Goal: Task Accomplishment & Management: Use online tool/utility

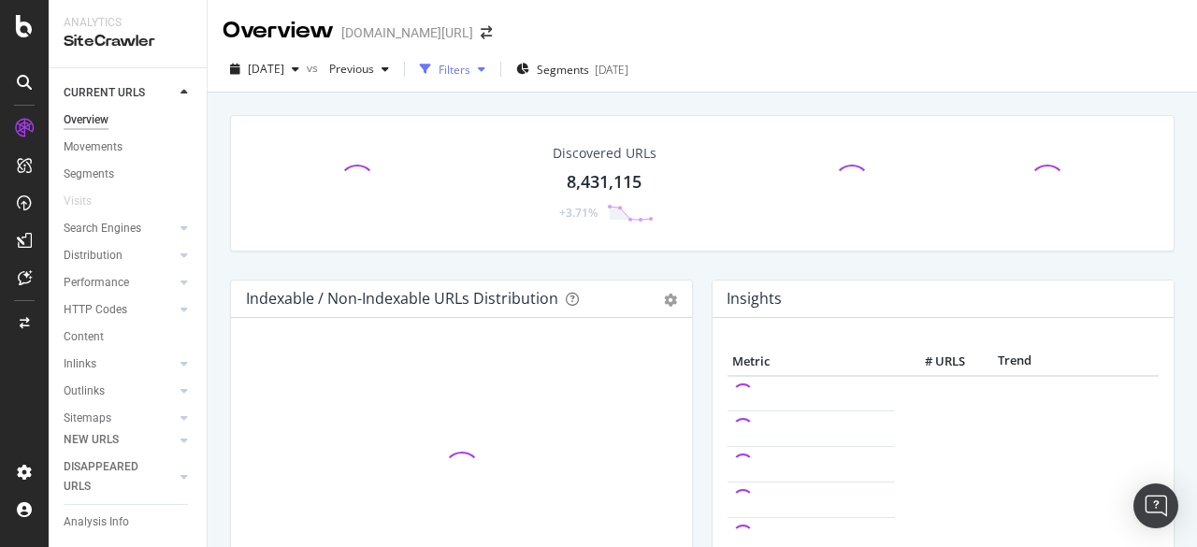
click at [470, 66] on div "Filters" at bounding box center [454, 70] width 32 height 16
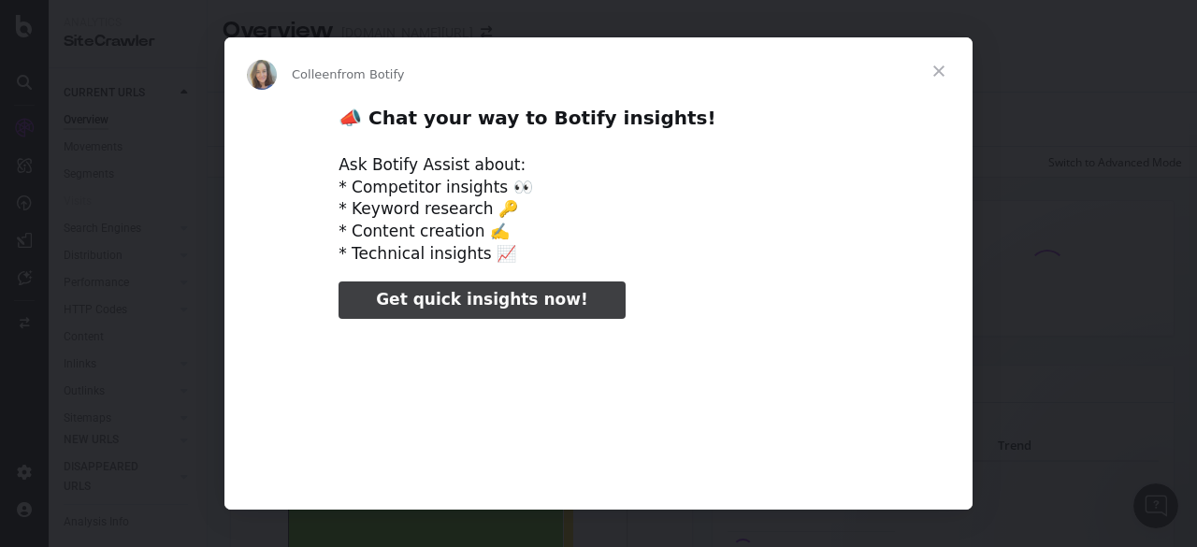
click at [939, 75] on span "Close" at bounding box center [938, 70] width 67 height 67
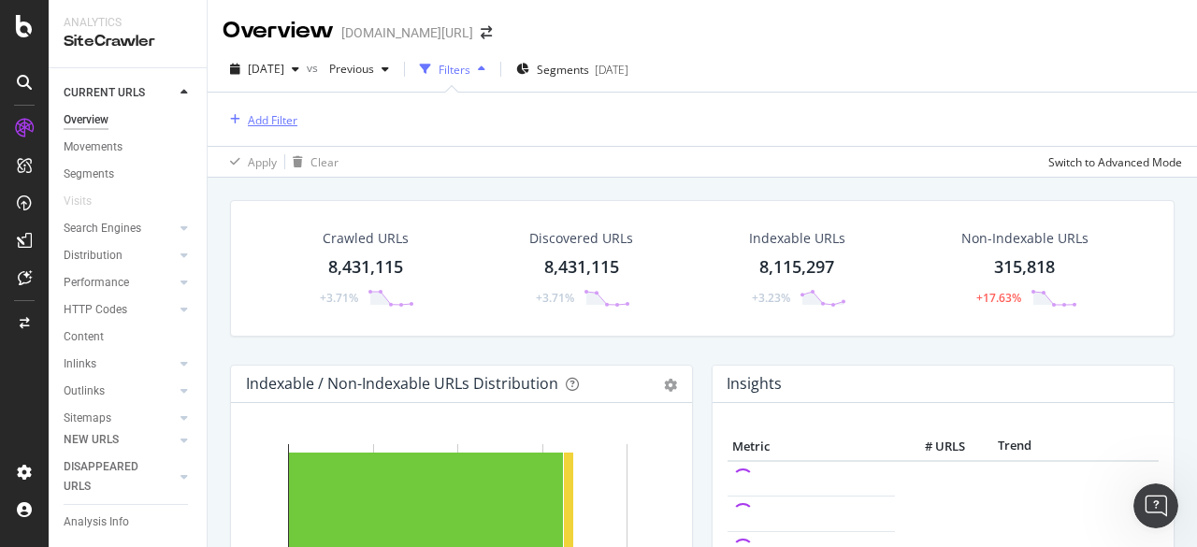
click at [251, 109] on div "Add Filter" at bounding box center [259, 119] width 75 height 21
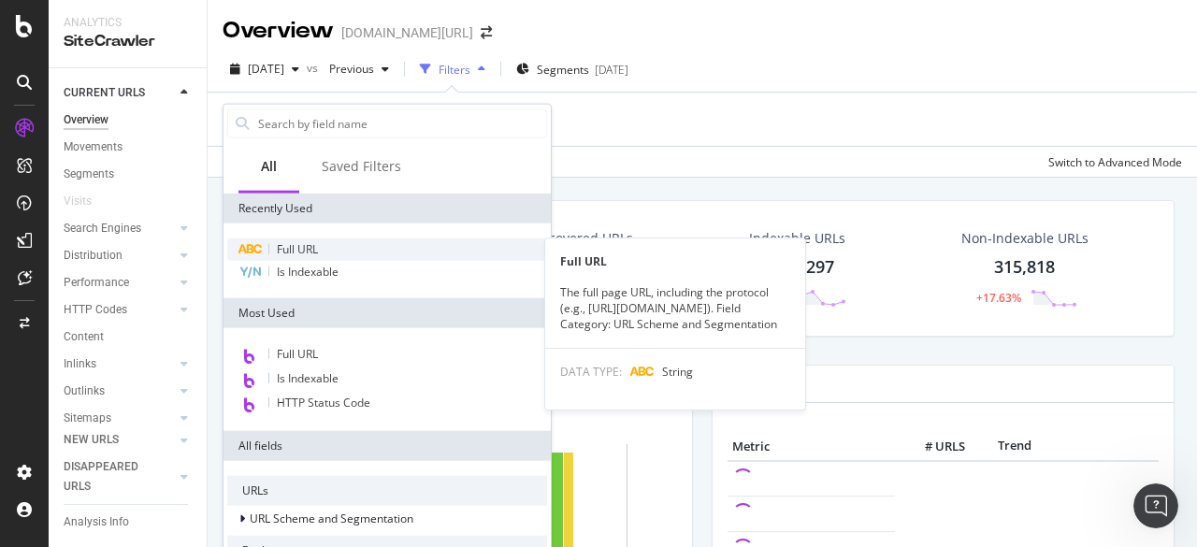
click at [344, 238] on div "Full URL" at bounding box center [387, 249] width 320 height 22
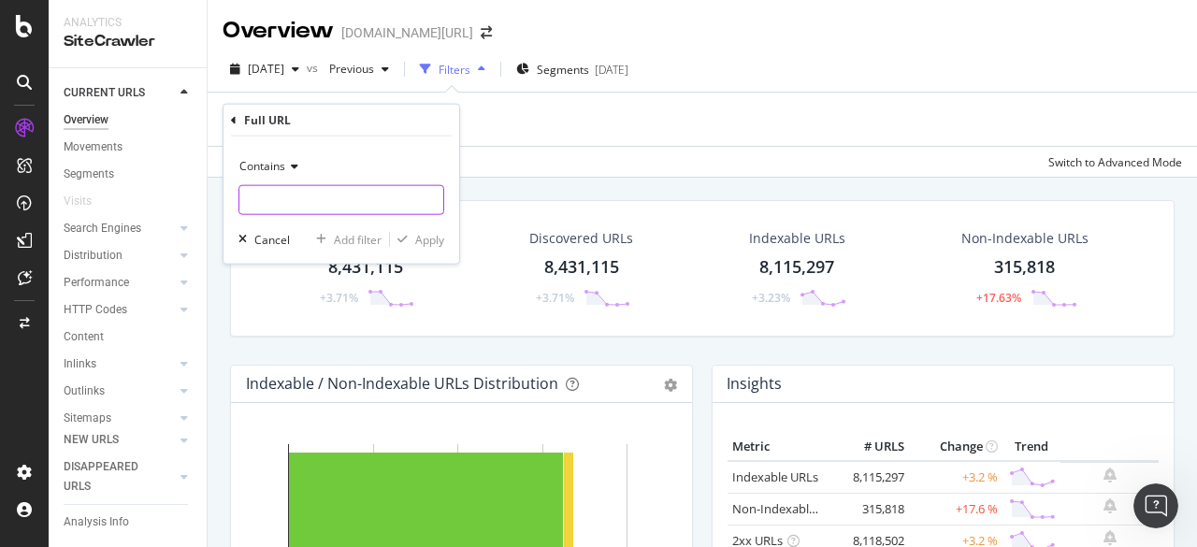
click at [305, 195] on input "text" at bounding box center [341, 200] width 204 height 30
type input "dress"
click at [404, 237] on icon "button" at bounding box center [402, 239] width 10 height 11
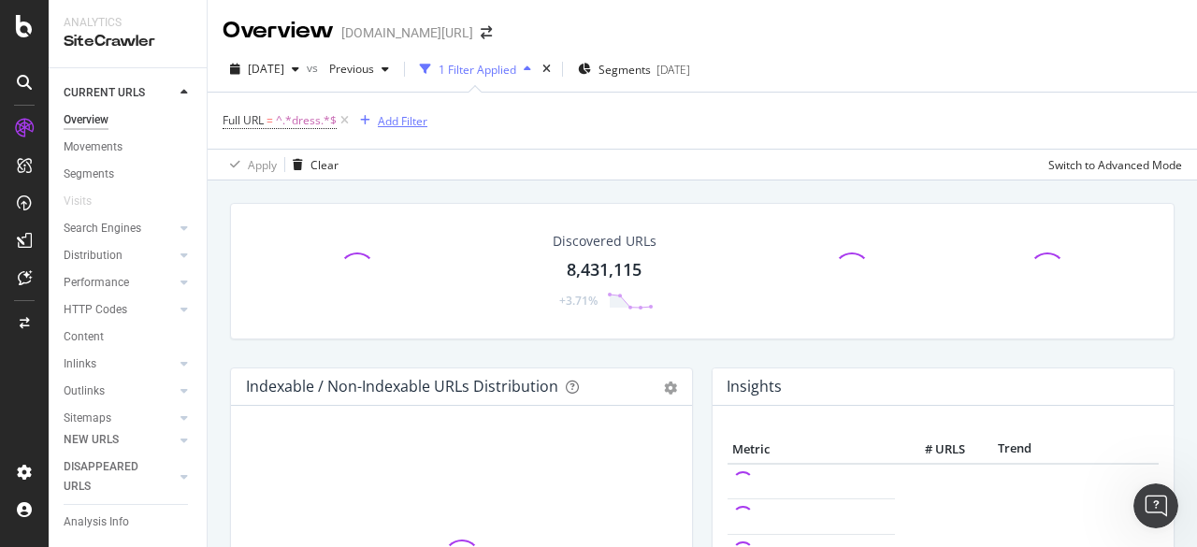
click at [372, 124] on div "button" at bounding box center [364, 120] width 25 height 11
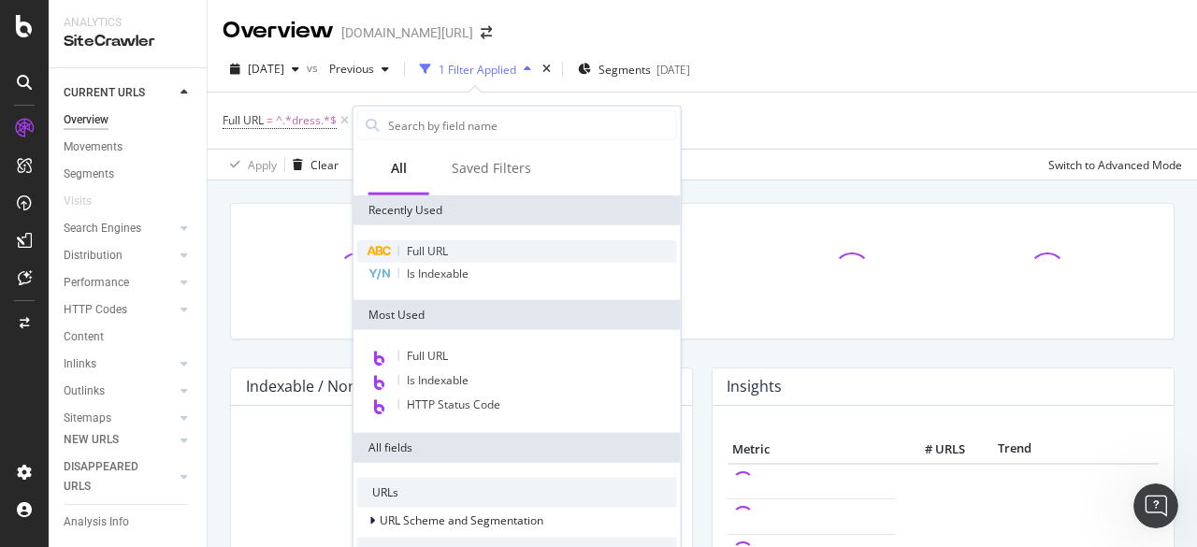
click at [409, 249] on span "Full URL" at bounding box center [427, 251] width 41 height 16
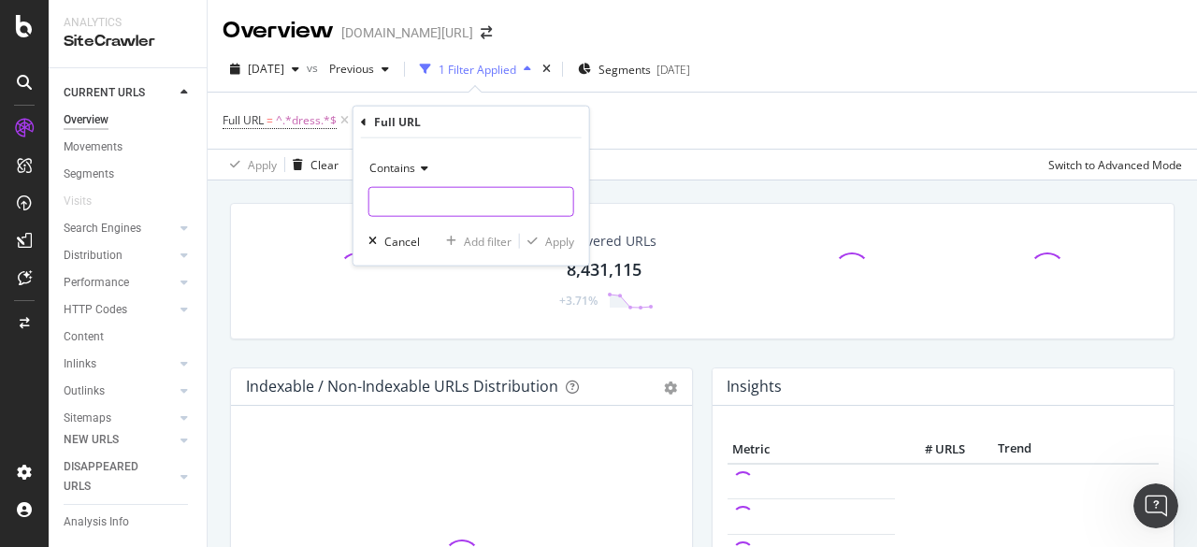
click at [401, 205] on input "text" at bounding box center [471, 202] width 204 height 30
type input "bag"
click at [554, 244] on div "Apply" at bounding box center [559, 241] width 29 height 16
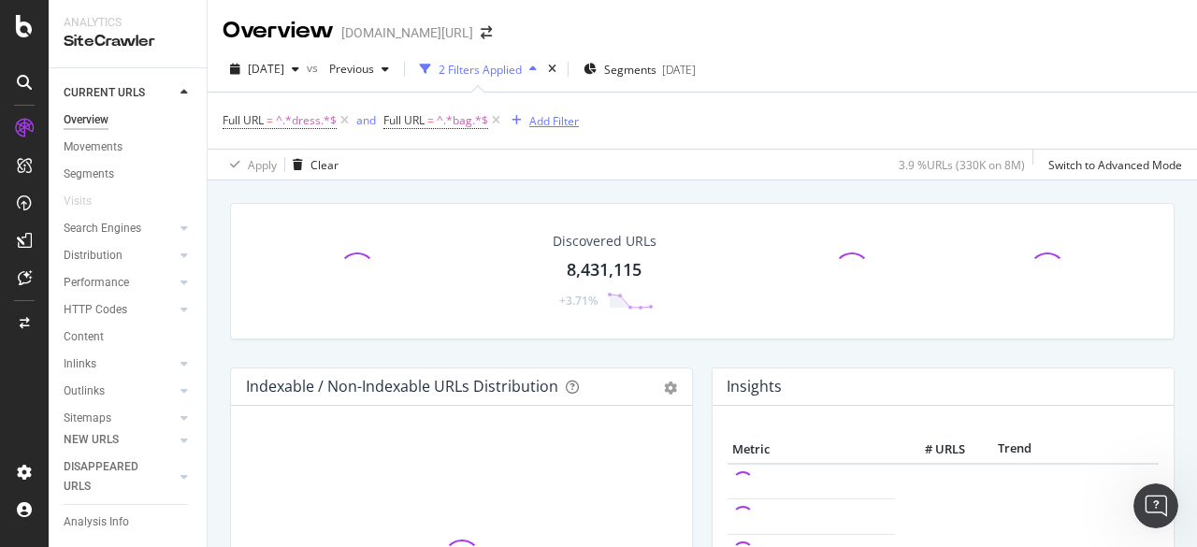
click at [529, 117] on div "Add Filter" at bounding box center [554, 121] width 50 height 16
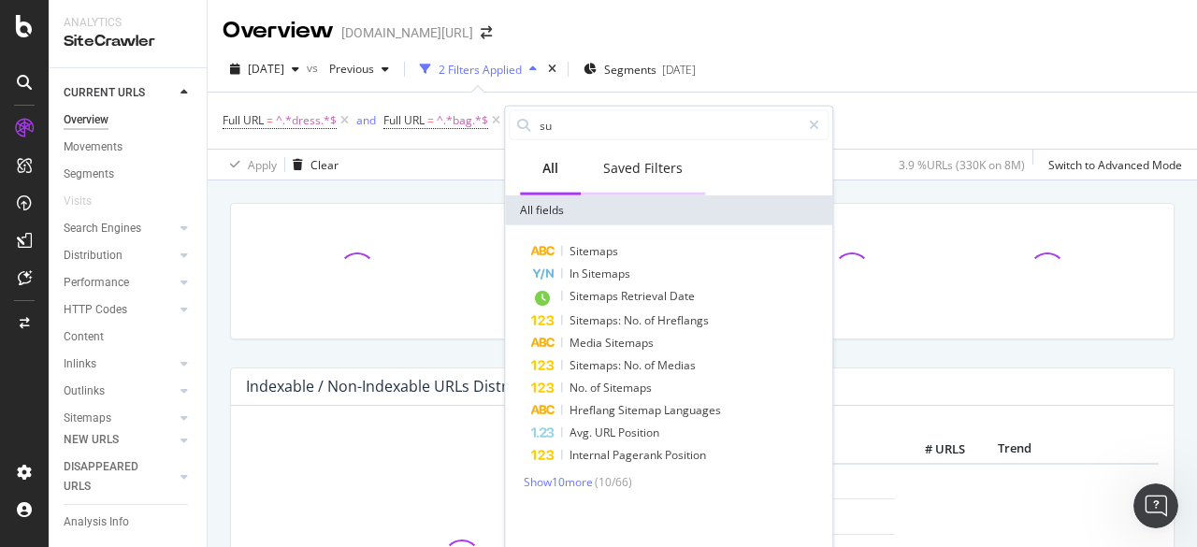
type input "s"
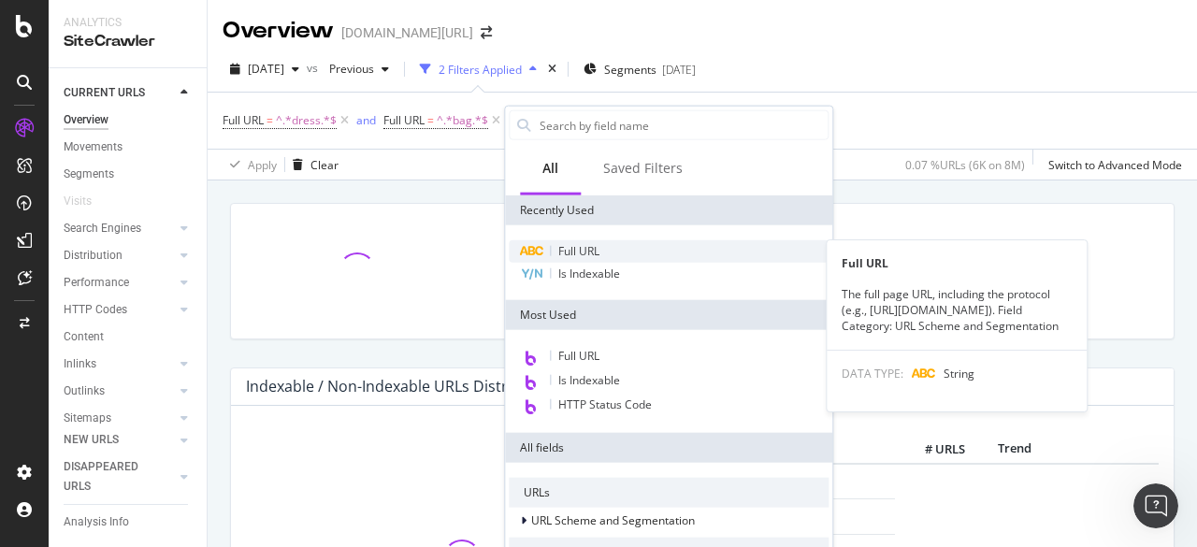
click at [569, 251] on span "Full URL" at bounding box center [578, 251] width 41 height 16
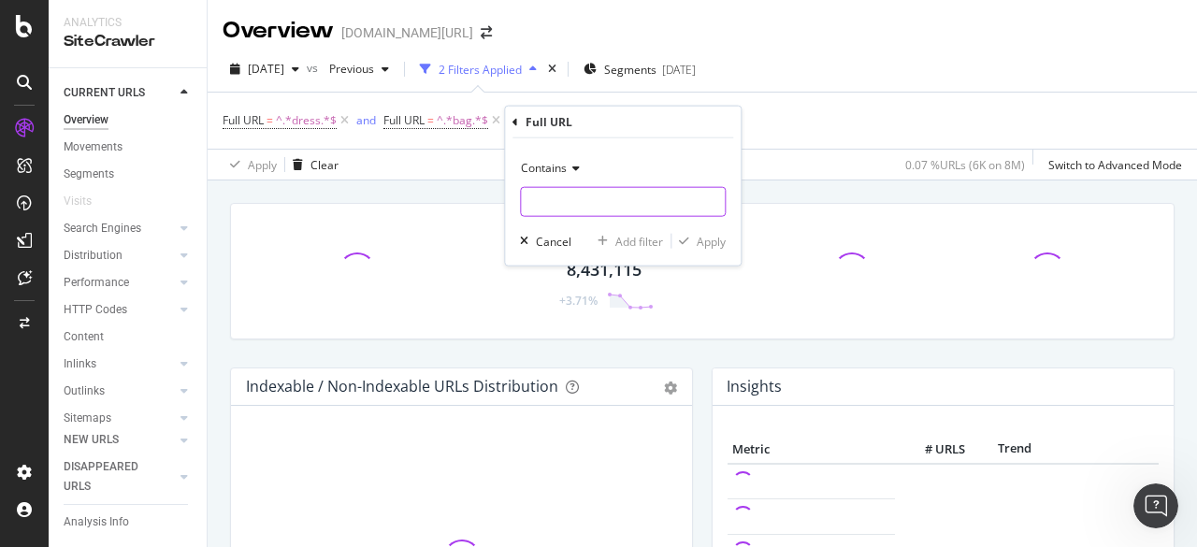
click at [595, 200] on input "text" at bounding box center [623, 202] width 204 height 30
type input "suit"
click at [692, 240] on div "button" at bounding box center [683, 241] width 25 height 11
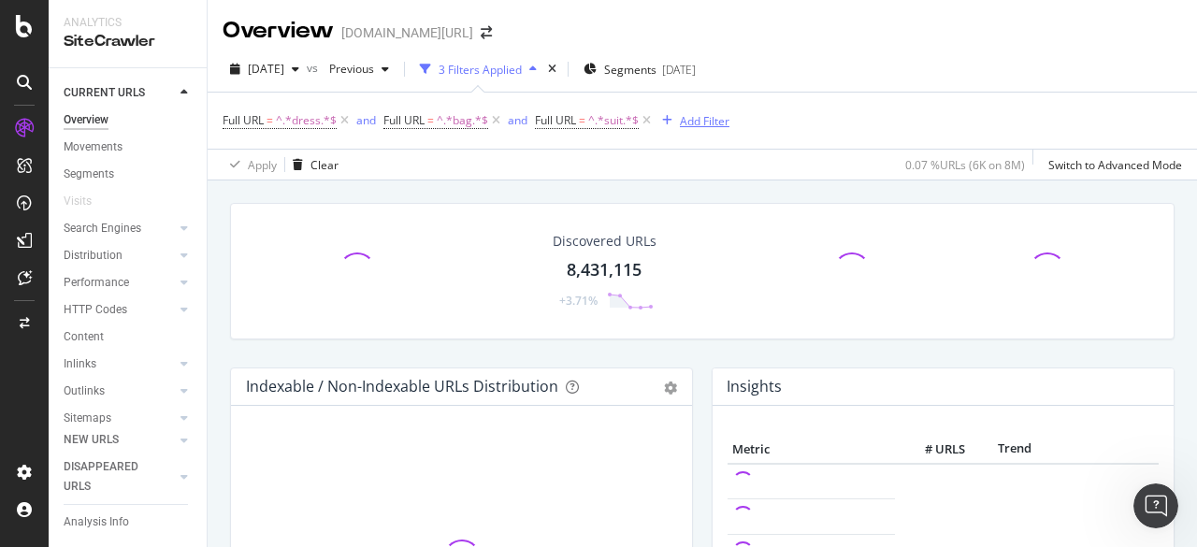
click at [696, 130] on div "Add Filter" at bounding box center [691, 120] width 75 height 21
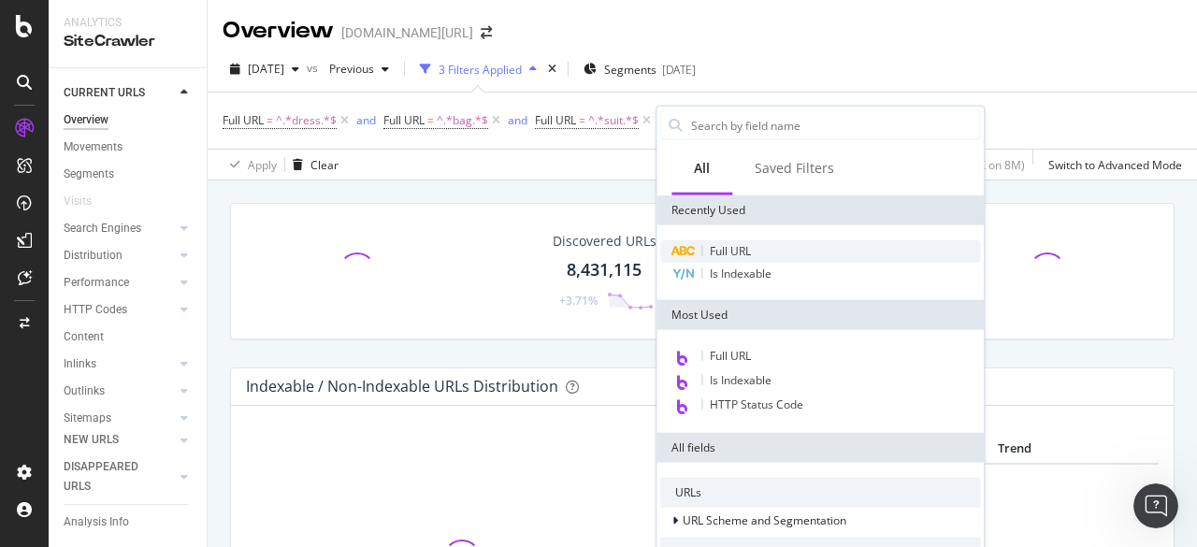
click at [720, 257] on span "Full URL" at bounding box center [730, 251] width 41 height 16
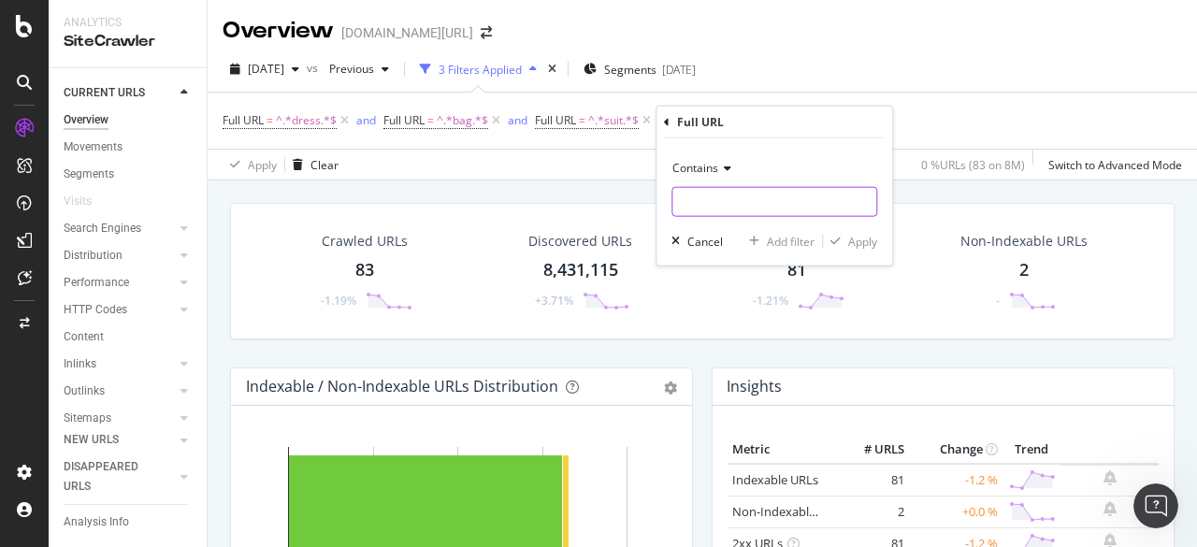
click at [696, 201] on input "text" at bounding box center [774, 202] width 204 height 30
type input "shoe"
click at [863, 240] on div "Apply" at bounding box center [862, 241] width 29 height 16
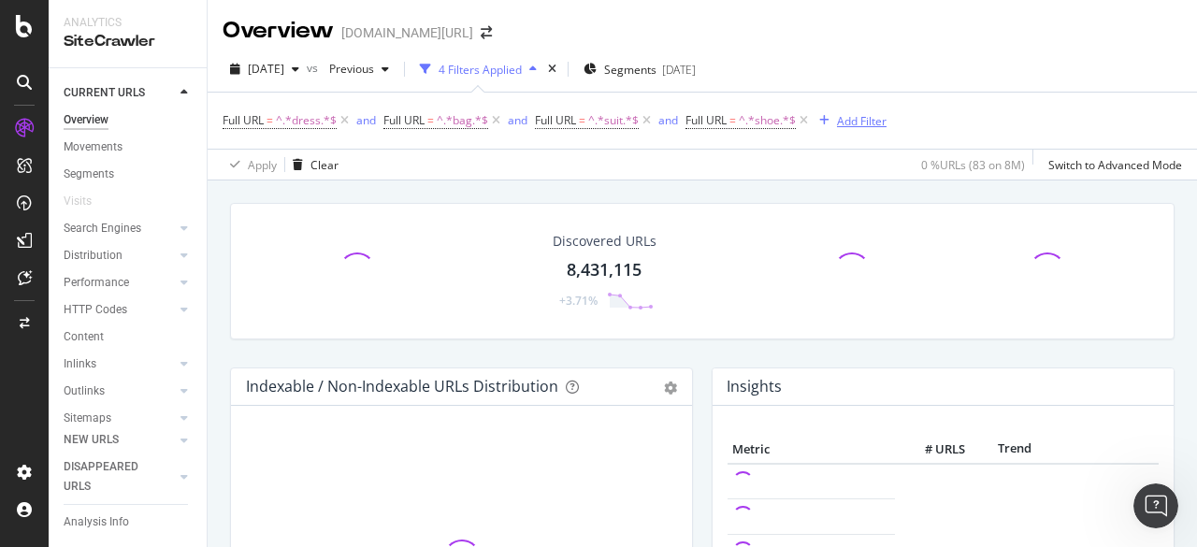
click at [857, 124] on div "Add Filter" at bounding box center [862, 121] width 50 height 16
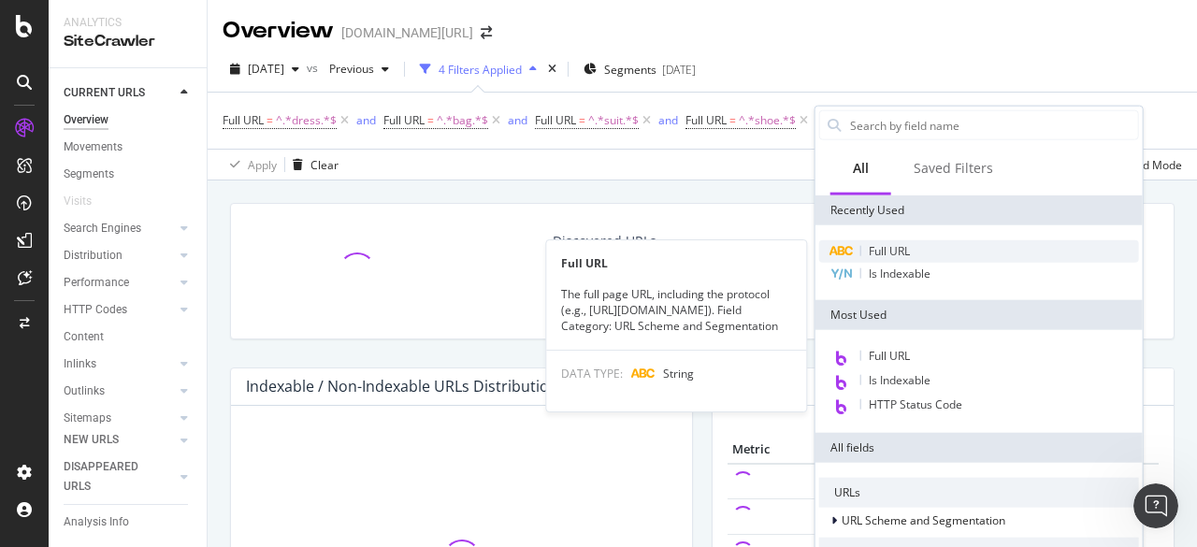
click at [900, 240] on div "Full URL" at bounding box center [979, 251] width 320 height 22
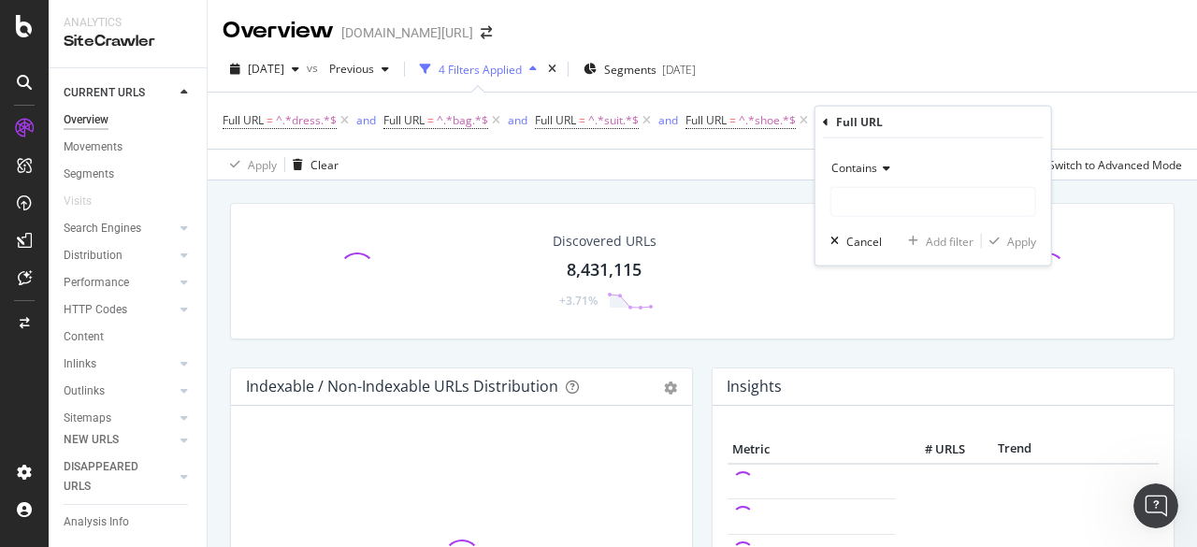
click at [864, 171] on span "Contains" at bounding box center [854, 168] width 46 height 16
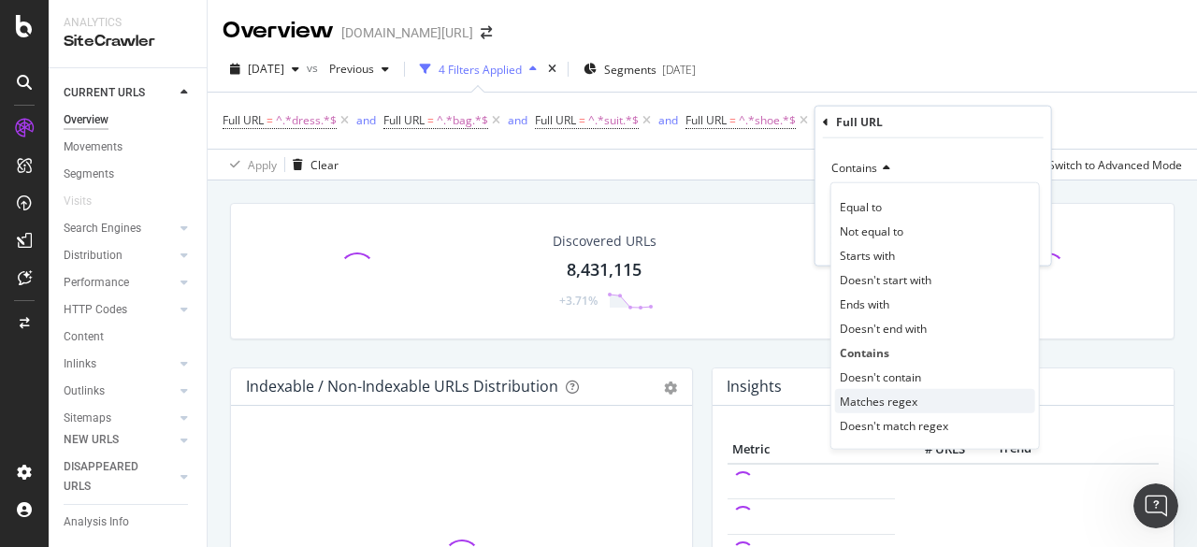
click at [922, 395] on div "Matches regex" at bounding box center [935, 401] width 200 height 24
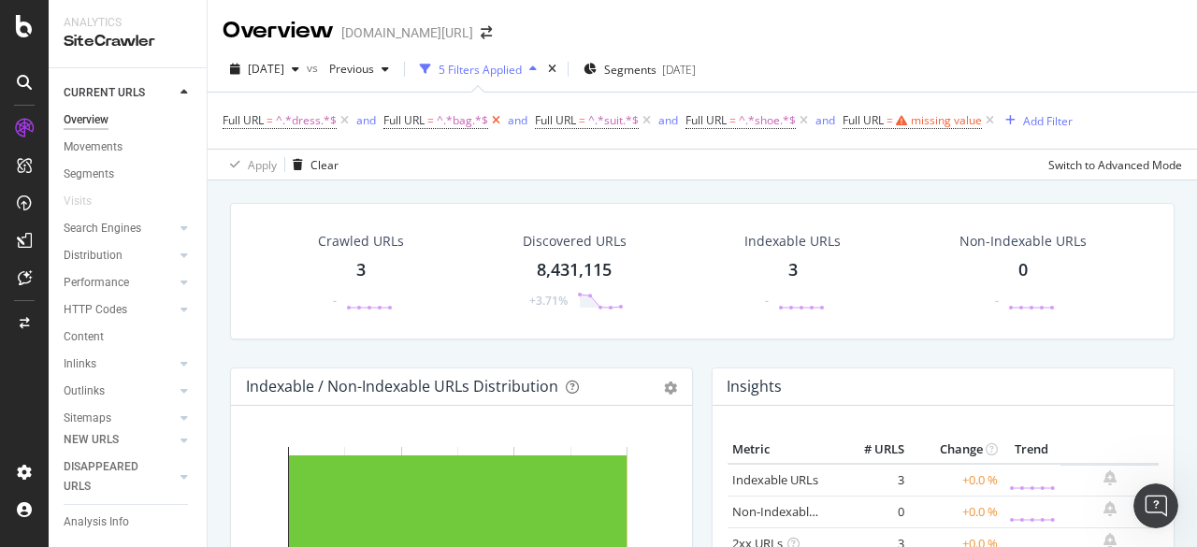
click at [498, 121] on icon at bounding box center [496, 120] width 16 height 19
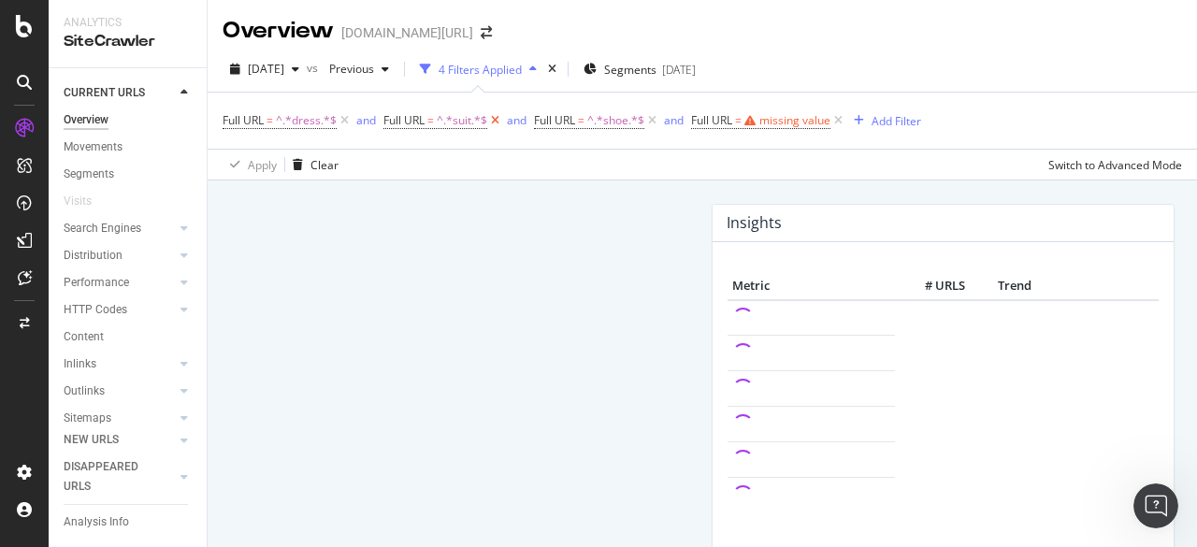
click at [498, 121] on icon at bounding box center [495, 120] width 16 height 19
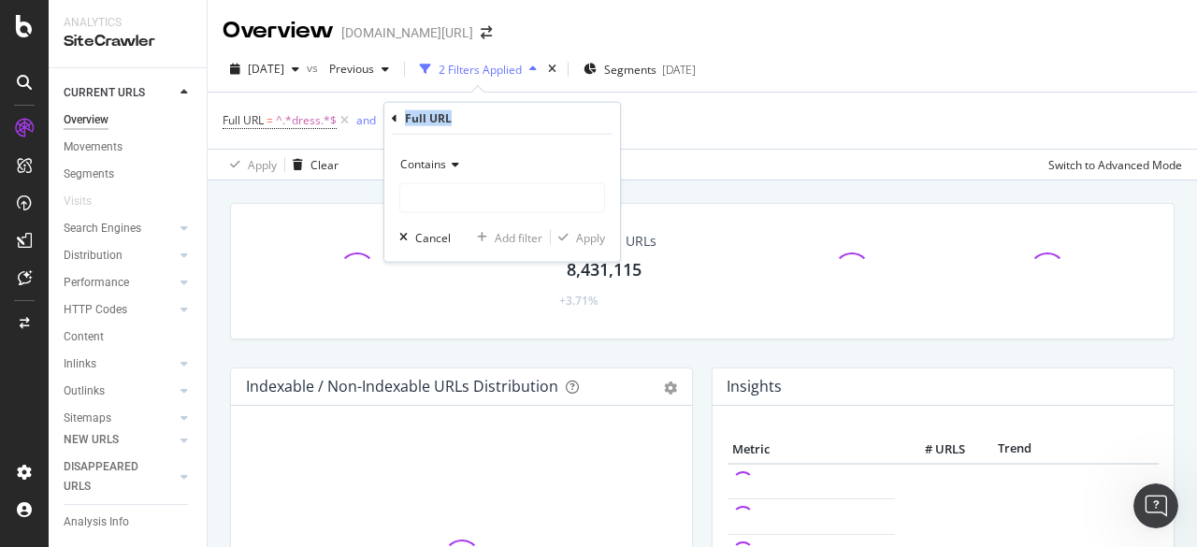
click at [498, 121] on div "Full URL" at bounding box center [502, 119] width 221 height 32
drag, startPoint x: 744, startPoint y: 113, endPoint x: 697, endPoint y: 117, distance: 46.9
click at [744, 115] on div "Full URL = ^.*dress.*$ and Full URL = missing value Add Filter" at bounding box center [701, 121] width 959 height 56
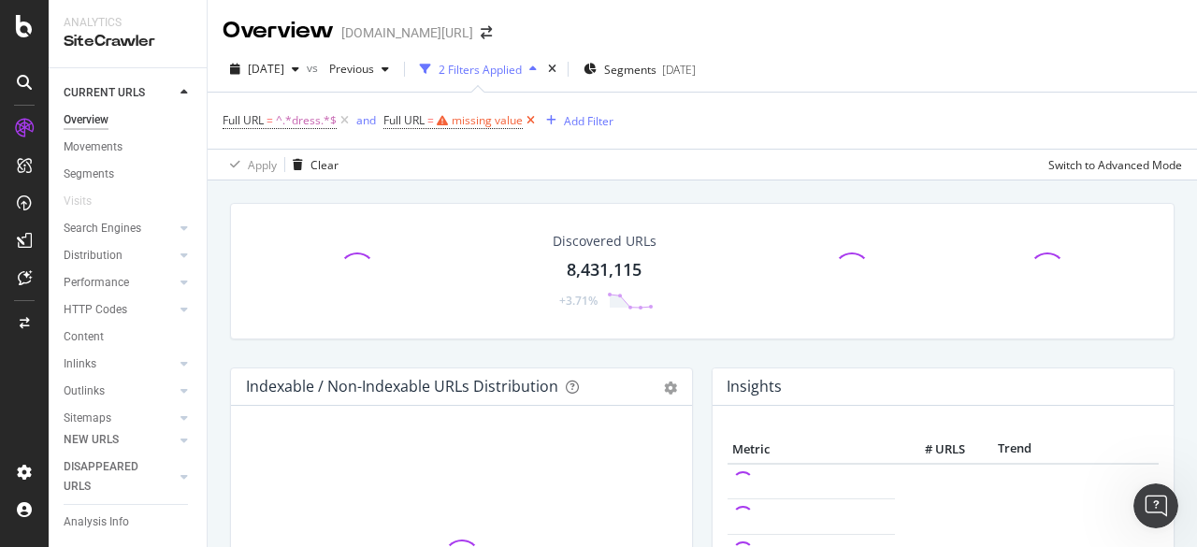
click at [529, 121] on icon at bounding box center [531, 120] width 16 height 19
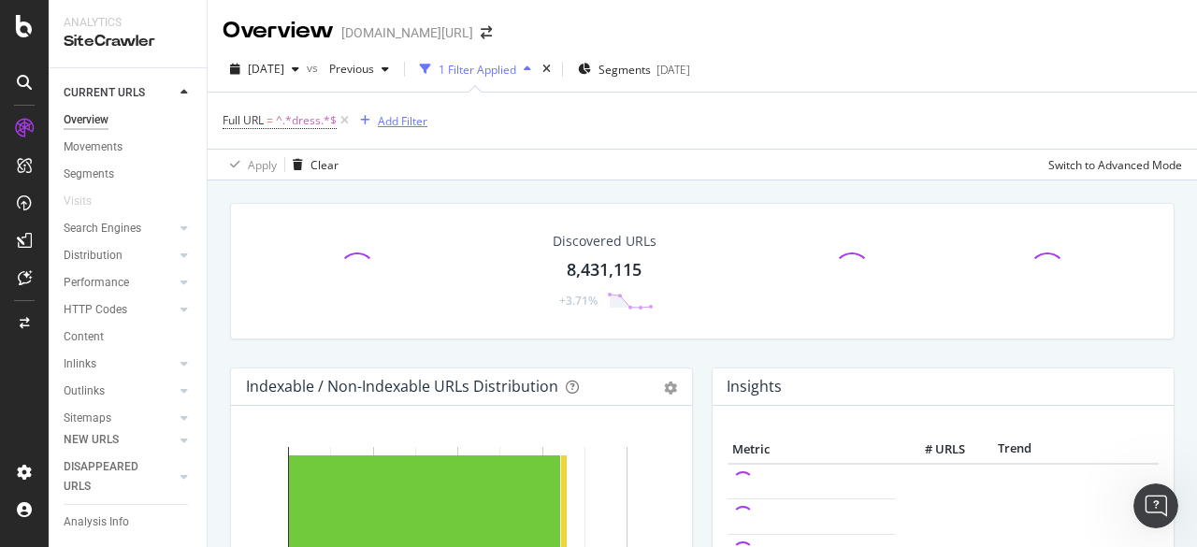
click at [378, 115] on div "Add Filter" at bounding box center [403, 121] width 50 height 16
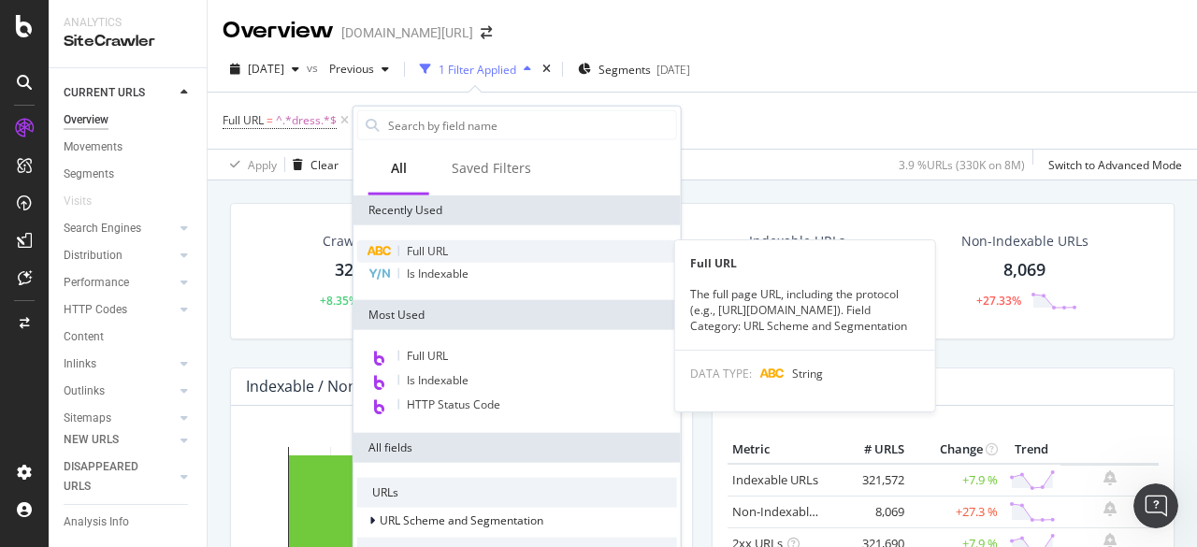
click at [441, 248] on span "Full URL" at bounding box center [427, 251] width 41 height 16
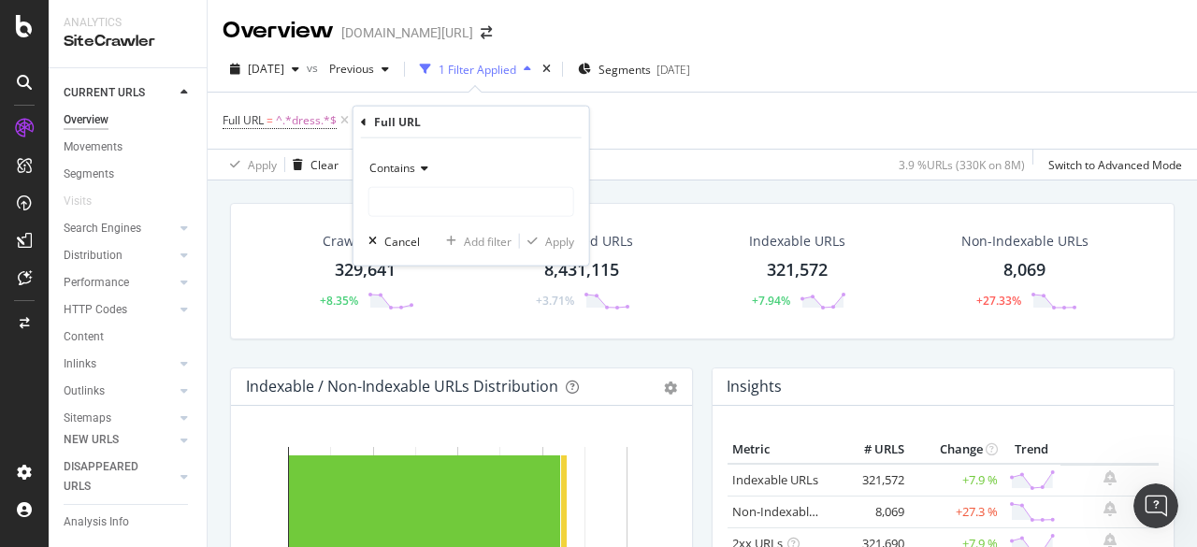
click at [396, 173] on span "Contains" at bounding box center [392, 168] width 46 height 16
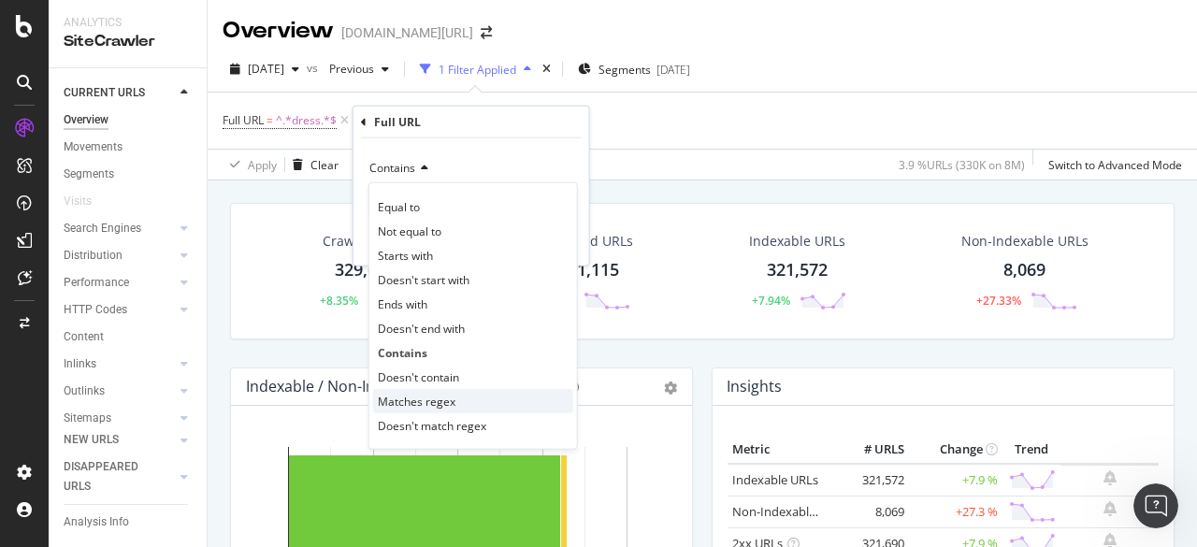
click at [434, 405] on span "Matches regex" at bounding box center [417, 401] width 78 height 16
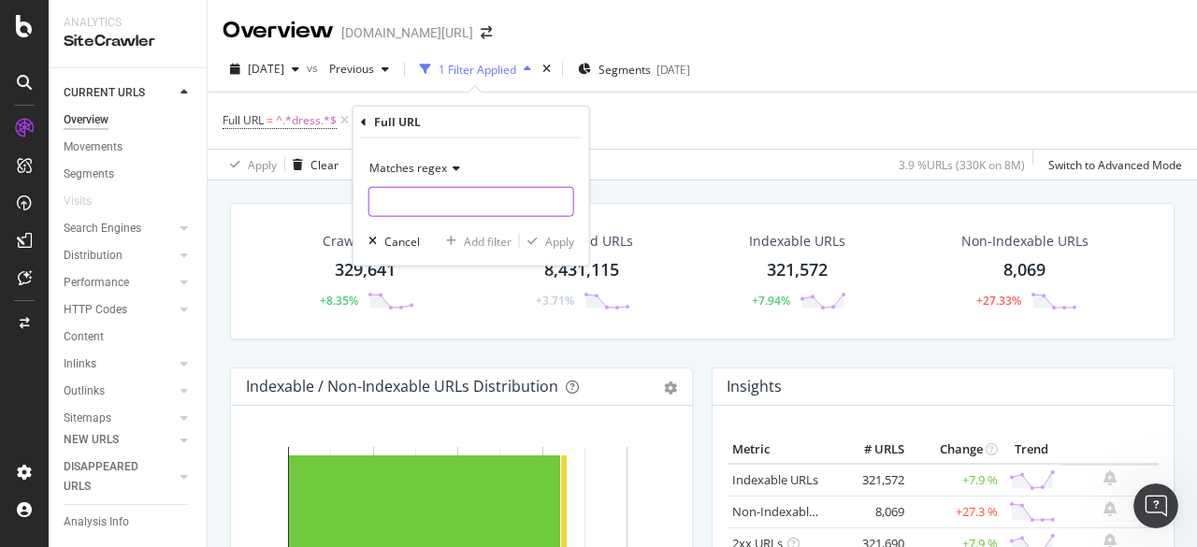
click at [442, 197] on input "text" at bounding box center [471, 202] width 204 height 30
paste input "\b(Dress(?:es)?|Gown(?:s)?|Bag(?:s)?|Handbag(?:s)?|Backpack(?:s)?|Clutch(?:es)?…"
drag, startPoint x: 421, startPoint y: 204, endPoint x: -28, endPoint y: 167, distance: 450.2
click at [0, 167] on html "Analytics SiteCrawler CURRENT URLS Overview Movements Segments Visits Search En…" at bounding box center [598, 273] width 1197 height 547
paste input "dress|dresses|gown|gowns|skirt|skirts|bag|bags|handbag|handbags|backpack|backpa…"
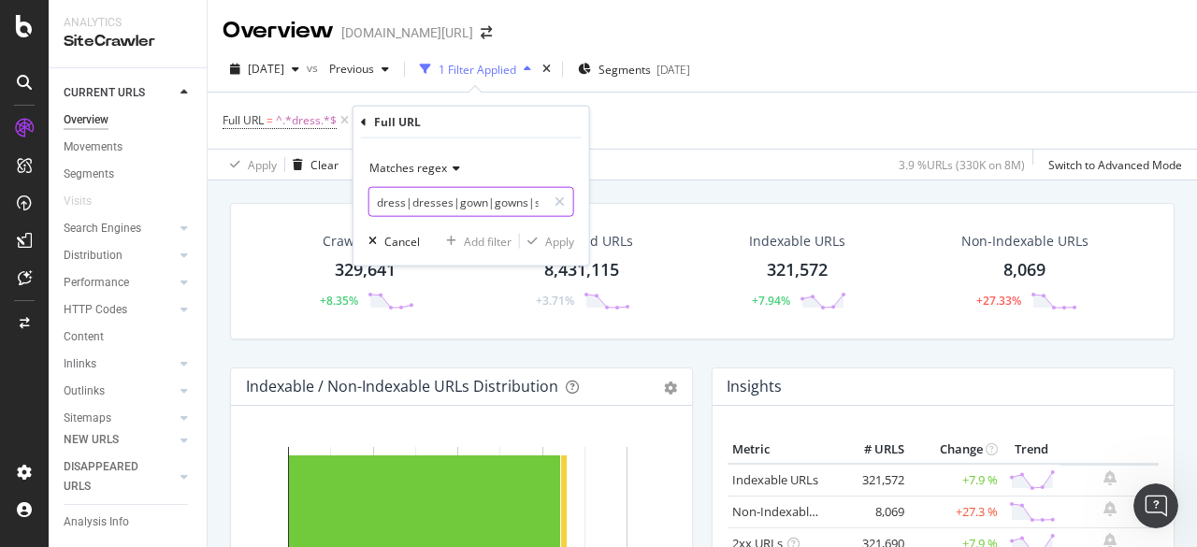
drag, startPoint x: 494, startPoint y: 211, endPoint x: 348, endPoint y: 194, distance: 146.9
click at [348, 194] on body "Analytics SiteCrawler CURRENT URLS Overview Movements Segments Visits Search En…" at bounding box center [598, 273] width 1197 height 547
click at [473, 205] on input "dress|dresses|gown|gowns|skirt|skirts|bag|bags|handbag|handbags|backpack|backpa…" at bounding box center [457, 202] width 177 height 30
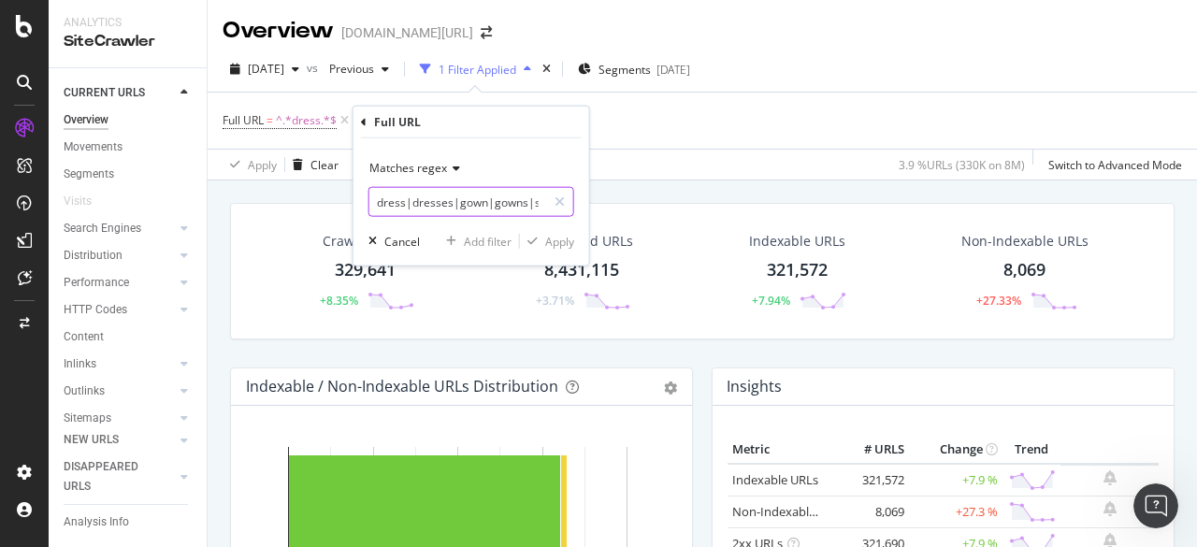
click at [472, 205] on input "dress|dresses|gown|gowns|skirt|skirts|bag|bags|handbag|handbags|backpack|backpa…" at bounding box center [457, 202] width 177 height 30
click at [398, 205] on input "dress|dresses|gown|gowns|skirt|skirts|bag|bags|handbag|handbags|backpack|backpa…" at bounding box center [457, 202] width 177 height 30
drag, startPoint x: 452, startPoint y: 200, endPoint x: 1026, endPoint y: 203, distance: 574.0
click at [1026, 203] on body "Analytics SiteCrawler CURRENT URLS Overview Movements Segments Visits Search En…" at bounding box center [598, 273] width 1197 height 547
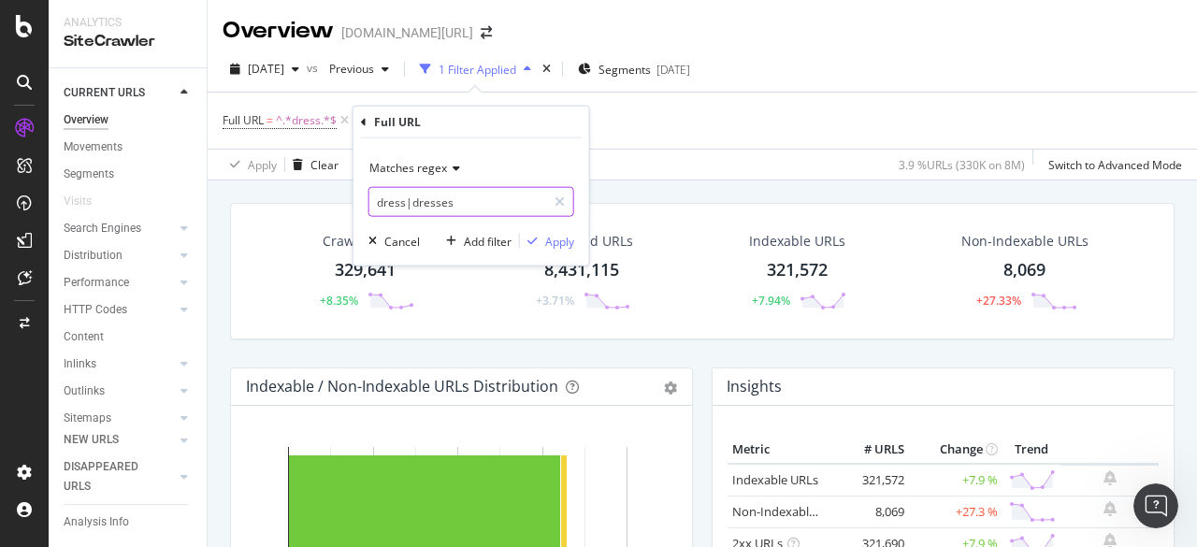
scroll to position [0, 0]
click at [468, 212] on input "dress|dresses" at bounding box center [457, 202] width 177 height 30
paste input "|gown|gowns|skirt|skirts|bag|bags|handbag|handbags|backpack|backpacks|clutch|cl…"
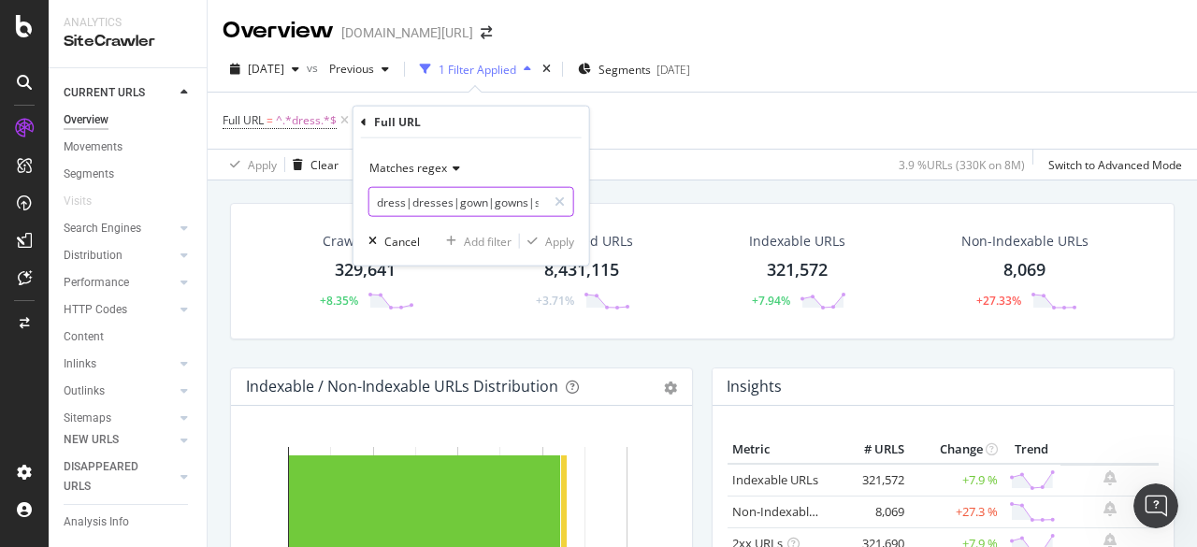
click at [434, 192] on input "dress|dresses|gown|gowns|skirt|skirts|bag|bags|handbag|handbags|backpack|backpa…" at bounding box center [457, 202] width 177 height 30
paste input "maxi|midi|minidress|minidresses|bodycon|evening|prom|wedding|bridal|cocktail|ca…"
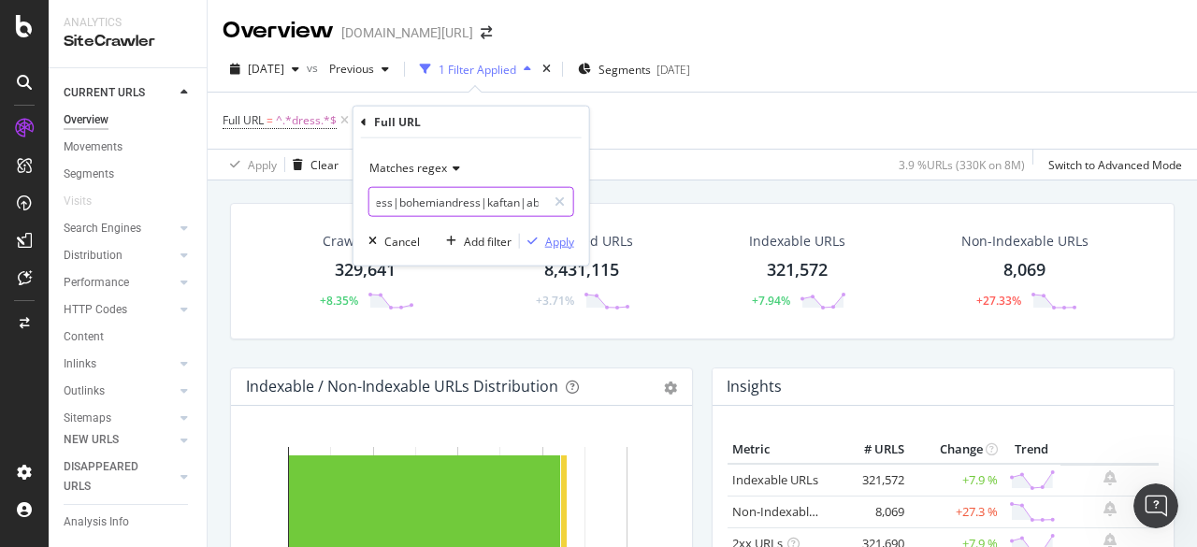
type input "dress|dresses|gown|gowns|skirt|skirts|maxi|midi|minidress|minidresses|bodycon|e…"
click at [555, 248] on div "Apply" at bounding box center [559, 241] width 29 height 16
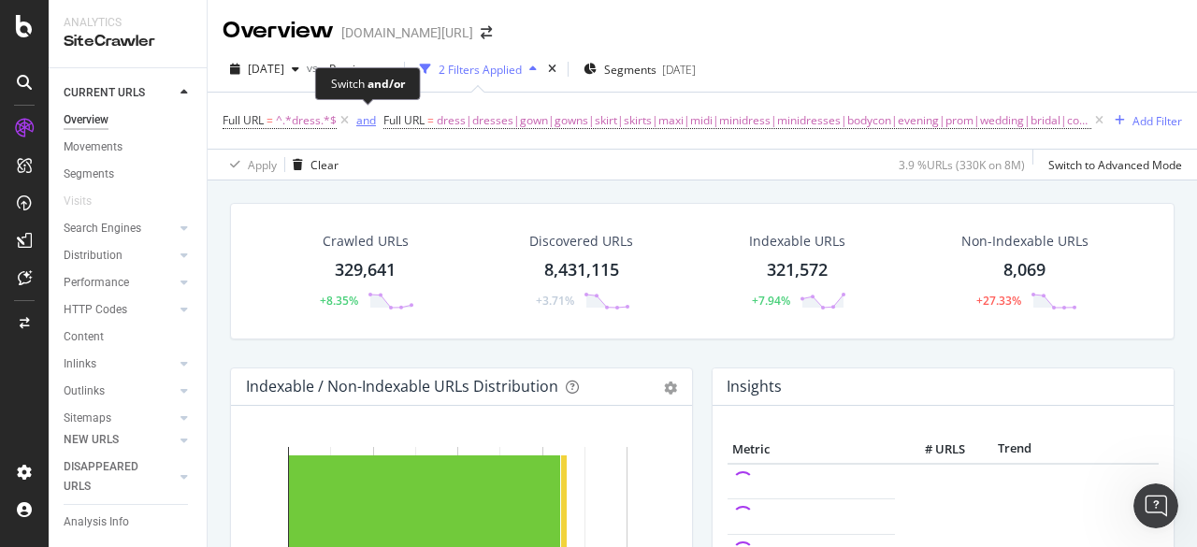
click at [366, 124] on div "and" at bounding box center [366, 120] width 20 height 16
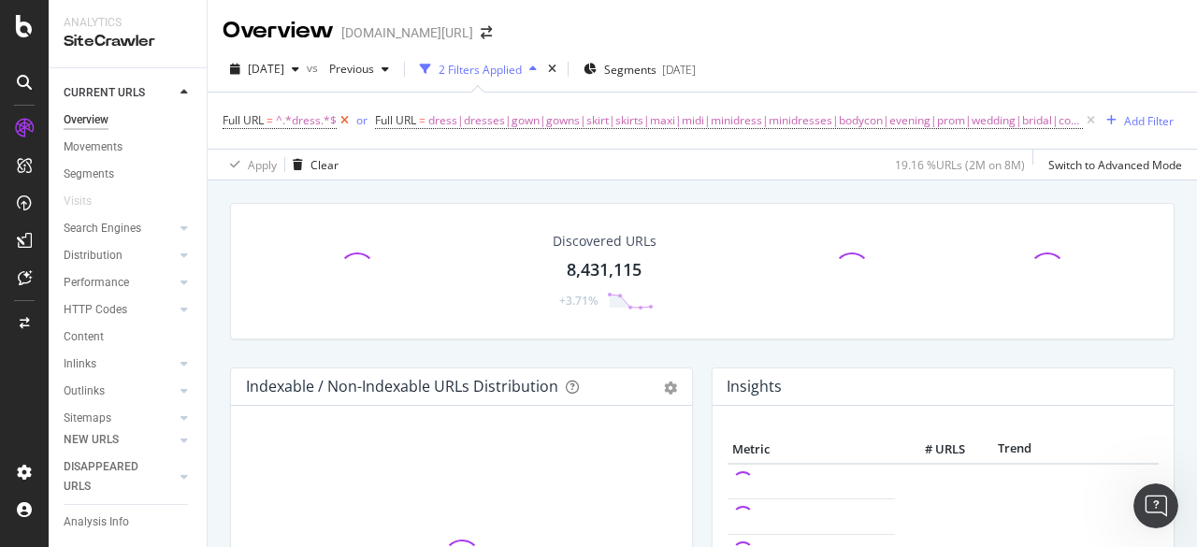
click at [338, 124] on icon at bounding box center [345, 120] width 16 height 19
click at [952, 122] on div "button" at bounding box center [958, 120] width 25 height 11
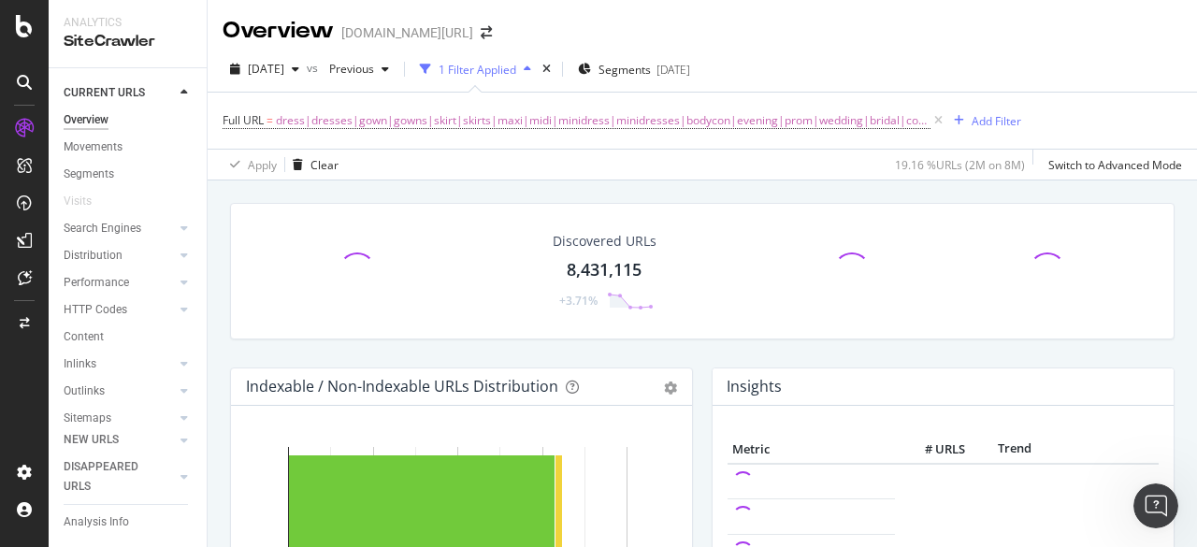
click at [709, 357] on div "Discovered URLs 8,431,115 +3.71%" at bounding box center [702, 285] width 963 height 165
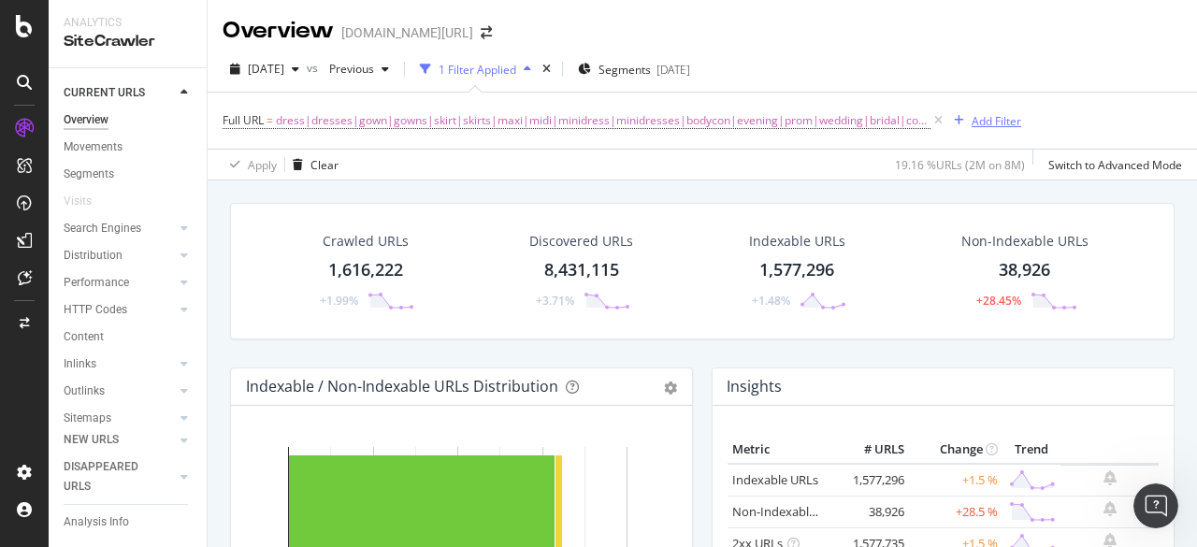
click at [986, 121] on div "Add Filter" at bounding box center [996, 121] width 50 height 16
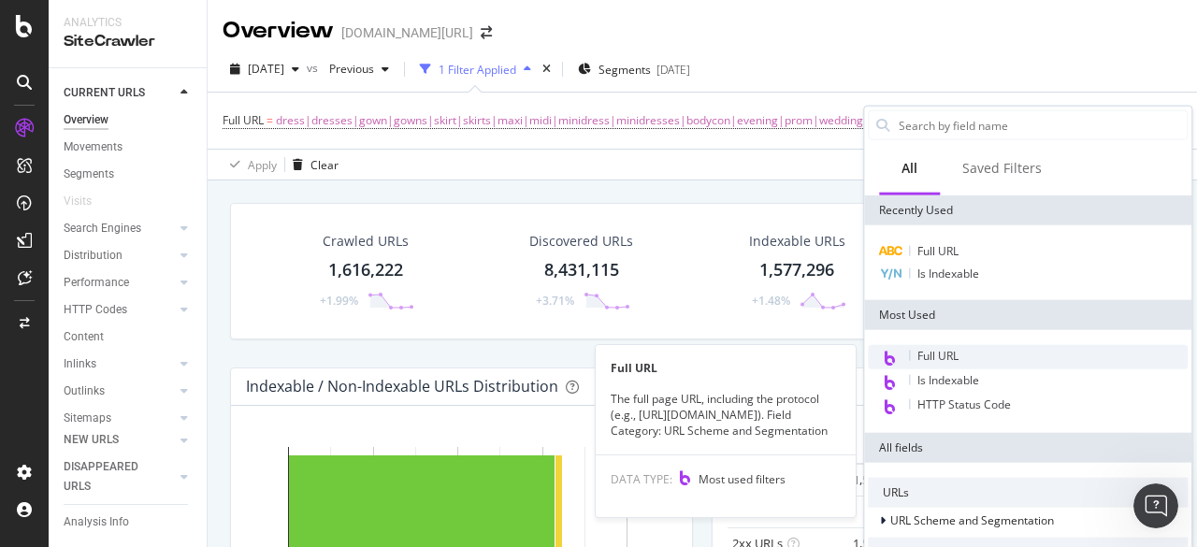
click at [929, 356] on span "Full URL" at bounding box center [937, 356] width 41 height 16
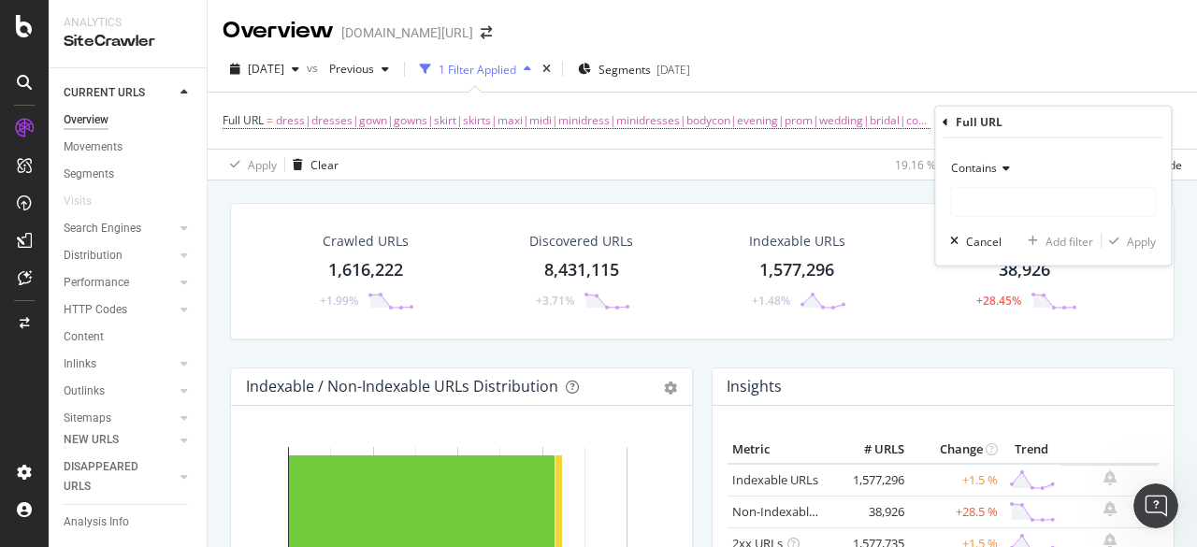
click at [966, 165] on span "Contains" at bounding box center [974, 168] width 46 height 16
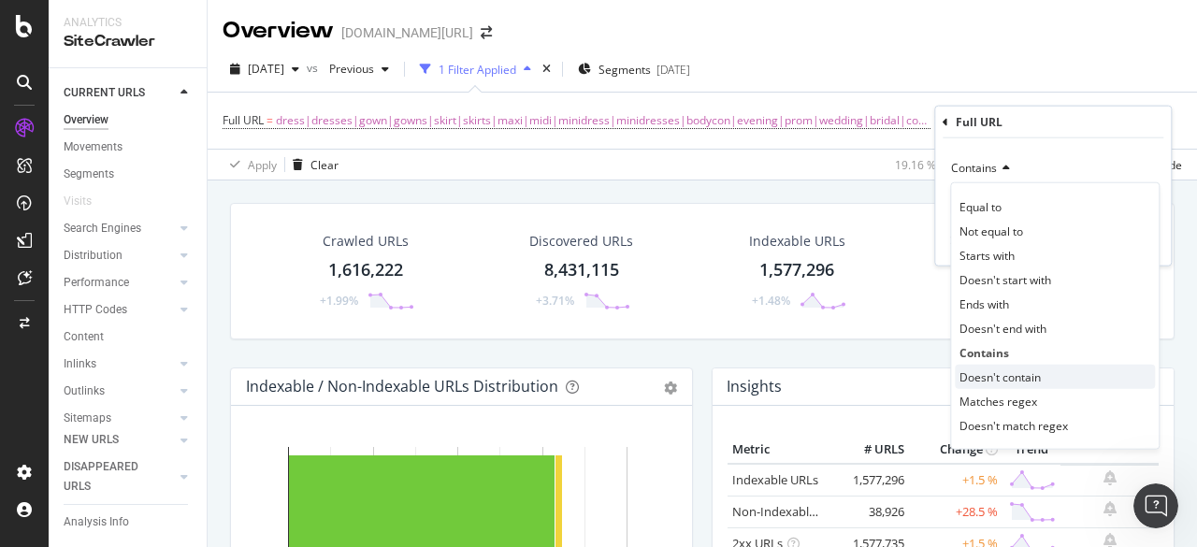
click at [1015, 376] on span "Doesn't contain" at bounding box center [999, 376] width 81 height 16
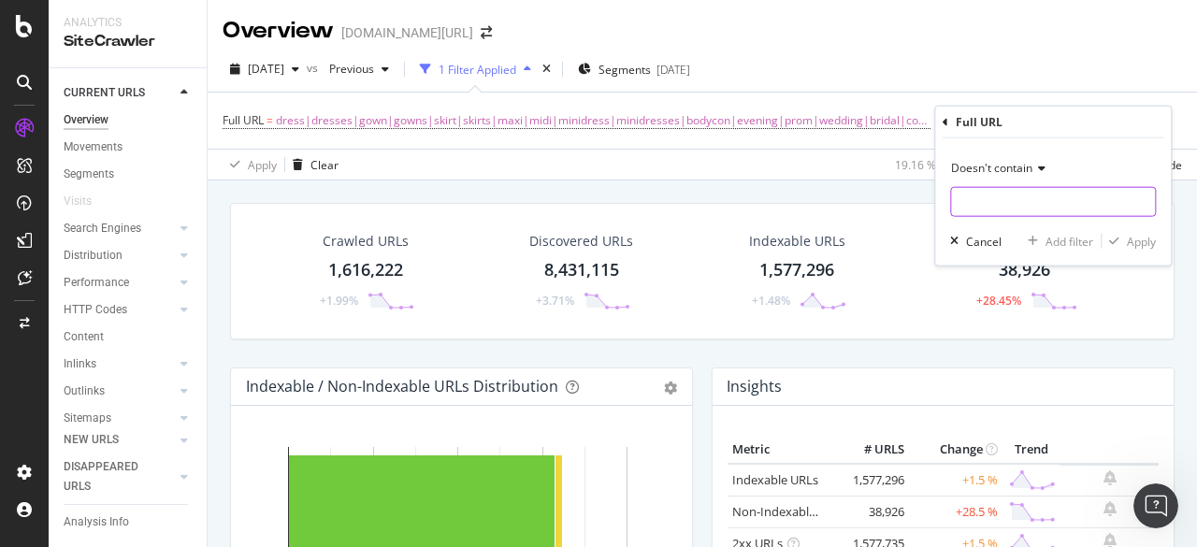
click at [991, 200] on input "text" at bounding box center [1053, 202] width 204 height 30
type input "-p-"
click at [1126, 241] on div "Apply" at bounding box center [1140, 241] width 29 height 16
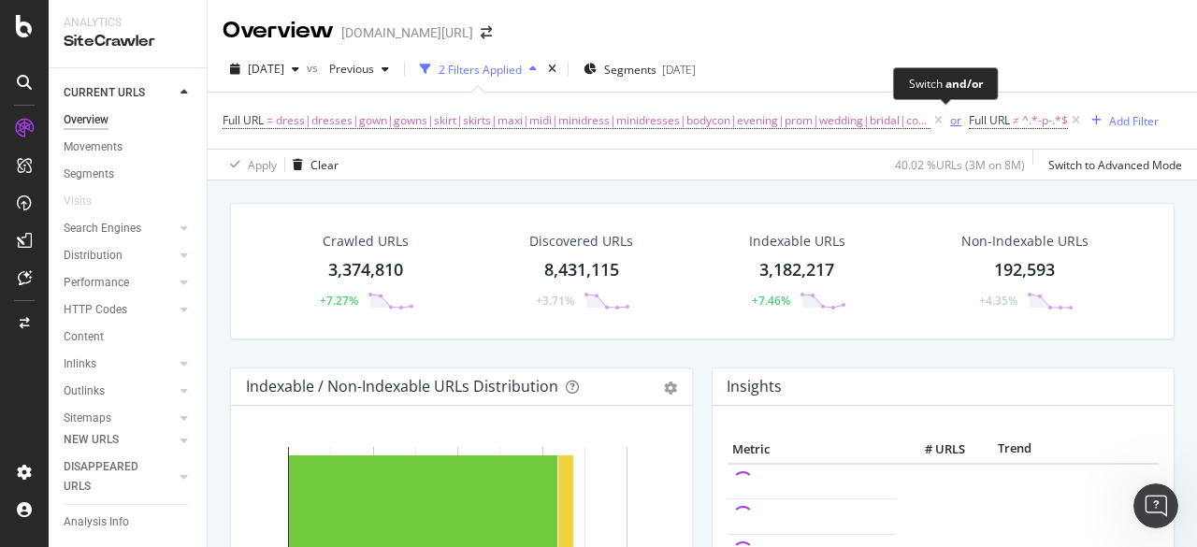
click at [950, 122] on div "or" at bounding box center [955, 120] width 11 height 16
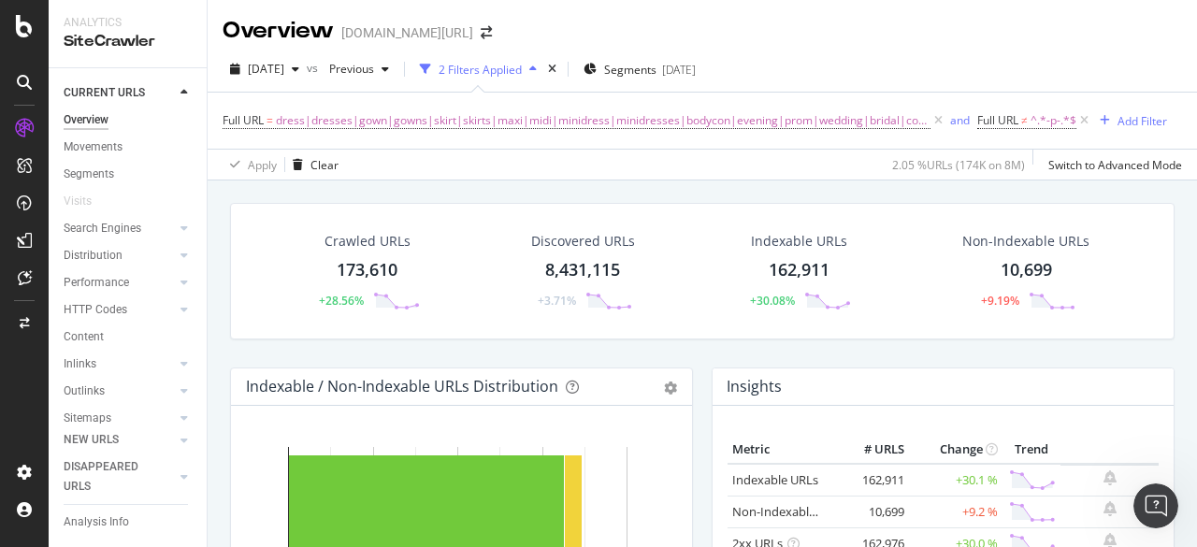
drag, startPoint x: 391, startPoint y: 268, endPoint x: 380, endPoint y: 263, distance: 12.5
click at [380, 263] on div "173,610" at bounding box center [367, 270] width 61 height 24
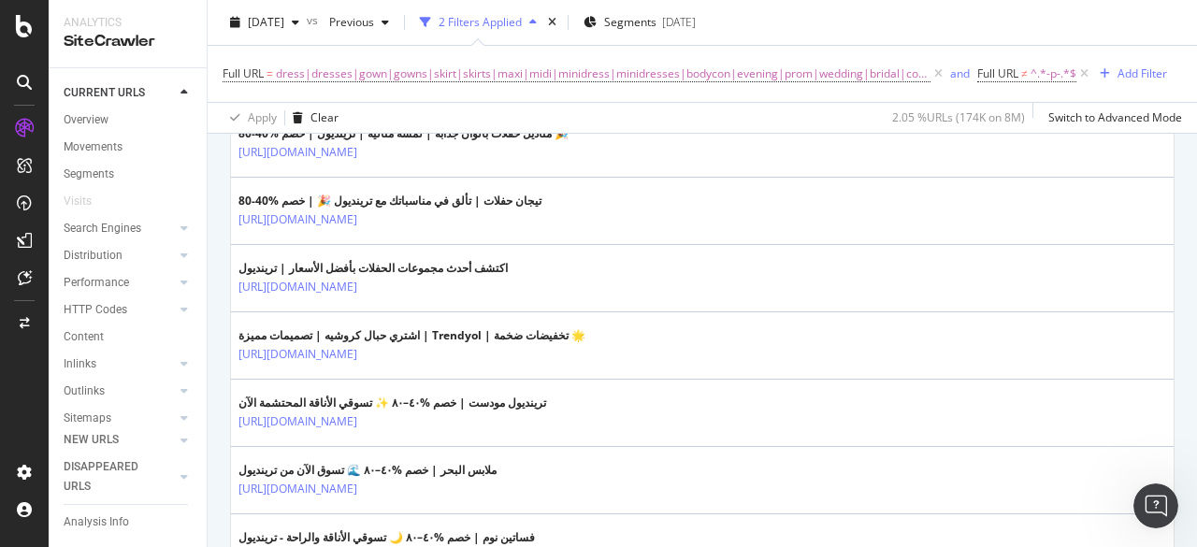
scroll to position [1402, 0]
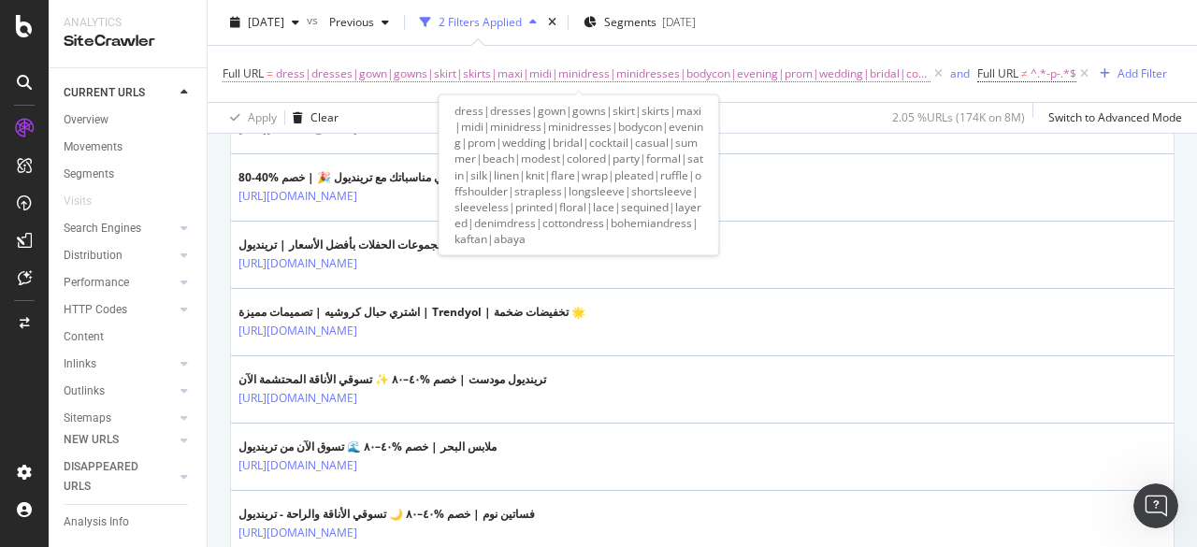
click at [610, 80] on span "dress|dresses|gown|gowns|skirt|skirts|maxi|midi|minidress|minidresses|bodycon|e…" at bounding box center [603, 74] width 654 height 26
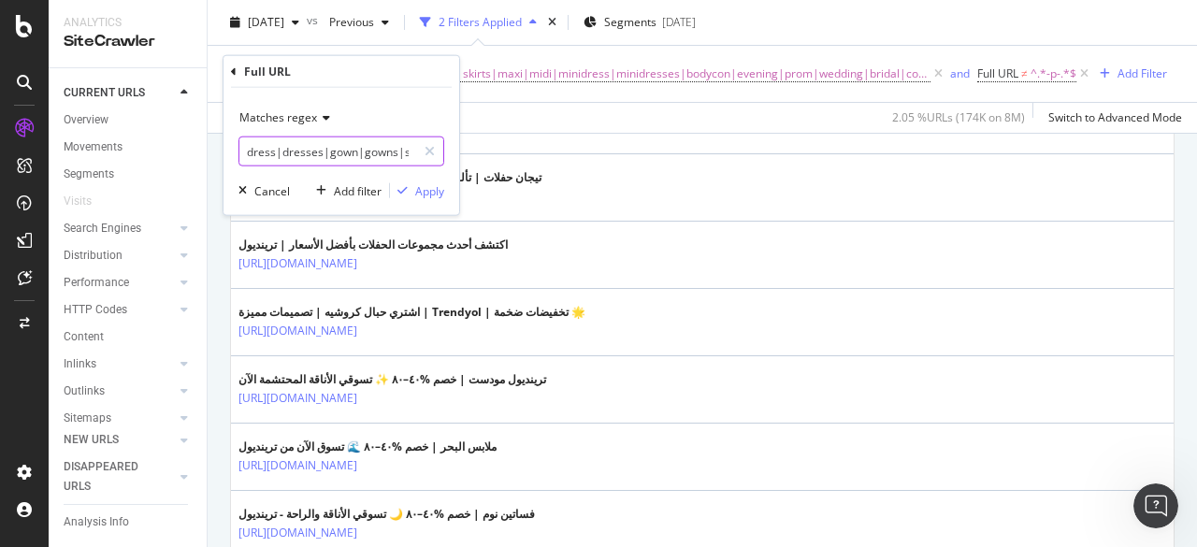
click at [362, 156] on input "dress|dresses|gown|gowns|skirt|skirts|maxi|midi|minidress|minidresses|bodycon|e…" at bounding box center [327, 151] width 177 height 30
drag, startPoint x: 323, startPoint y: 152, endPoint x: 347, endPoint y: 156, distance: 23.7
click at [347, 156] on input "dress|dresses|gown|gowns|skirt|skirts|maxi|midi|minidress|minidresses|bodycon|e…" at bounding box center [327, 151] width 177 height 30
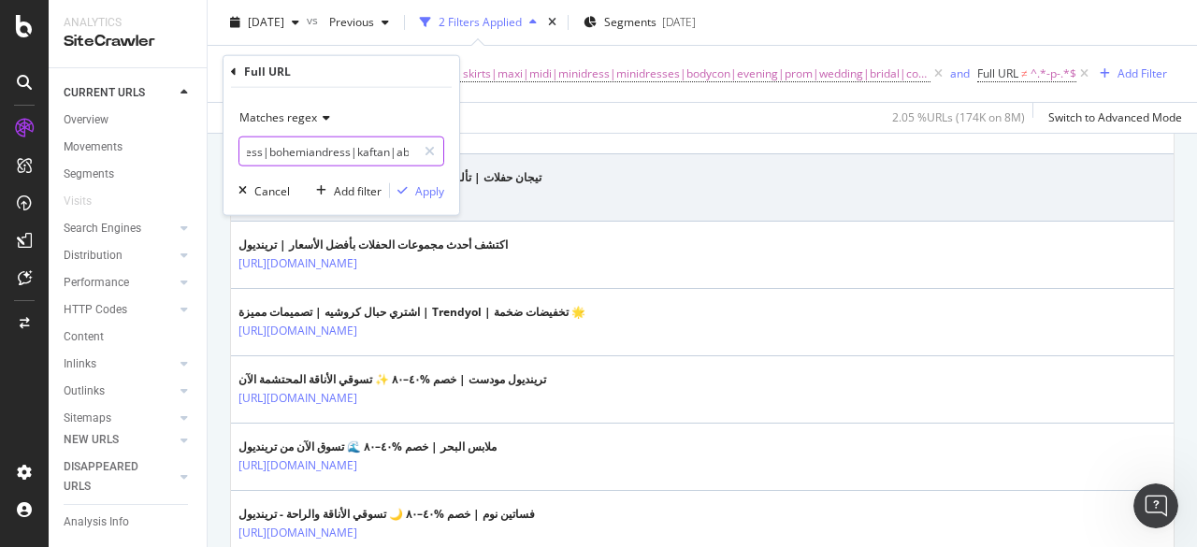
drag, startPoint x: 321, startPoint y: 154, endPoint x: 599, endPoint y: 164, distance: 278.7
click at [599, 164] on body "Analytics SiteCrawler CURRENT URLS Overview Movements Segments Visits Search En…" at bounding box center [598, 273] width 1197 height 547
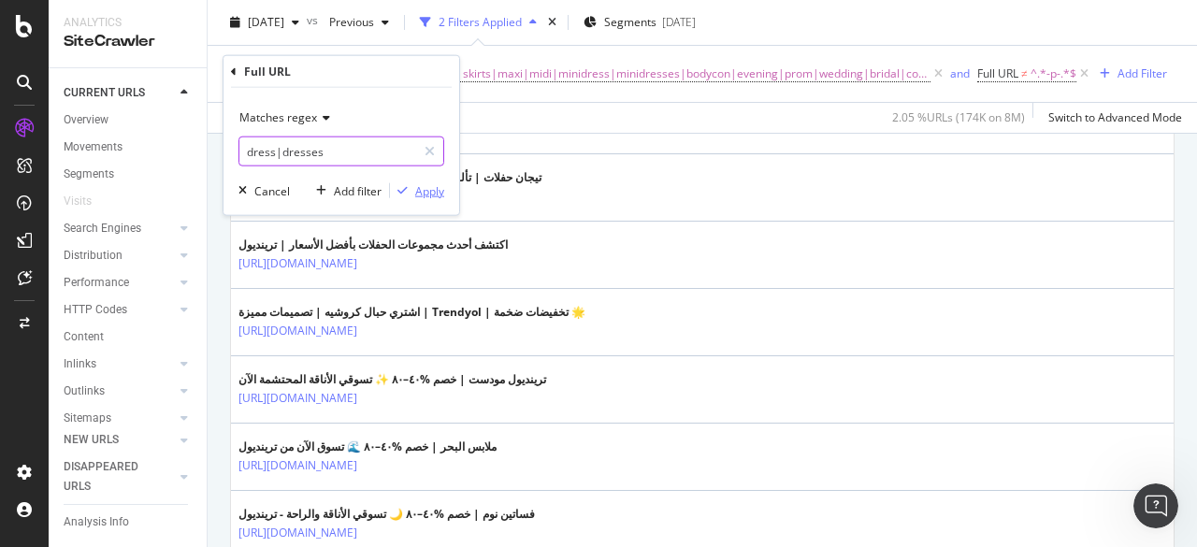
type input "dress|dresses"
click at [426, 191] on div "Apply" at bounding box center [429, 190] width 29 height 16
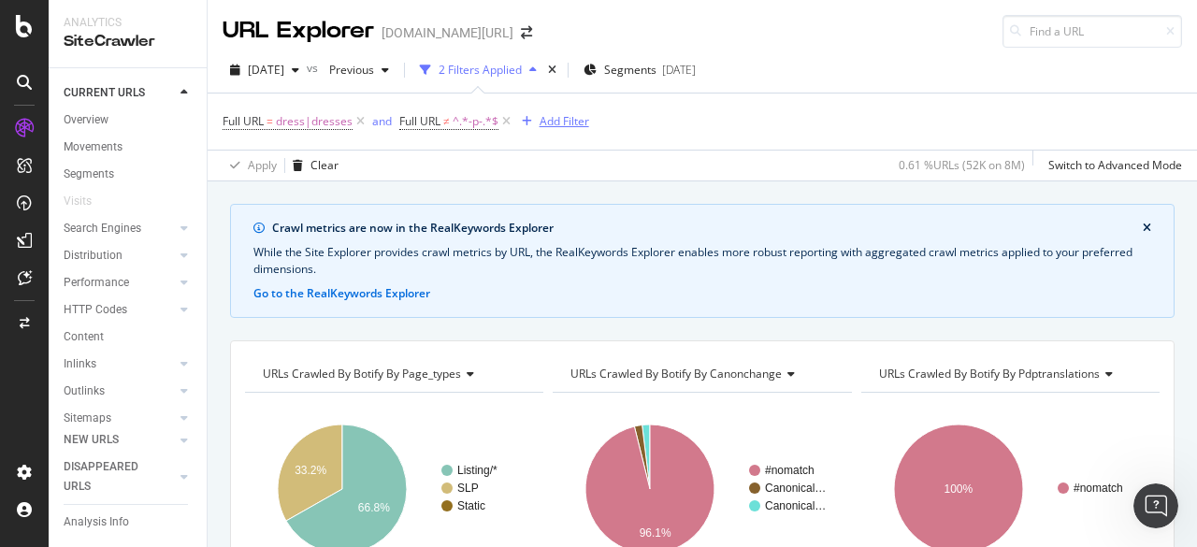
click at [542, 116] on div "Add Filter" at bounding box center [564, 121] width 50 height 16
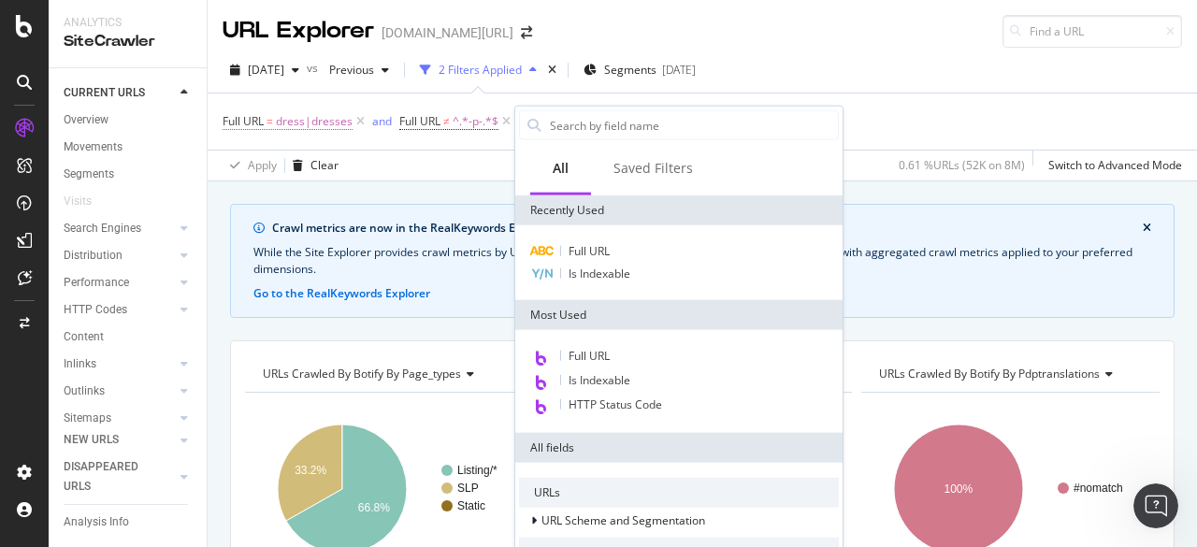
click at [256, 124] on span "Full URL" at bounding box center [242, 121] width 41 height 16
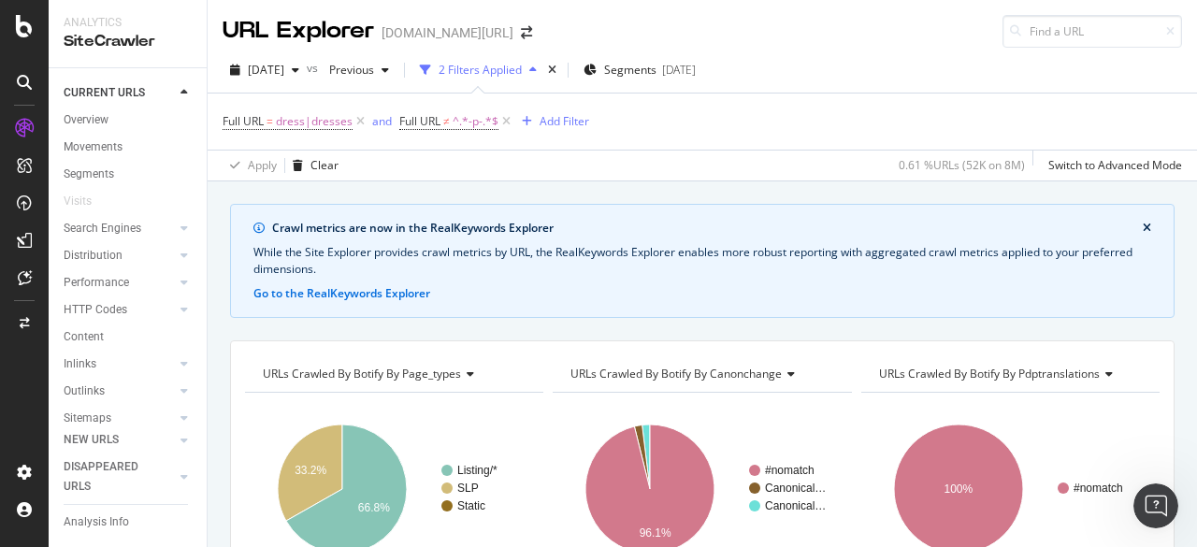
click at [559, 172] on div "Apply Clear 0.61 % URLs ( 52K on 8M ) Switch to Advanced Mode" at bounding box center [702, 165] width 989 height 31
click at [547, 127] on div "Add Filter" at bounding box center [564, 121] width 50 height 16
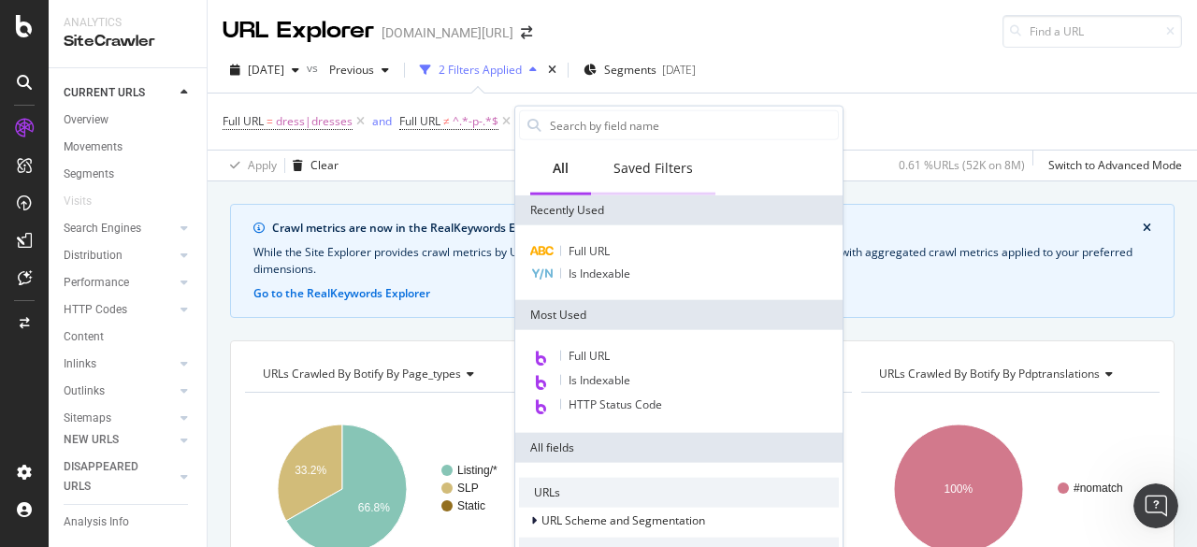
click at [644, 168] on div "Saved Filters" at bounding box center [652, 168] width 79 height 19
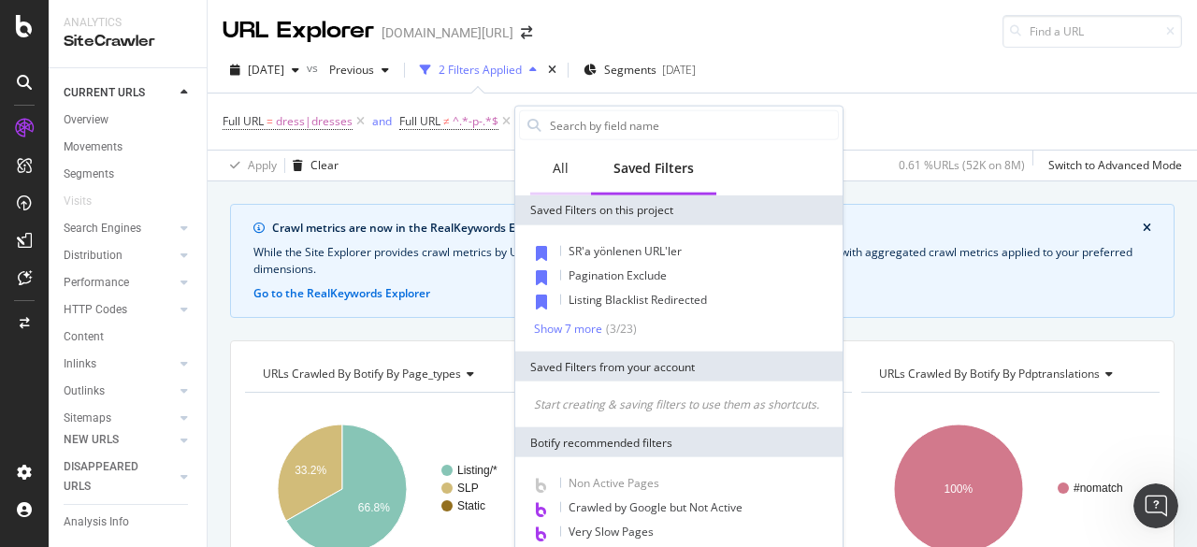
click at [560, 167] on div "All" at bounding box center [560, 168] width 16 height 19
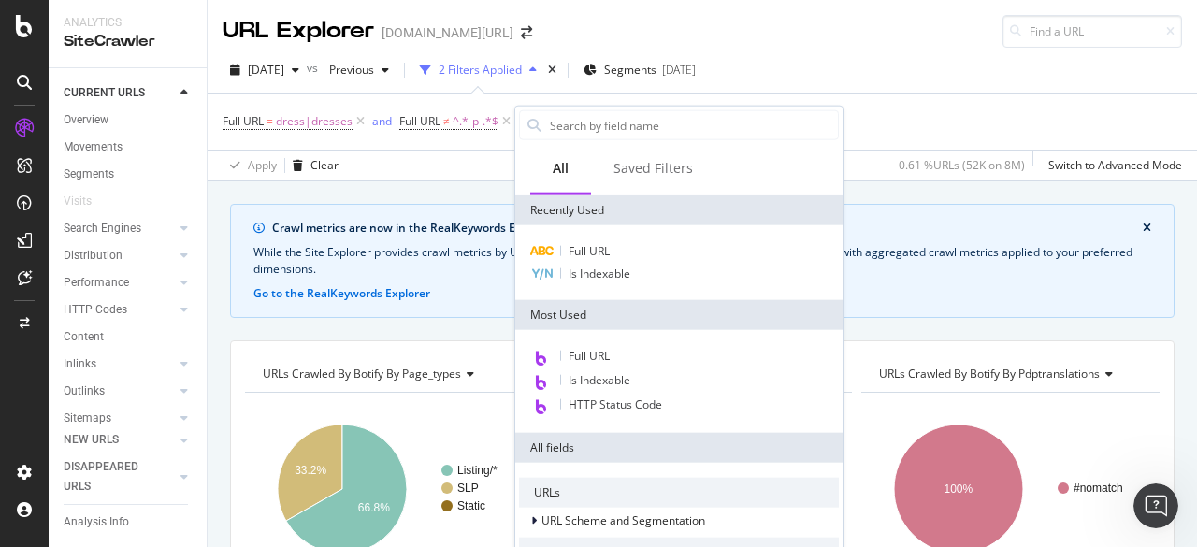
click at [467, 192] on div "Crawl metrics are now in the RealKeywords Explorer While the Site Explorer prov…" at bounding box center [702, 203] width 989 height 45
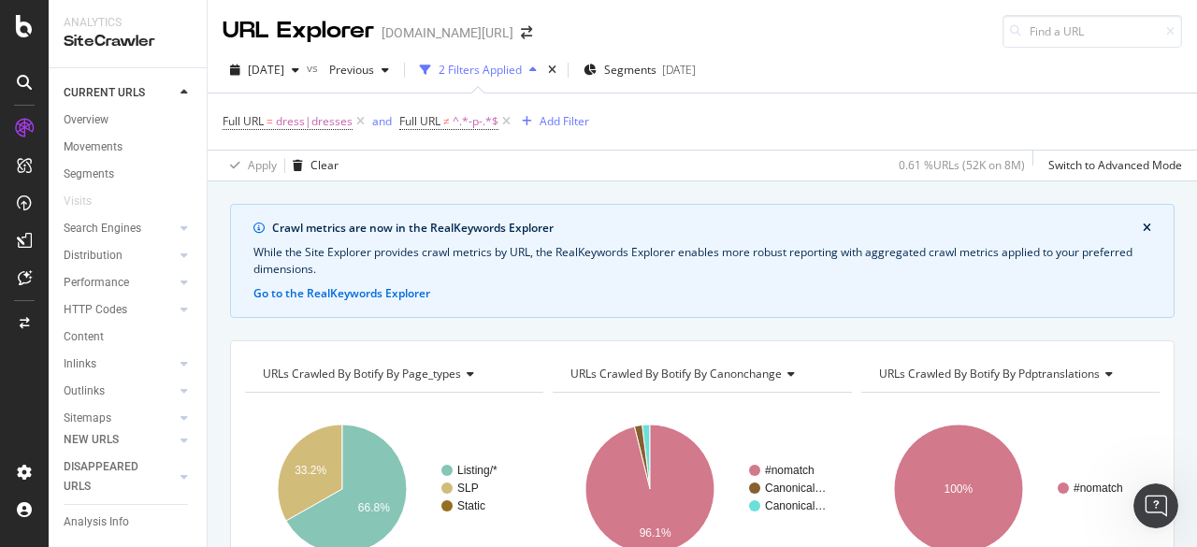
click at [486, 65] on div "2 Filters Applied" at bounding box center [479, 70] width 83 height 16
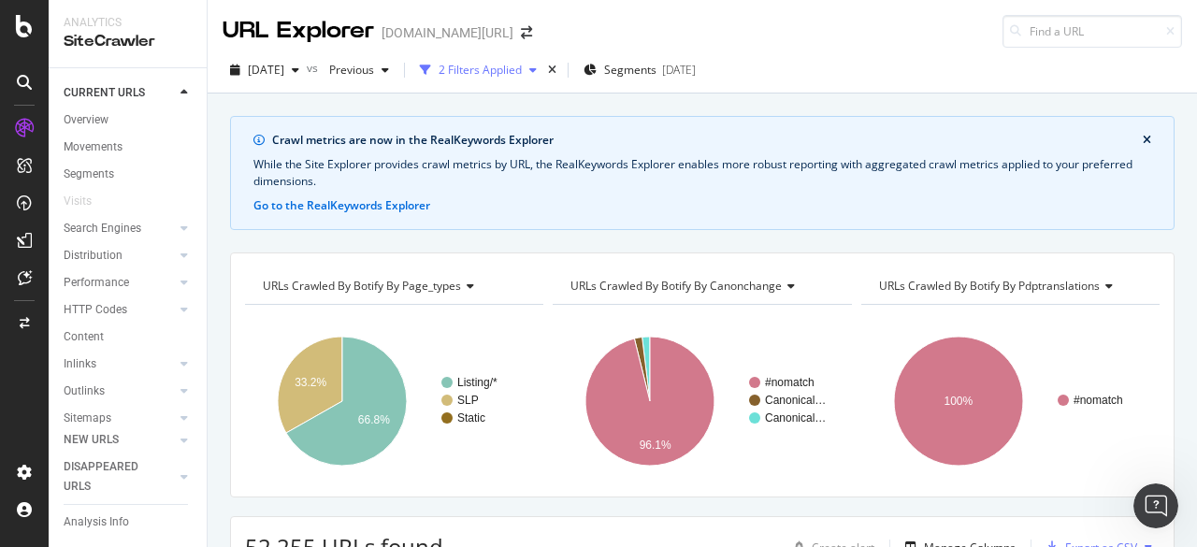
click at [486, 65] on div "2 Filters Applied" at bounding box center [479, 70] width 83 height 16
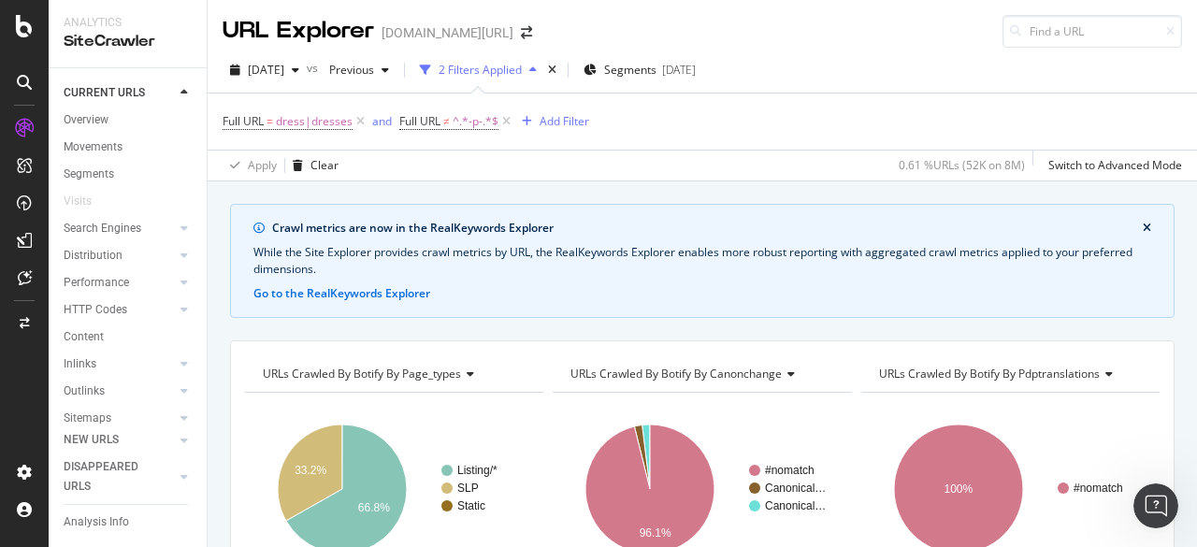
click at [431, 66] on icon "button" at bounding box center [425, 70] width 11 height 11
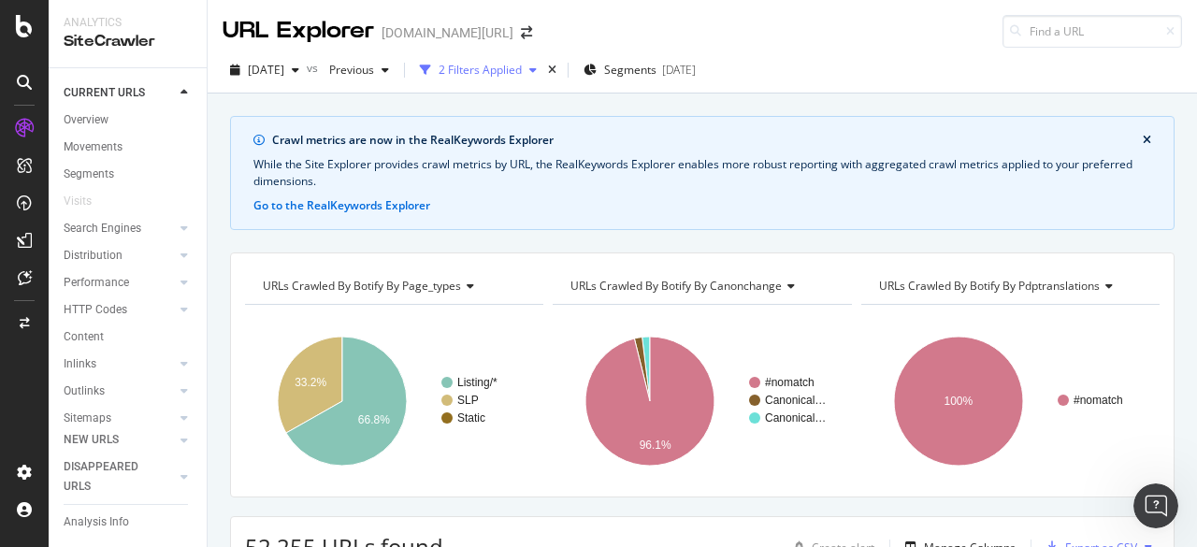
click at [431, 66] on icon "button" at bounding box center [425, 70] width 11 height 11
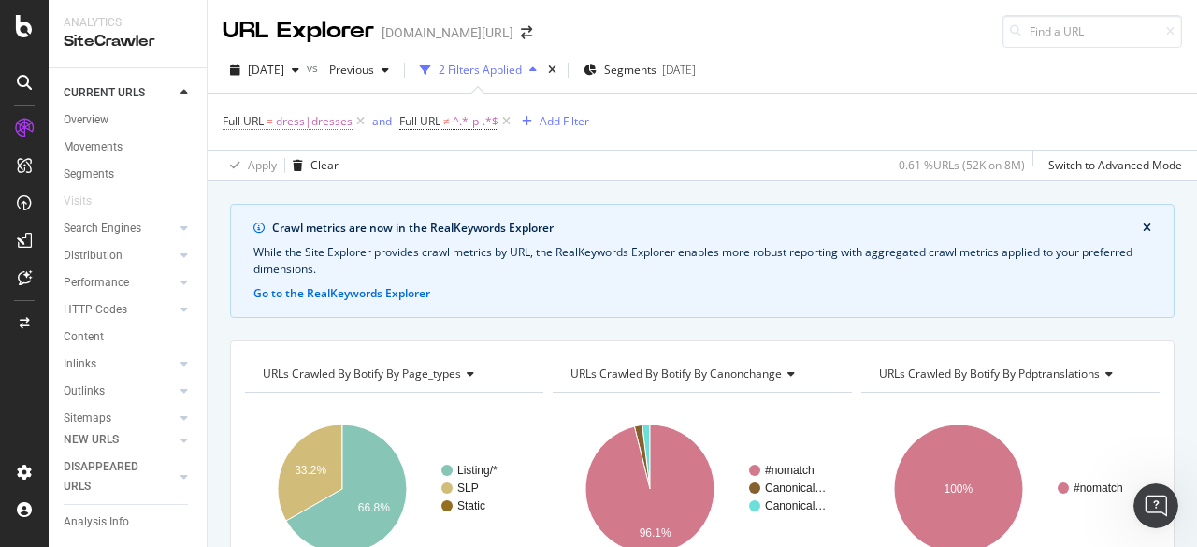
click at [286, 115] on span "dress|dresses" at bounding box center [314, 121] width 77 height 26
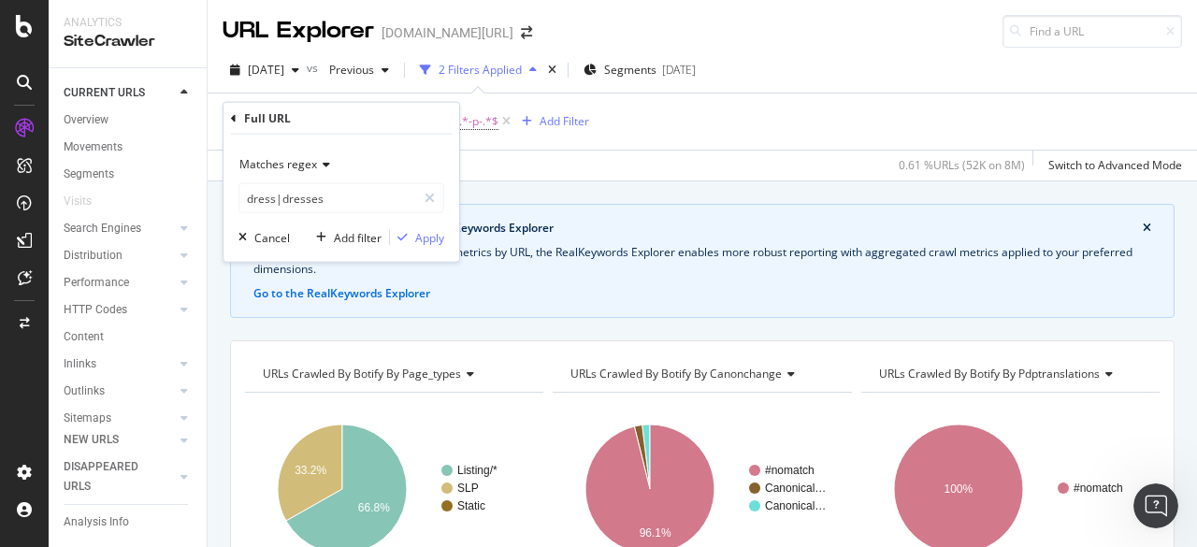
click at [232, 119] on icon at bounding box center [234, 117] width 6 height 11
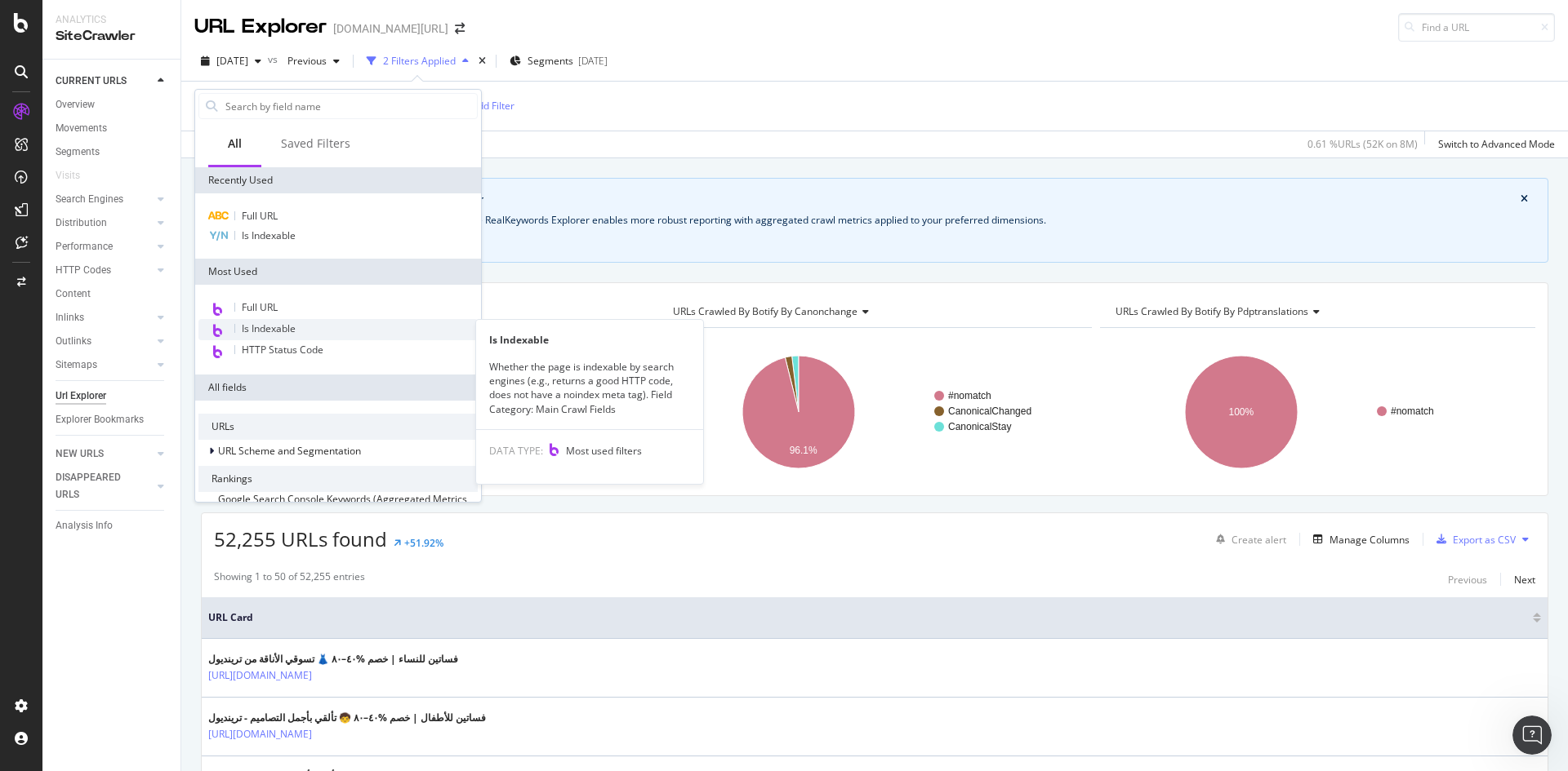
click at [287, 330] on span "Is Indexable" at bounding box center [269, 328] width 54 height 14
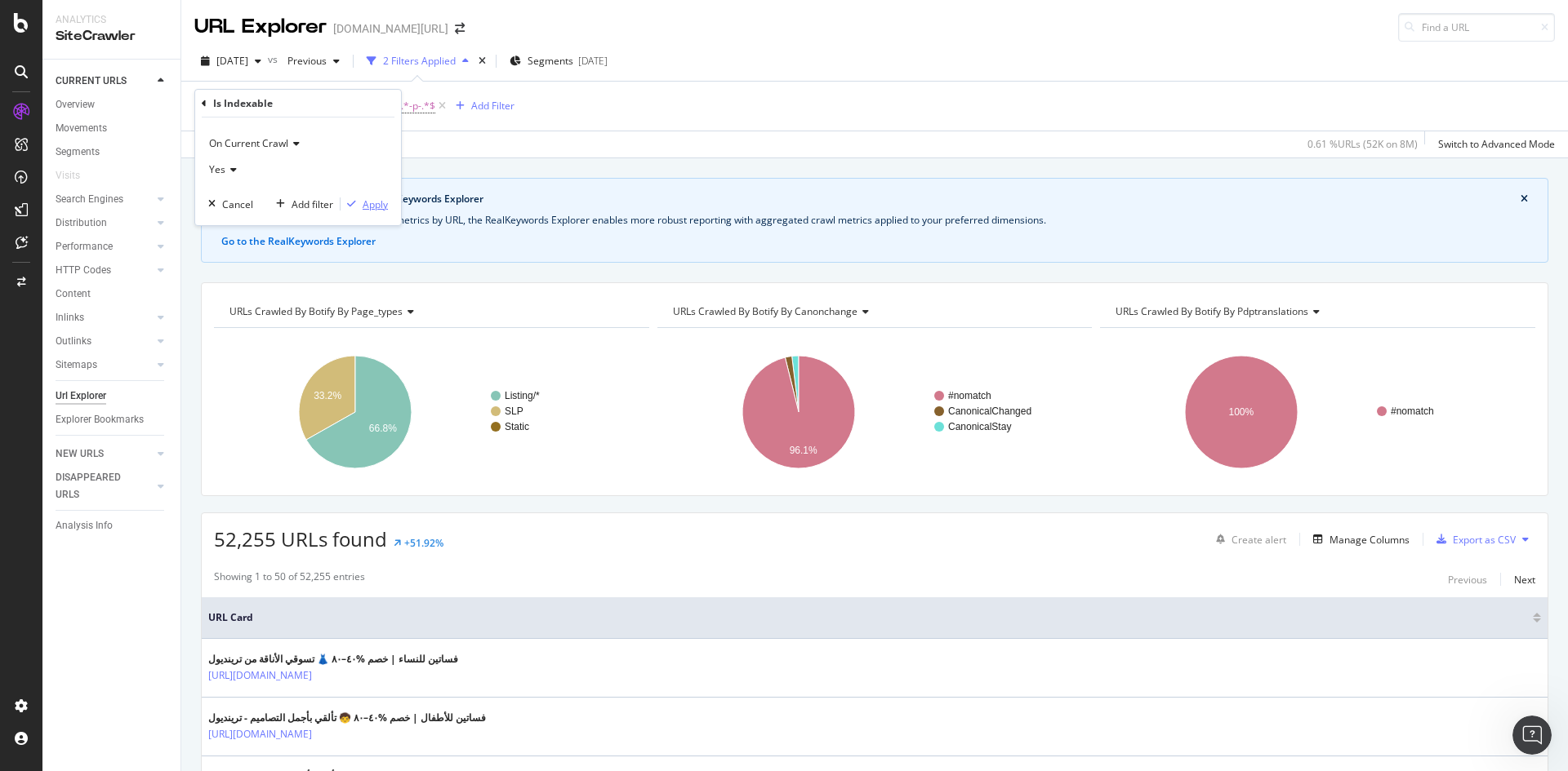
click at [358, 204] on div "button" at bounding box center [351, 203] width 22 height 10
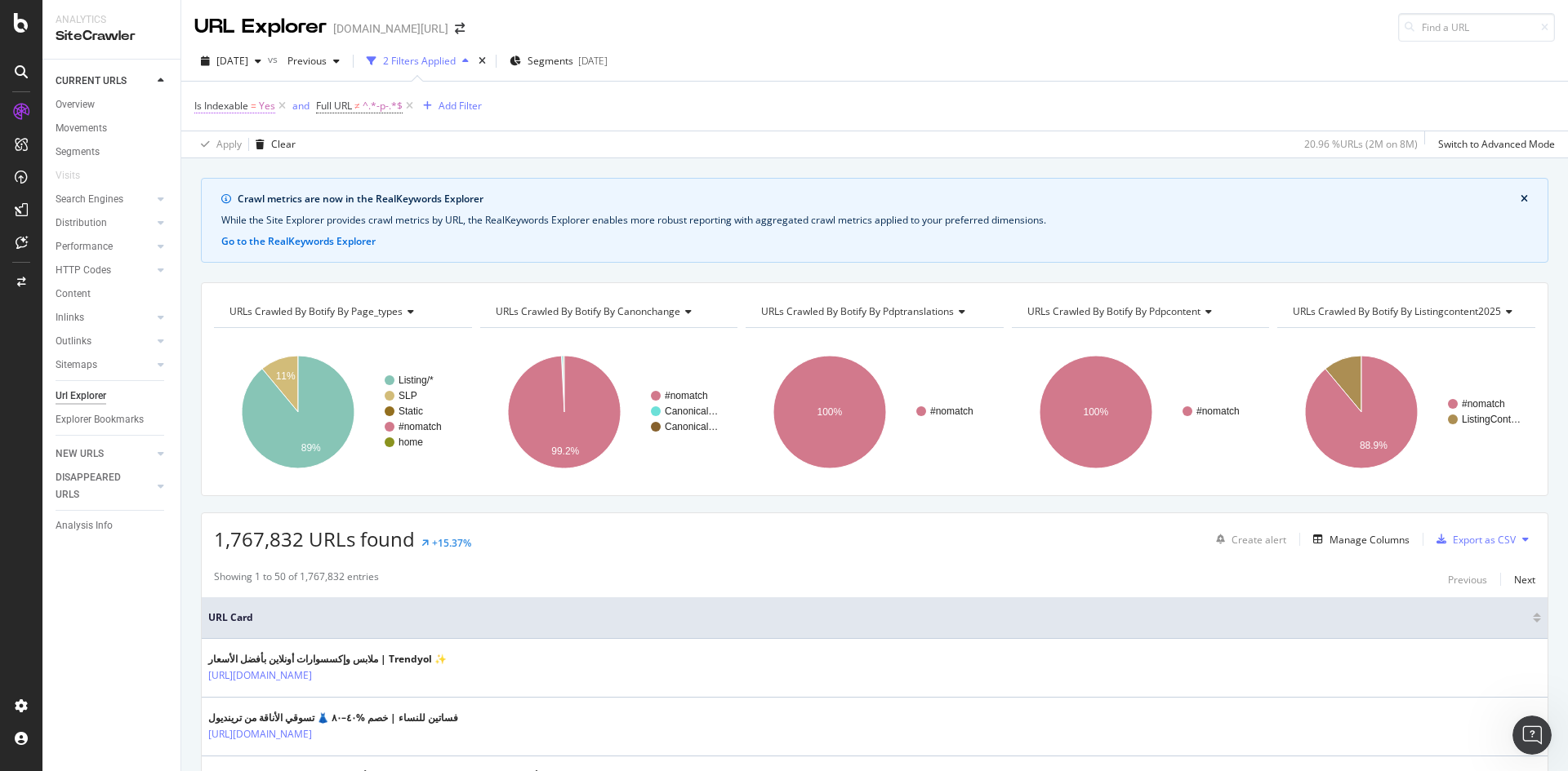
click at [237, 111] on span "Is Indexable" at bounding box center [221, 106] width 54 height 14
click at [641, 194] on div "Crawl metrics are now in the RealKeywords Explorer" at bounding box center [879, 199] width 1283 height 15
click at [457, 101] on div "Add Filter" at bounding box center [460, 106] width 44 height 14
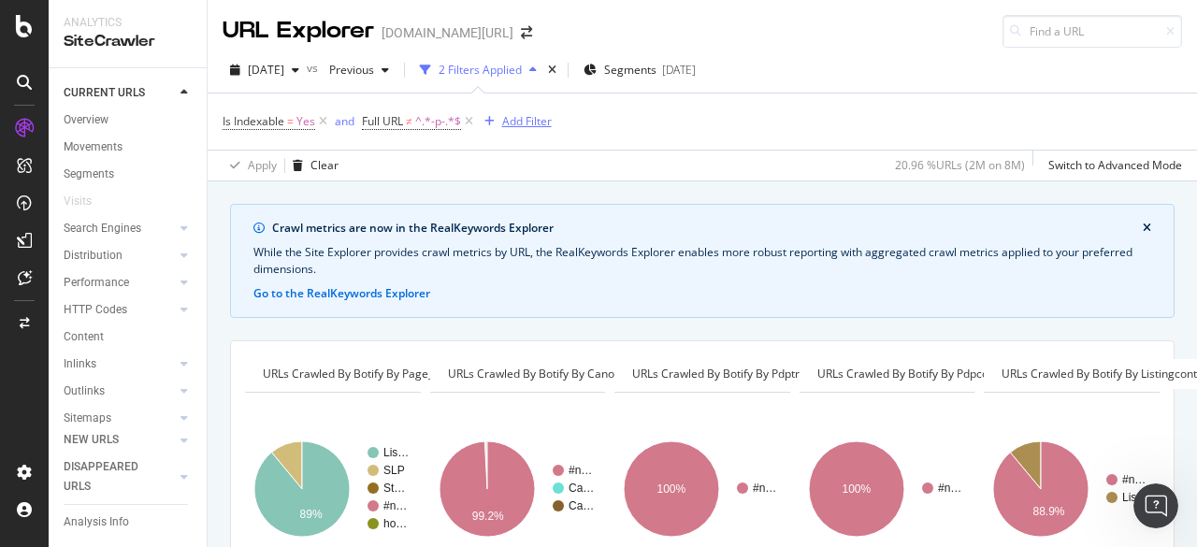
click at [510, 122] on div "Add Filter" at bounding box center [527, 121] width 50 height 16
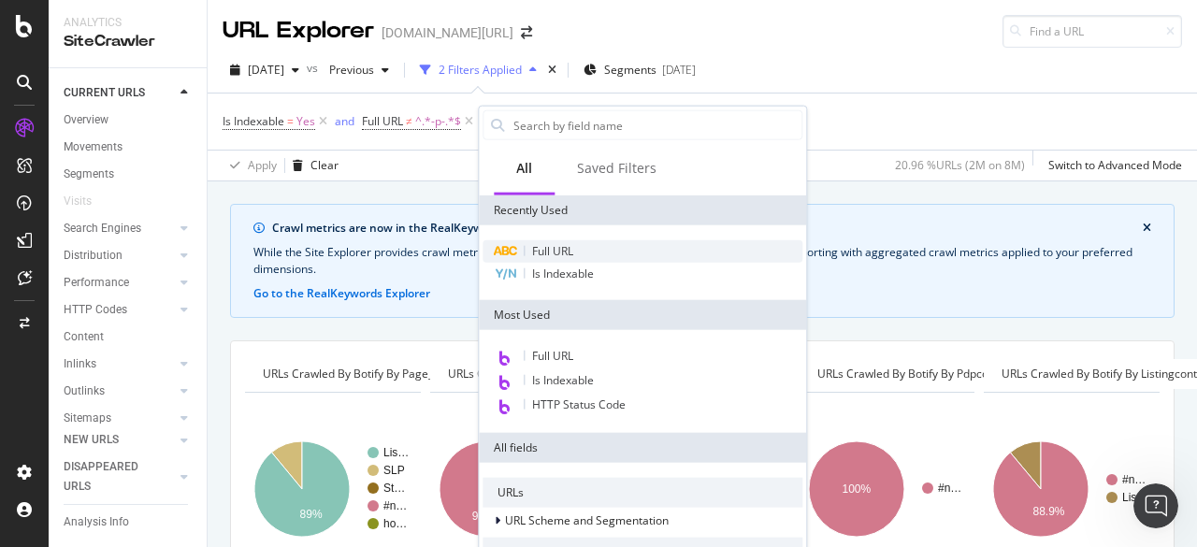
click at [580, 250] on div "Full URL" at bounding box center [642, 251] width 320 height 22
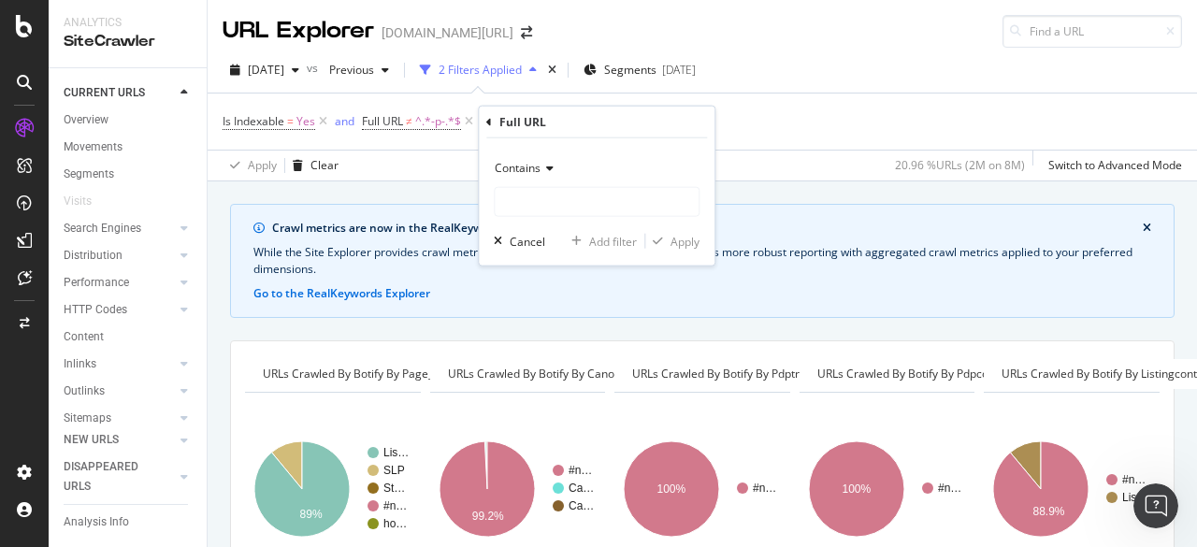
click at [542, 170] on icon at bounding box center [546, 168] width 13 height 11
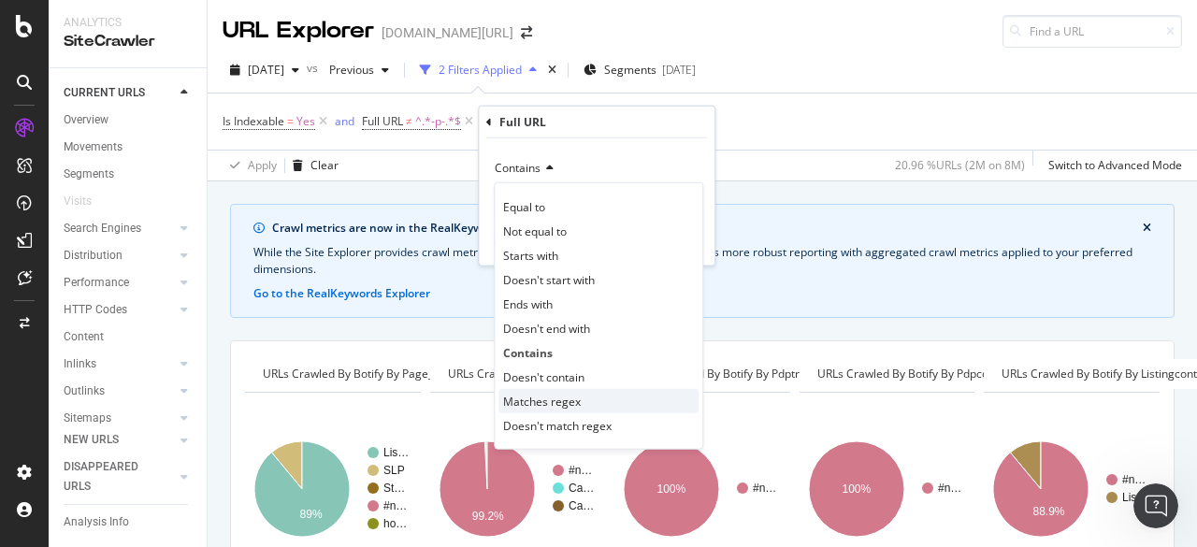
click at [566, 399] on span "Matches regex" at bounding box center [542, 401] width 78 height 16
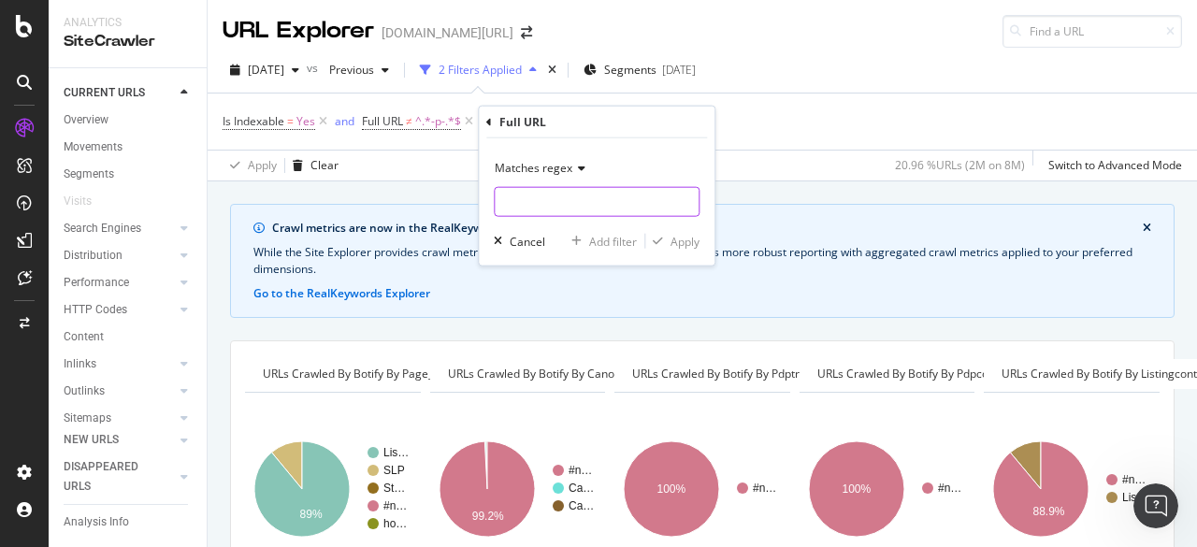
click at [545, 207] on input "text" at bounding box center [597, 202] width 204 height 30
paste input "Skirts"
type input "Skirts"
click at [685, 242] on div "Apply" at bounding box center [684, 241] width 29 height 16
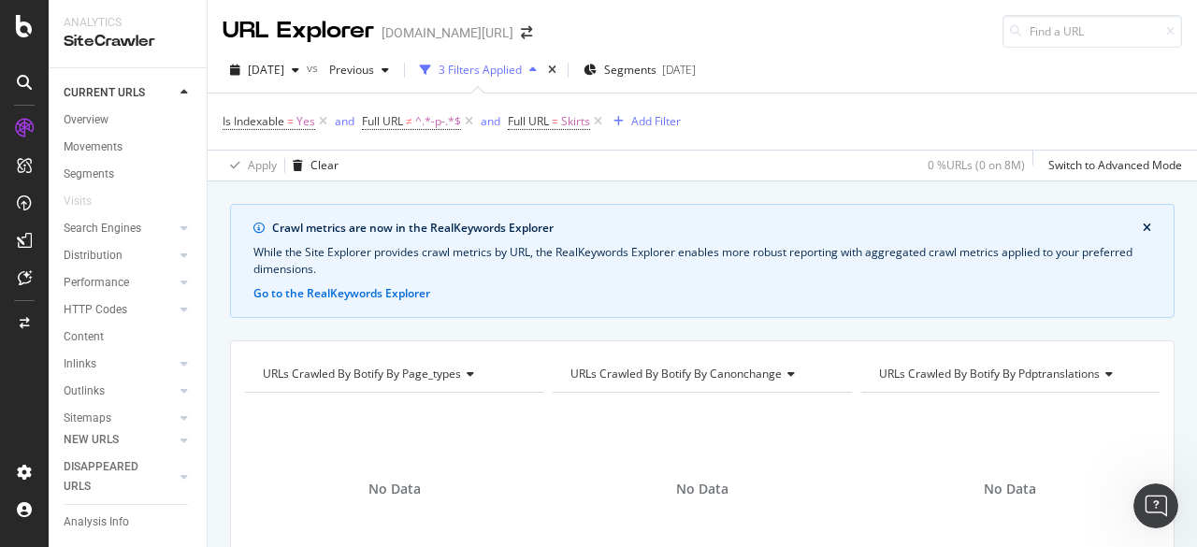
click at [544, 71] on div "button" at bounding box center [533, 70] width 22 height 11
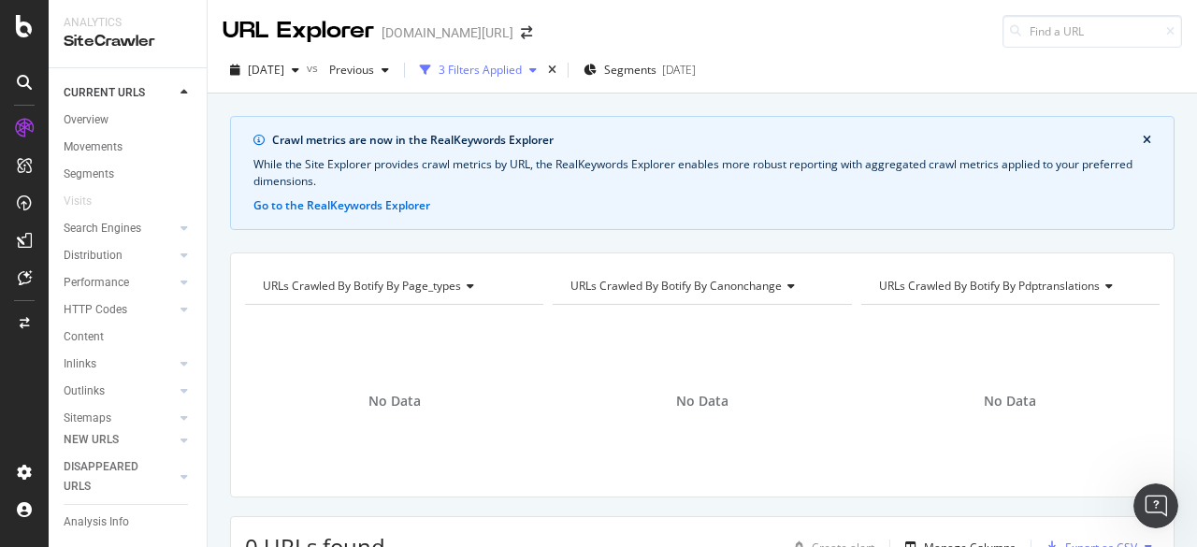
click at [522, 70] on div "3 Filters Applied" at bounding box center [479, 70] width 83 height 16
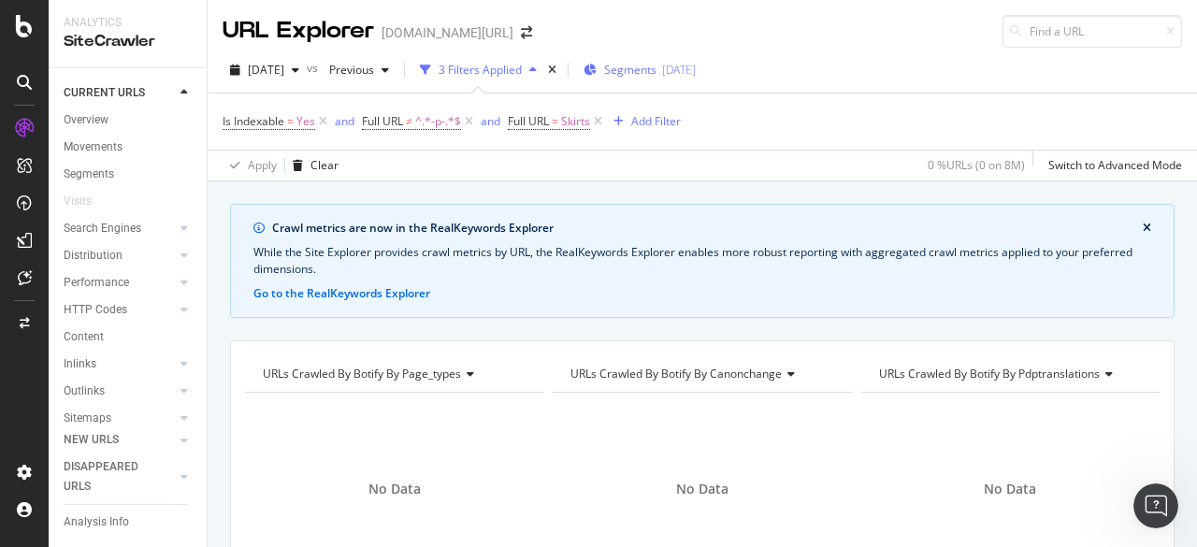
click at [656, 73] on span "Segments" at bounding box center [630, 70] width 52 height 16
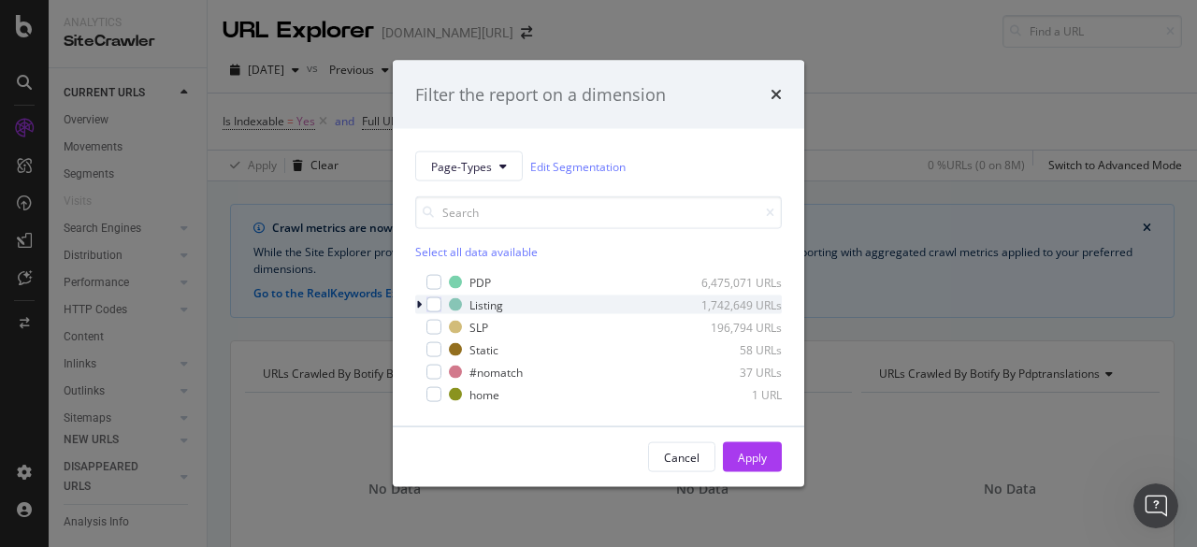
click at [423, 305] on div "modal" at bounding box center [420, 304] width 11 height 19
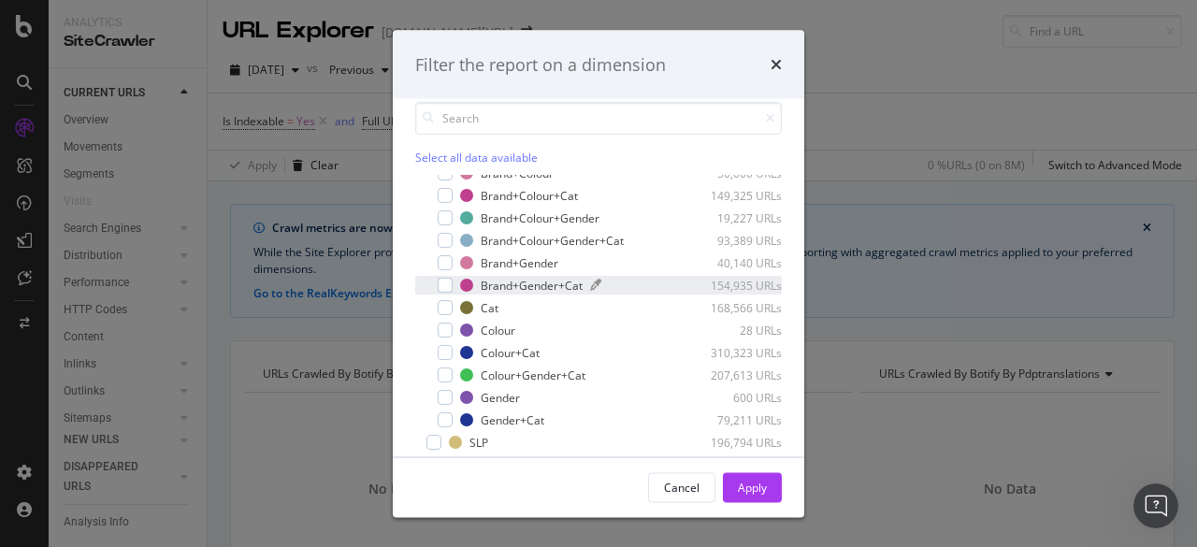
scroll to position [93, 0]
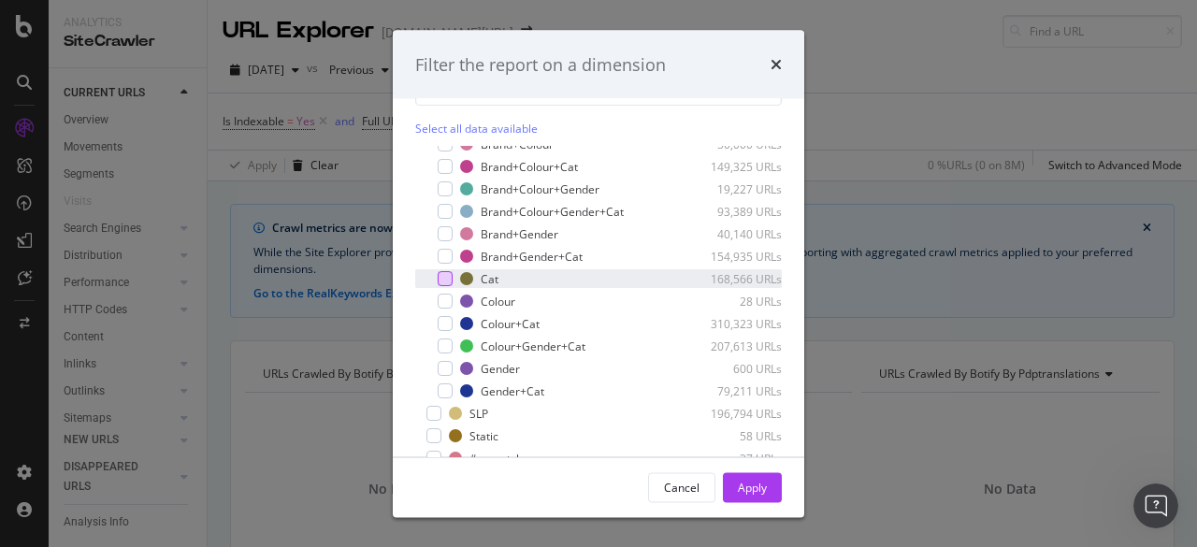
click at [446, 278] on div "modal" at bounding box center [444, 278] width 15 height 15
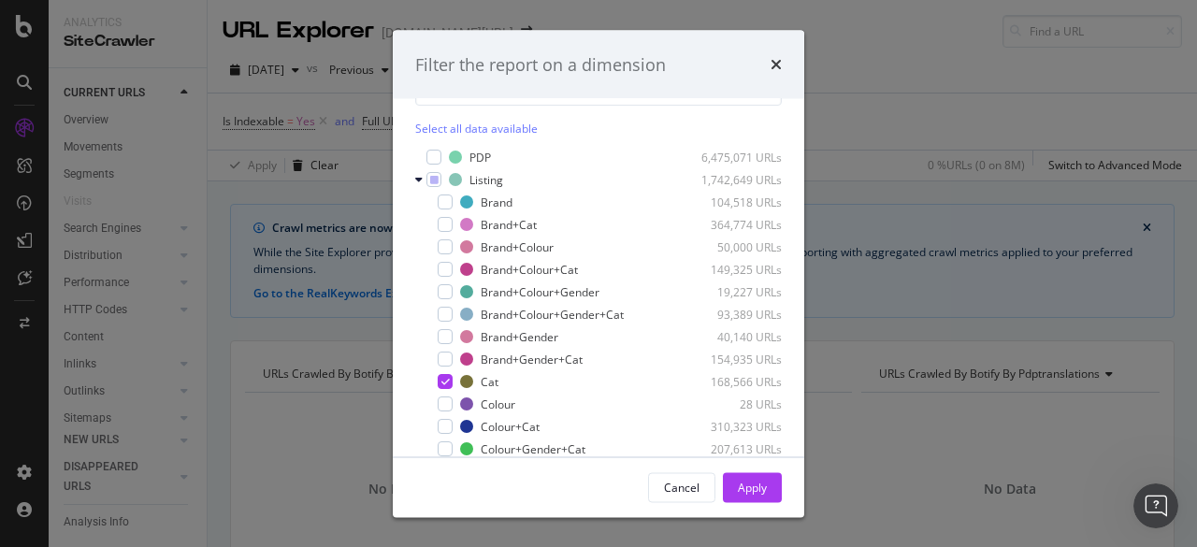
scroll to position [0, 0]
click at [765, 478] on div "Apply" at bounding box center [752, 487] width 29 height 28
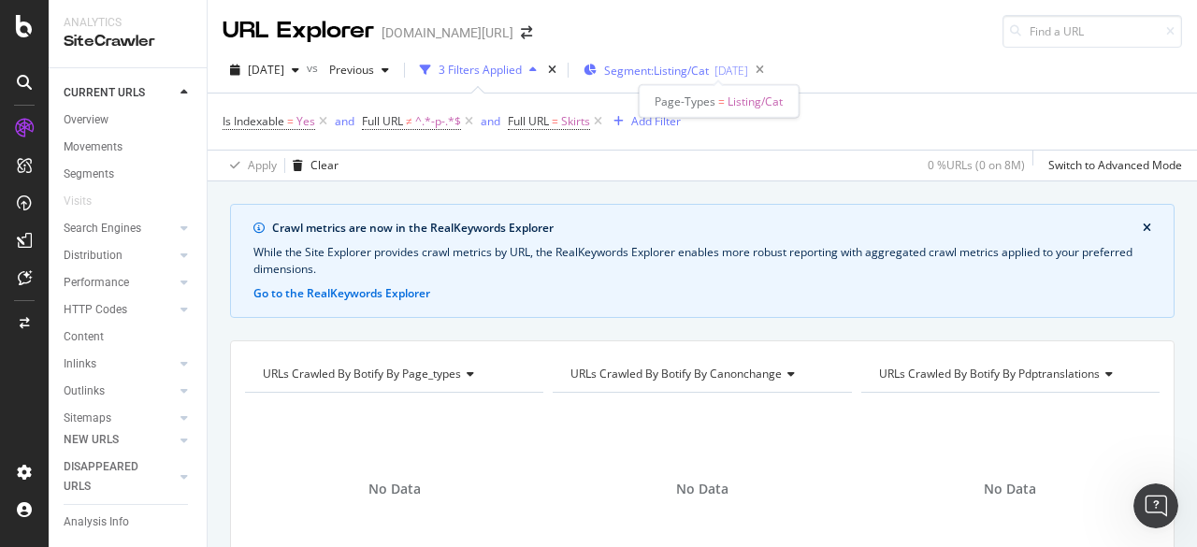
click at [677, 72] on span "Segment: Listing/Cat" at bounding box center [656, 71] width 105 height 16
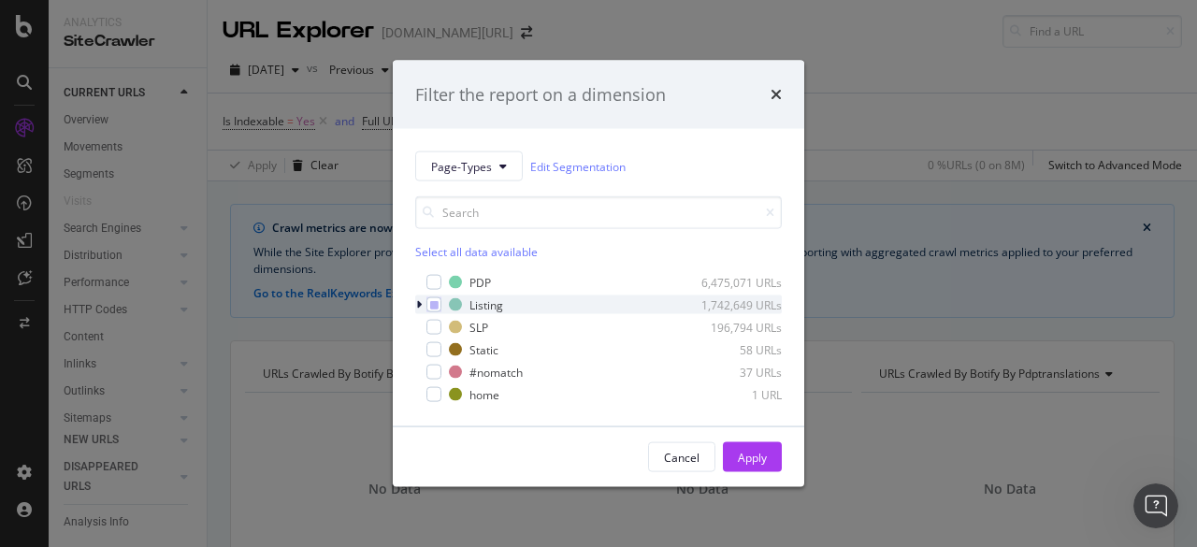
click at [417, 307] on icon "modal" at bounding box center [419, 304] width 6 height 11
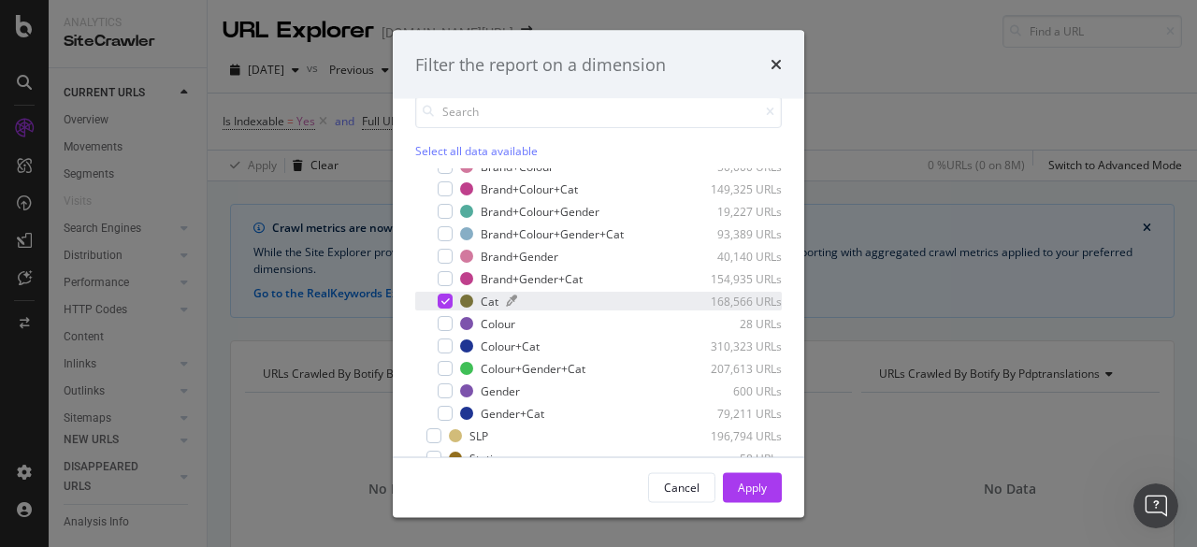
scroll to position [93, 0]
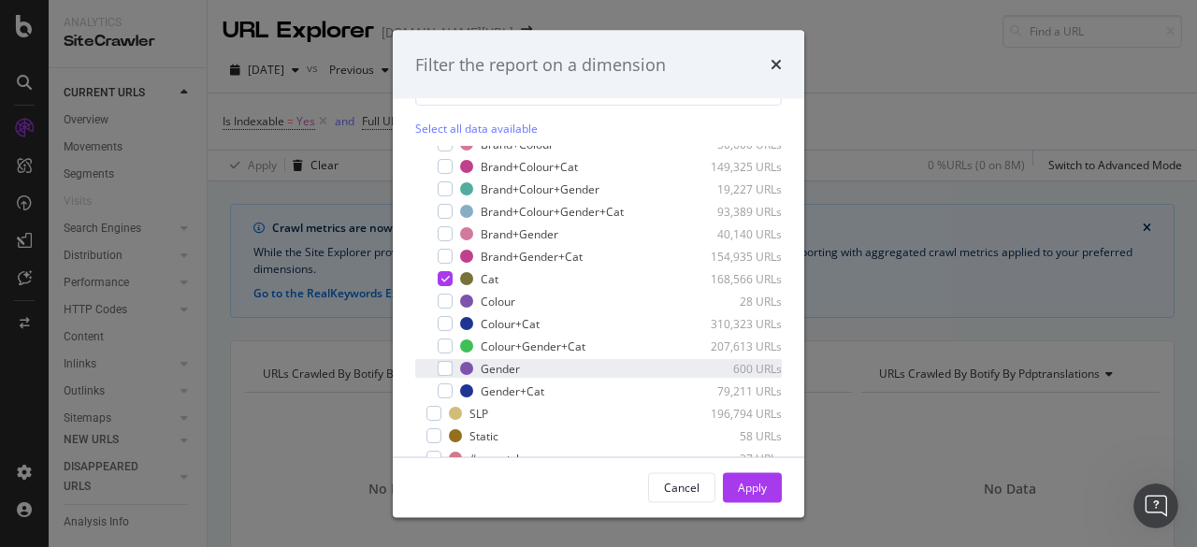
click at [452, 364] on div "Gender 600 URLs" at bounding box center [598, 368] width 366 height 19
click at [738, 478] on div "Apply" at bounding box center [752, 487] width 29 height 28
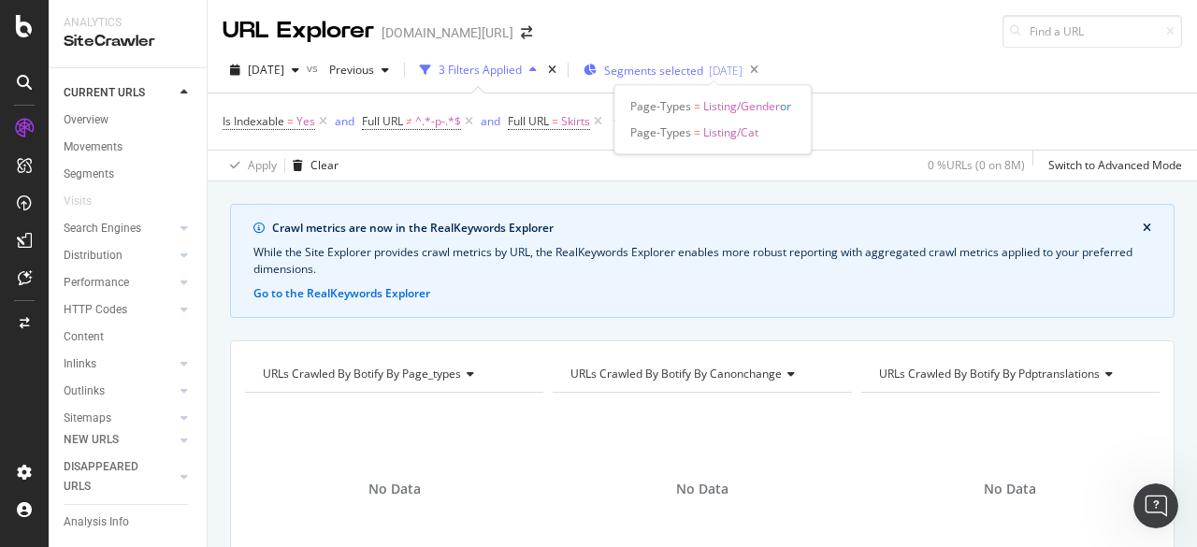
click at [742, 76] on div "[DATE]" at bounding box center [726, 71] width 34 height 16
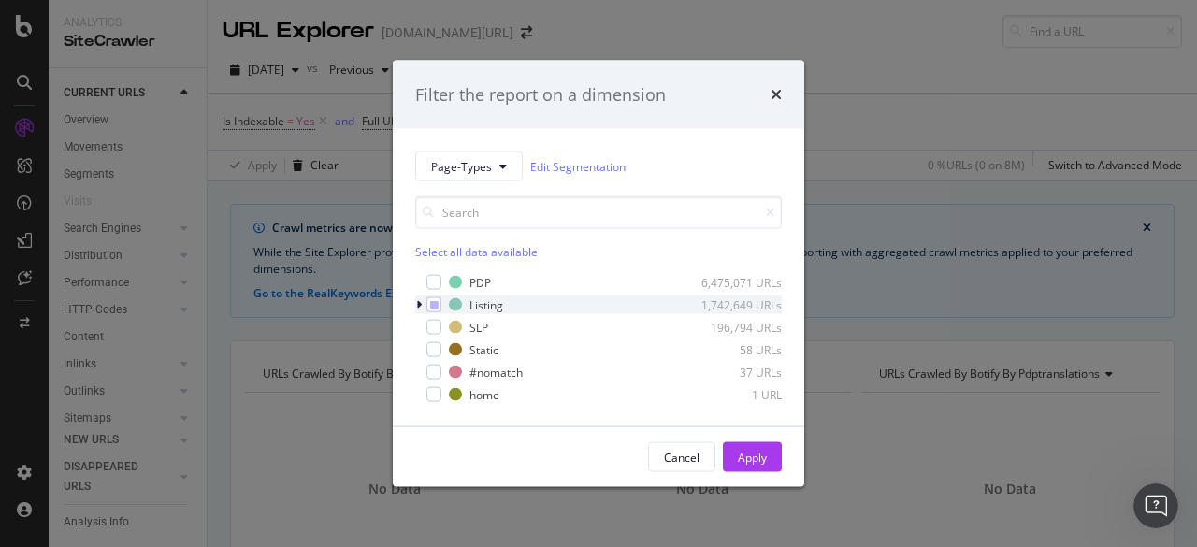
click at [421, 306] on icon "modal" at bounding box center [419, 304] width 6 height 11
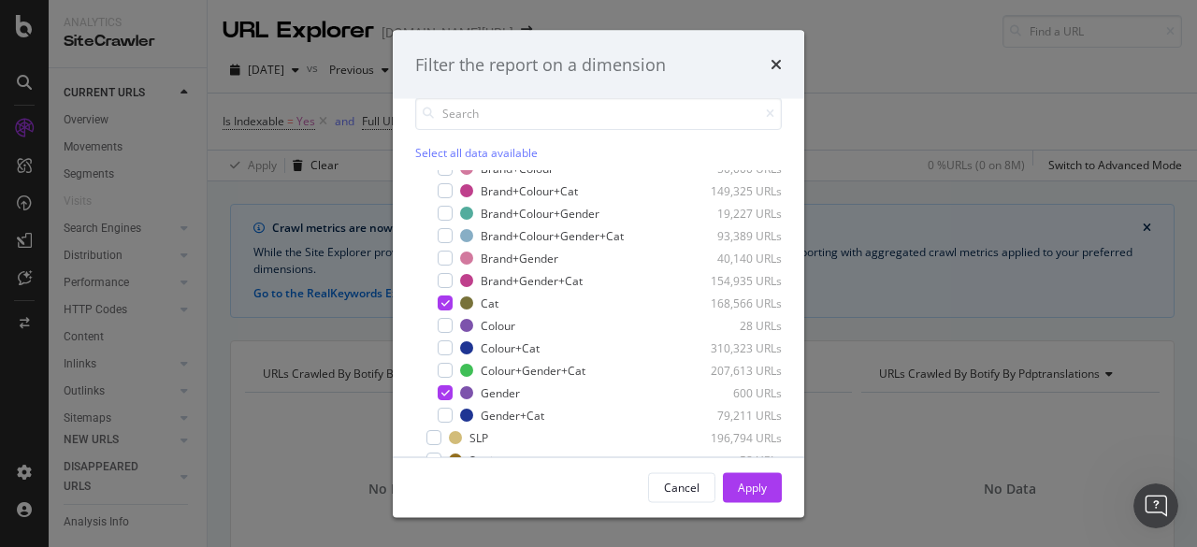
scroll to position [93, 0]
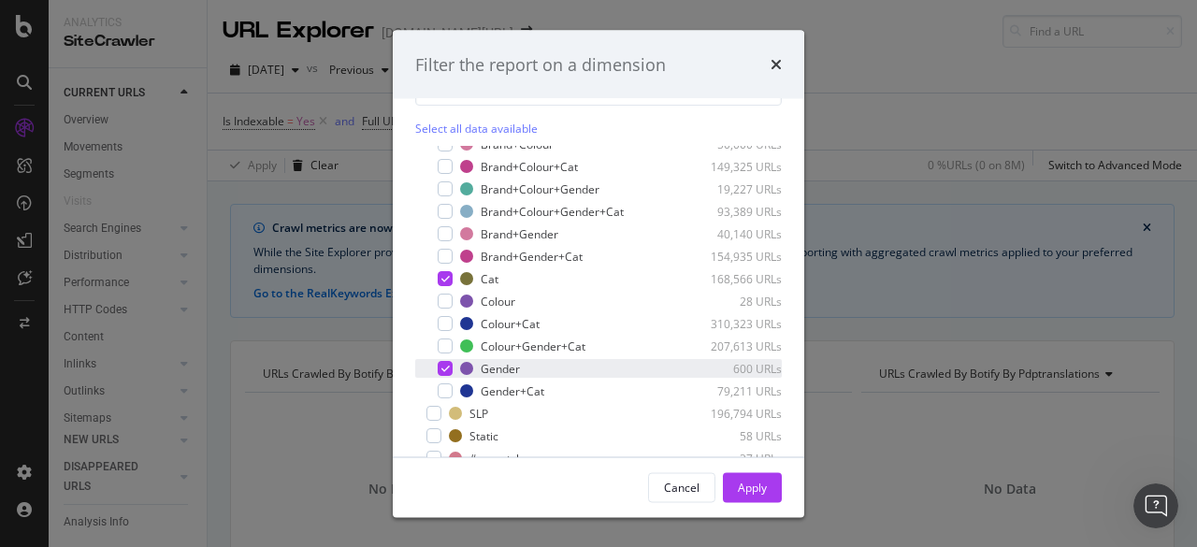
click at [443, 366] on icon "modal" at bounding box center [445, 368] width 8 height 9
click at [441, 390] on div "modal" at bounding box center [444, 390] width 15 height 15
click at [744, 492] on div "Apply" at bounding box center [752, 487] width 29 height 16
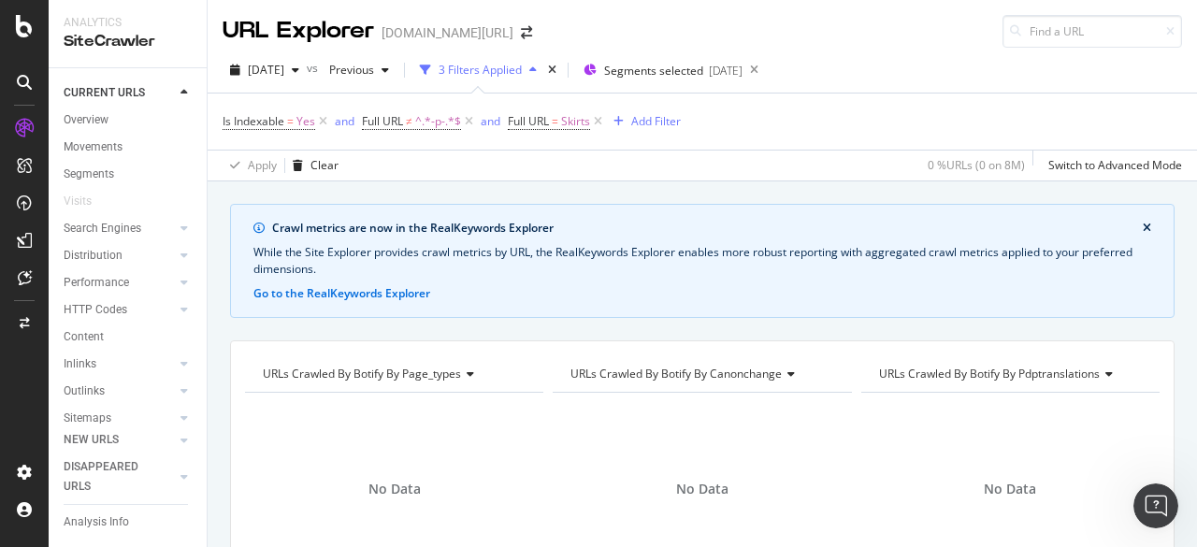
click at [720, 85] on div "2025 Sep. 19th vs Previous 3 Filters Applied Segments selected 2025-10-15" at bounding box center [702, 73] width 989 height 37
click at [715, 81] on div "Segments selected [DATE]" at bounding box center [662, 70] width 159 height 28
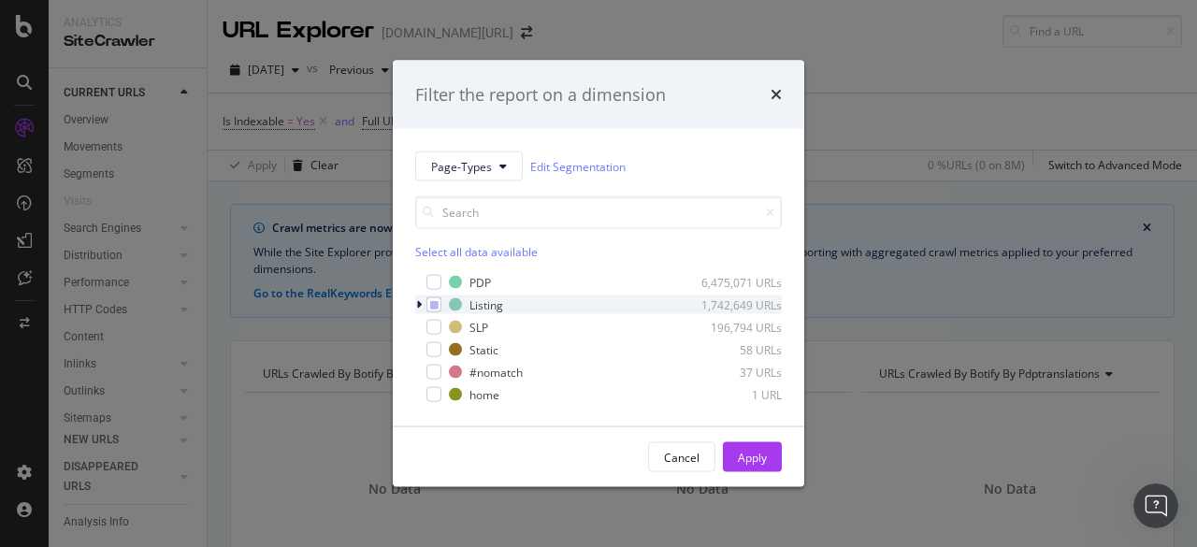
click at [421, 306] on icon "modal" at bounding box center [419, 304] width 6 height 11
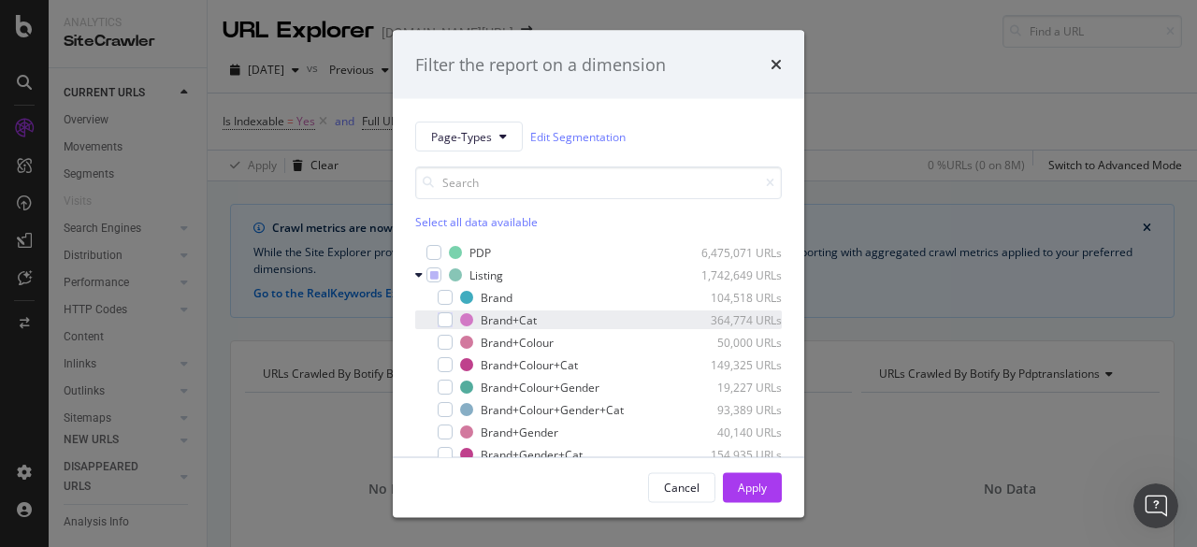
drag, startPoint x: 435, startPoint y: 277, endPoint x: 468, endPoint y: 309, distance: 46.9
click at [434, 277] on icon "modal" at bounding box center [434, 274] width 8 height 9
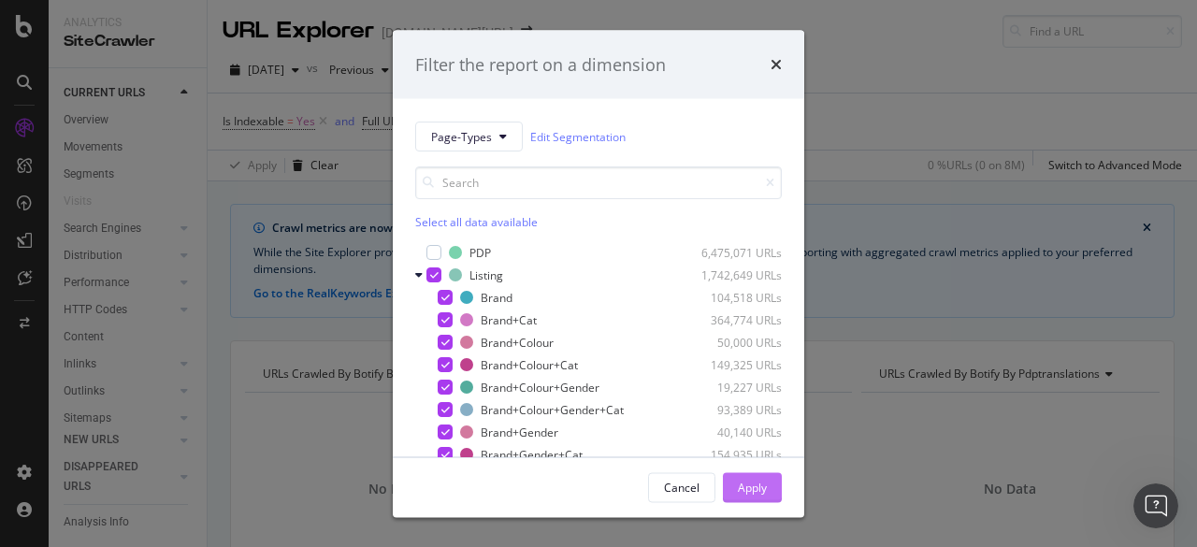
click at [738, 487] on div "Apply" at bounding box center [752, 487] width 29 height 16
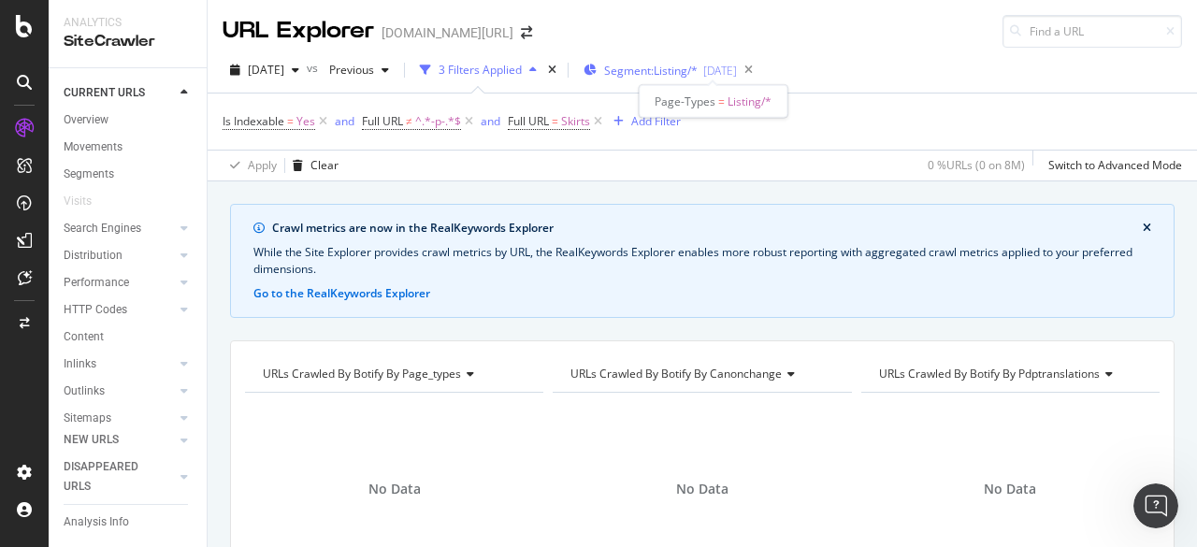
click at [690, 71] on span "Segment: Listing/*" at bounding box center [650, 71] width 93 height 16
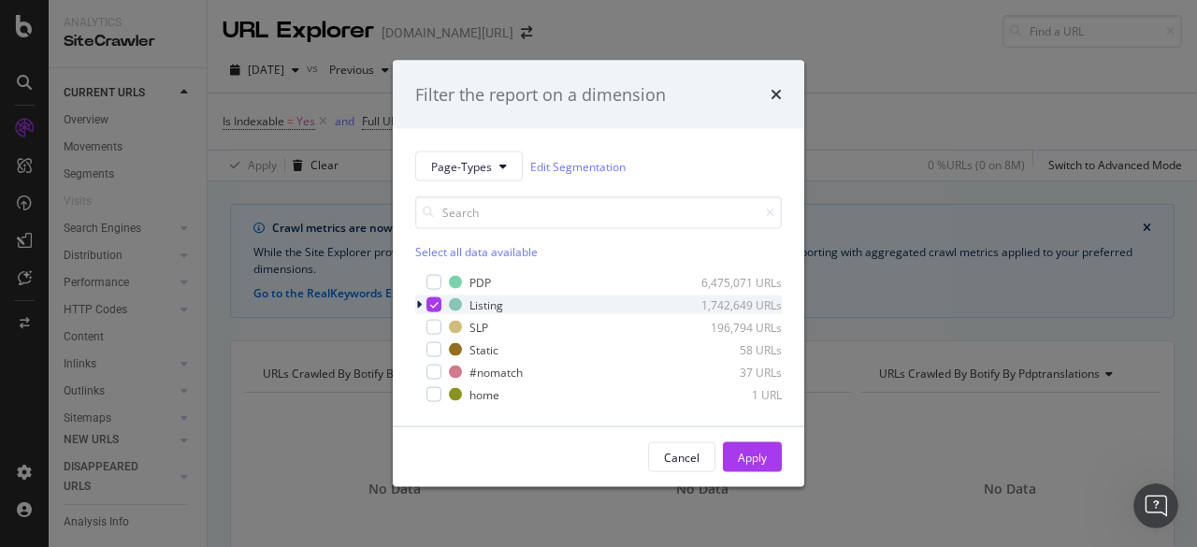
click at [431, 303] on icon "modal" at bounding box center [434, 304] width 8 height 9
click at [421, 306] on icon "modal" at bounding box center [419, 304] width 6 height 11
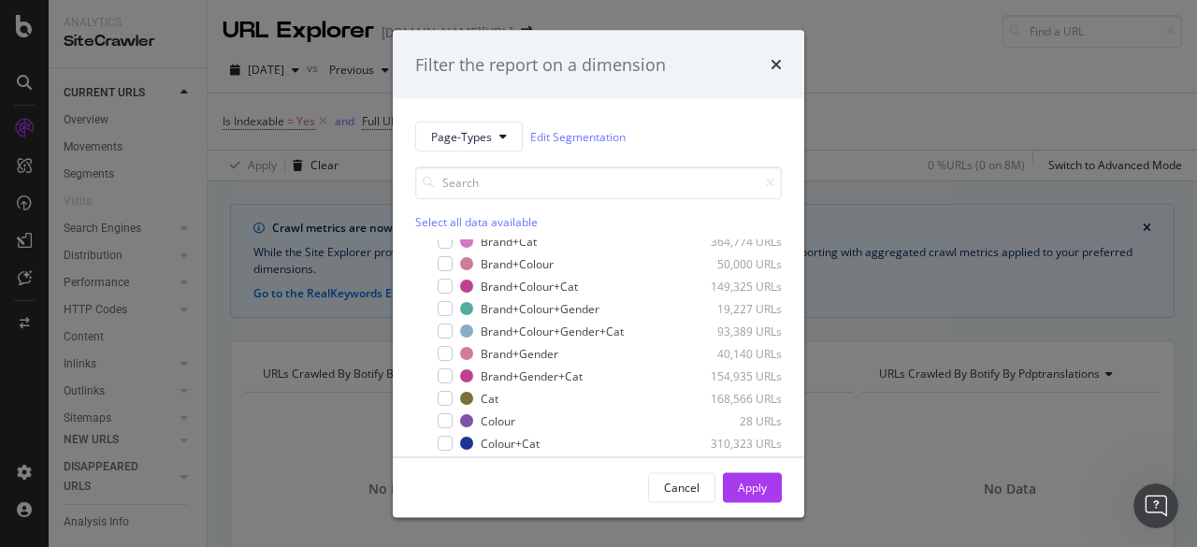
scroll to position [105, 0]
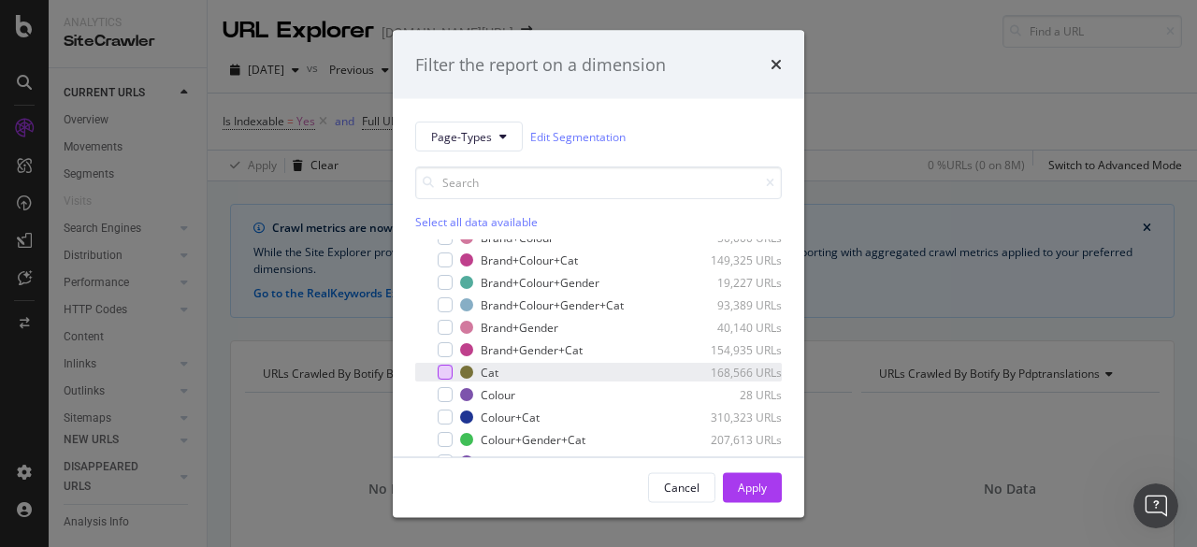
click at [444, 377] on div "modal" at bounding box center [444, 372] width 15 height 15
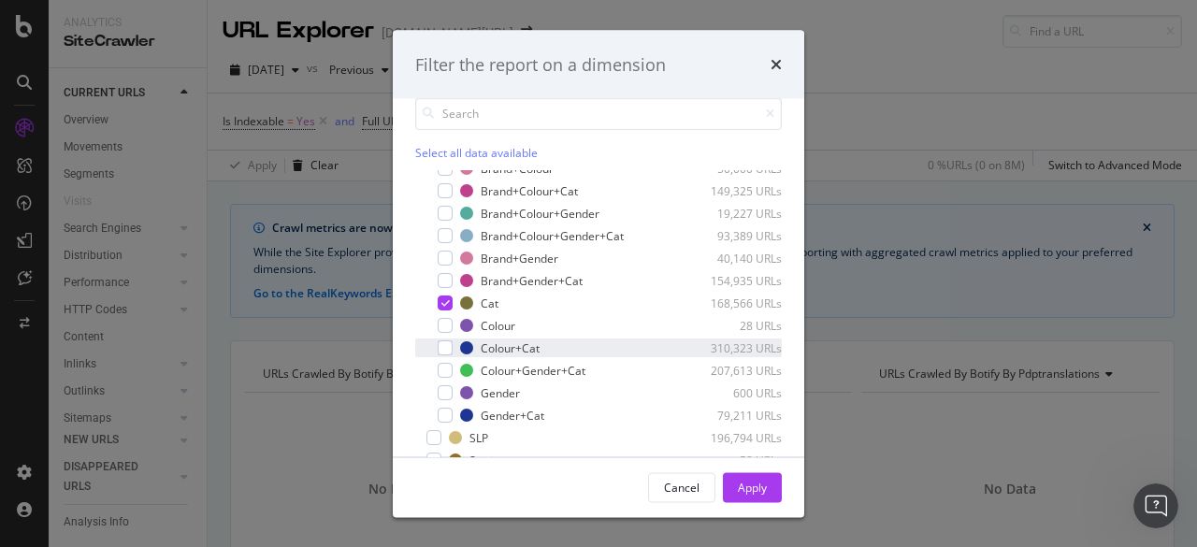
scroll to position [93, 0]
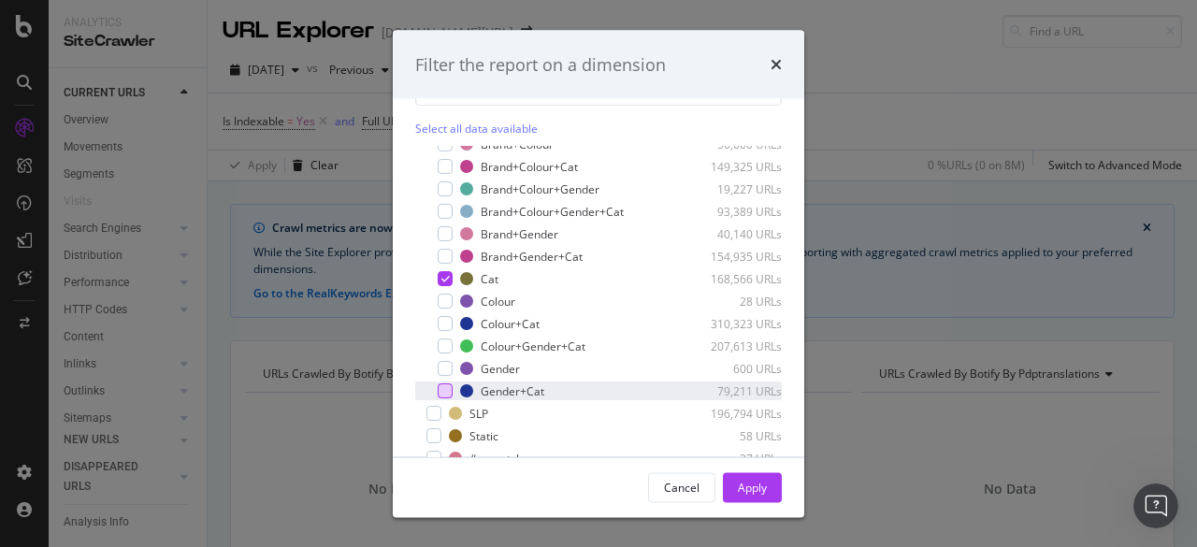
click at [445, 388] on div "modal" at bounding box center [444, 390] width 15 height 15
click at [742, 489] on div "Apply" at bounding box center [752, 487] width 29 height 16
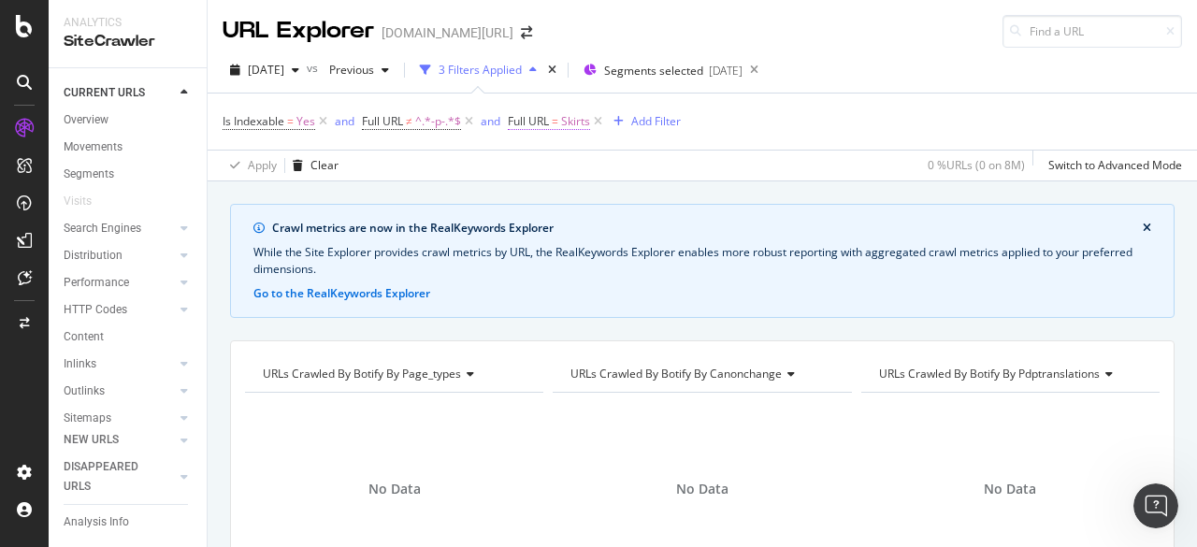
click at [558, 117] on span "=" at bounding box center [555, 121] width 7 height 16
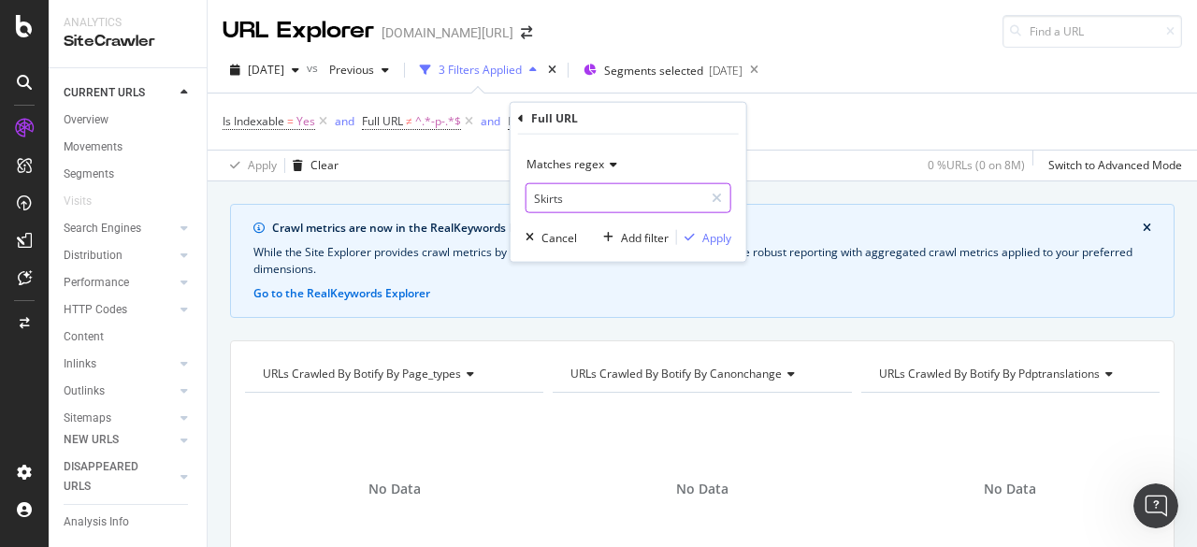
click at [572, 197] on input "Skirts" at bounding box center [614, 198] width 177 height 30
click at [540, 197] on input "Skirts" at bounding box center [614, 198] width 177 height 30
type input "skirts"
click at [721, 246] on div "Matches regex skirts Cancel Add filter Apply" at bounding box center [628, 198] width 236 height 127
click at [719, 244] on div "Apply" at bounding box center [716, 237] width 29 height 16
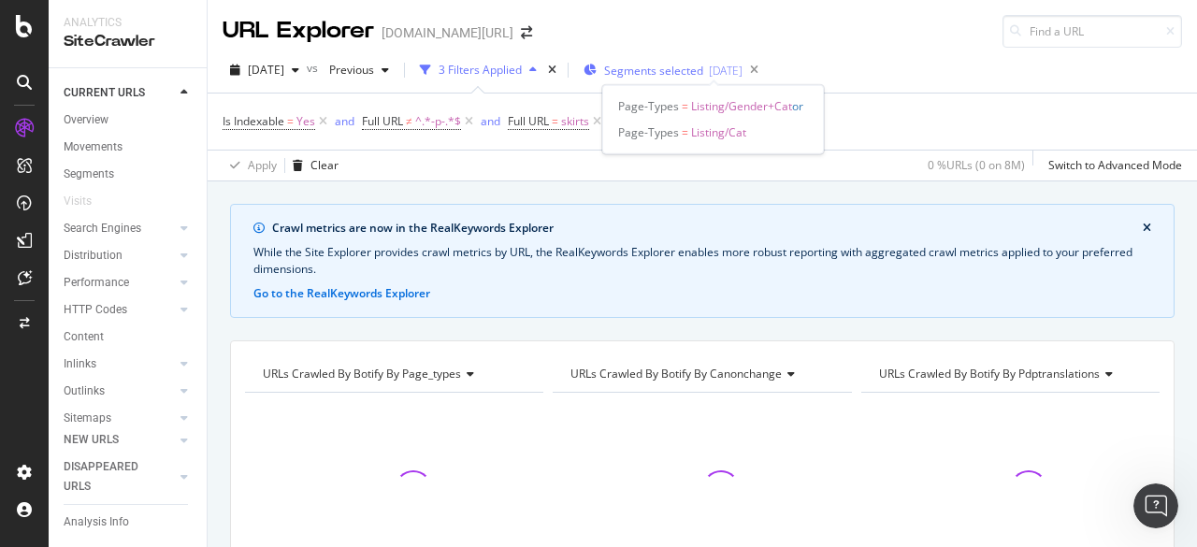
click at [666, 65] on span "Segments selected" at bounding box center [653, 71] width 99 height 16
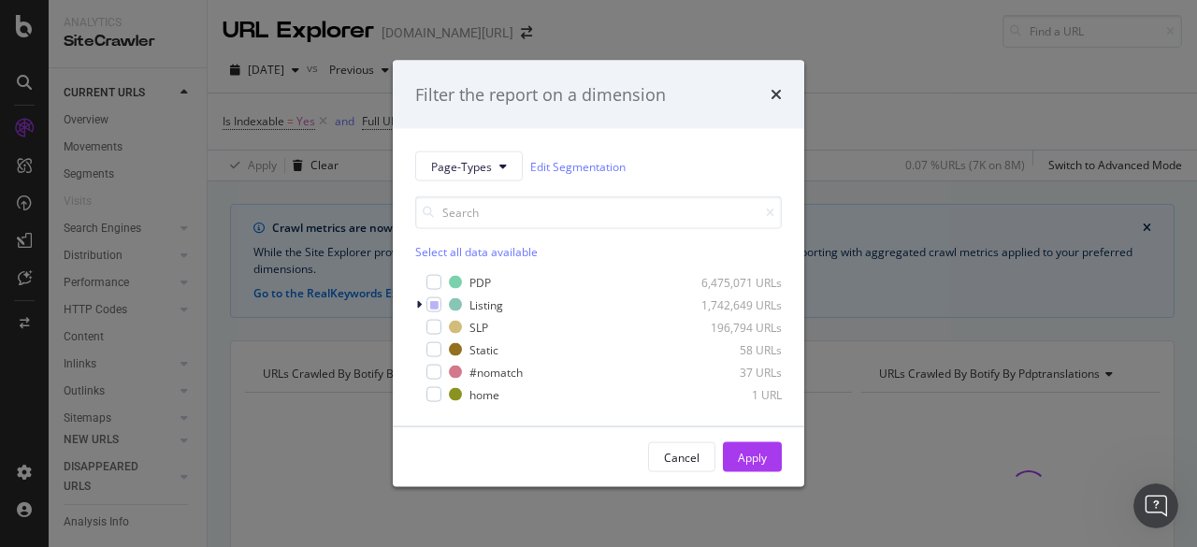
click at [986, 224] on div "Filter the report on a dimension Page-Types Edit Segmentation Select all data a…" at bounding box center [598, 273] width 1197 height 547
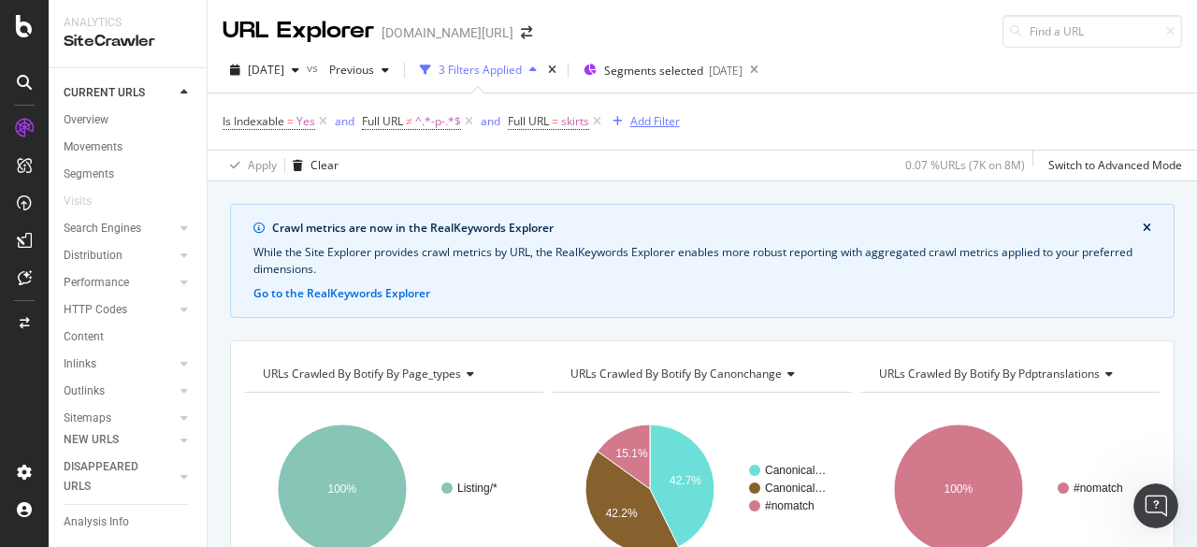
click at [636, 126] on div "Add Filter" at bounding box center [655, 121] width 50 height 16
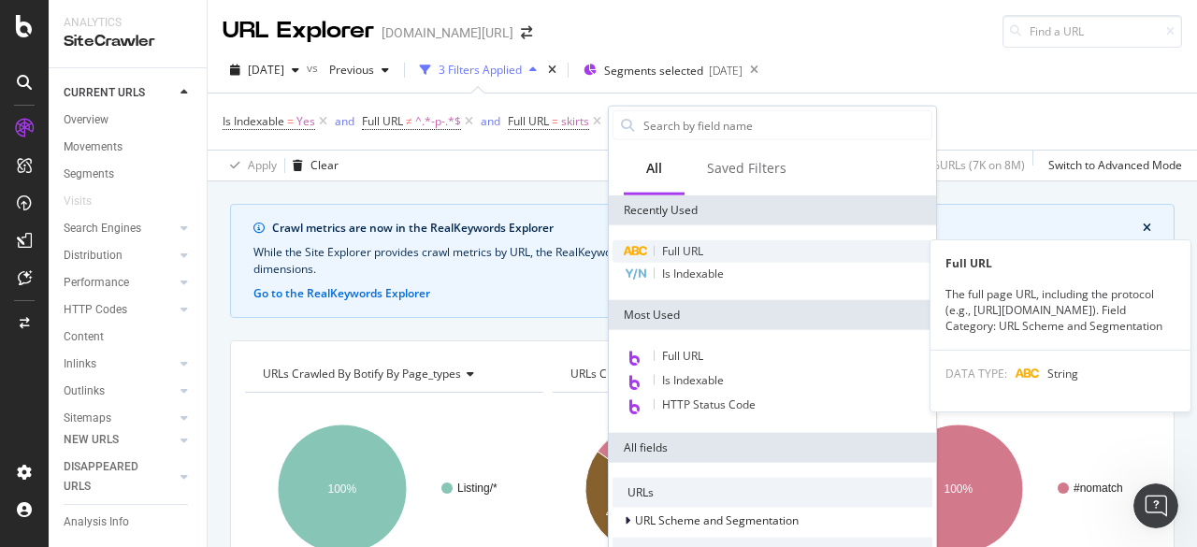
click at [664, 257] on span "Full URL" at bounding box center [682, 251] width 41 height 16
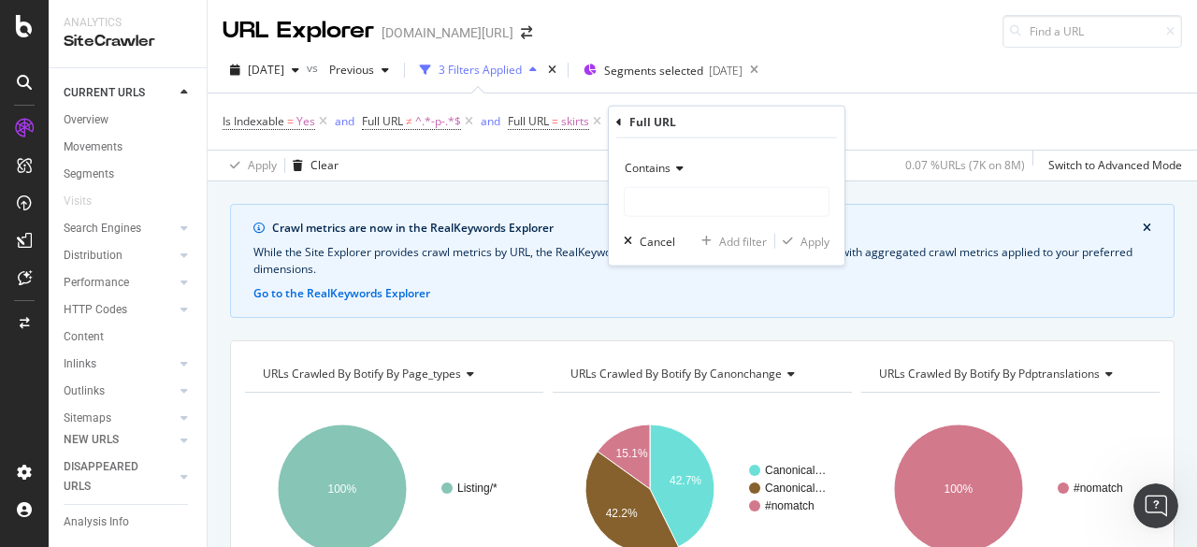
click at [648, 182] on div "Contains" at bounding box center [727, 168] width 206 height 30
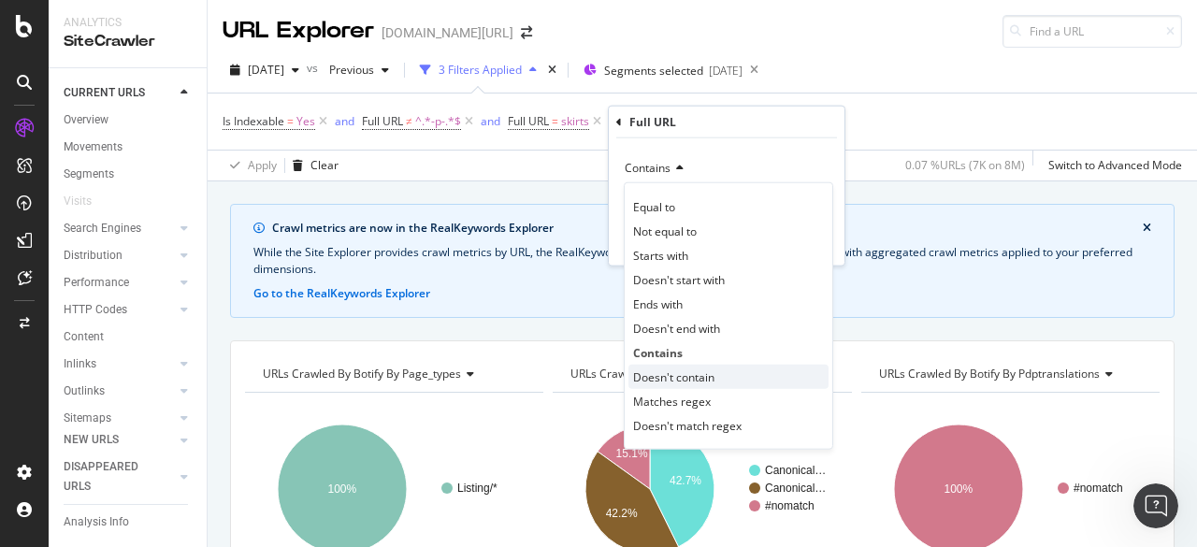
click at [674, 380] on span "Doesn't contain" at bounding box center [673, 376] width 81 height 16
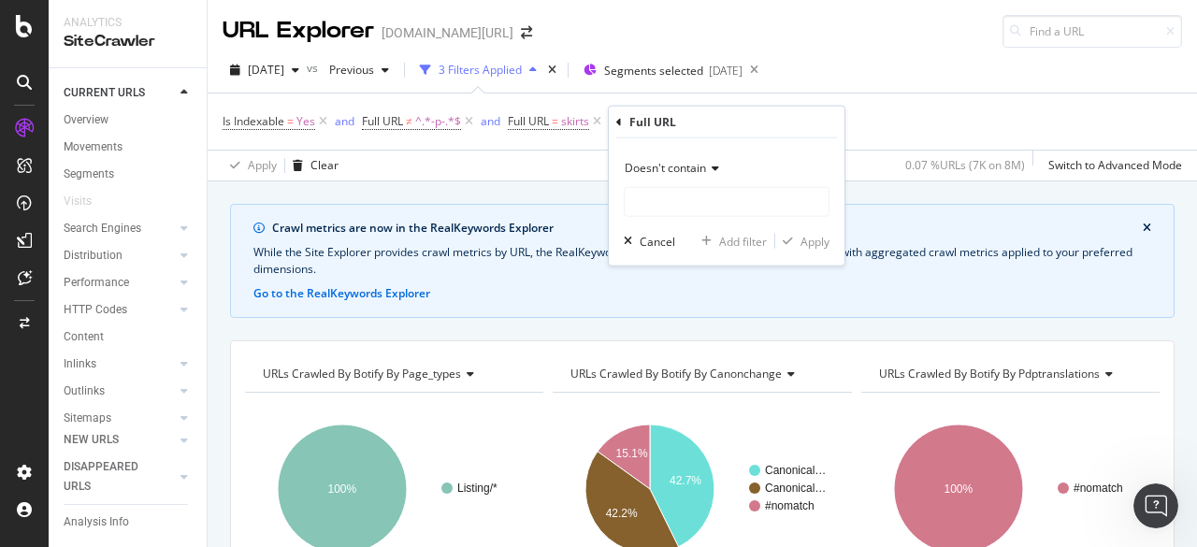
click at [688, 218] on div "Doesn't contain Cancel Add filter Apply" at bounding box center [727, 201] width 236 height 127
click at [686, 210] on input "text" at bounding box center [726, 202] width 204 height 30
type input "?"
click at [808, 235] on div "Apply" at bounding box center [814, 241] width 29 height 16
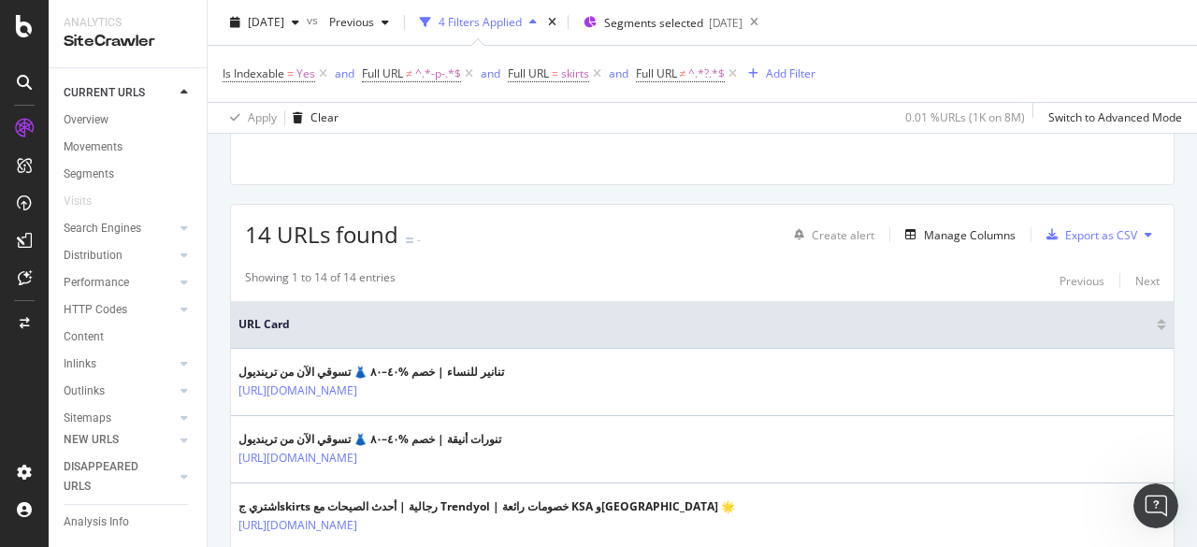
scroll to position [587, 0]
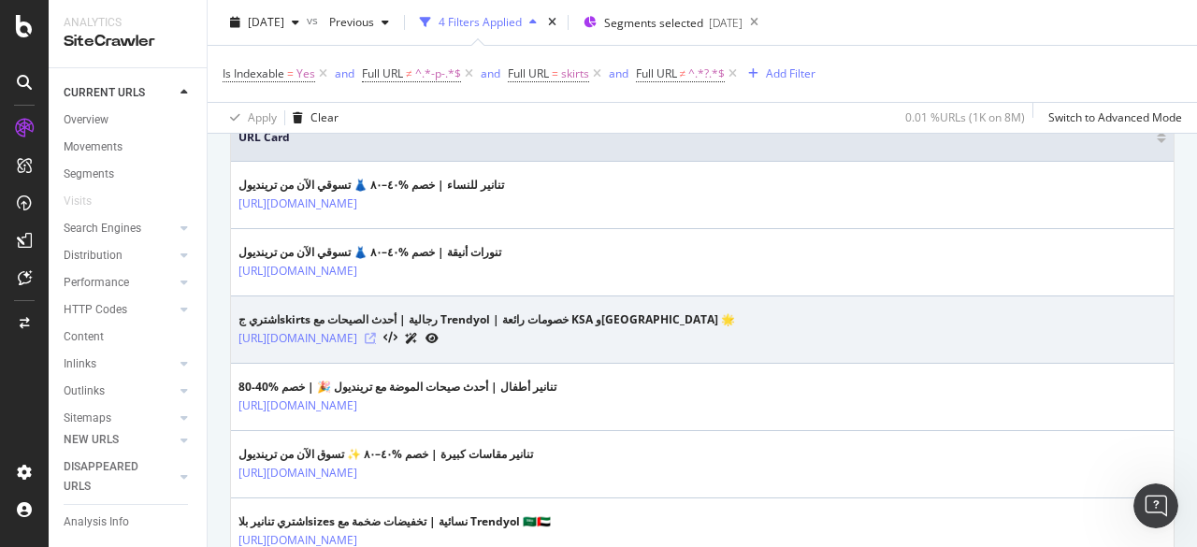
click at [376, 334] on icon at bounding box center [370, 338] width 11 height 11
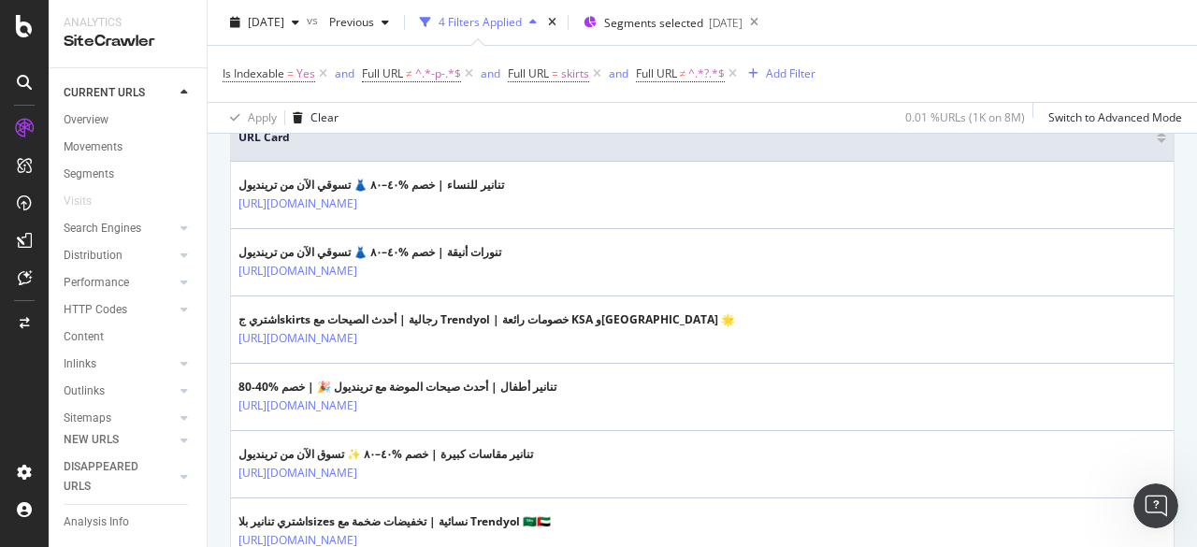
drag, startPoint x: 455, startPoint y: 281, endPoint x: 230, endPoint y: 280, distance: 225.3
copy table "URL Card تنانير للنساء | خصم %٤٠–٨٠ 👗 تسوقي الآن من ترينديول https://www.trendy…"
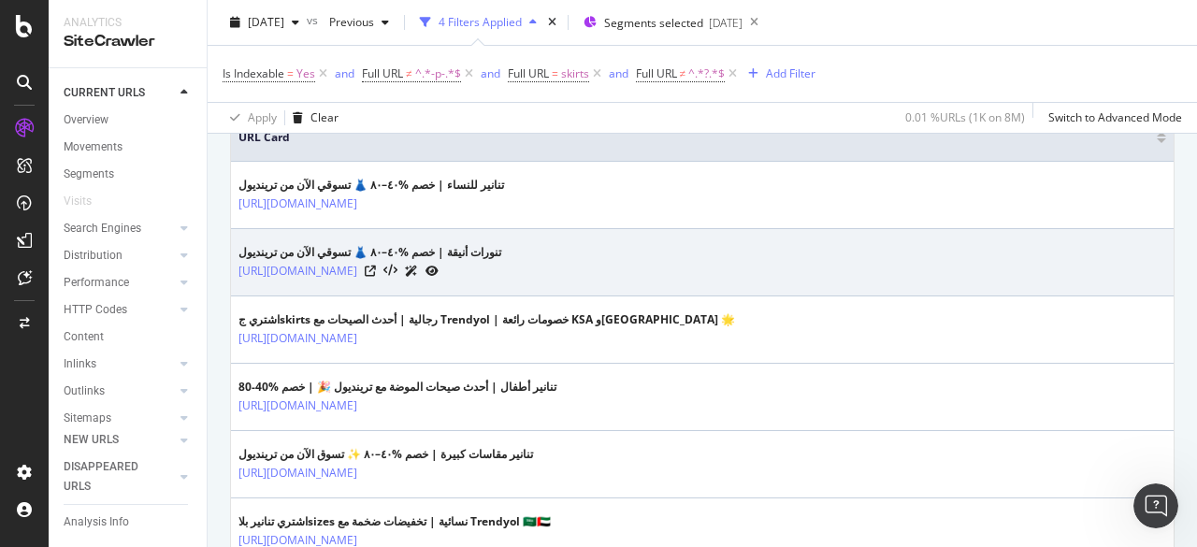
click at [632, 245] on div "تنورات أنيقة | خصم %٤٠–٨٠ 👗 تسوقي الآن من ترينديول https://www.trendyol.com/ar/…" at bounding box center [701, 262] width 927 height 36
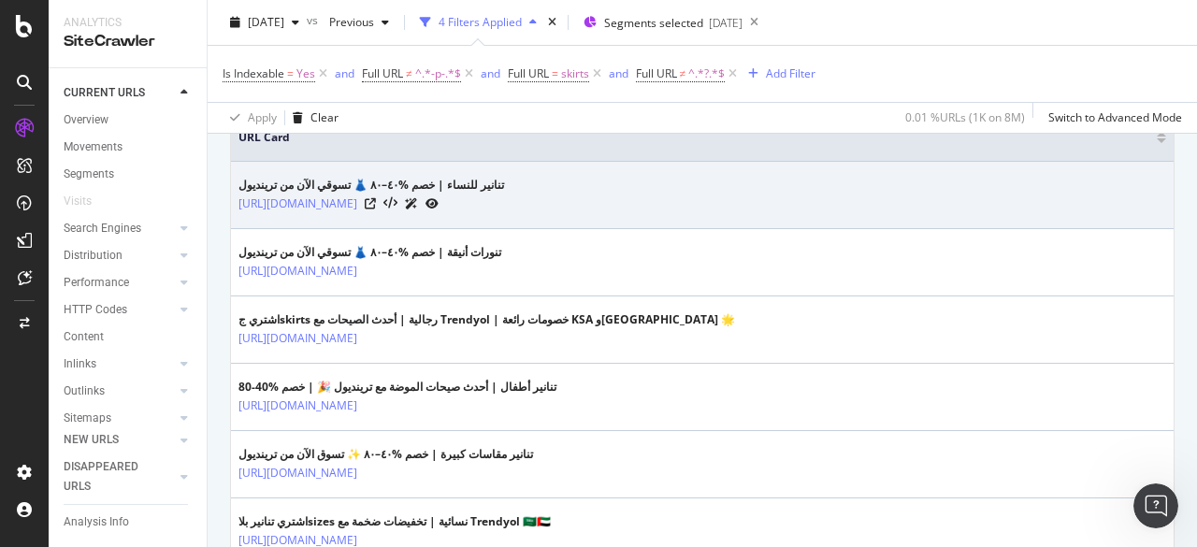
drag, startPoint x: 514, startPoint y: 205, endPoint x: 237, endPoint y: 210, distance: 276.8
click at [237, 210] on td "تنانير للنساء | خصم %٤٠–٨٠ 👗 تسوقي الآن من ترينديول https://www.trendyol.com/ar…" at bounding box center [702, 195] width 942 height 67
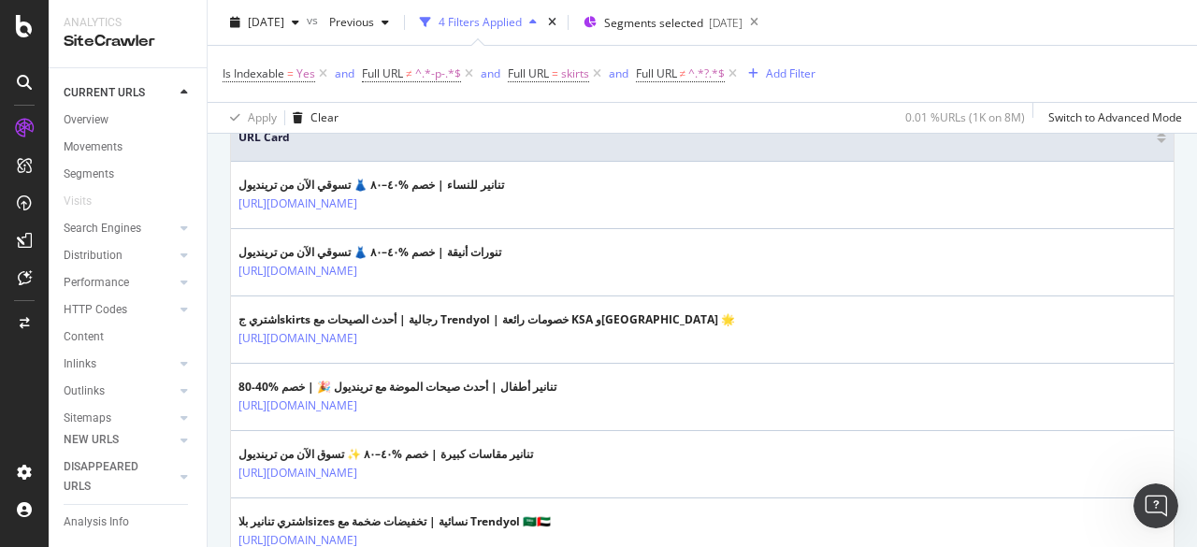
copy link "https://www.trendyol.com/ar/women-skirts-x-g1-c69"
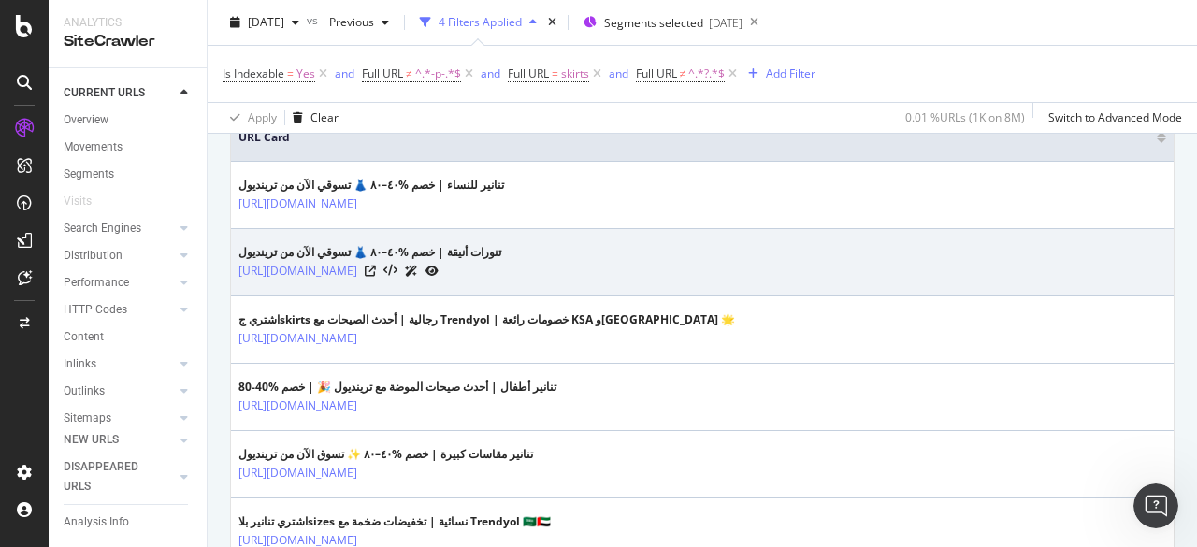
drag, startPoint x: 453, startPoint y: 274, endPoint x: 234, endPoint y: 276, distance: 219.7
click at [234, 276] on td "تنورات أنيقة | خصم %٤٠–٨٠ 👗 تسوقي الآن من ترينديول https://www.trendyol.com/ar/…" at bounding box center [702, 262] width 942 height 67
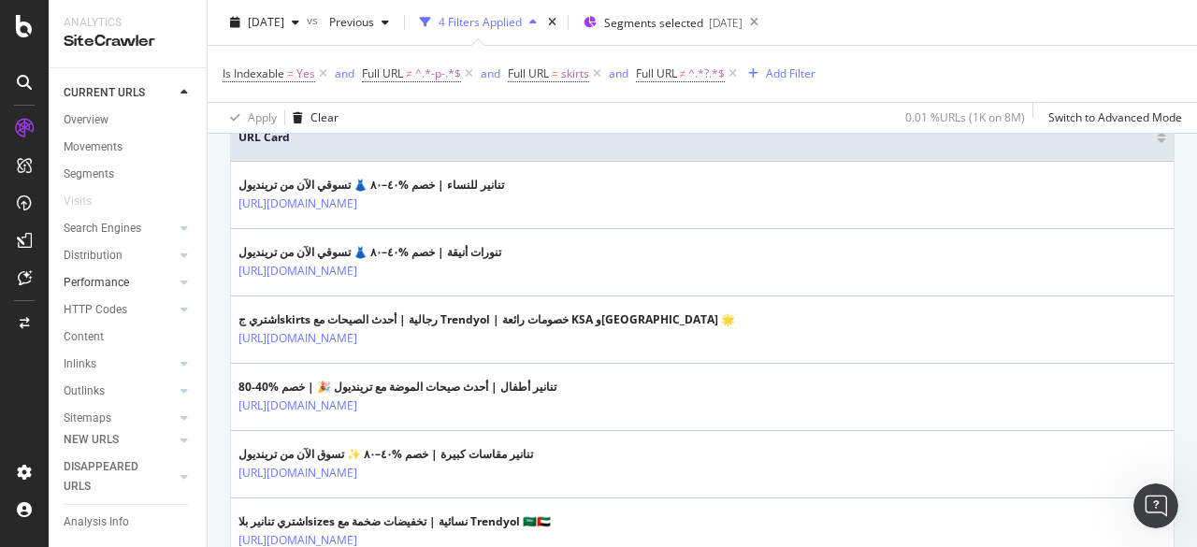
copy link "https://www.trendyol.com/ar/skirts-x-c69"
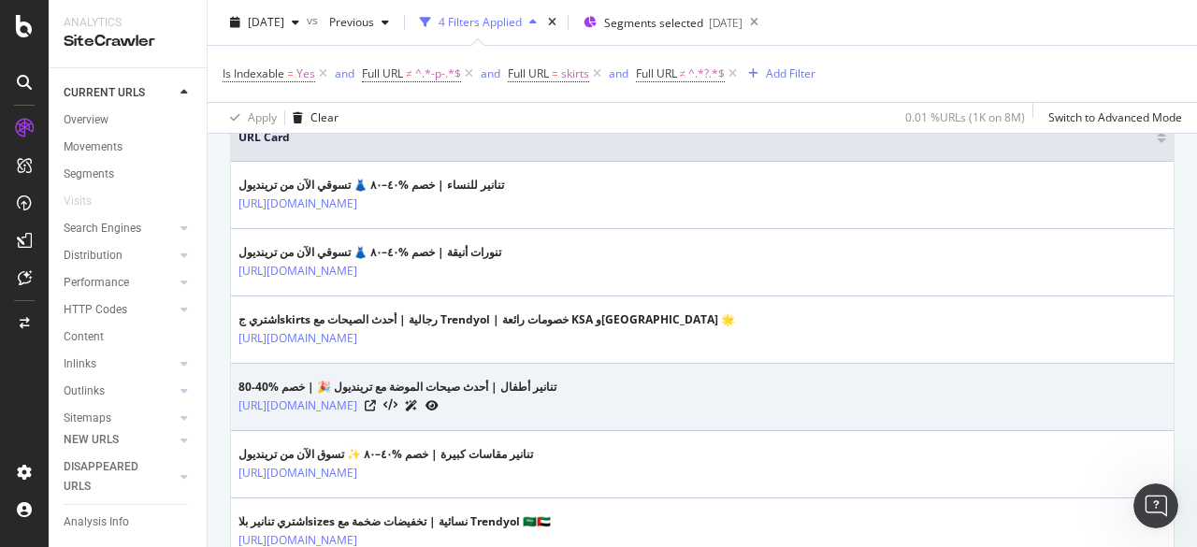
scroll to position [681, 0]
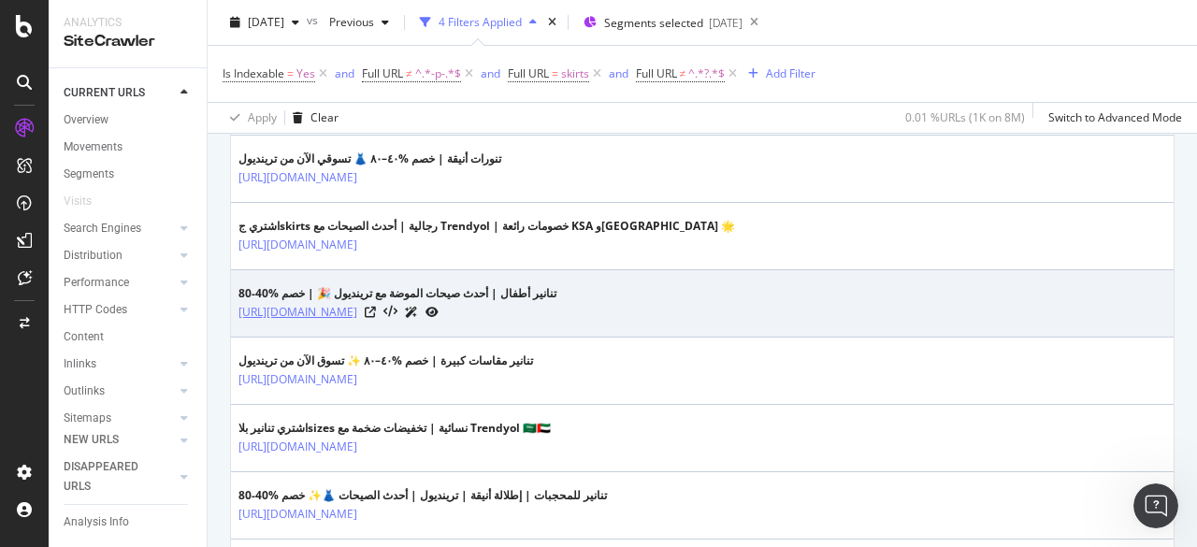
drag, startPoint x: 495, startPoint y: 321, endPoint x: 239, endPoint y: 316, distance: 255.2
click at [239, 316] on td "تنانير أطفال | أحدث صيحات الموضة مع ترينديول 🎉 | خصم %40-80 https://www.trendyo…" at bounding box center [702, 303] width 942 height 67
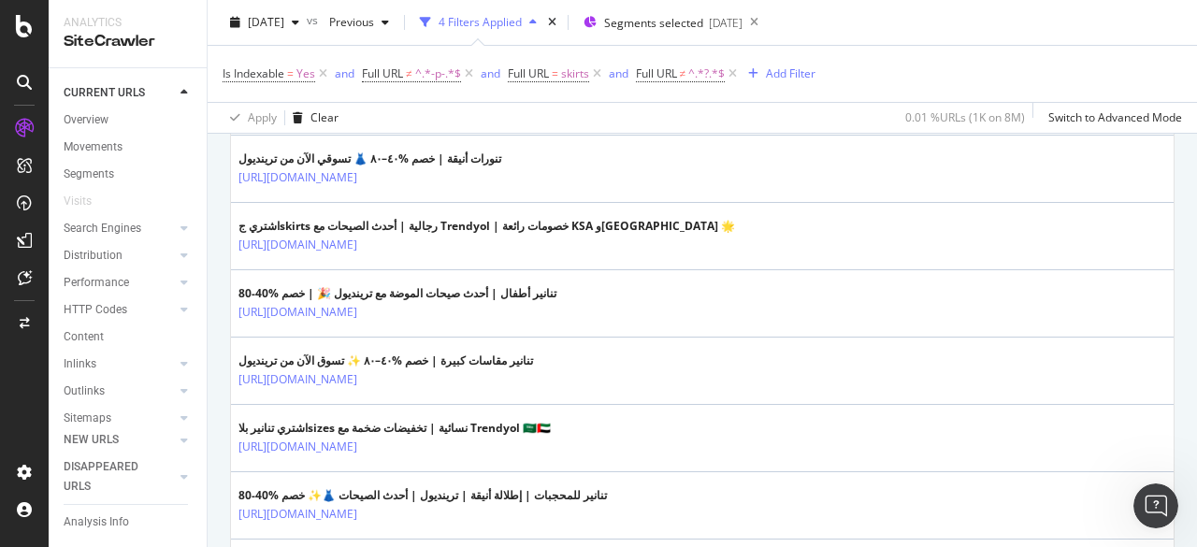
copy link "https://www.trendyol.com/ar/kids-skirts-x-g3-c69"
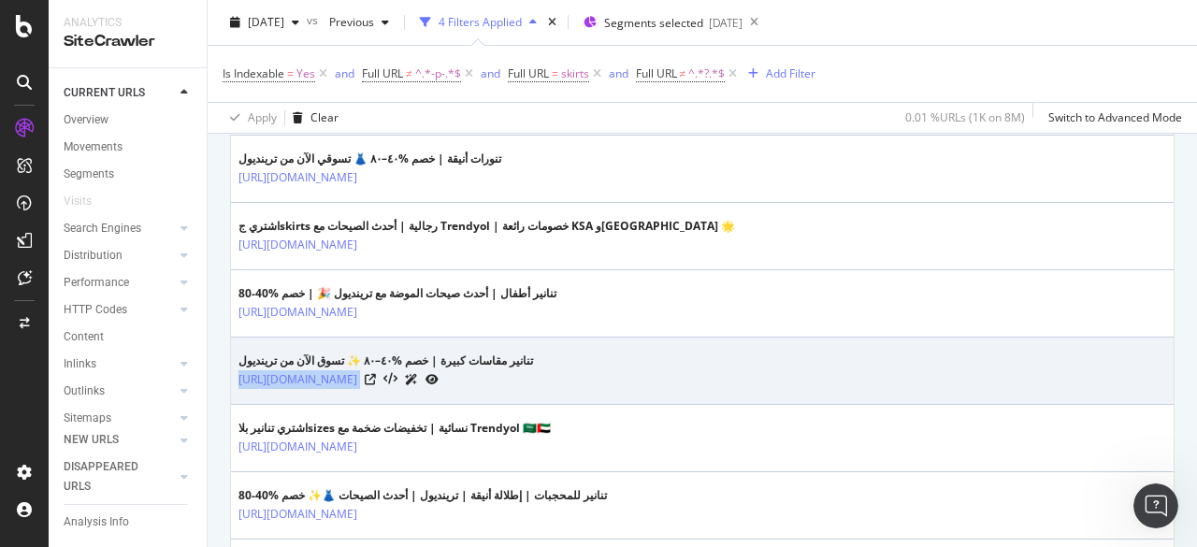
drag, startPoint x: 534, startPoint y: 391, endPoint x: 231, endPoint y: 388, distance: 302.9
click at [231, 388] on td "تنانير مقاسات كبيرة | خصم %٤٠–٨٠ ✨ تسوق الآن من ترينديول https://www.trendyol.c…" at bounding box center [702, 370] width 942 height 67
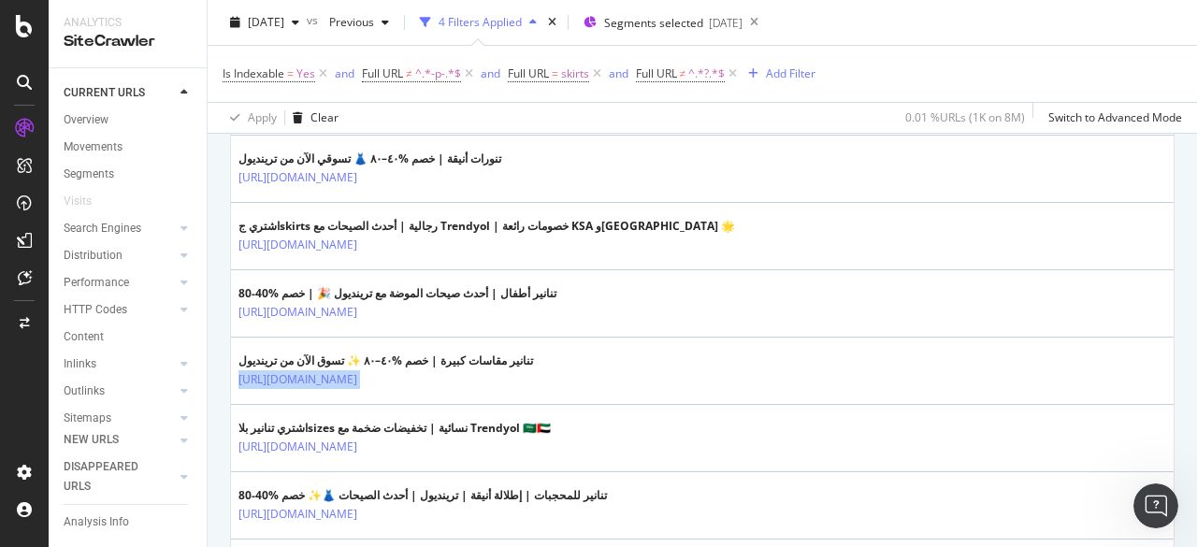
copy tbody "https://www.trendyol.com/ar/plus-size-skirts-x-c102780"
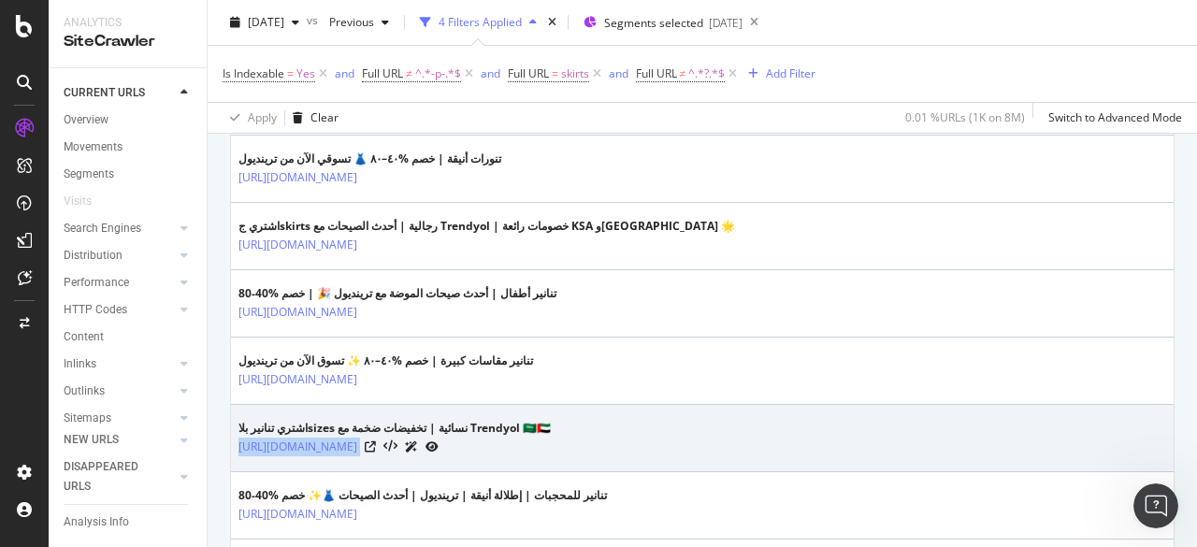
drag, startPoint x: 590, startPoint y: 452, endPoint x: 233, endPoint y: 449, distance: 357.1
click at [233, 449] on td "اشتري تنانير بلاsizes نسائية | تخفيضات ضخمة مع Trendyol 🇸🇦🇦🇪 https://www.trendy…" at bounding box center [702, 438] width 942 height 67
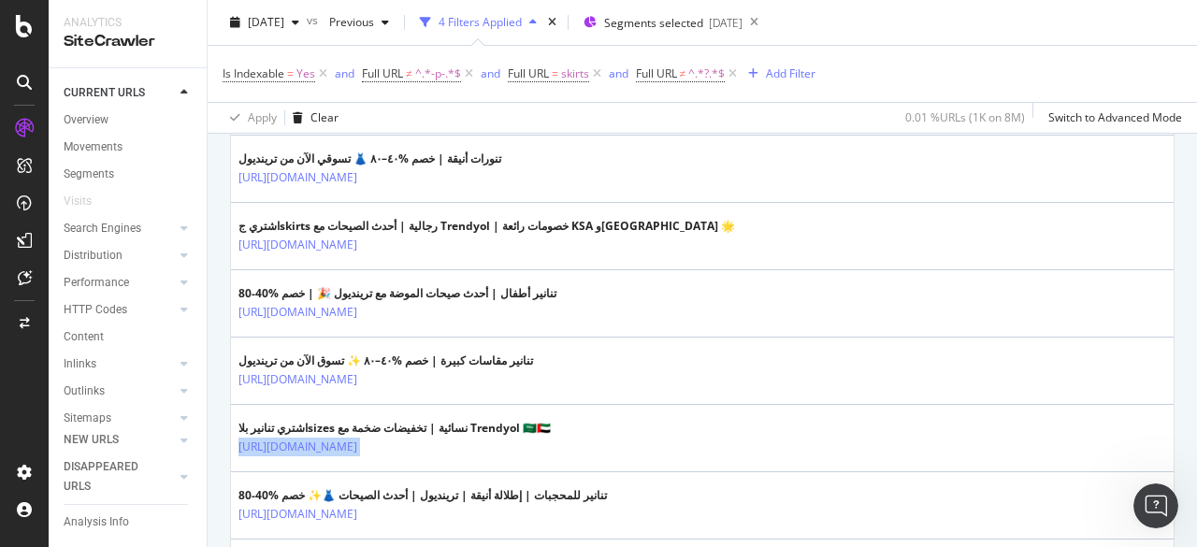
copy tbody "https://www.trendyol.com/ar/women-plus-size-skirts-x-g1-c102780"
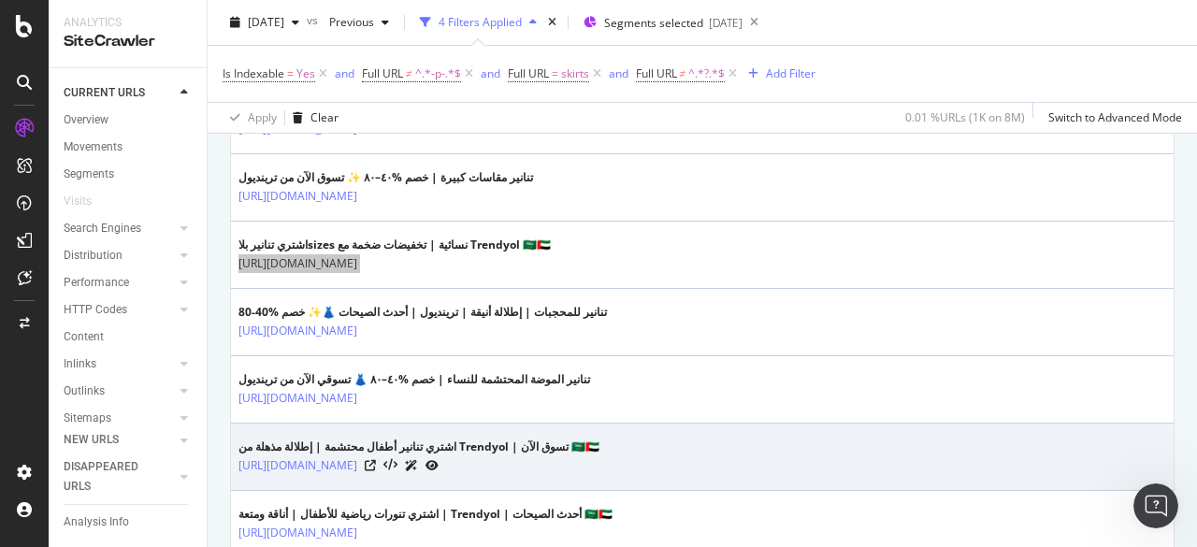
scroll to position [868, 0]
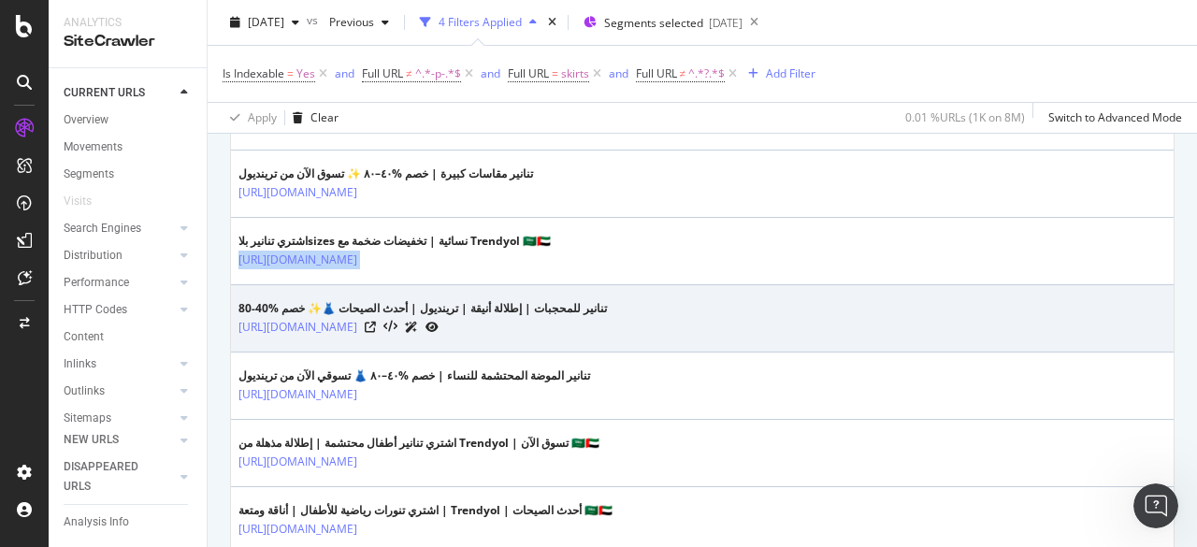
drag, startPoint x: 523, startPoint y: 331, endPoint x: 237, endPoint y: 336, distance: 286.1
click at [237, 336] on td "تنانير للمحجبات | إطلالة أنيقة | ترينديول | أحدث الصيحات 👗✨ خصم %40-80 https://…" at bounding box center [702, 318] width 942 height 67
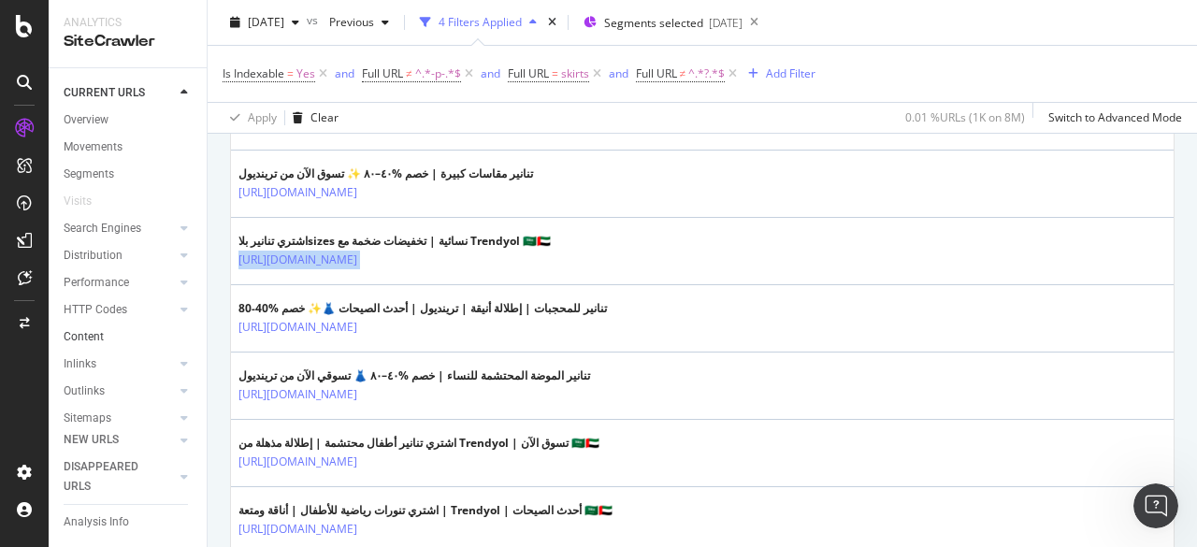
copy link "https://www.trendyol.com/ar/modest-skirts-x-c105832"
drag, startPoint x: 581, startPoint y: 399, endPoint x: 177, endPoint y: 399, distance: 403.8
click at [234, 387] on td "تنانير الموضة المحتشمة للنساء | خصم %٤٠–٨٠ 👗 تسوقي الآن من ترينديول https://www…" at bounding box center [702, 385] width 942 height 67
copy link "https://www.trendyol.com/ar/women-modest-skirts-x-g1-c105832"
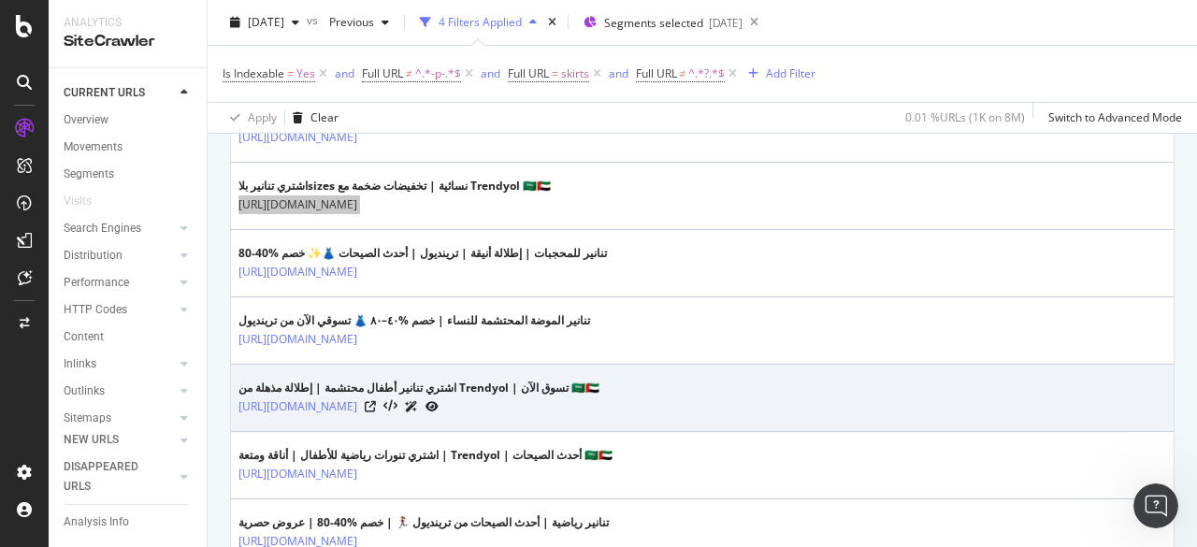
scroll to position [961, 0]
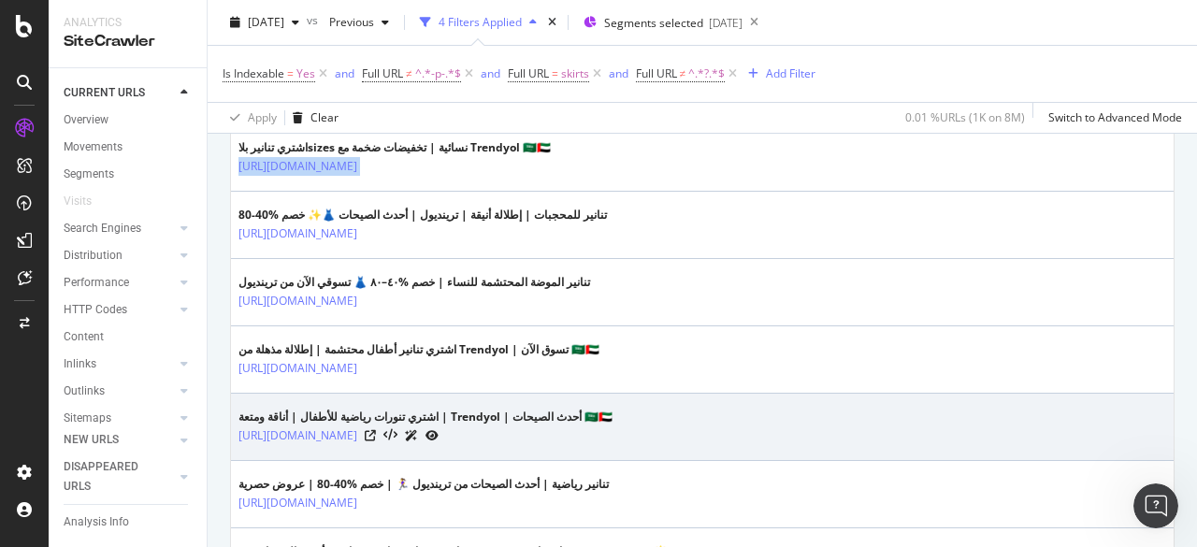
drag, startPoint x: 554, startPoint y: 439, endPoint x: 234, endPoint y: 437, distance: 320.7
click at [234, 437] on td "اشتري تنورات رياضية للأطفال | أناقة ومتعة | Trendyol | أحدث الصيحات 🇸🇦🇦🇪 https:…" at bounding box center [702, 427] width 942 height 67
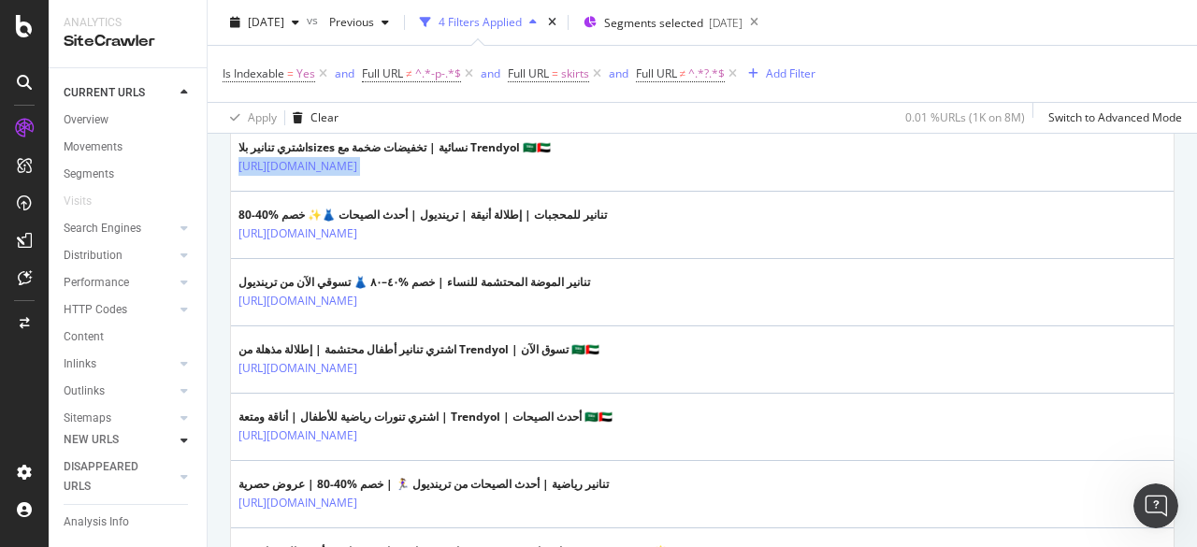
copy link "https://www.trendyol.com/ar/kids-sports-skirts-x-g3-c109027"
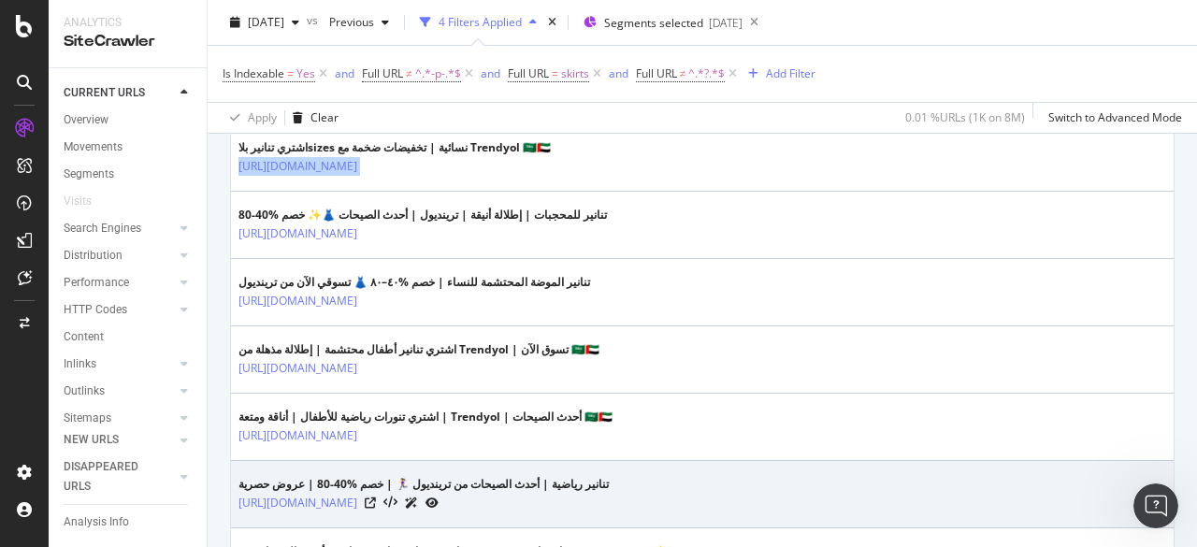
drag, startPoint x: 517, startPoint y: 503, endPoint x: 234, endPoint y: 503, distance: 283.2
click at [234, 503] on td "تنانير رياضية | أحدث الصيحات من ترينديول 🏃‍♀️ | خصم %40-80 | عروض حصرية https:/…" at bounding box center [702, 494] width 942 height 67
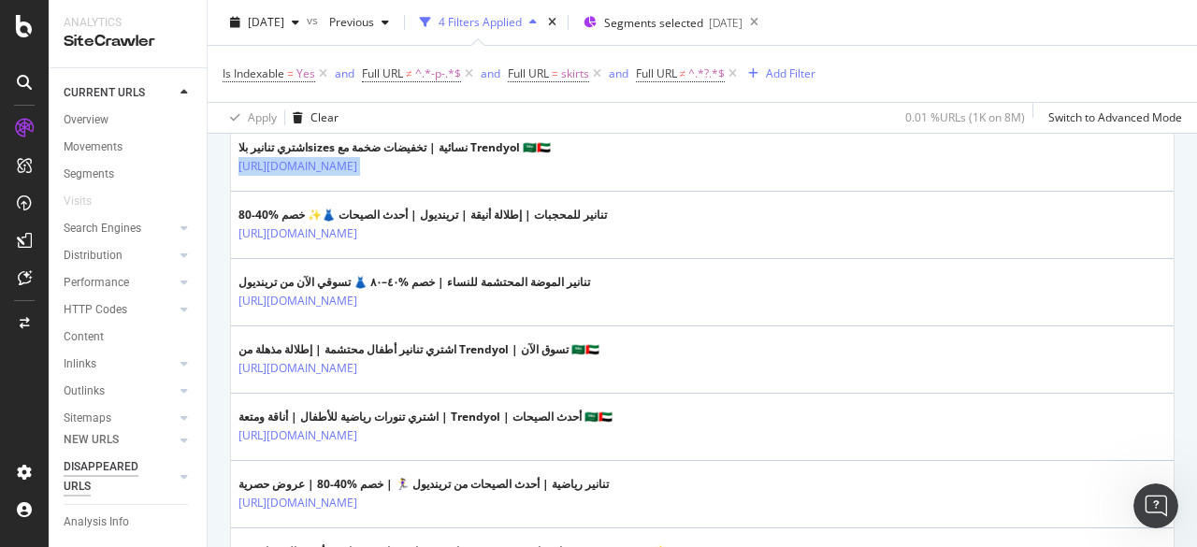
copy link "https://www.trendyol.com/ar/sports-skirts-x-c109027"
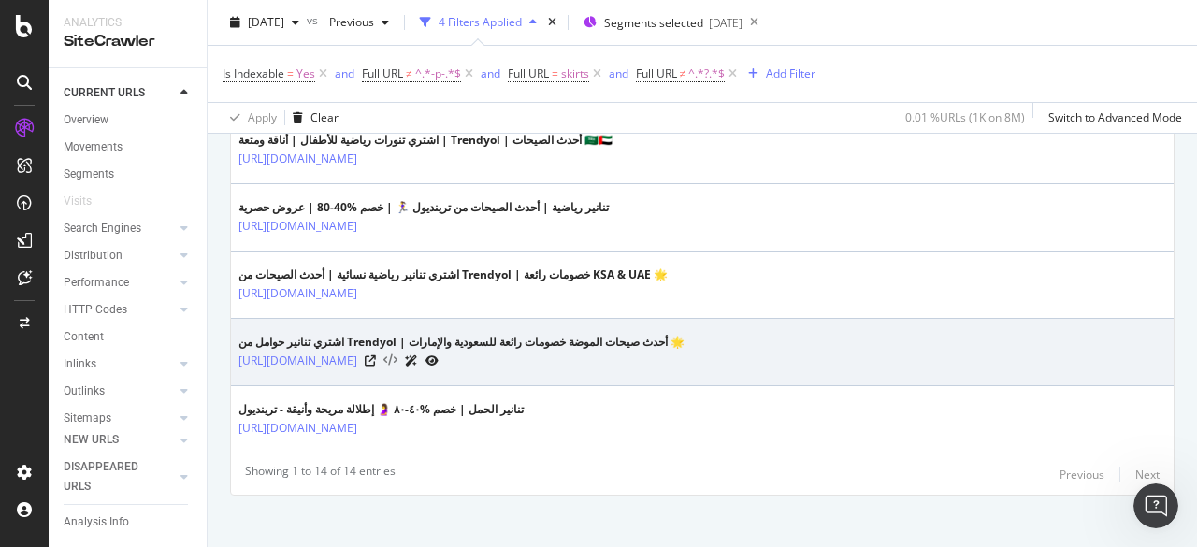
scroll to position [1241, 0]
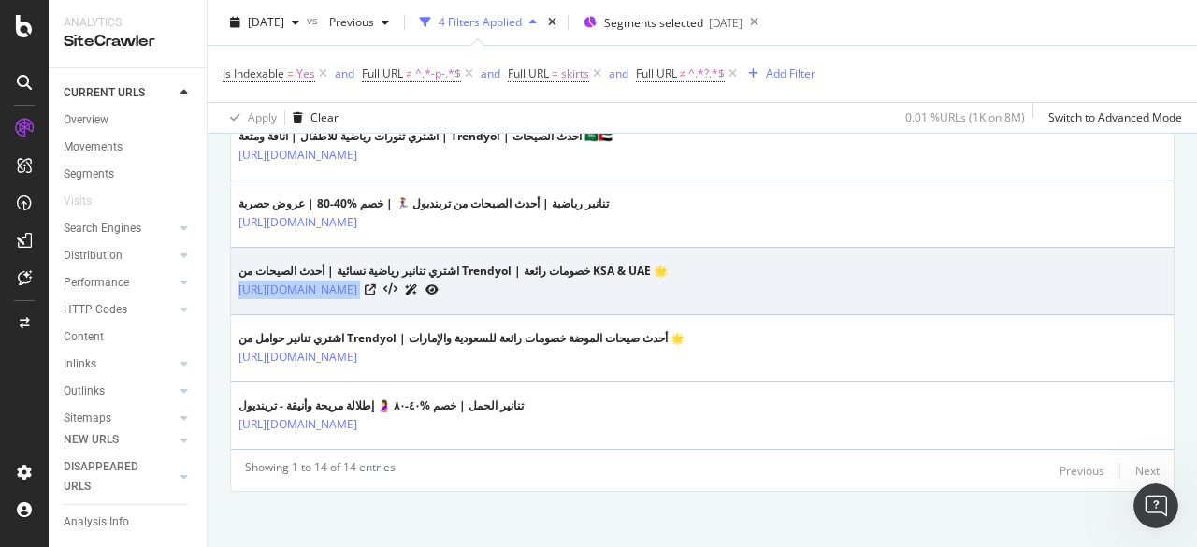
drag, startPoint x: 577, startPoint y: 295, endPoint x: 237, endPoint y: 280, distance: 340.6
click at [237, 280] on td "اشتري تنانير رياضية نسائية | أحدث الصيحات من Trendyol | خصومات رائعة KSA & UAE …" at bounding box center [702, 281] width 942 height 67
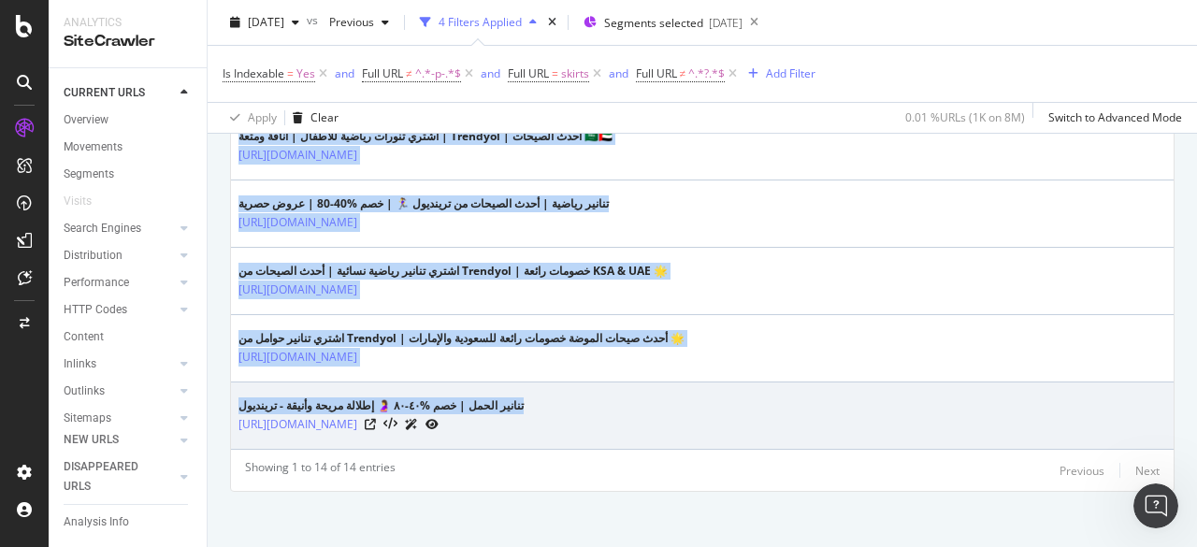
drag, startPoint x: 537, startPoint y: 424, endPoint x: 232, endPoint y: 420, distance: 304.8
click at [232, 420] on td "تنانير الحمل | خصم %٤٠-٨٠ 🤰 إطلالة مريحة وأنيقة - ترينديول https://www.trendyol…" at bounding box center [702, 415] width 942 height 67
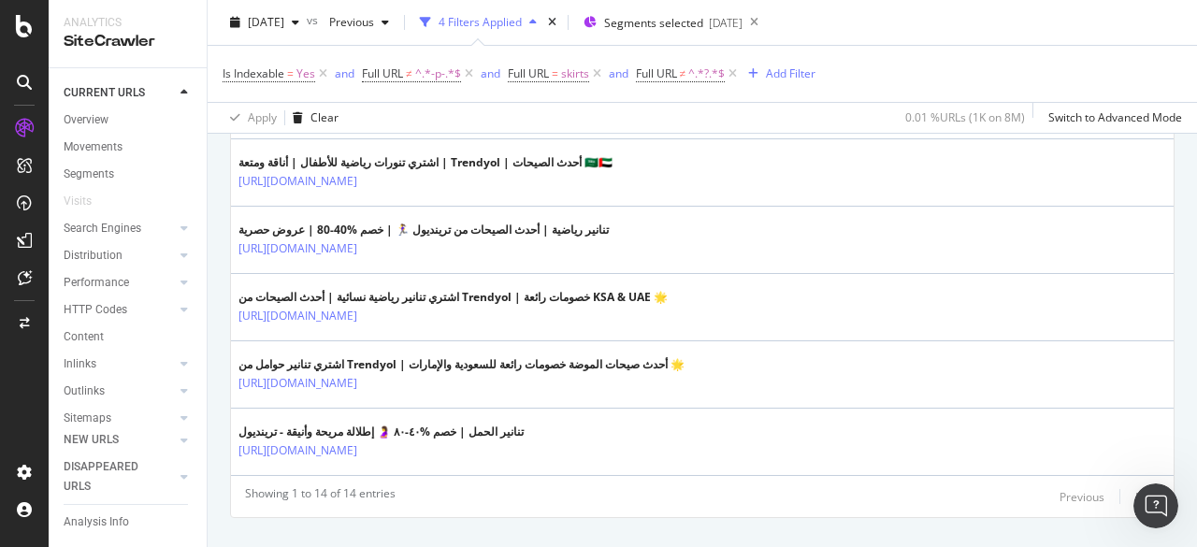
scroll to position [1243, 0]
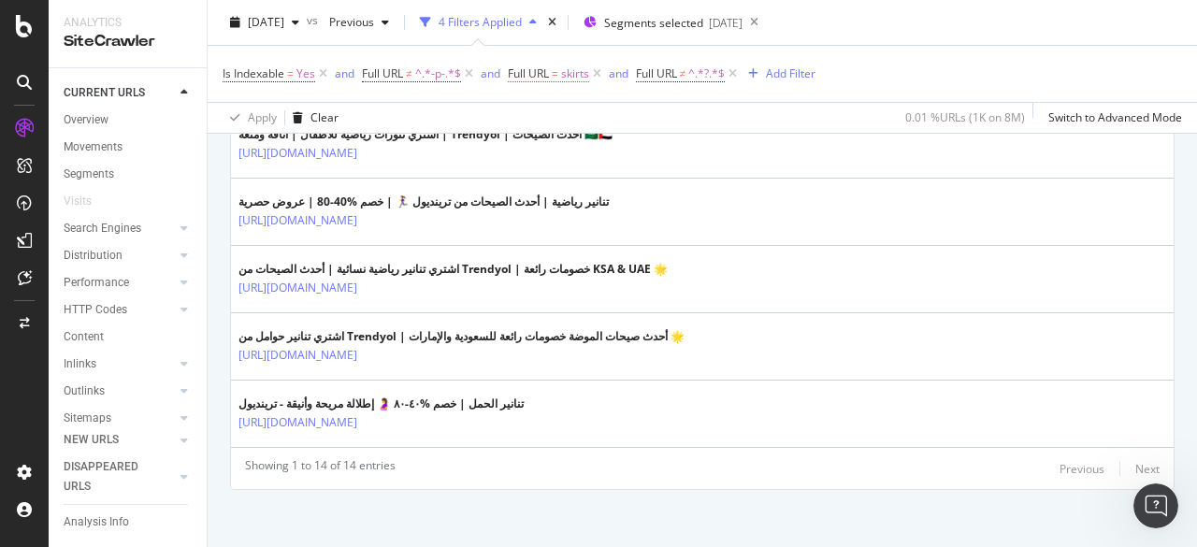
click at [566, 80] on span "skirts" at bounding box center [575, 74] width 28 height 26
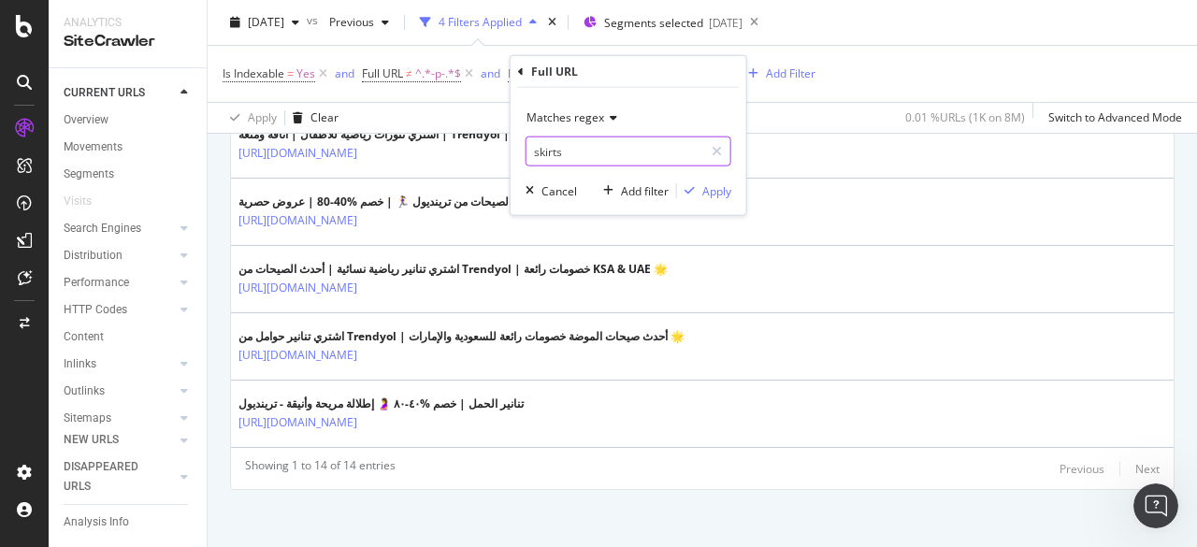
click at [602, 151] on input "skirts" at bounding box center [614, 151] width 177 height 30
paste input "Abaya"
type input "Abaya"
click at [709, 195] on div "Apply" at bounding box center [716, 190] width 29 height 16
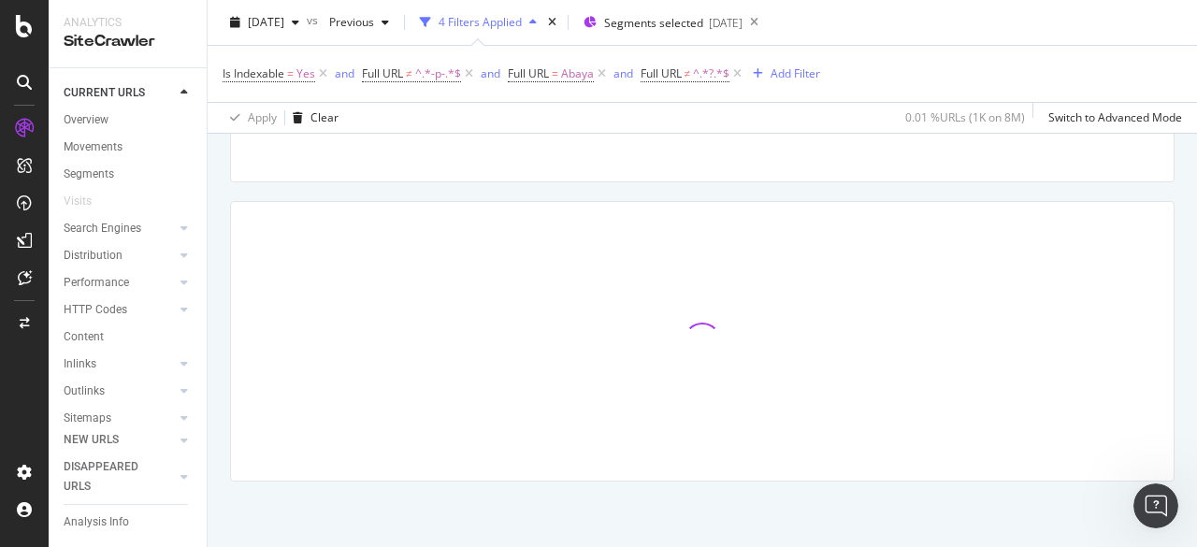
scroll to position [400, 0]
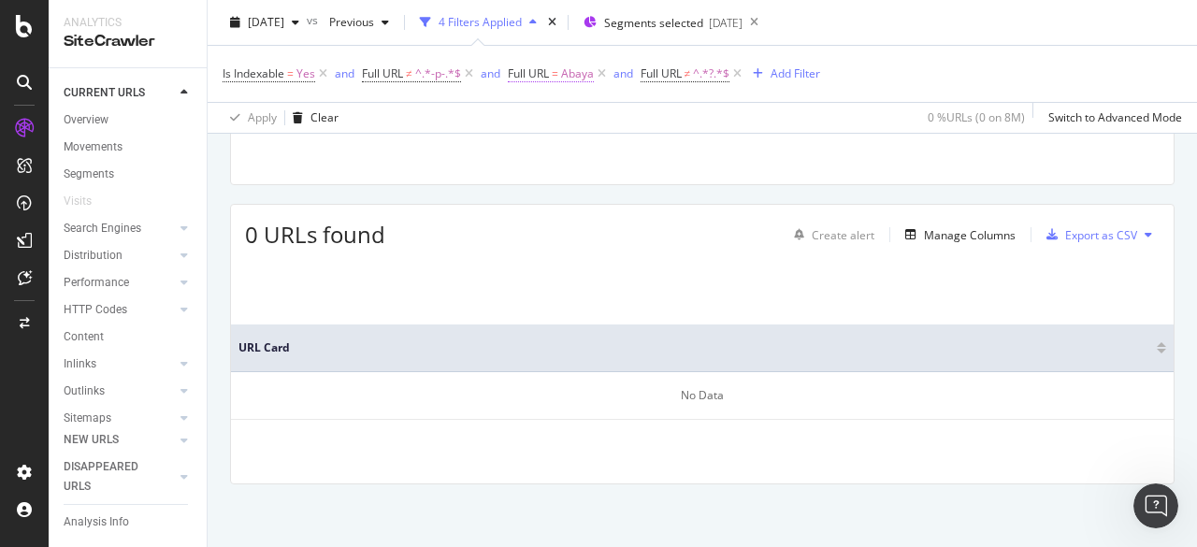
click at [565, 80] on span "Abaya" at bounding box center [577, 74] width 33 height 26
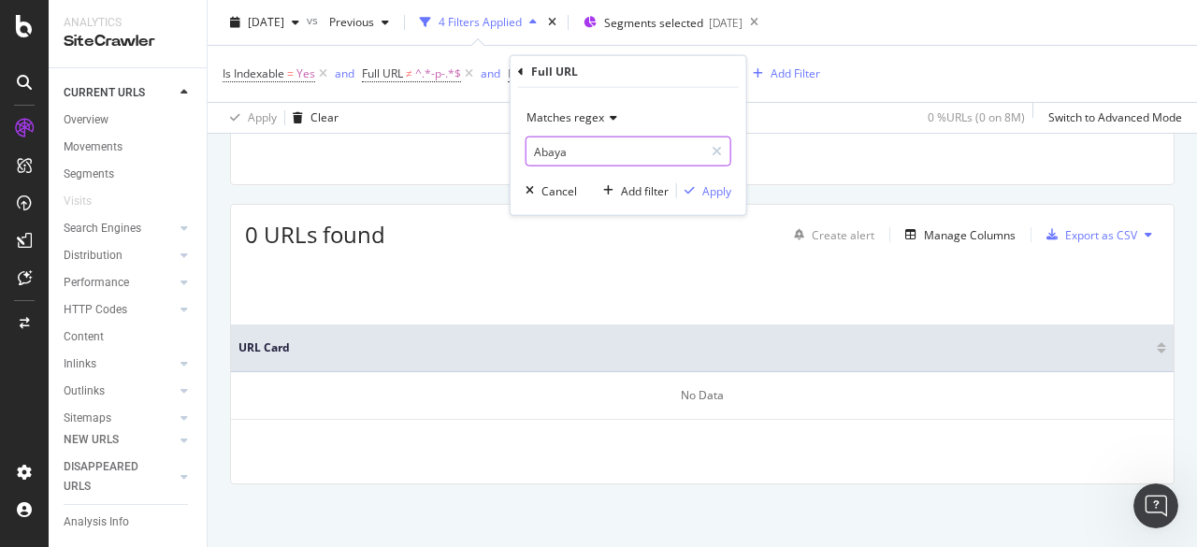
click at [539, 151] on input "Abaya" at bounding box center [614, 151] width 177 height 30
click at [541, 154] on input "Abaya" at bounding box center [614, 151] width 177 height 30
type input "abaya"
click at [716, 192] on div "Apply" at bounding box center [716, 190] width 29 height 16
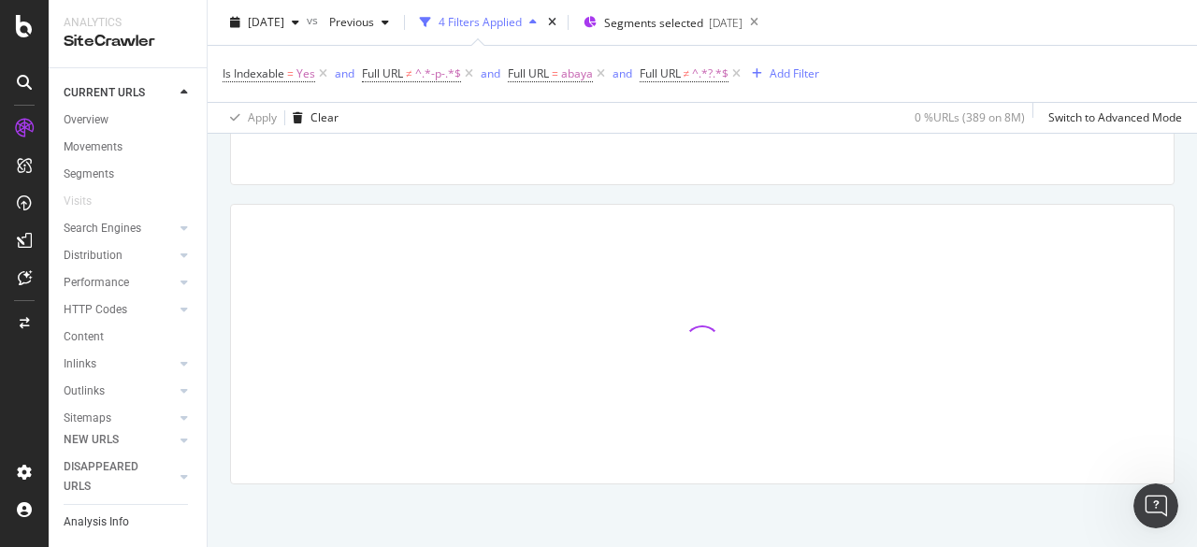
scroll to position [507, 0]
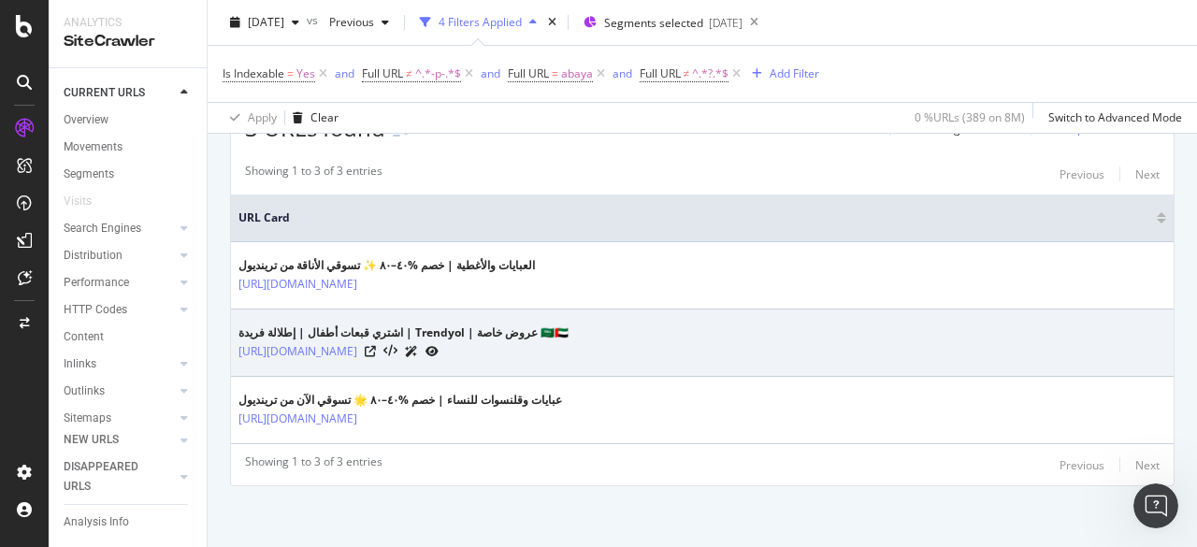
drag, startPoint x: 544, startPoint y: 355, endPoint x: 233, endPoint y: 352, distance: 311.3
click at [233, 352] on td "اشتري قبعات أطفال | إطلالة فريدة | Trendyol | عروض خاصة 🇸🇦🇦🇪 https://www.trendy…" at bounding box center [702, 342] width 942 height 67
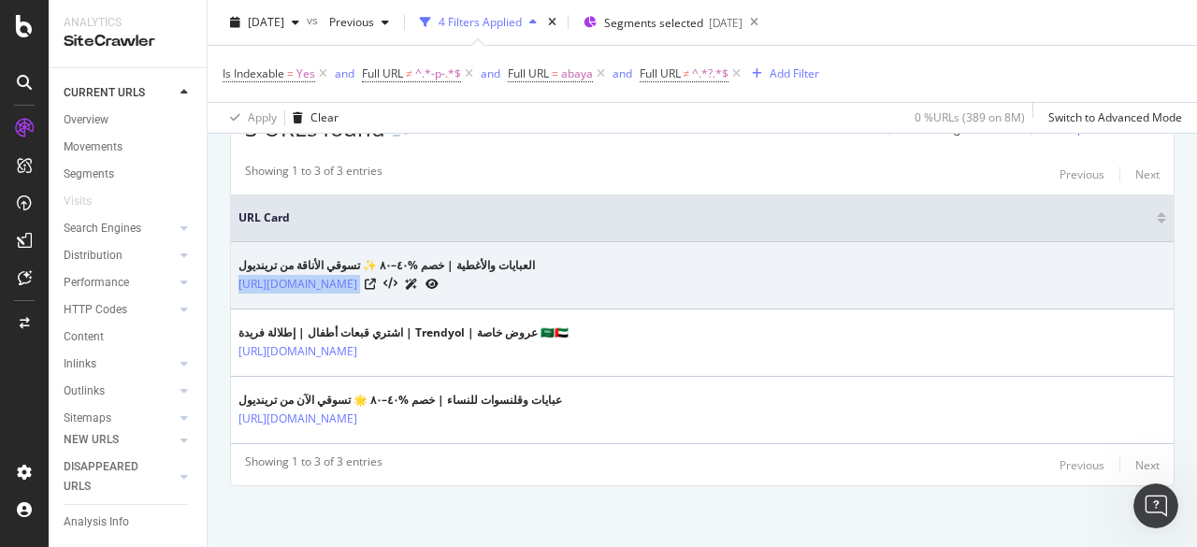
drag, startPoint x: 507, startPoint y: 291, endPoint x: 236, endPoint y: 283, distance: 271.2
click at [236, 283] on td "العبايات والأغطية | خصم %٤٠–٨٠ ✨ تسوقي الأناقة من ترينديول https://www.trendyol…" at bounding box center [702, 275] width 942 height 67
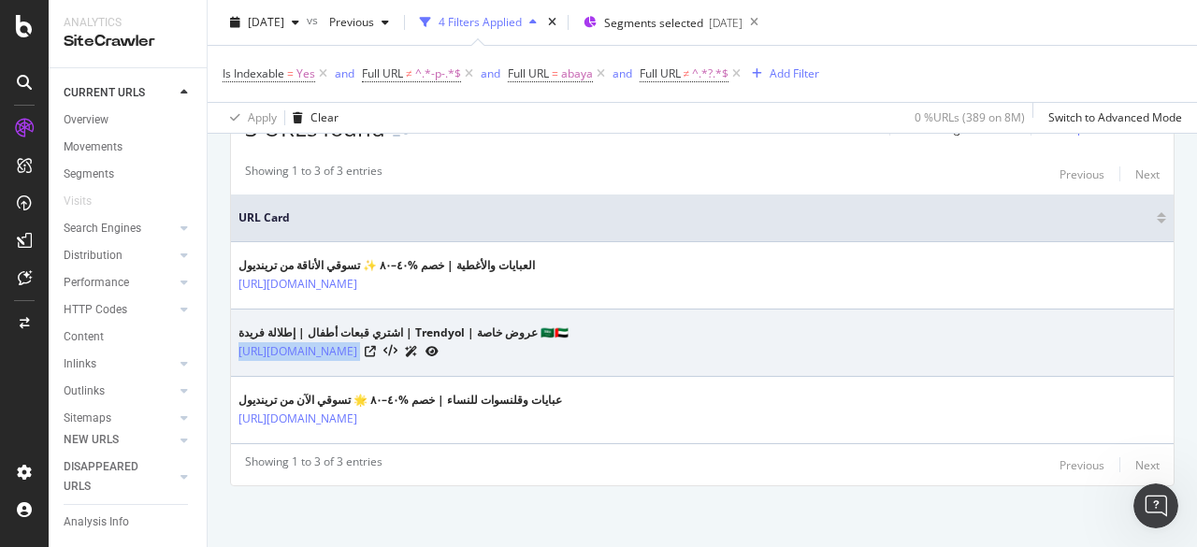
drag, startPoint x: 547, startPoint y: 353, endPoint x: 234, endPoint y: 350, distance: 313.2
click at [234, 350] on td "اشتري قبعات أطفال | إطلالة فريدة | Trendyol | عروض خاصة 🇸🇦🇦🇪 https://www.trendy…" at bounding box center [702, 342] width 942 height 67
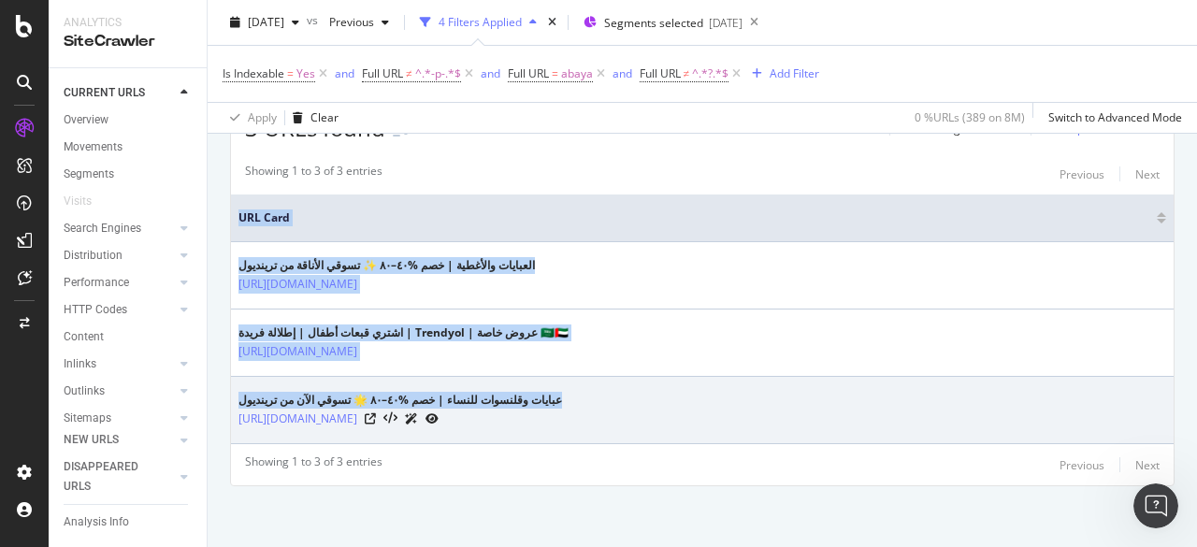
drag, startPoint x: 565, startPoint y: 425, endPoint x: 237, endPoint y: 419, distance: 328.2
click at [237, 419] on td "عبايات وقلنسوات للنساء | خصم %٤٠–٨٠ 🌟 تسوقي الآن من ترينديول https://www.trendy…" at bounding box center [702, 410] width 942 height 67
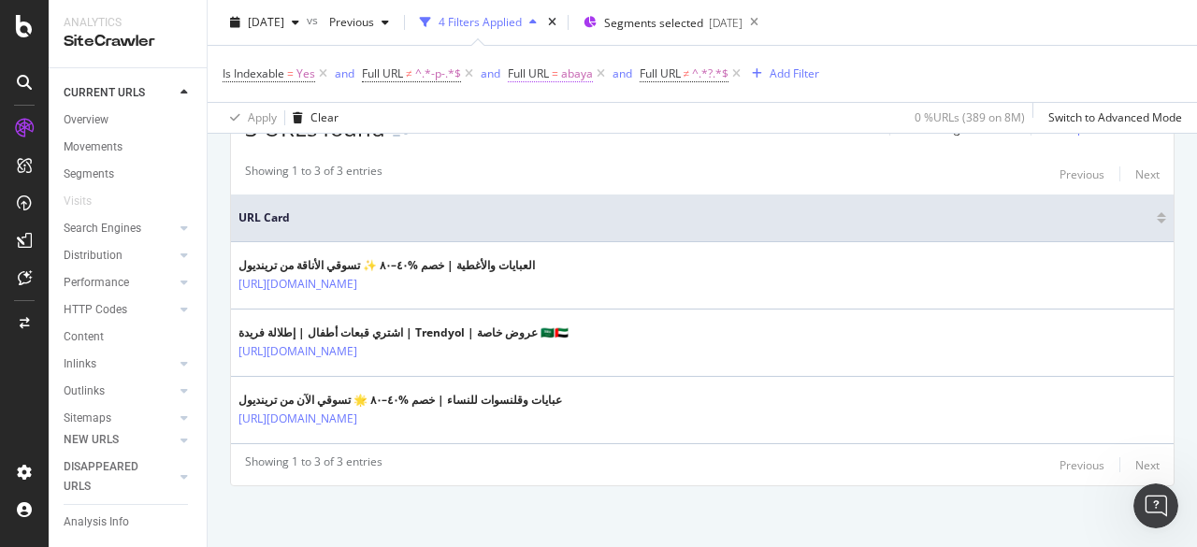
click at [566, 78] on span "abaya" at bounding box center [577, 74] width 32 height 26
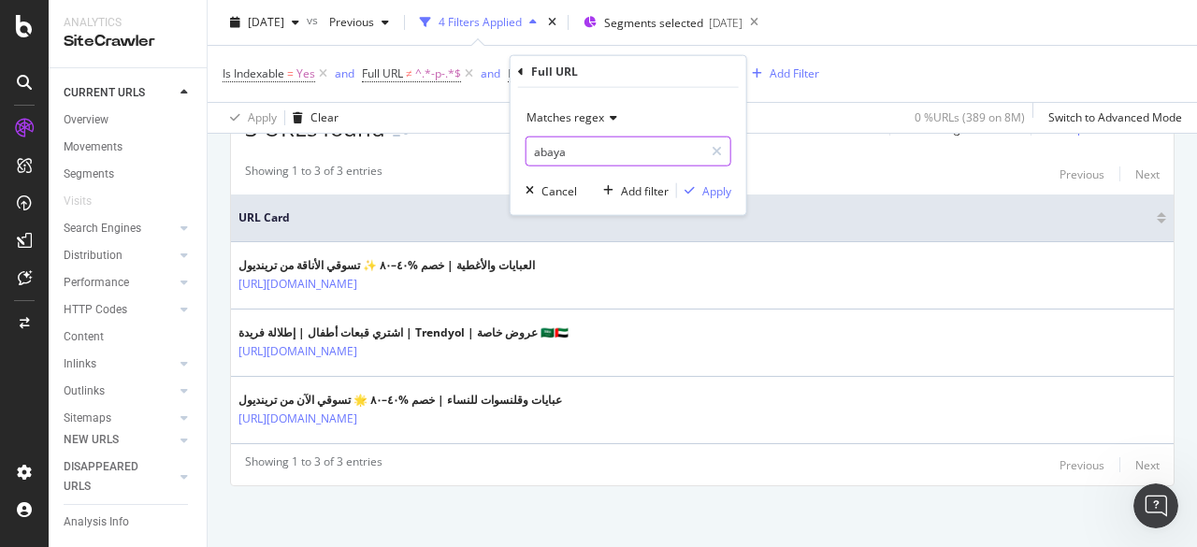
click at [596, 152] on input "abaya" at bounding box center [614, 151] width 177 height 30
paste input "bag|bags|handbag|handbags|clutch|clutches|purse|purses|backpacks"
type input "bag|bags|handbag|handbags|clutch|clutches|purse|purses|backpacks"
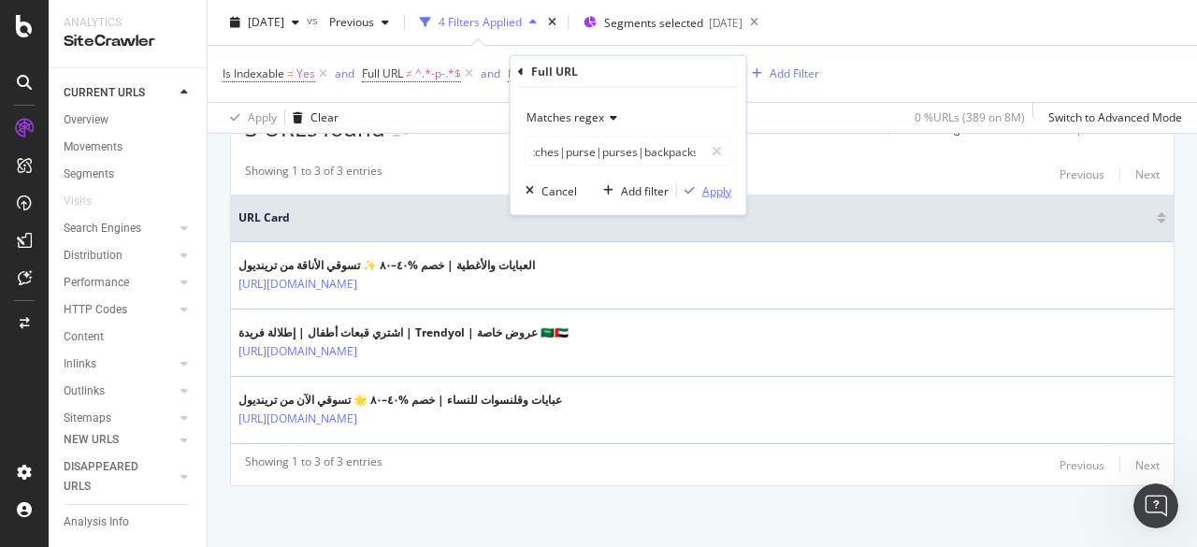
click at [699, 185] on div "button" at bounding box center [689, 190] width 25 height 11
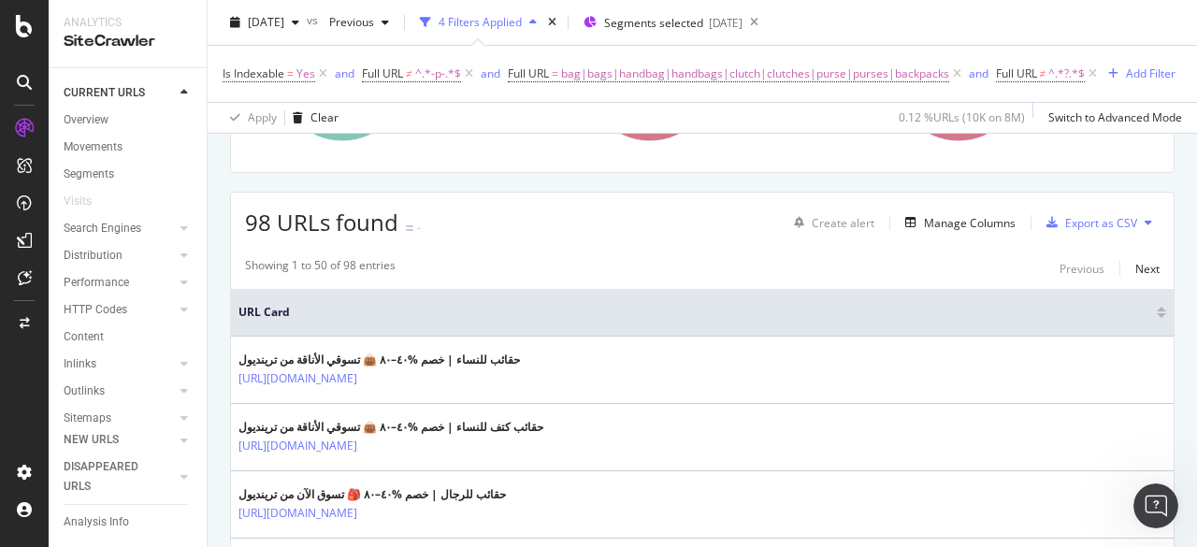
scroll to position [343, 0]
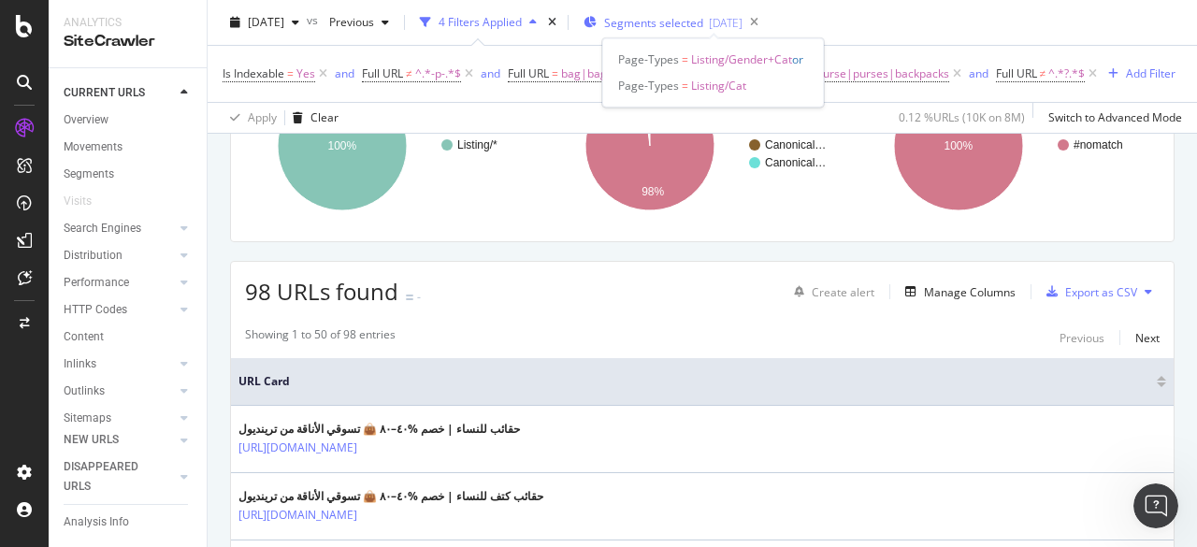
click at [703, 27] on span "Segments selected" at bounding box center [653, 23] width 99 height 16
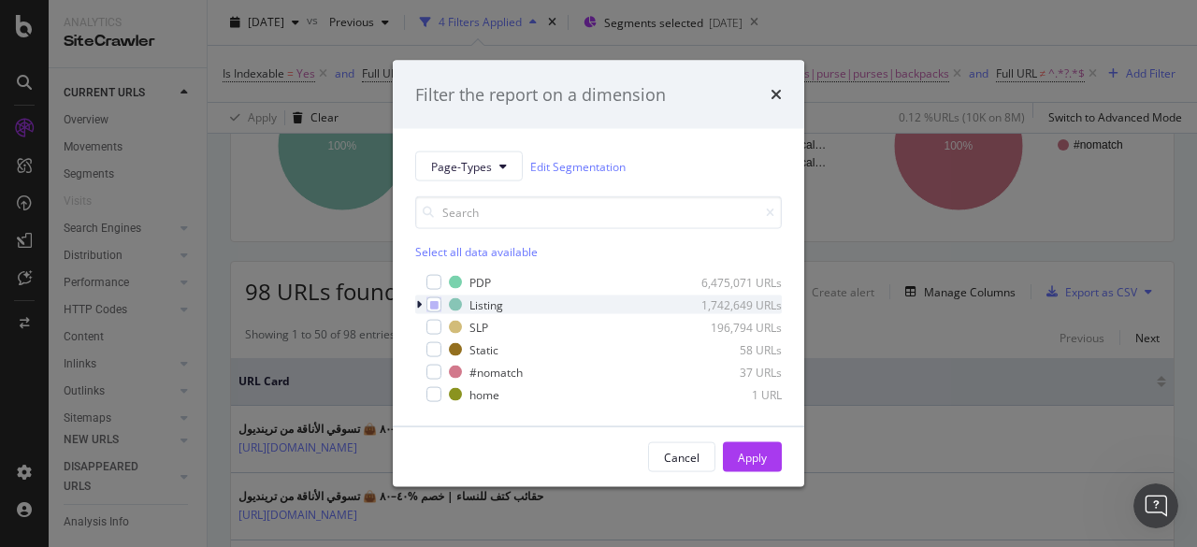
click at [417, 304] on icon "modal" at bounding box center [419, 304] width 6 height 11
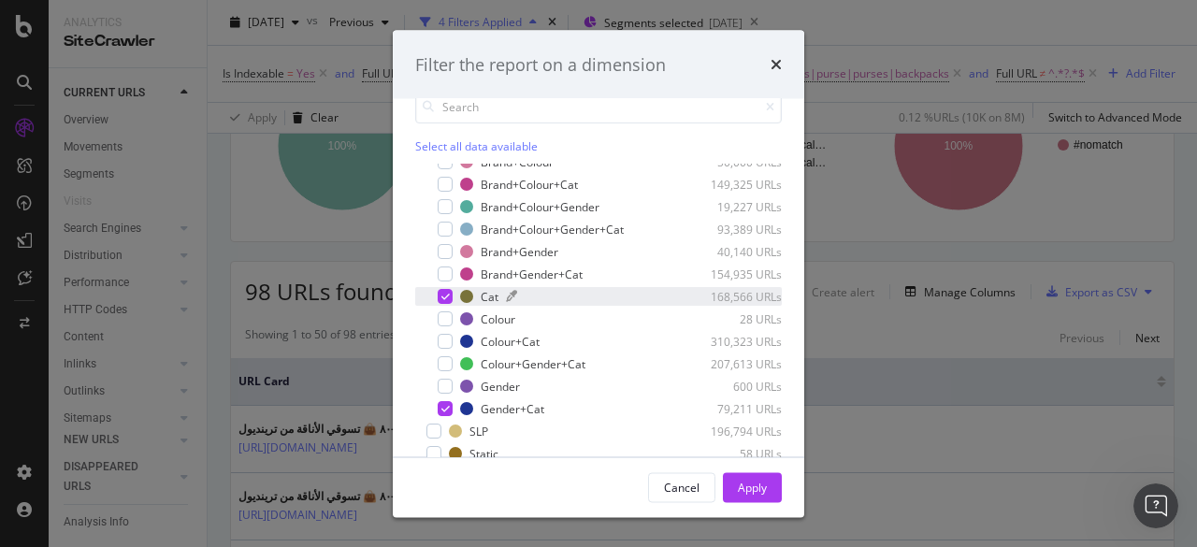
scroll to position [148, 0]
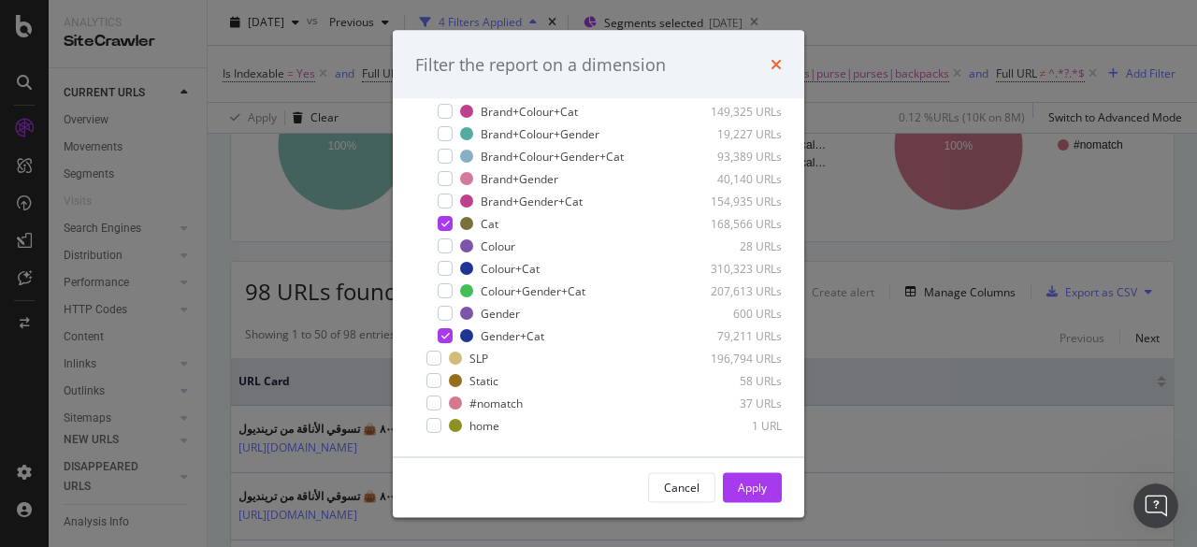
click at [775, 67] on icon "times" at bounding box center [775, 64] width 11 height 15
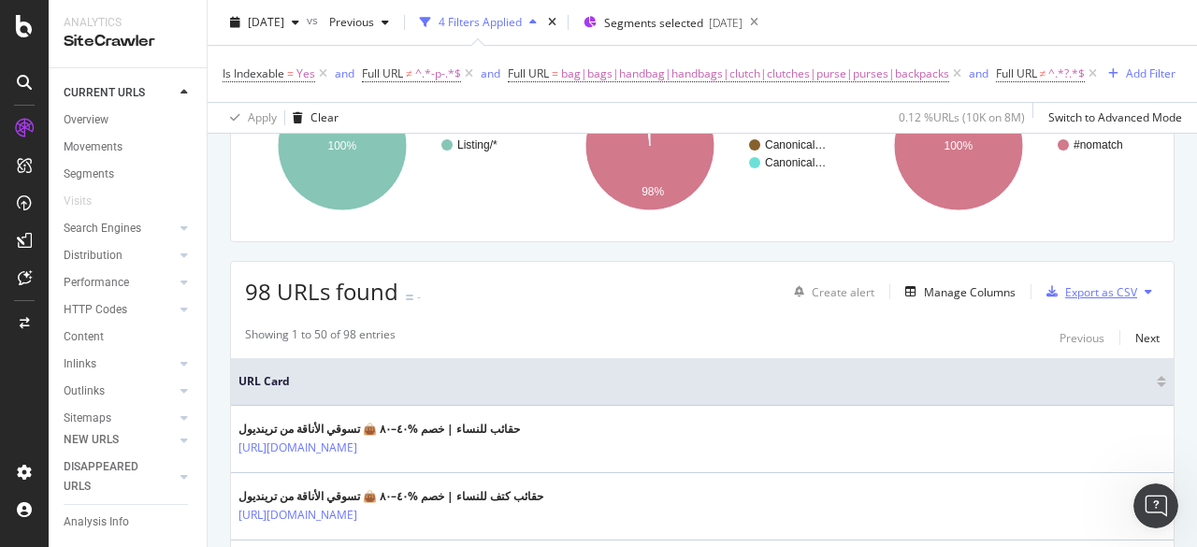
click at [1092, 300] on div "Export as CSV" at bounding box center [1101, 292] width 72 height 16
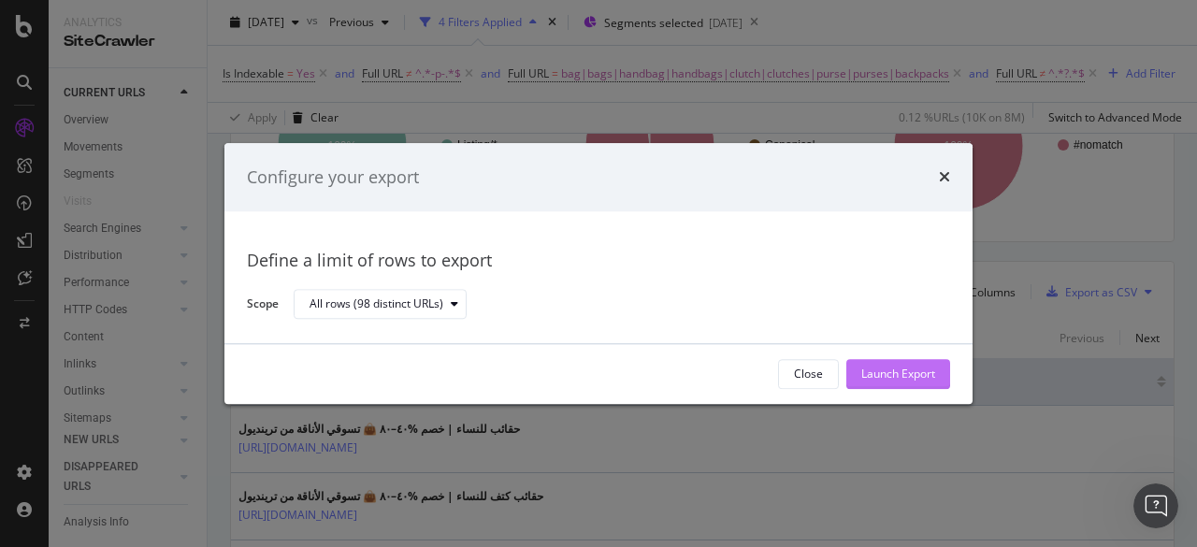
click at [925, 373] on div "Launch Export" at bounding box center [898, 374] width 74 height 16
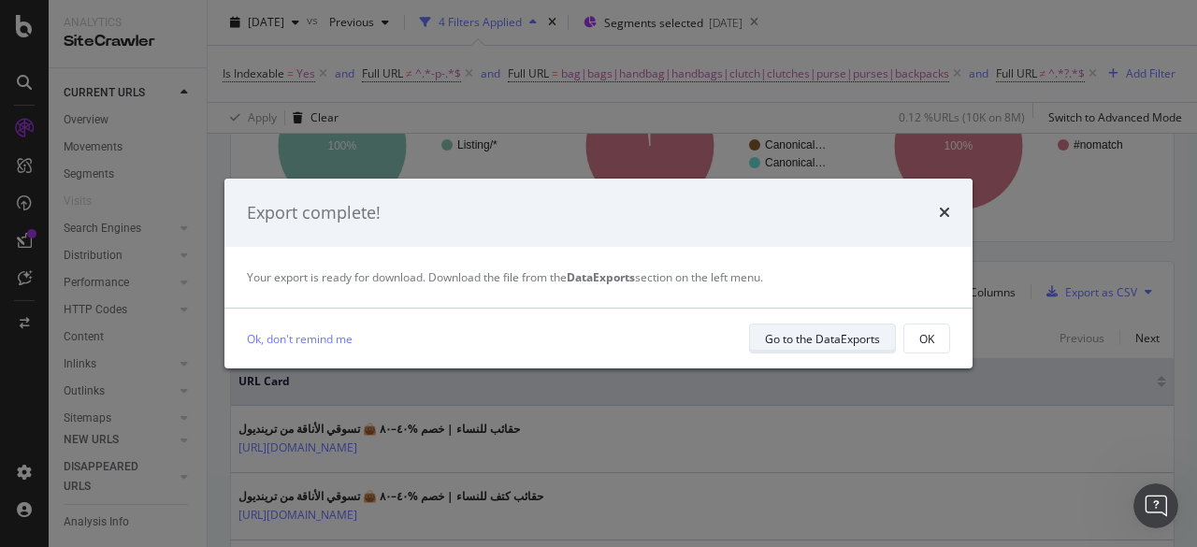
click at [862, 343] on div "Go to the DataExports" at bounding box center [822, 339] width 115 height 16
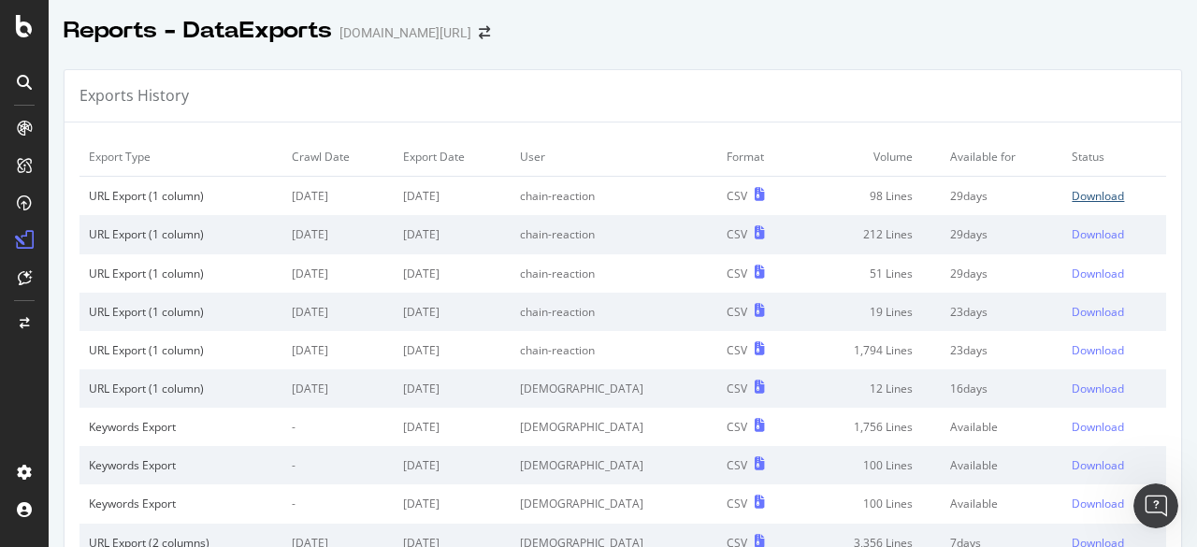
click at [1089, 192] on div "Download" at bounding box center [1097, 196] width 52 height 16
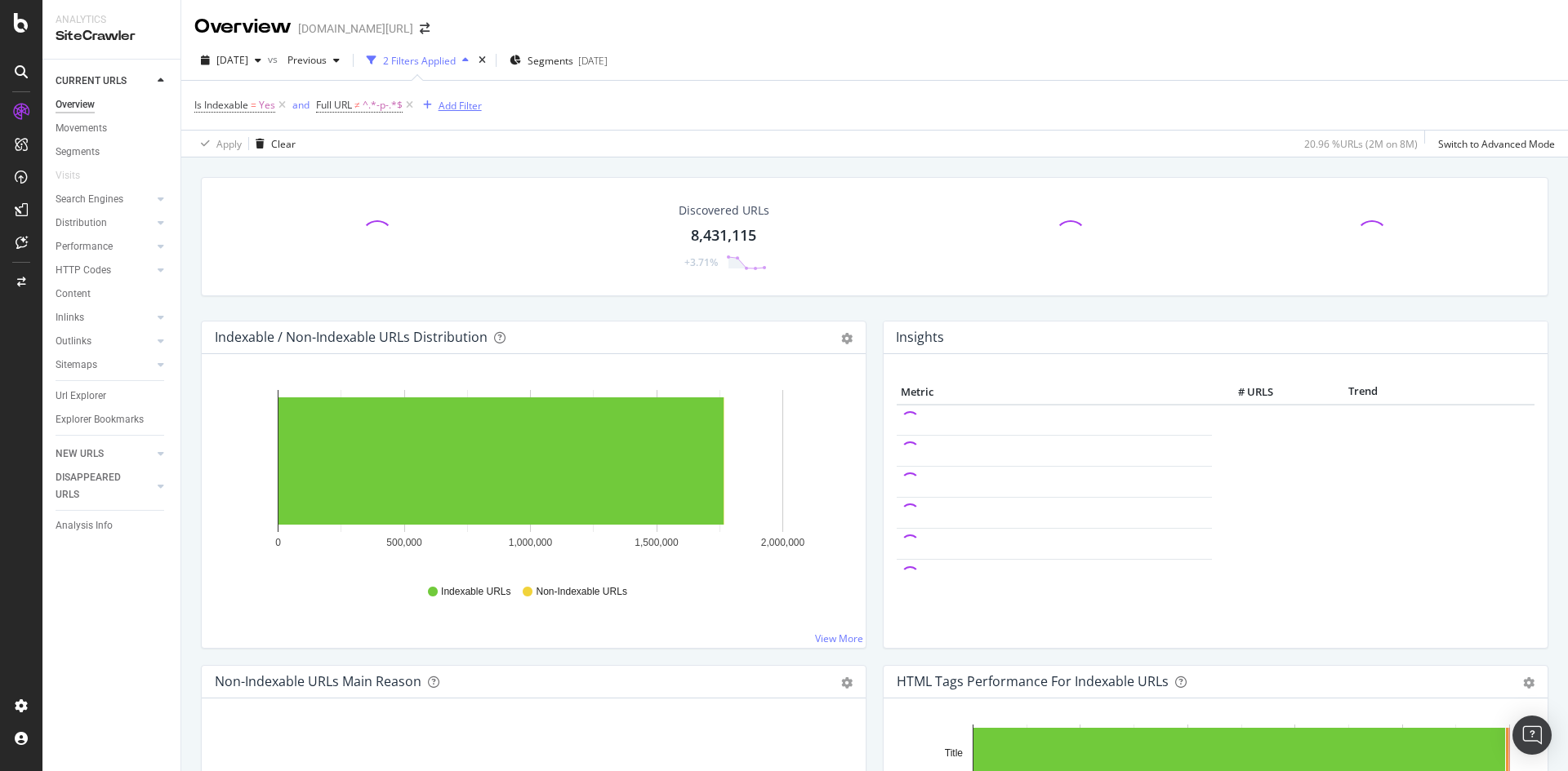
click at [455, 110] on div "Add Filter" at bounding box center [460, 106] width 44 height 14
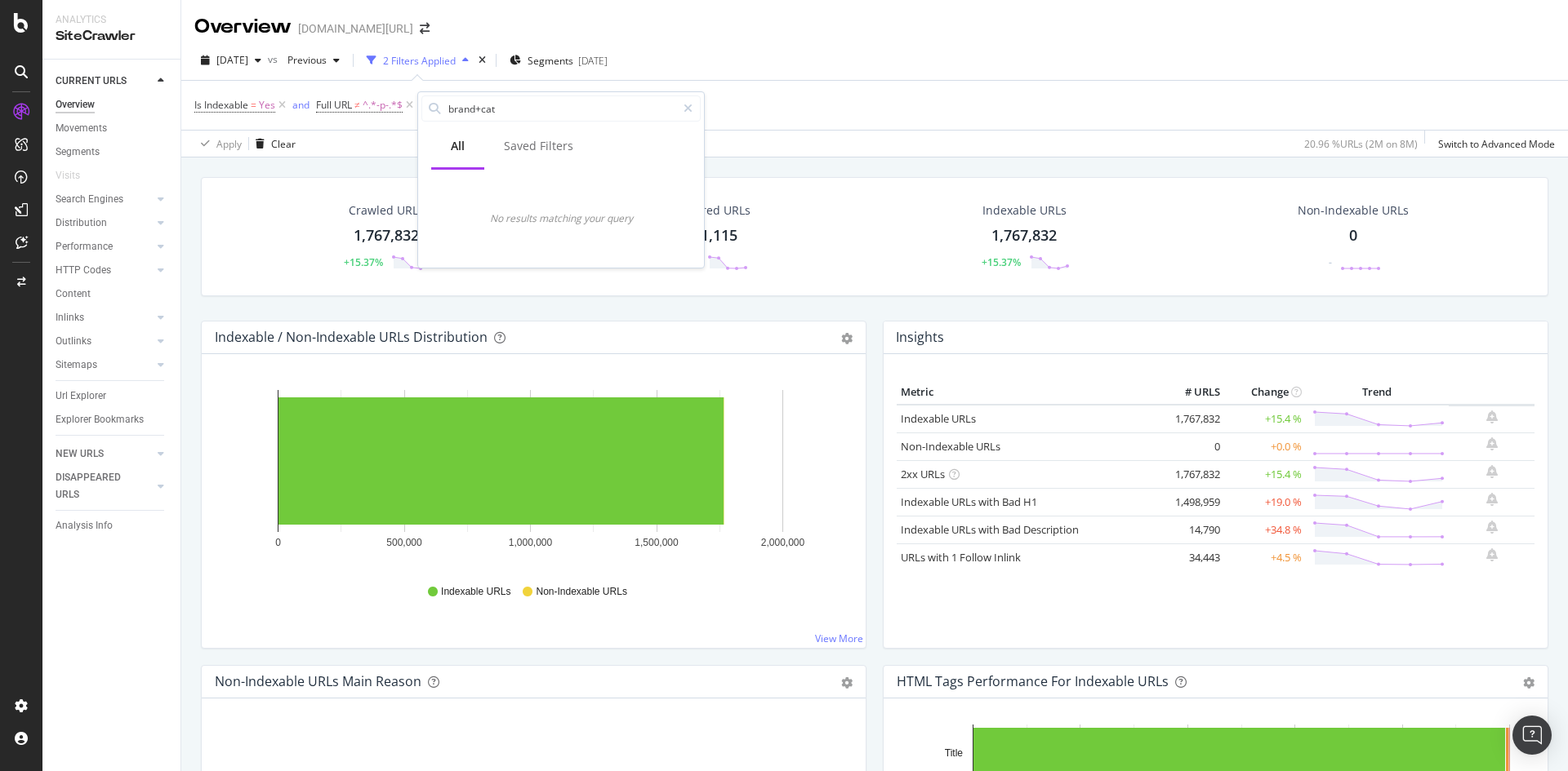
type input "brand+cat"
click at [768, 119] on div "Is Indexable = Yes and Full URL ≠ ^.*-p-.*$ Add Filter" at bounding box center [874, 106] width 1360 height 49
click at [573, 59] on span "Segments" at bounding box center [550, 61] width 45 height 14
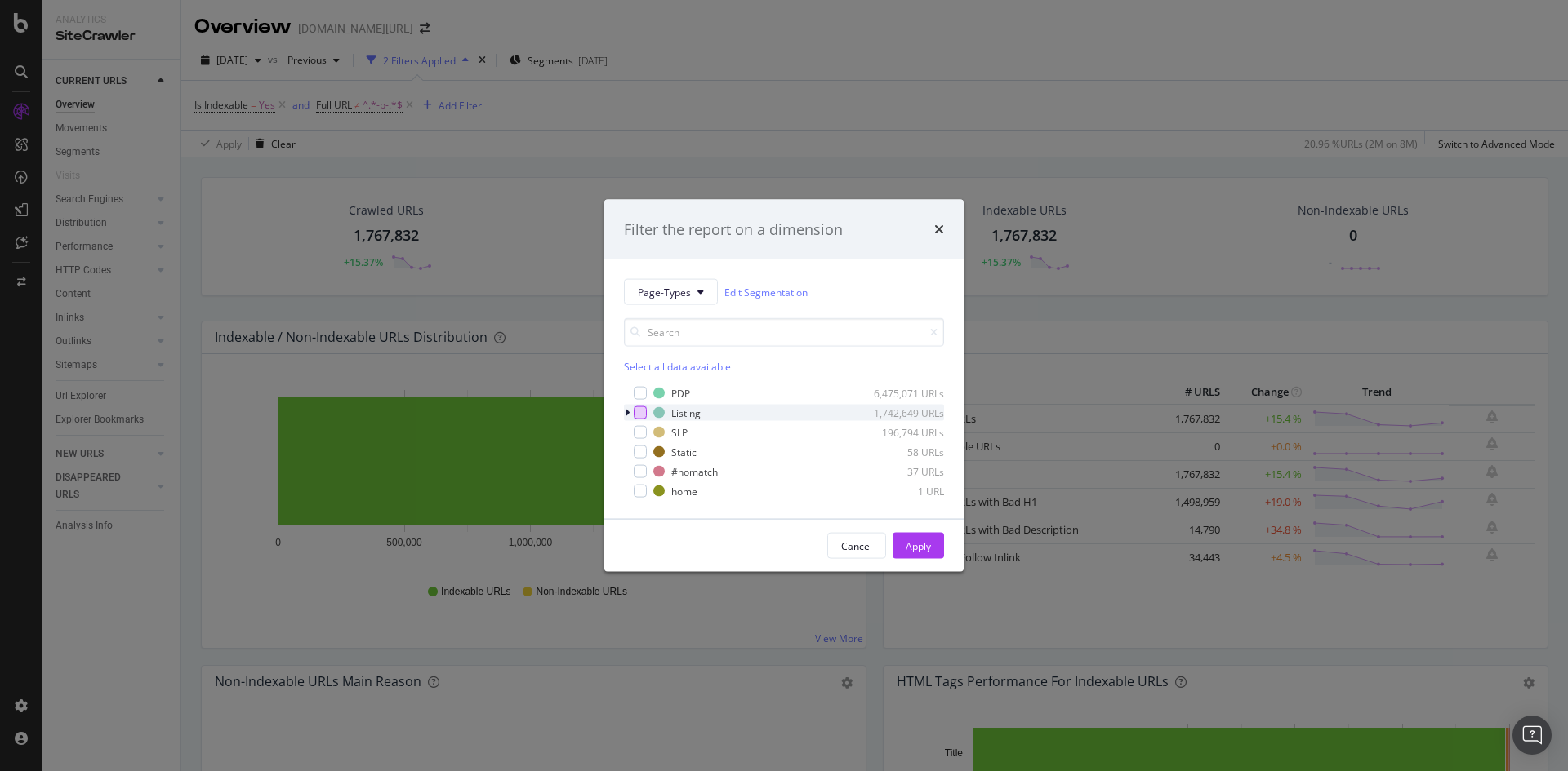
click at [642, 415] on div "modal" at bounding box center [639, 413] width 13 height 13
click at [628, 415] on icon "modal" at bounding box center [627, 412] width 5 height 10
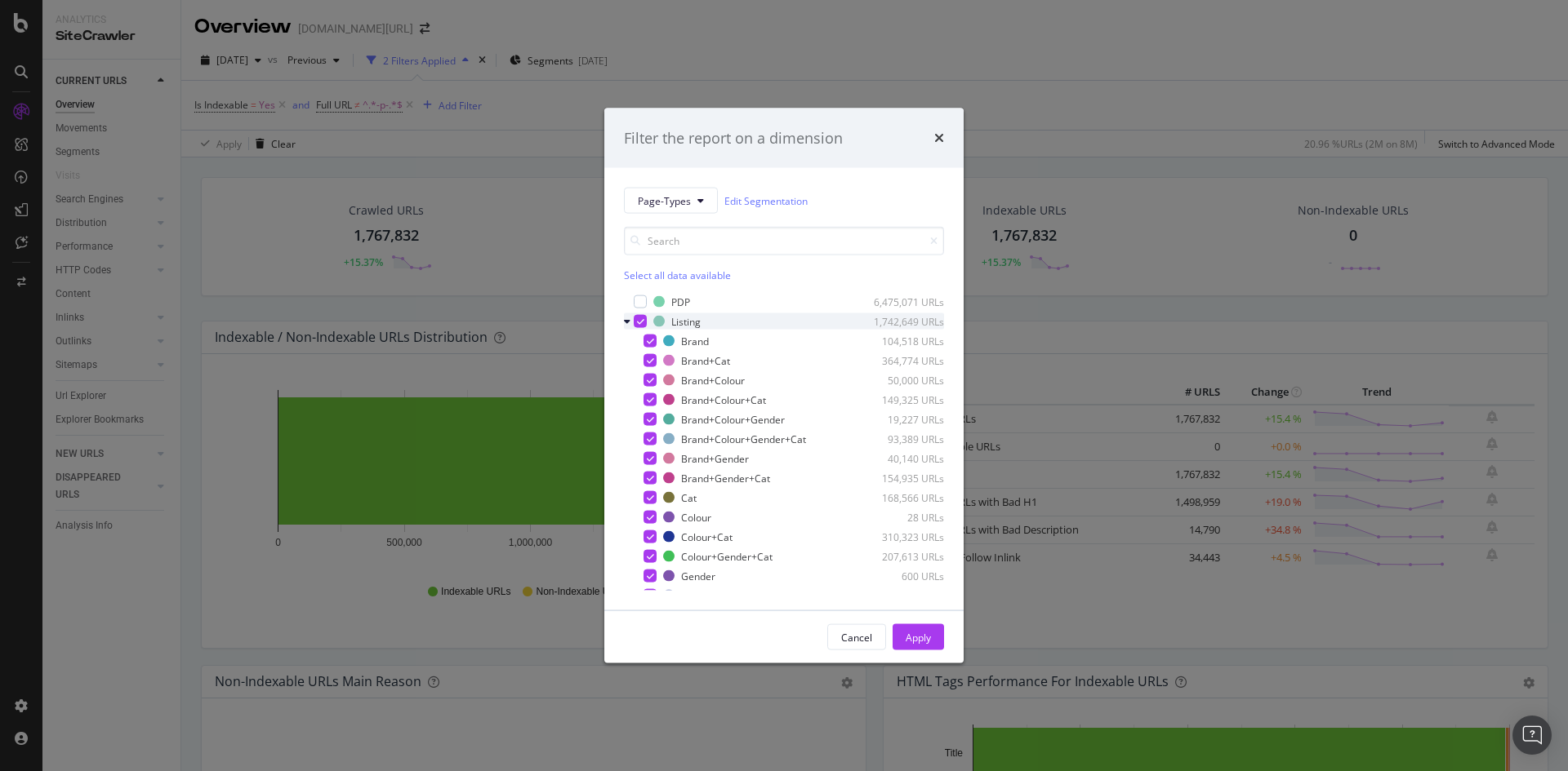
click at [639, 325] on icon "modal" at bounding box center [640, 321] width 7 height 8
click at [650, 494] on div "modal" at bounding box center [650, 498] width 13 height 13
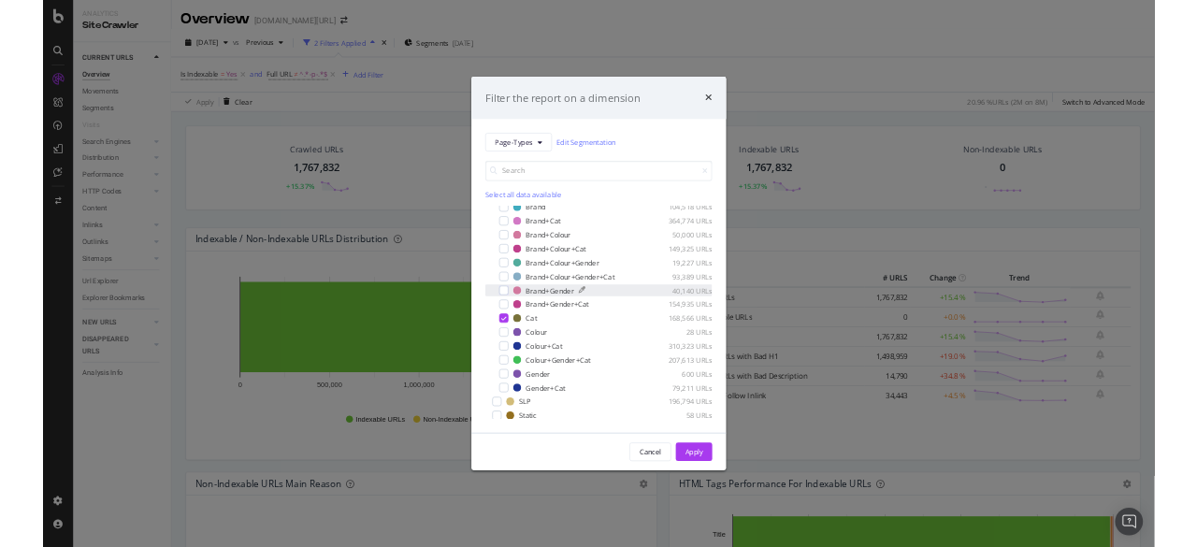
scroll to position [105, 0]
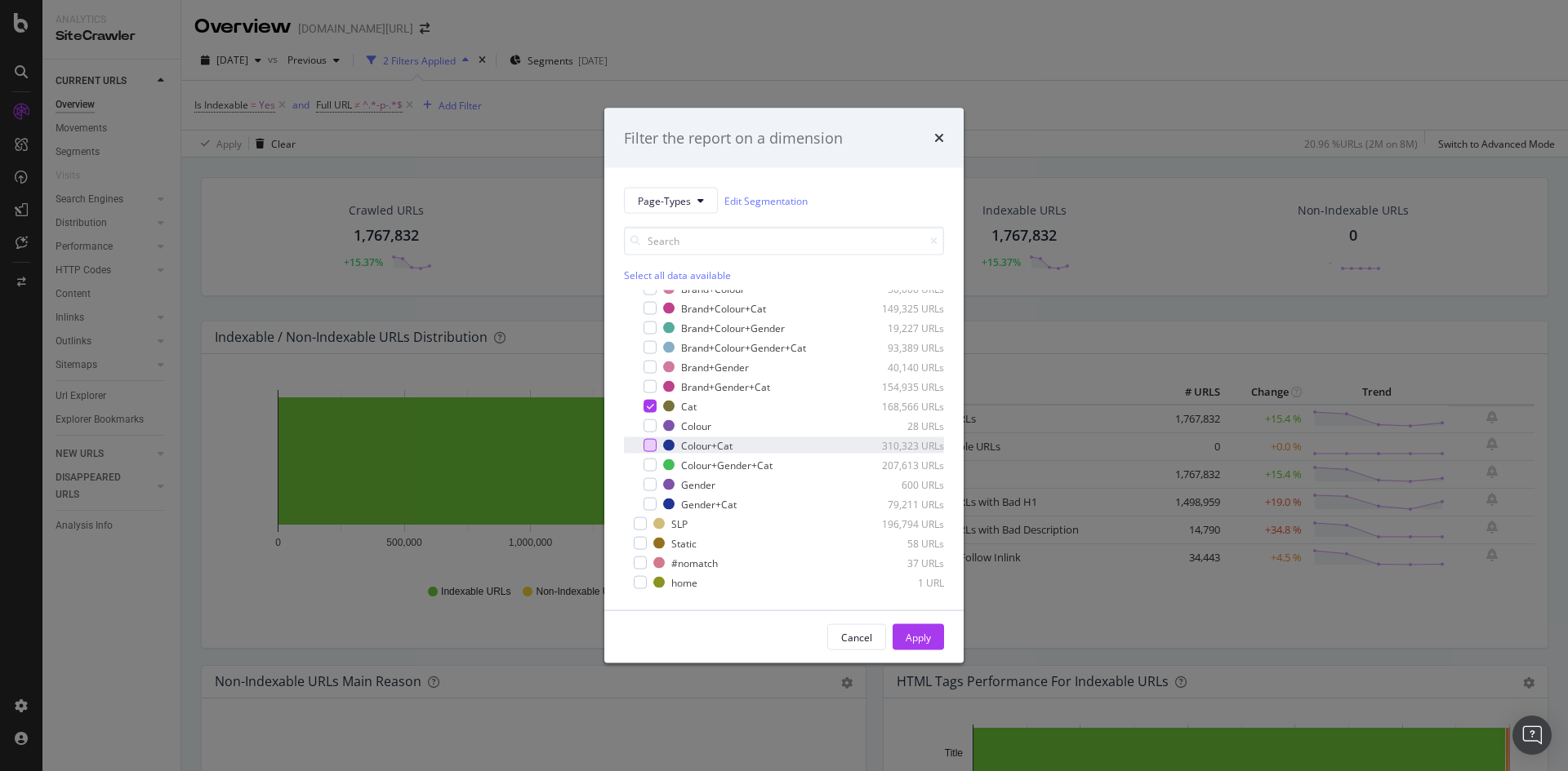
click at [647, 448] on div "modal" at bounding box center [650, 445] width 13 height 13
click at [907, 637] on div "Apply" at bounding box center [918, 637] width 25 height 14
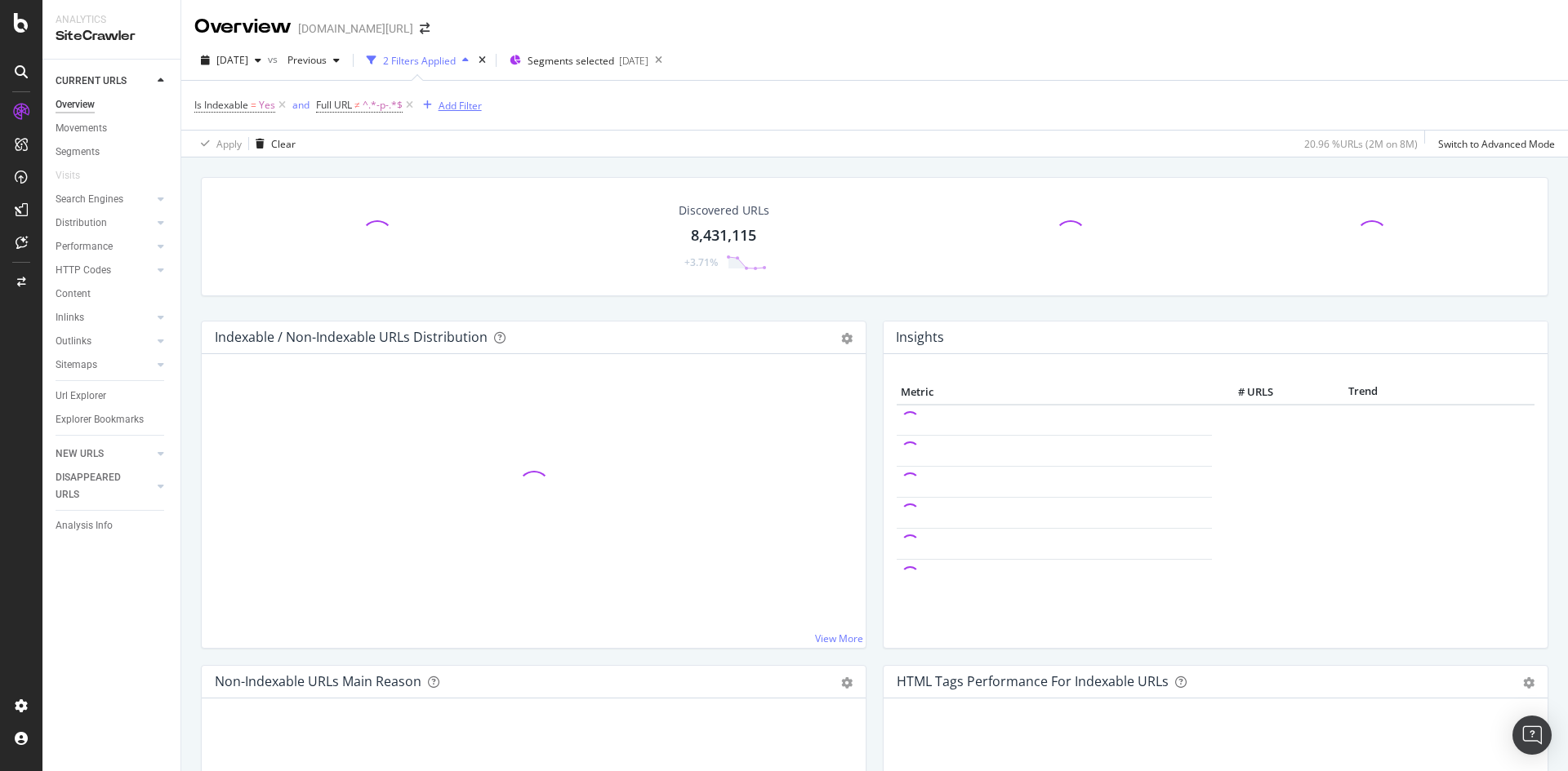
click at [457, 107] on div "Add Filter" at bounding box center [460, 106] width 44 height 14
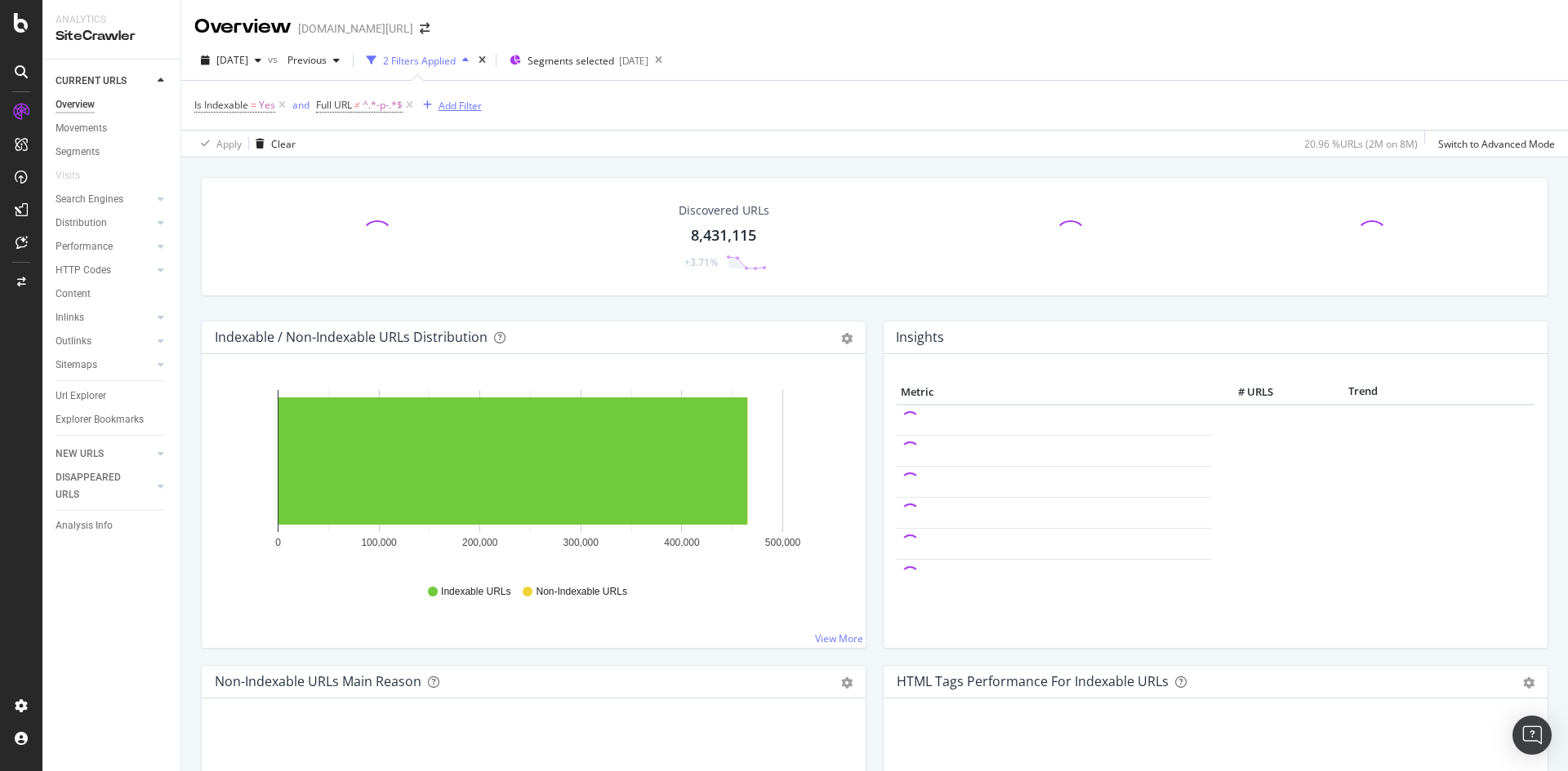
click at [428, 107] on icon "button" at bounding box center [427, 105] width 9 height 10
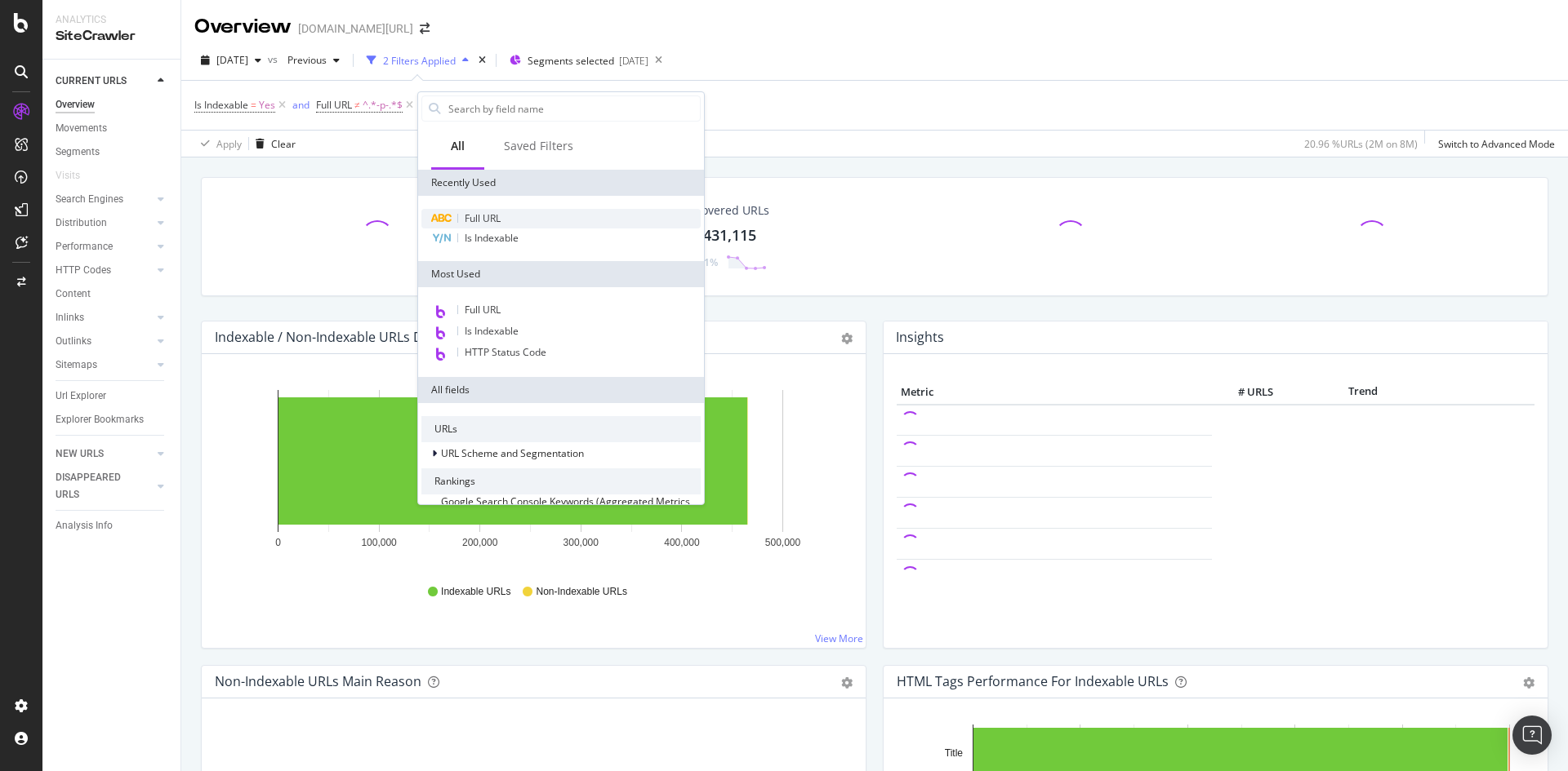
click at [470, 214] on span "Full URL" at bounding box center [482, 218] width 36 height 14
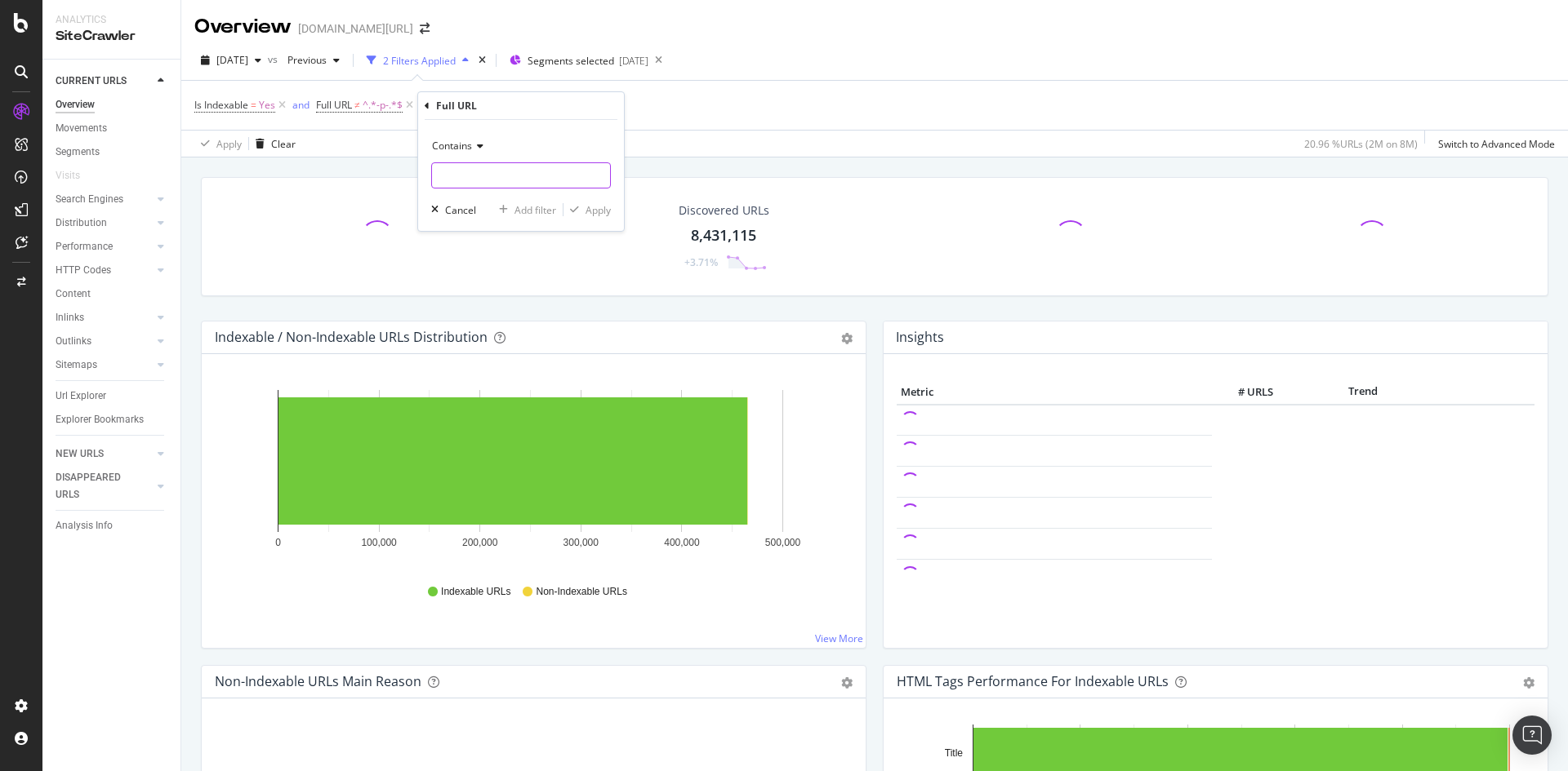
click at [508, 173] on input "text" at bounding box center [522, 176] width 178 height 26
type input "dress"
click at [581, 205] on div "button" at bounding box center [574, 210] width 22 height 10
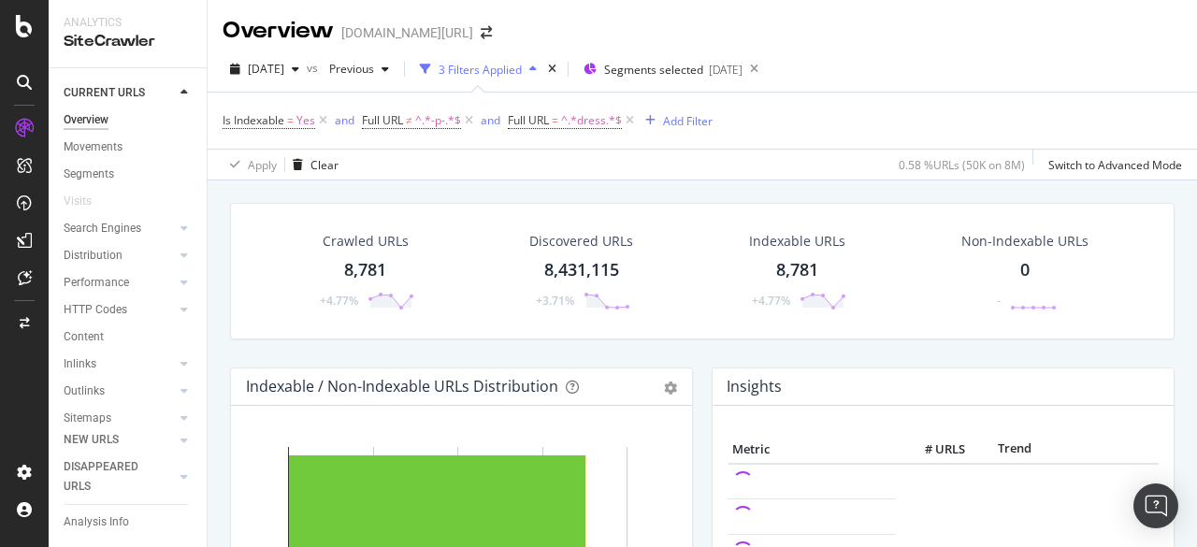
click at [370, 265] on div "8,781" at bounding box center [365, 270] width 42 height 24
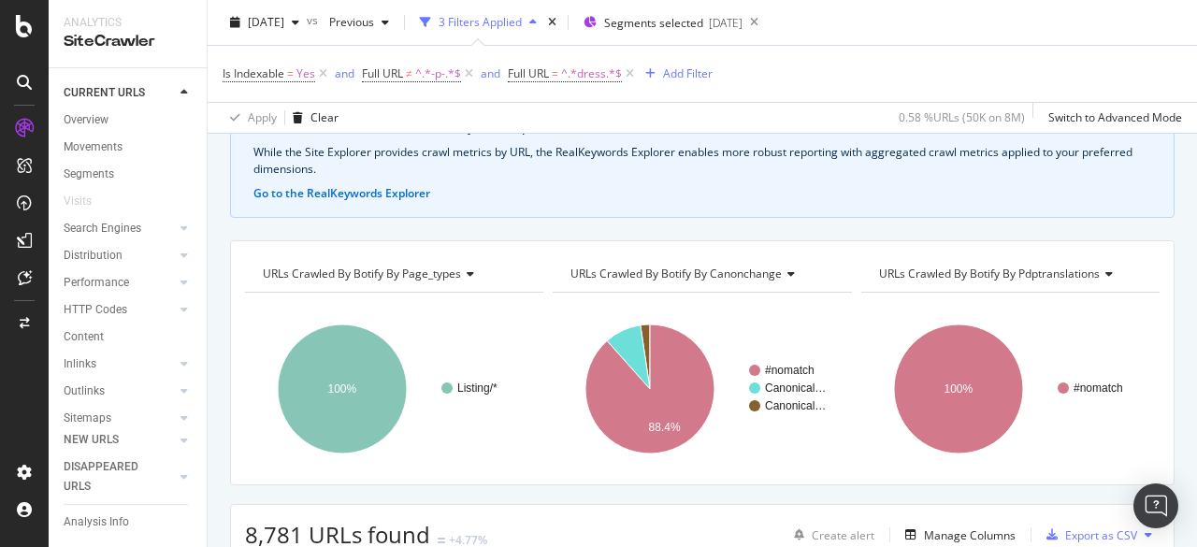
scroll to position [93, 0]
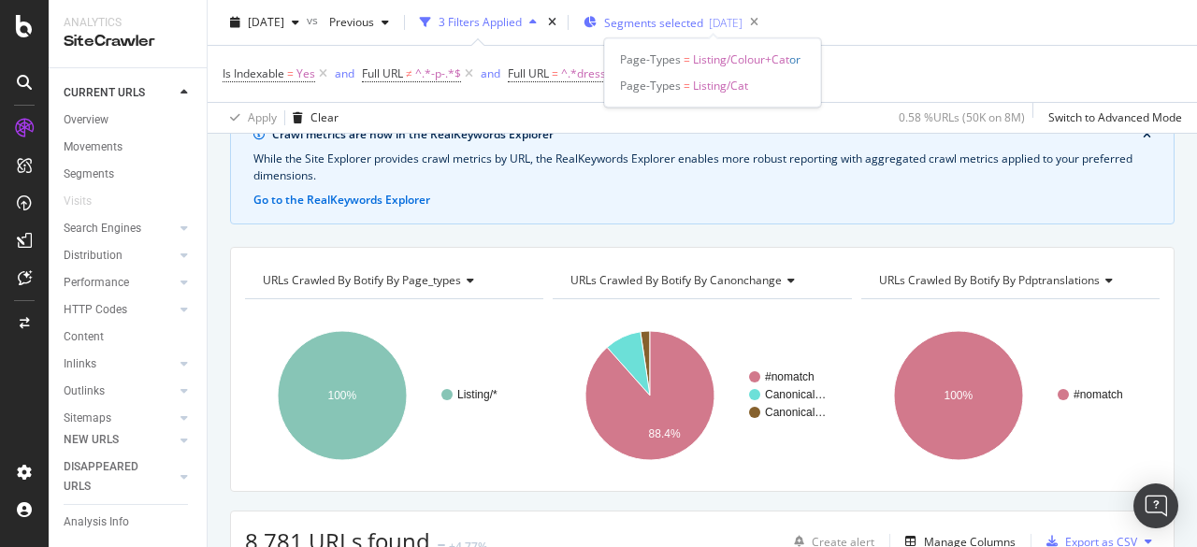
click at [662, 19] on span "Segments selected" at bounding box center [653, 23] width 99 height 16
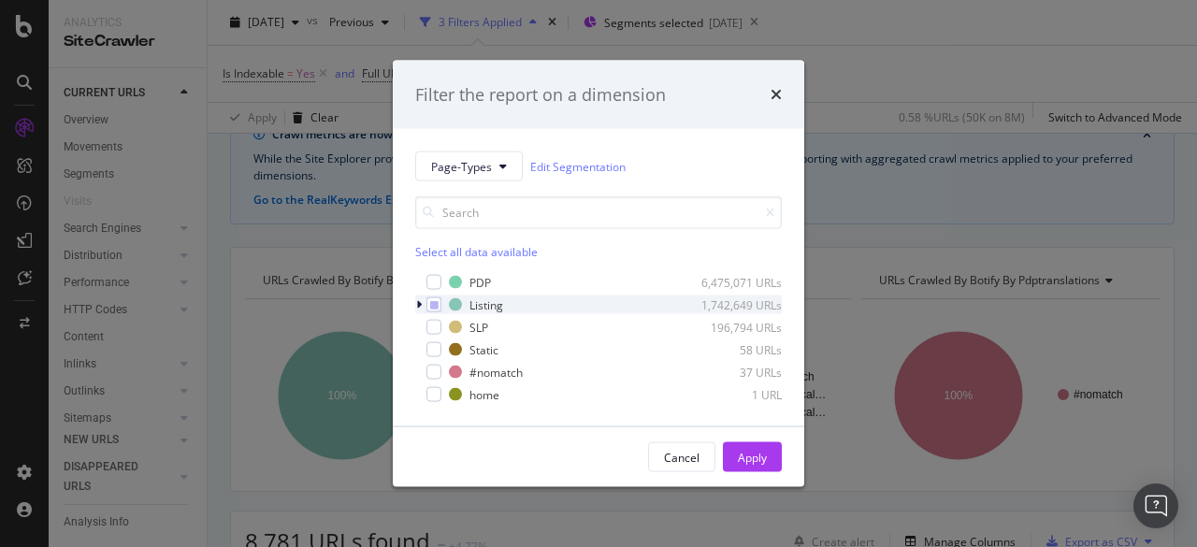
click at [421, 306] on icon "modal" at bounding box center [419, 304] width 6 height 11
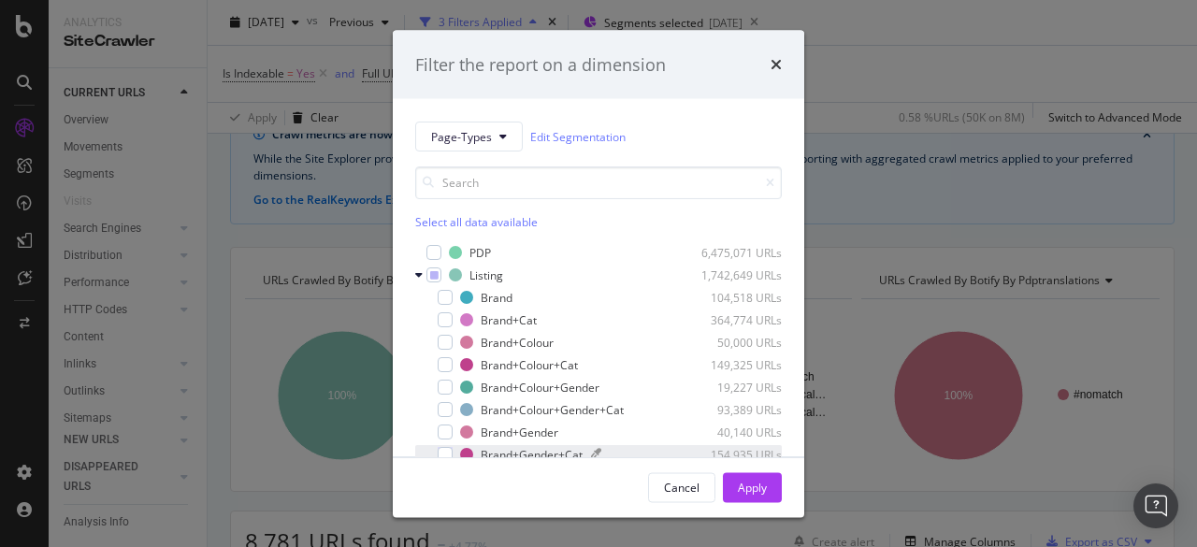
scroll to position [105, 0]
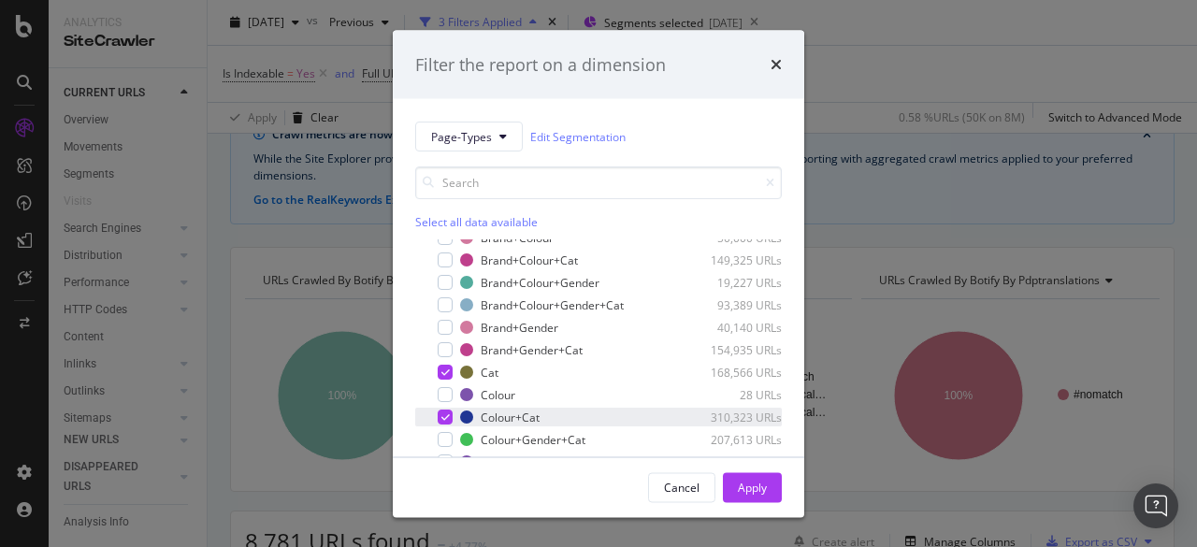
click at [443, 417] on icon "modal" at bounding box center [445, 416] width 8 height 9
click at [729, 480] on button "Apply" at bounding box center [752, 487] width 59 height 30
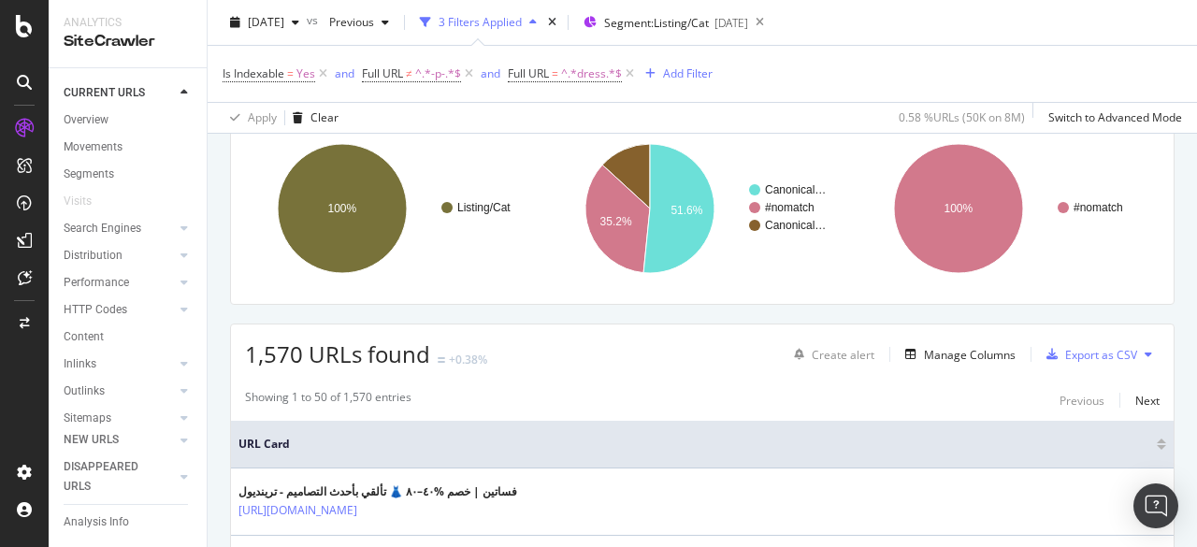
scroll to position [561, 0]
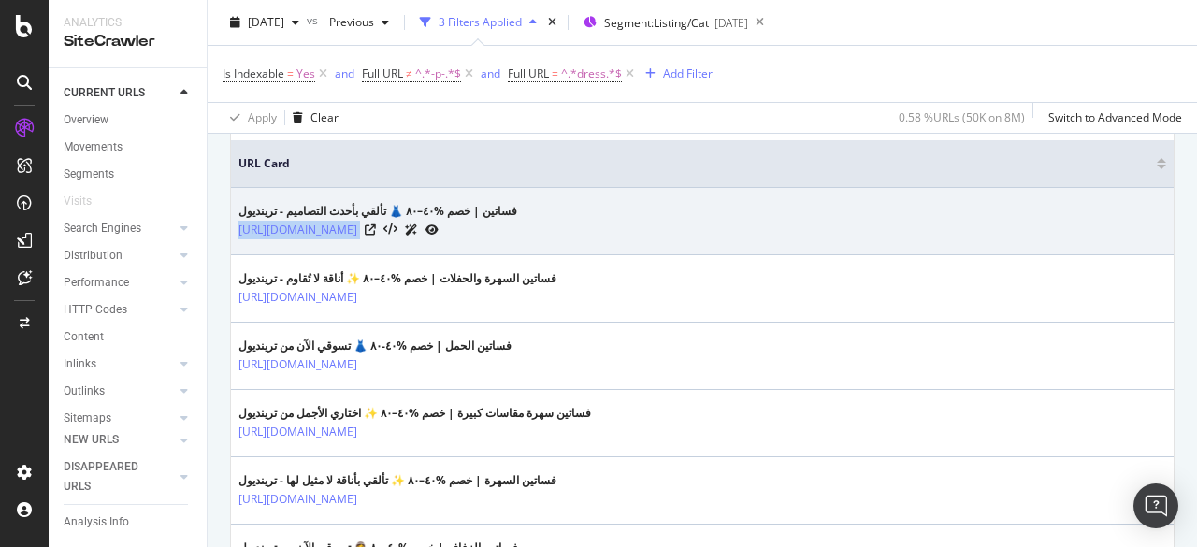
drag, startPoint x: 479, startPoint y: 241, endPoint x: 232, endPoint y: 220, distance: 247.7
click at [232, 220] on td "فساتين | خصم %٤٠–٨٠ 👗 تألقي بأحدث التصاميم - ترينديول [URL][DOMAIN_NAME]" at bounding box center [702, 221] width 942 height 67
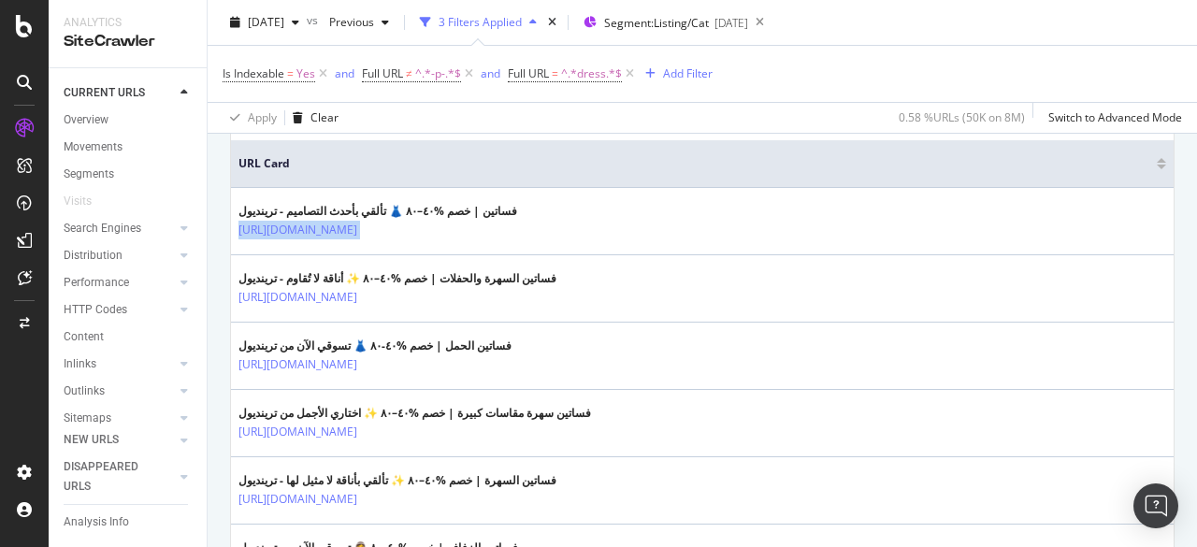
copy tbody "[URL][DOMAIN_NAME]"
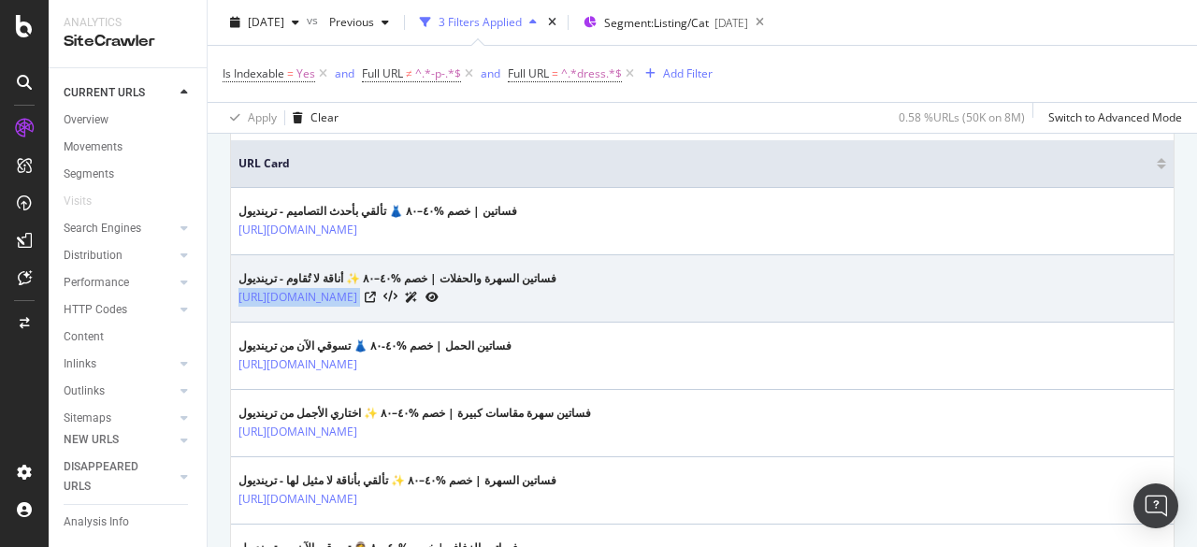
drag, startPoint x: 562, startPoint y: 294, endPoint x: 237, endPoint y: 296, distance: 324.4
click at [237, 296] on td "فساتين السهرة والحفلات | خصم %٤٠–٨٠ ✨ أناقة لا تُقاوم - ترينديول [URL][DOMAIN_N…" at bounding box center [702, 288] width 942 height 67
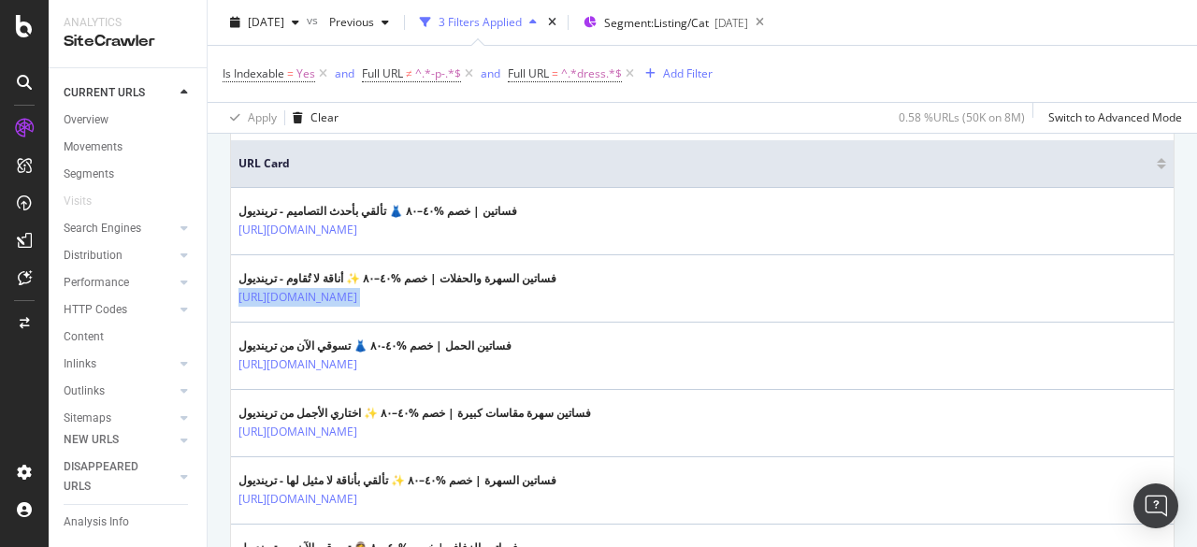
copy tbody "[URL][DOMAIN_NAME]"
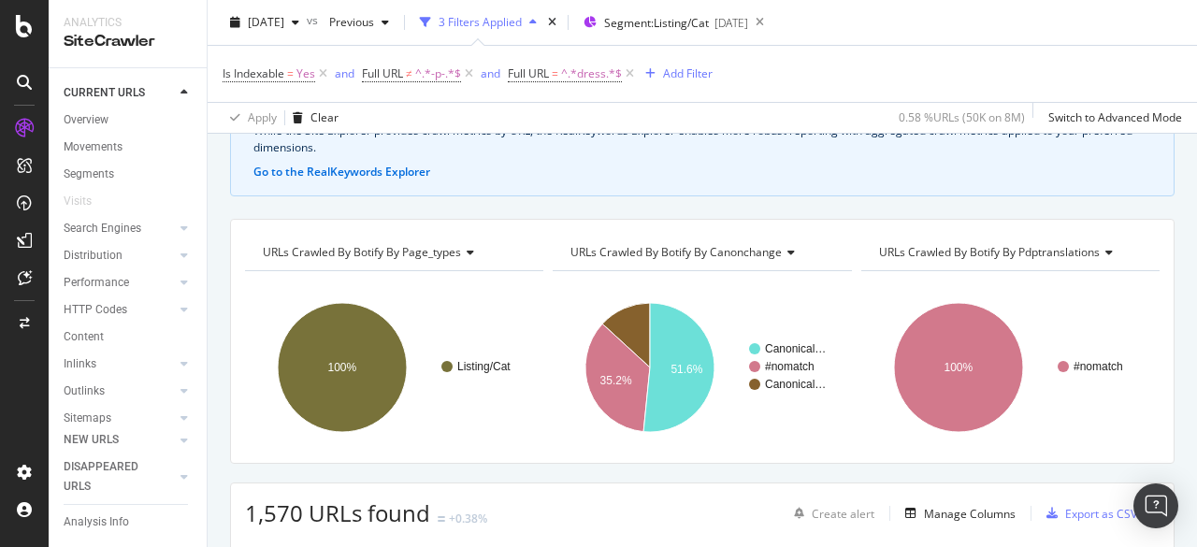
scroll to position [0, 0]
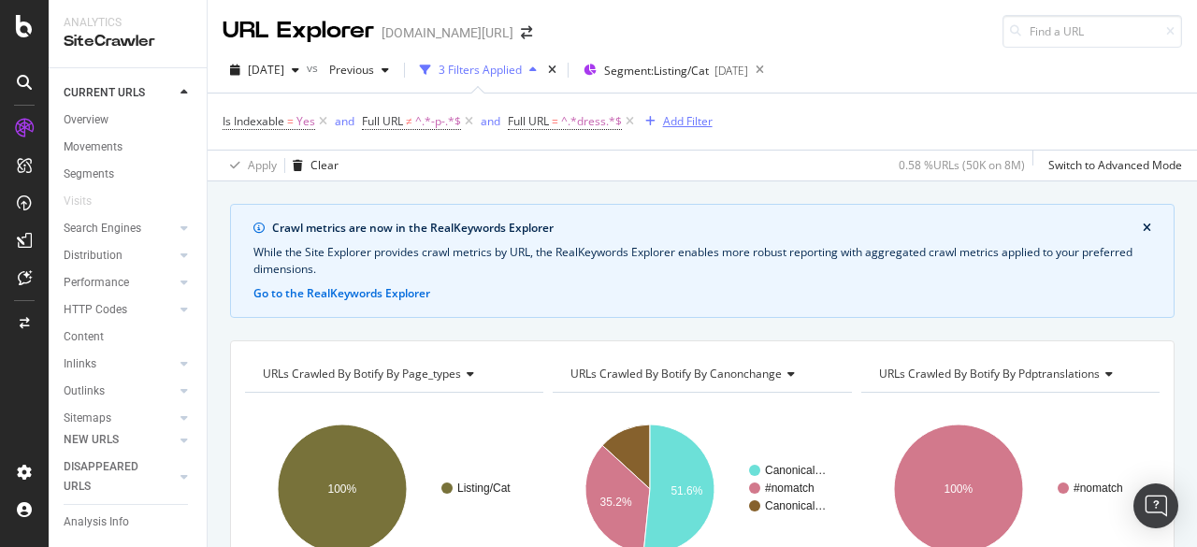
click at [651, 121] on icon "button" at bounding box center [650, 121] width 10 height 11
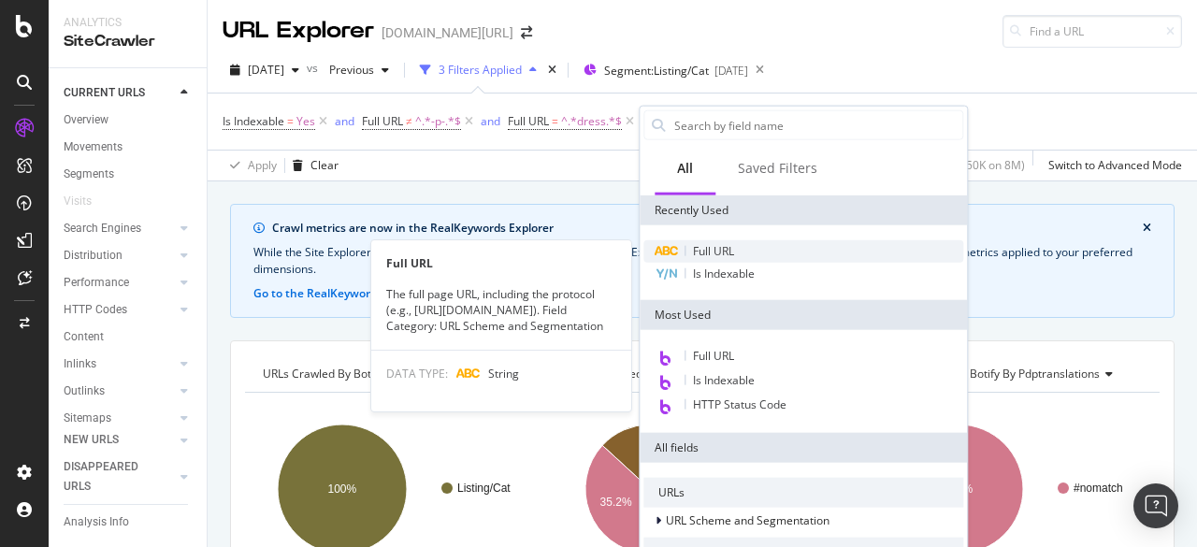
click at [697, 254] on span "Full URL" at bounding box center [713, 251] width 41 height 16
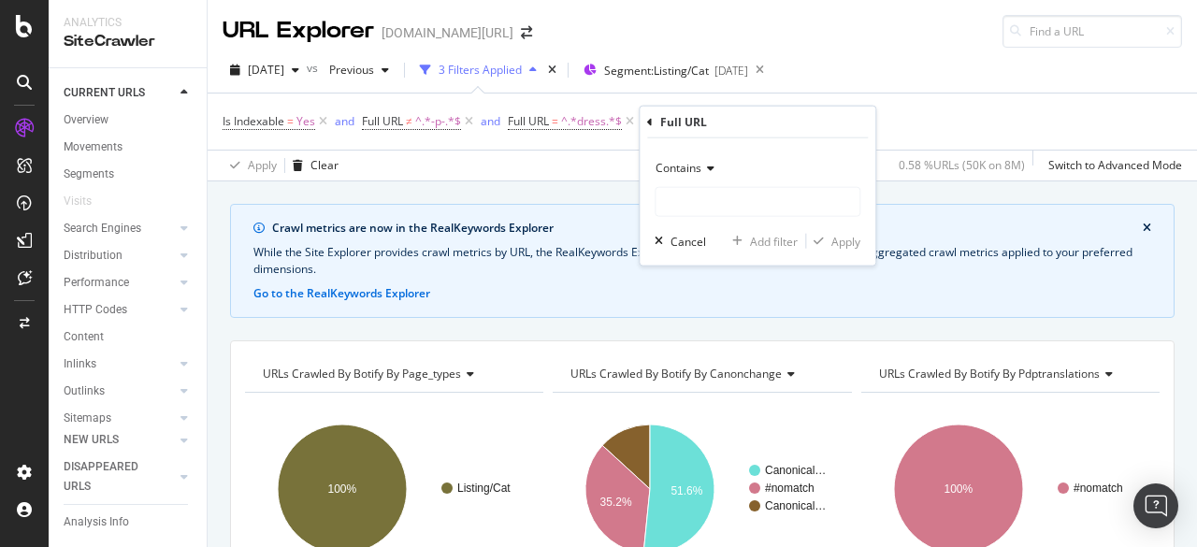
click at [681, 177] on div "Contains" at bounding box center [757, 168] width 206 height 30
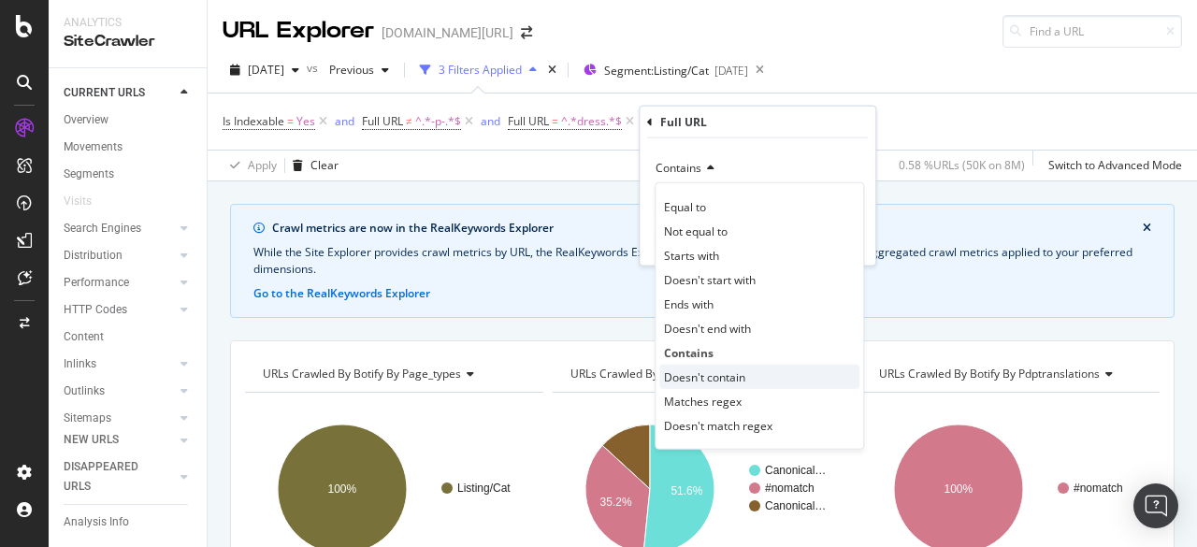
click at [710, 379] on span "Doesn't contain" at bounding box center [704, 376] width 81 height 16
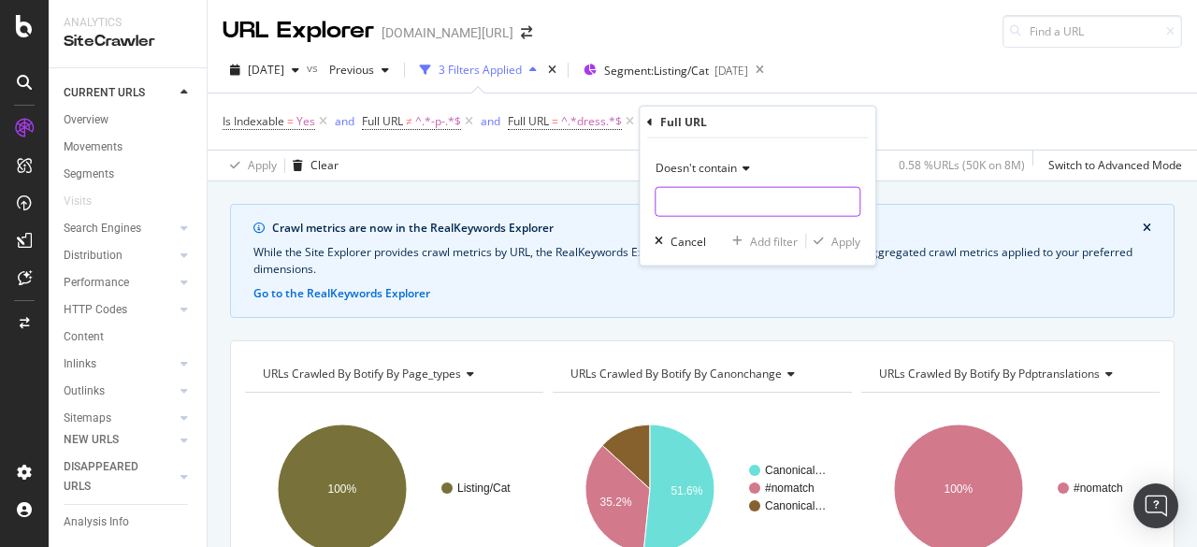
click at [664, 199] on input "text" at bounding box center [757, 202] width 204 height 30
type input "?"
click at [826, 237] on div "button" at bounding box center [818, 241] width 25 height 11
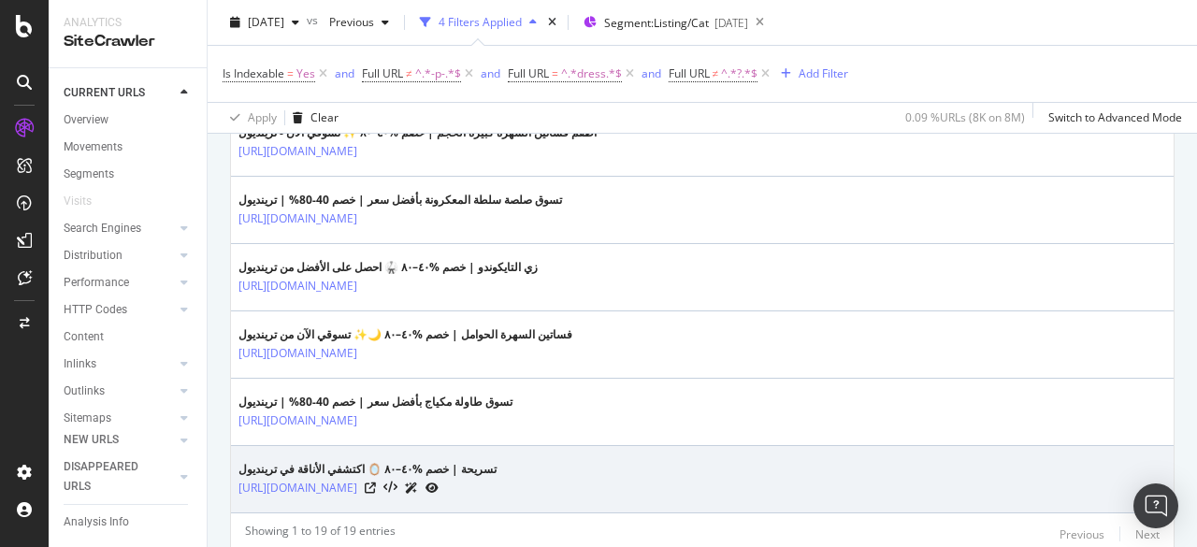
scroll to position [1485, 0]
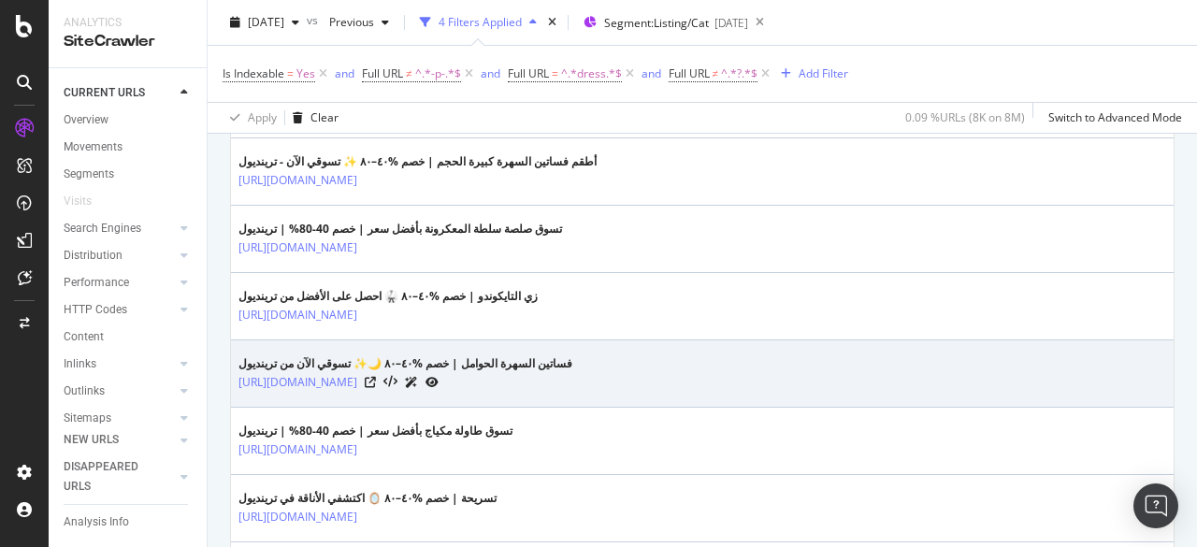
drag, startPoint x: 591, startPoint y: 380, endPoint x: 233, endPoint y: 367, distance: 358.3
click at [233, 367] on td "فساتين السهرة الحوامل | خصم %٤٠–٨٠ 🌙✨ تسوقي الآن من ترينديول [URL][DOMAIN_NAME]" at bounding box center [702, 373] width 942 height 67
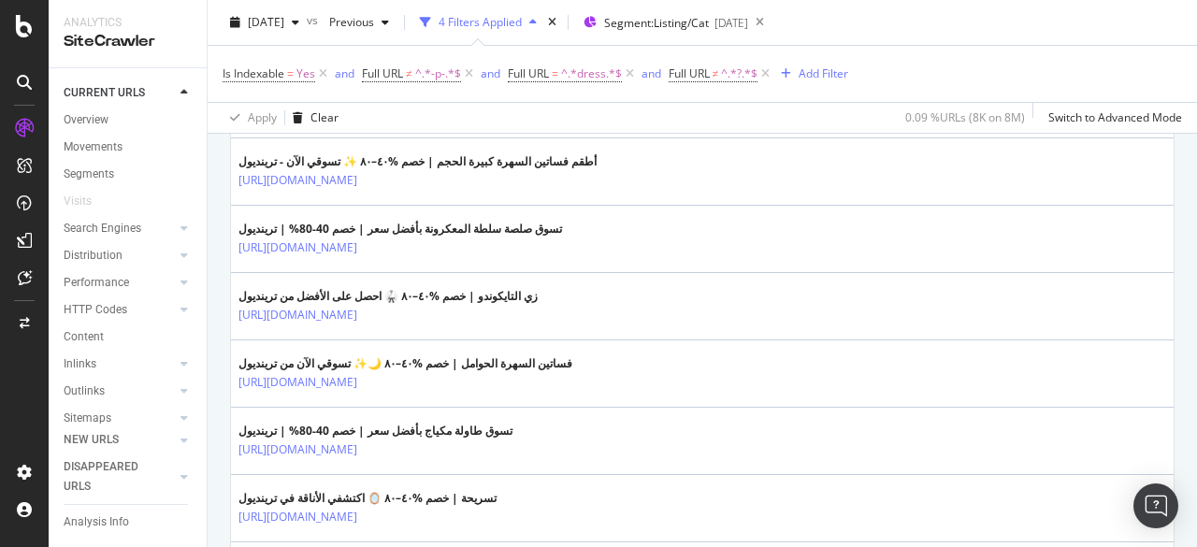
copy link "[URL][DOMAIN_NAME]"
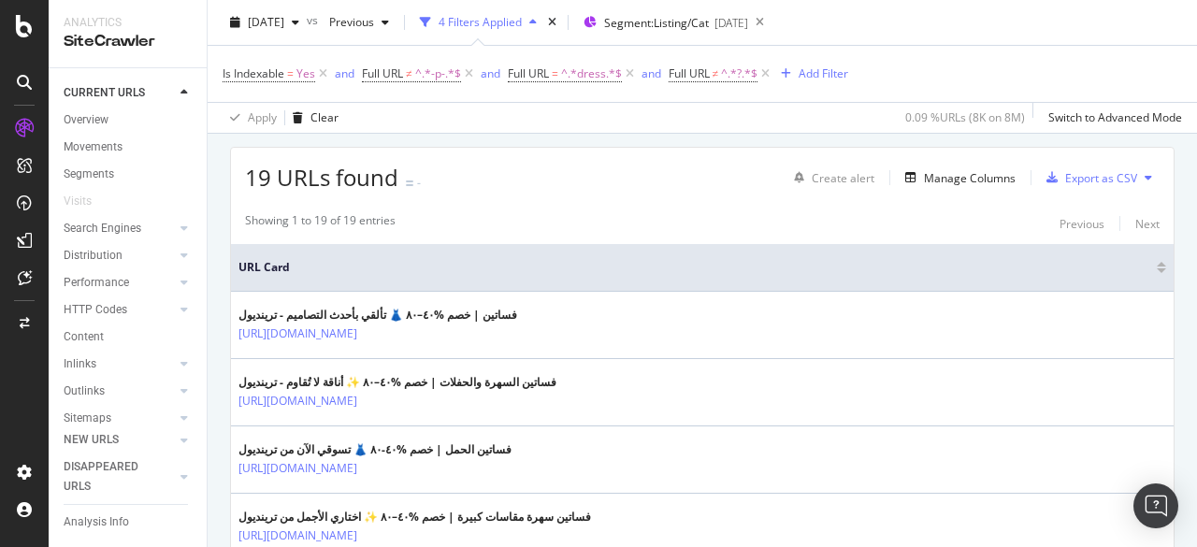
scroll to position [0, 0]
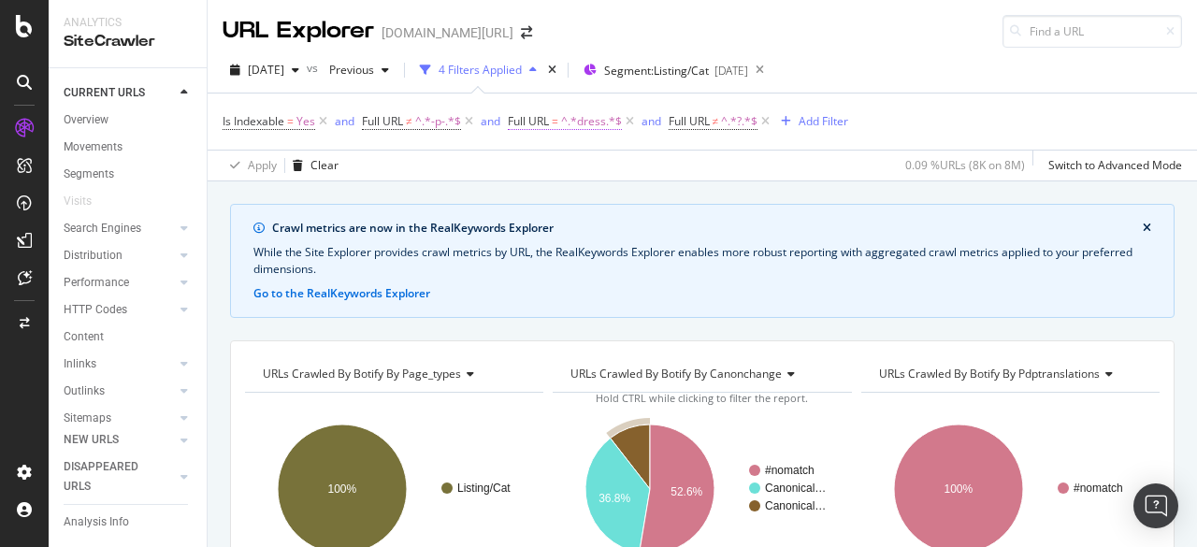
click at [558, 115] on span "=" at bounding box center [555, 121] width 7 height 16
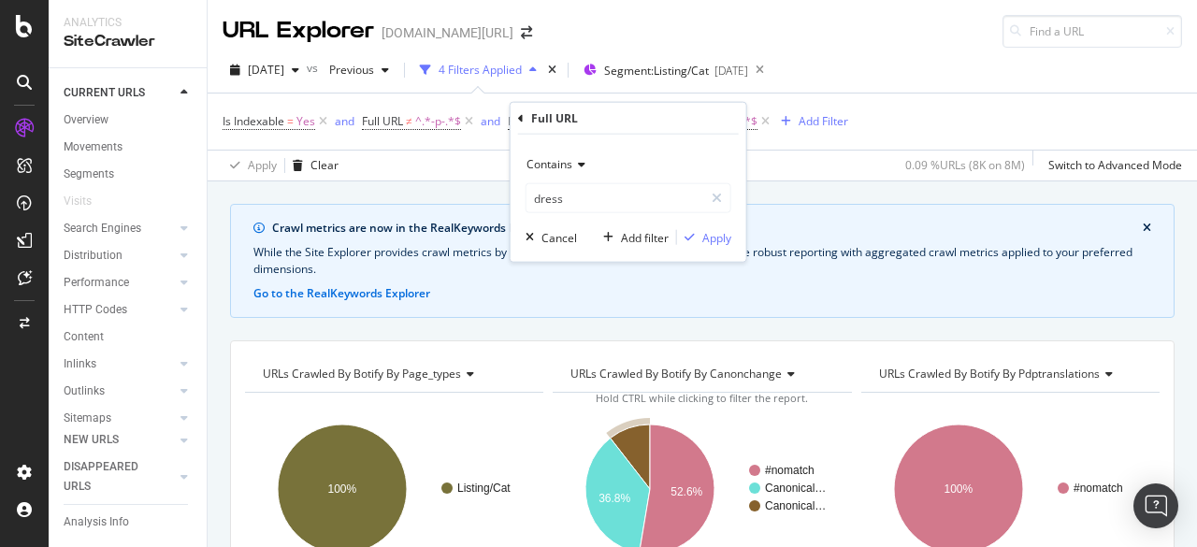
click at [363, 190] on div "Crawl metrics are now in the RealKeywords Explorer While the Site Explorer prov…" at bounding box center [702, 203] width 989 height 45
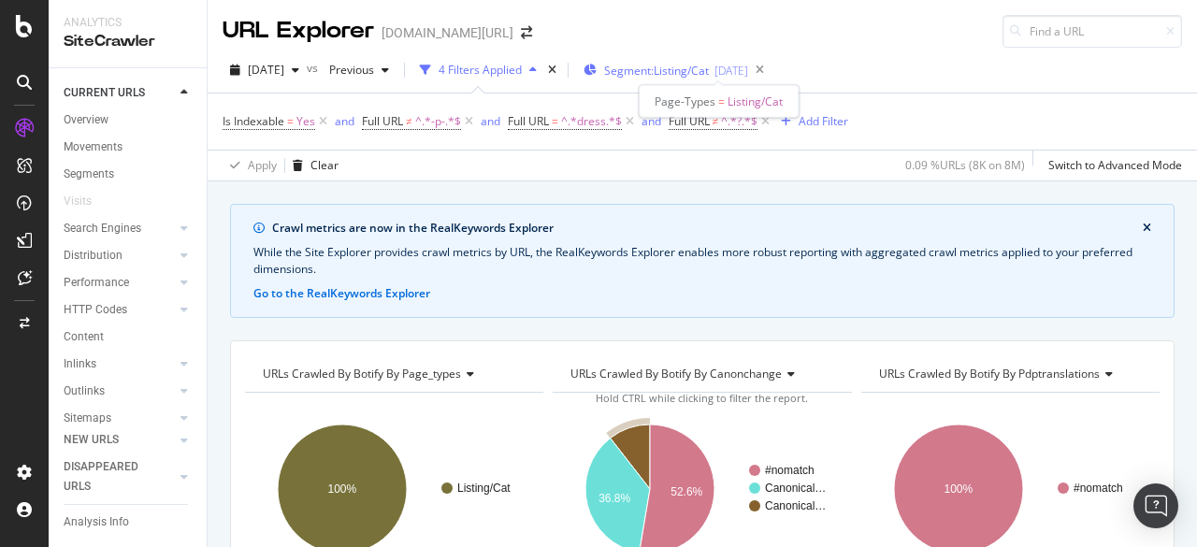
click at [694, 64] on span "Segment: Listing/Cat" at bounding box center [656, 71] width 105 height 16
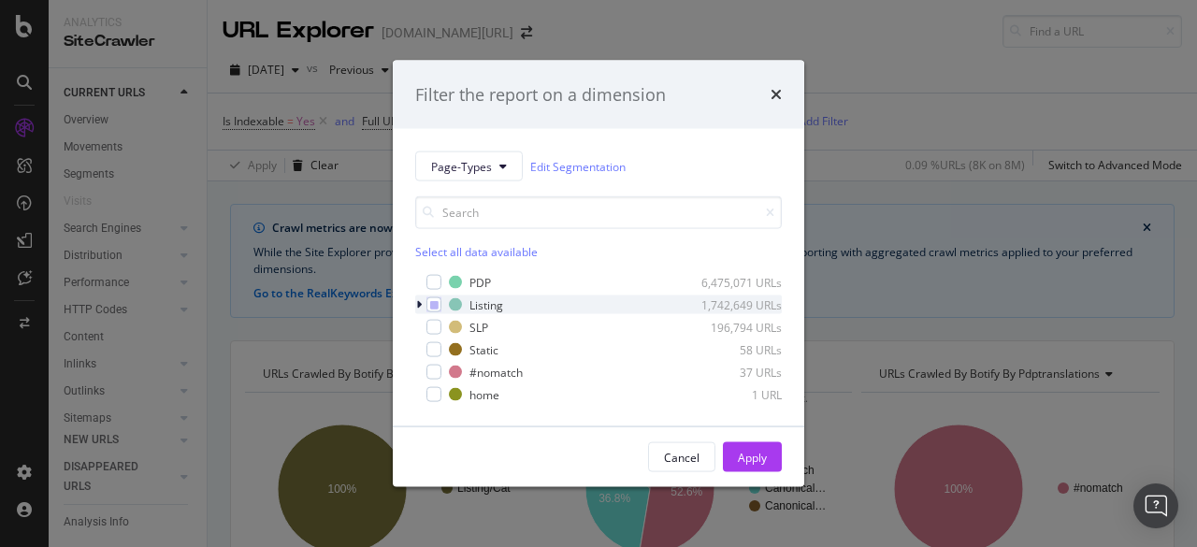
click at [421, 306] on icon "modal" at bounding box center [419, 304] width 6 height 11
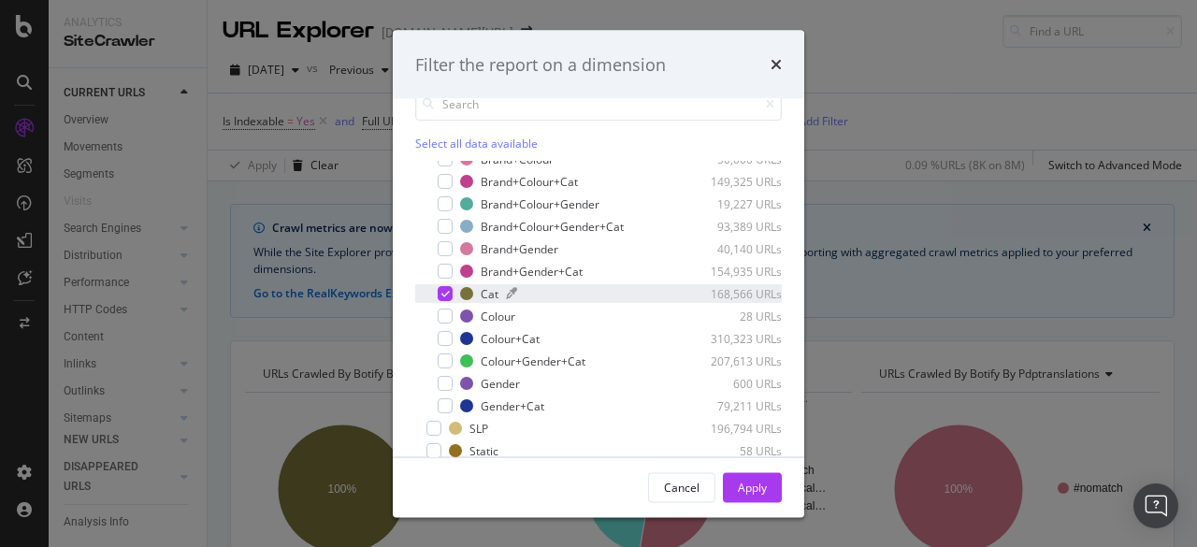
scroll to position [148, 0]
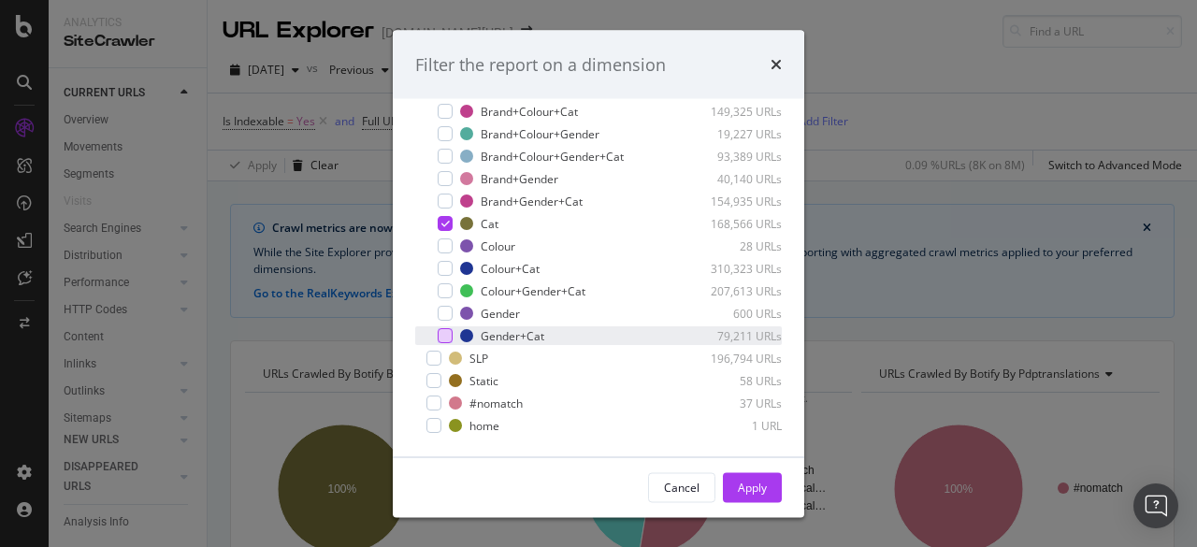
click at [439, 335] on div "modal" at bounding box center [444, 336] width 15 height 15
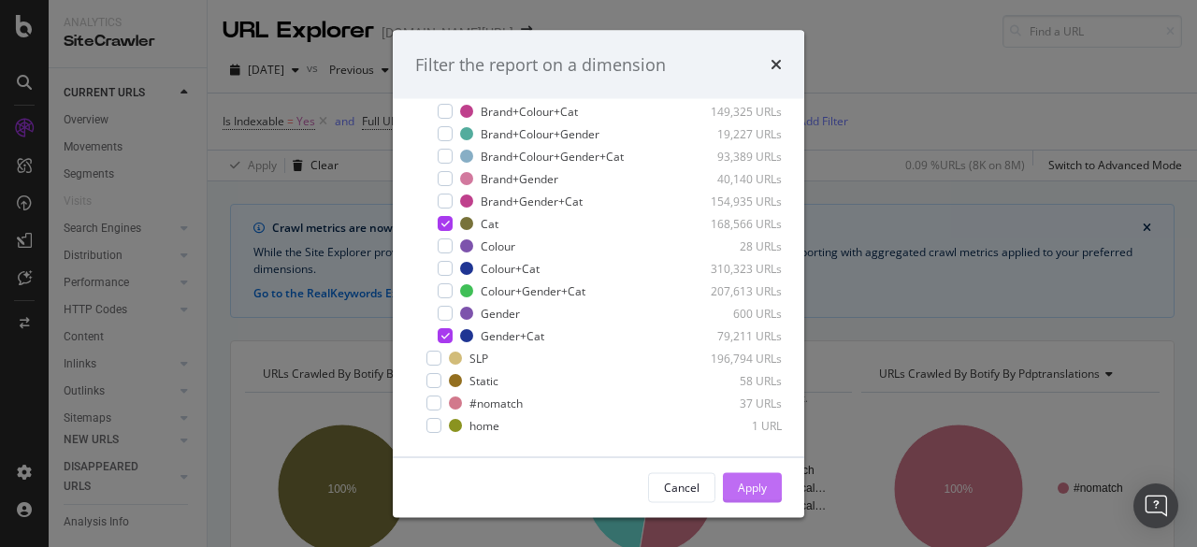
click at [754, 480] on div "Apply" at bounding box center [752, 487] width 29 height 16
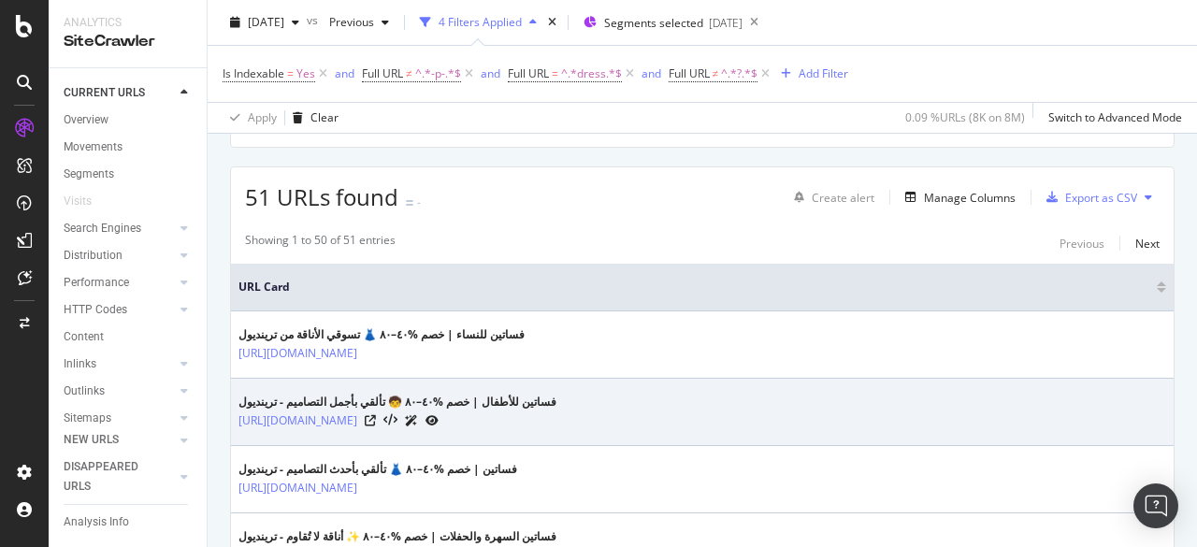
scroll to position [467, 0]
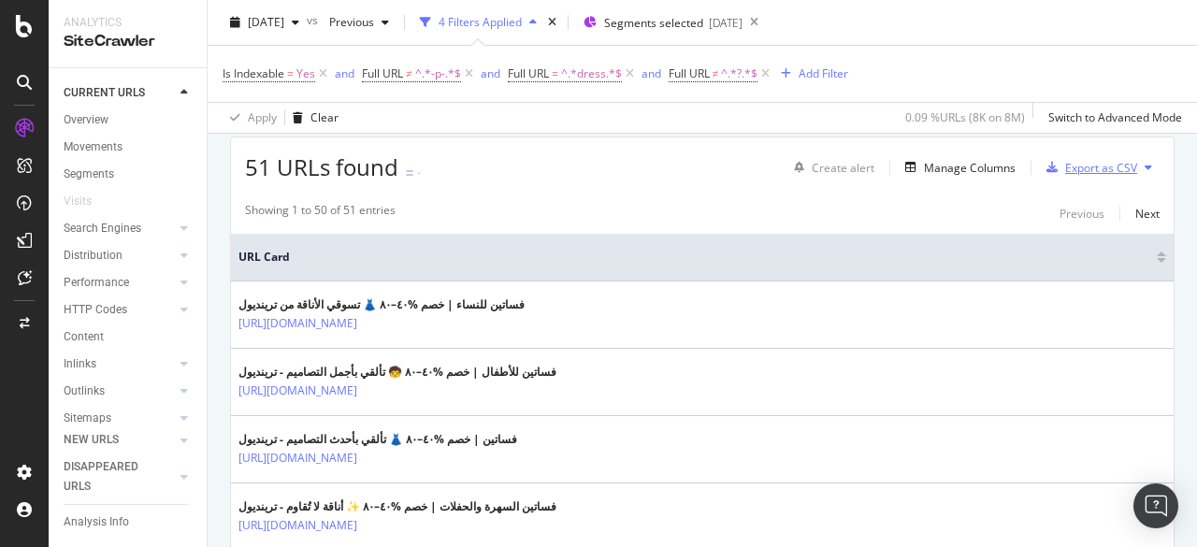
click at [1046, 162] on icon "button" at bounding box center [1051, 167] width 11 height 11
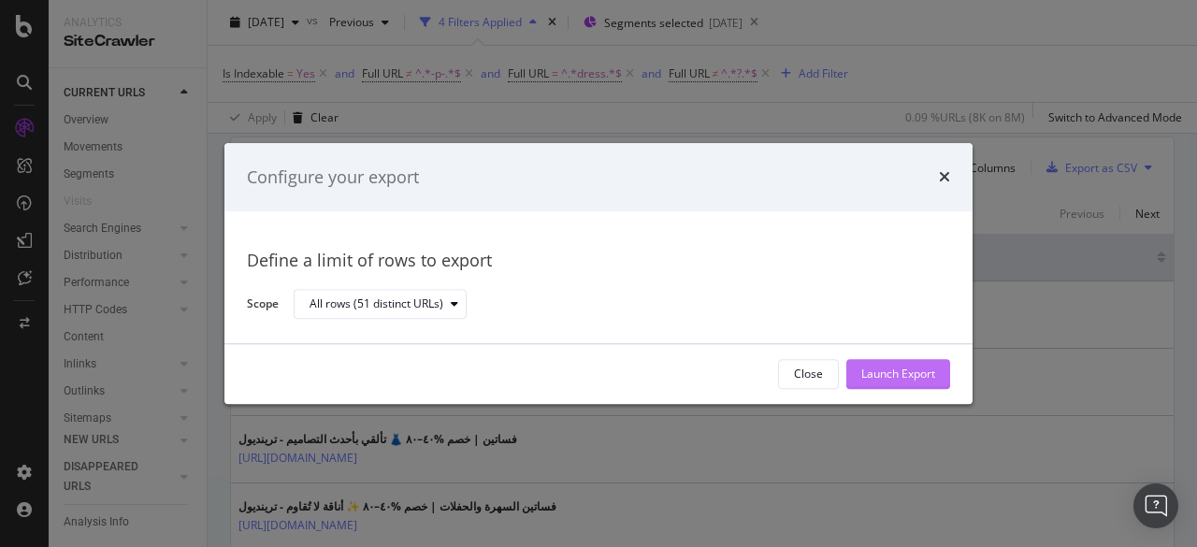
click at [882, 374] on div "Launch Export" at bounding box center [898, 374] width 74 height 16
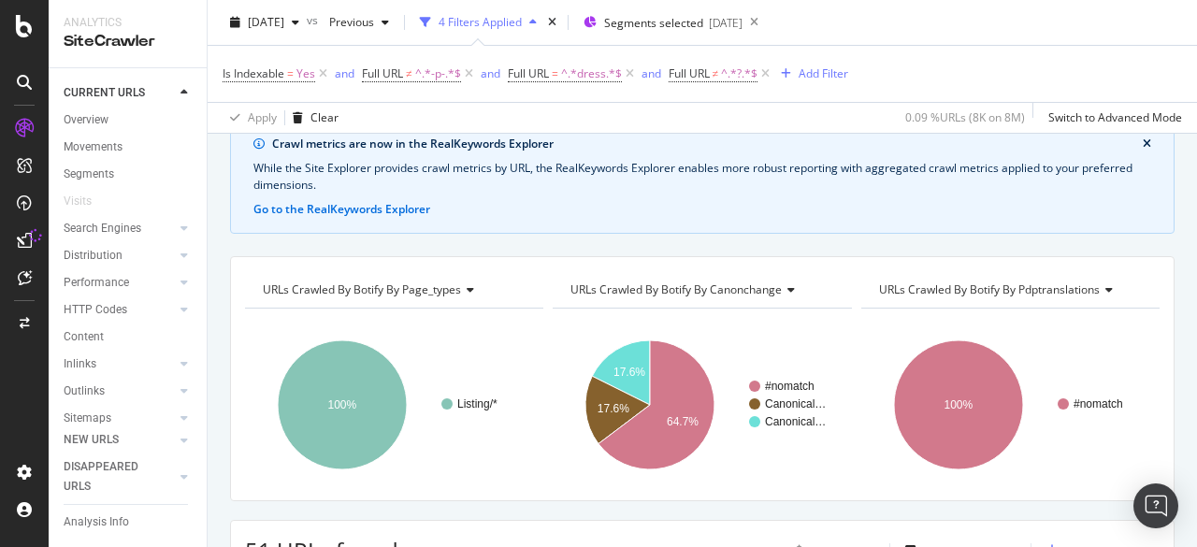
scroll to position [9, 0]
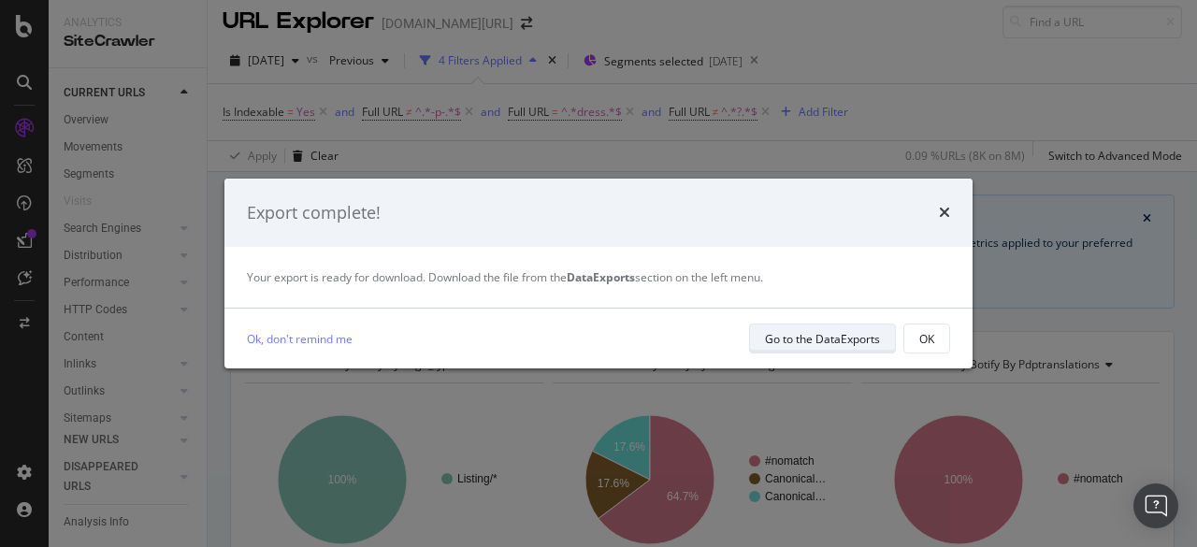
click at [822, 337] on div "Go to the DataExports" at bounding box center [822, 339] width 115 height 16
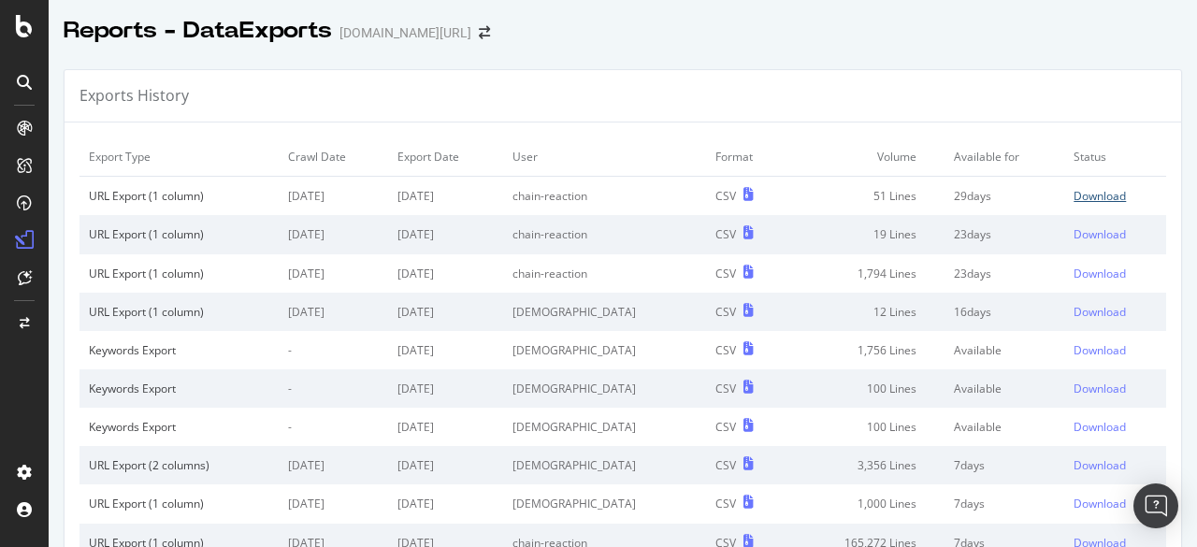
click at [1083, 201] on div "Download" at bounding box center [1099, 196] width 52 height 16
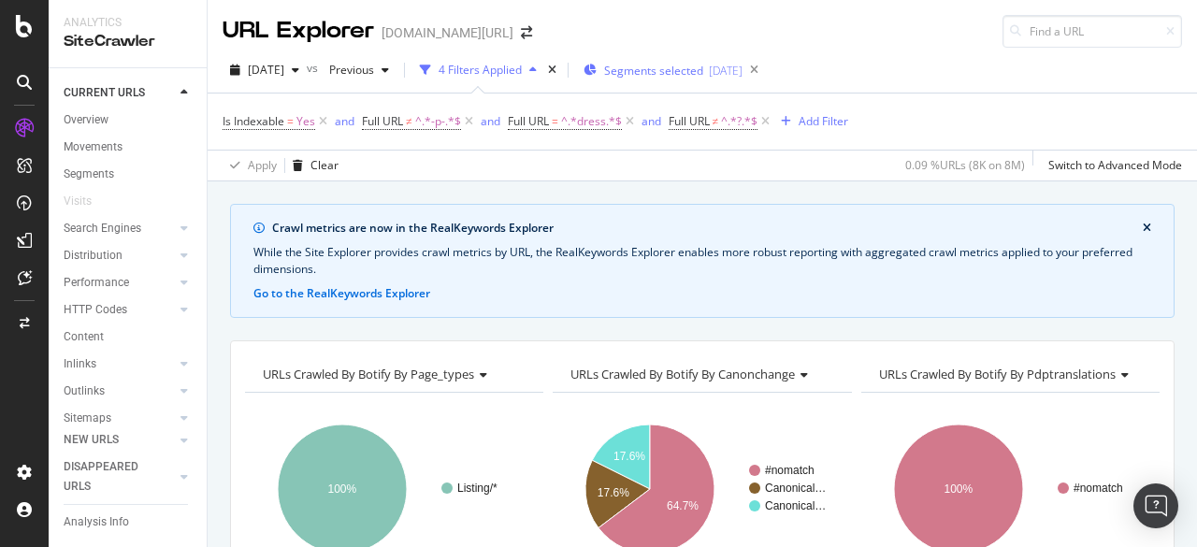
click at [710, 79] on div "Segments selected [DATE]" at bounding box center [662, 70] width 159 height 28
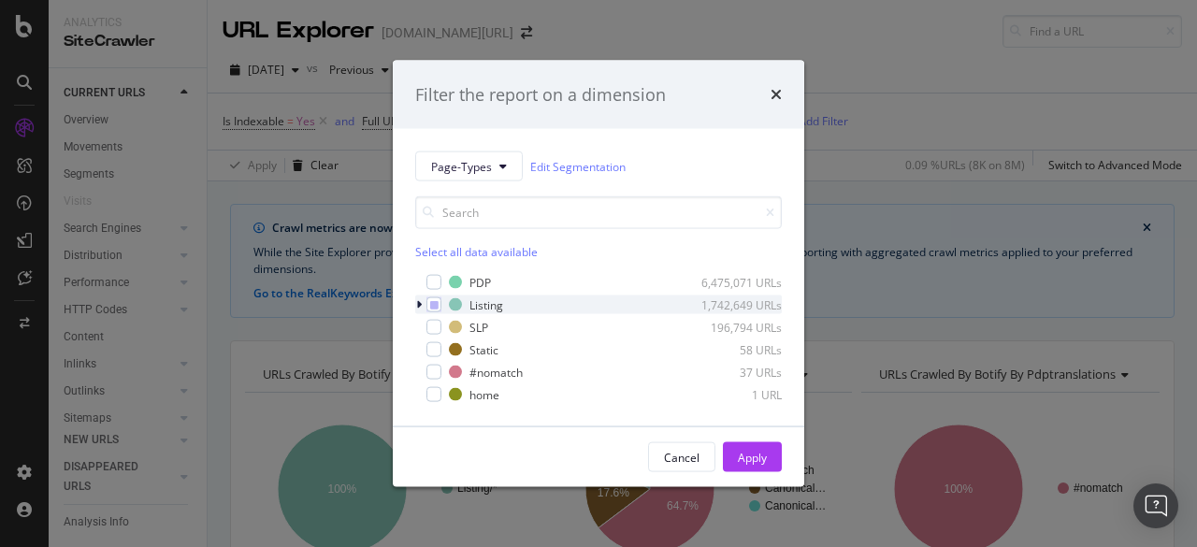
click at [417, 307] on icon "modal" at bounding box center [419, 304] width 6 height 11
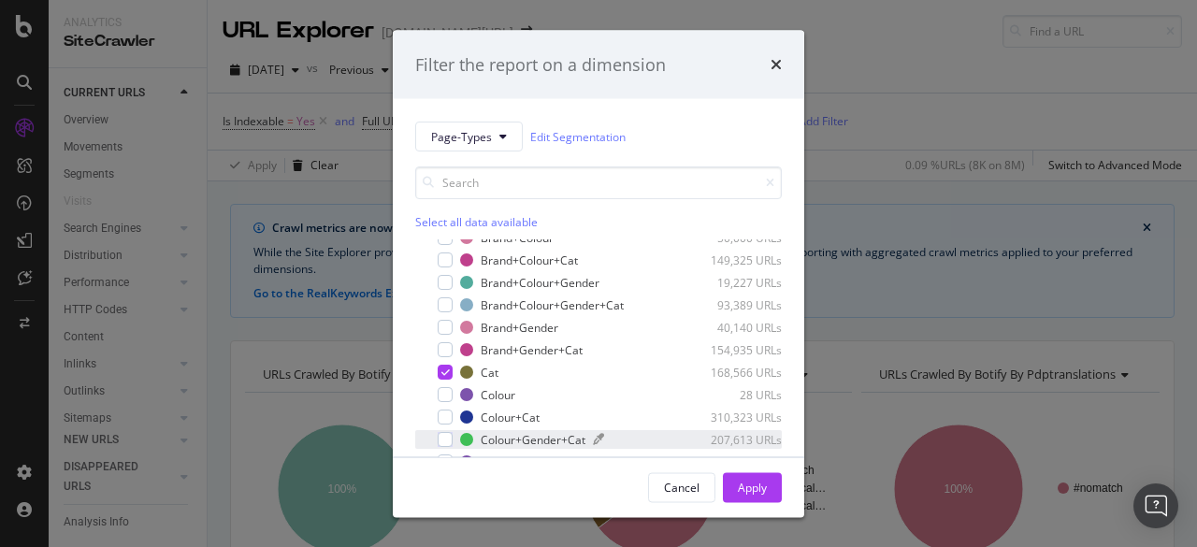
scroll to position [93, 0]
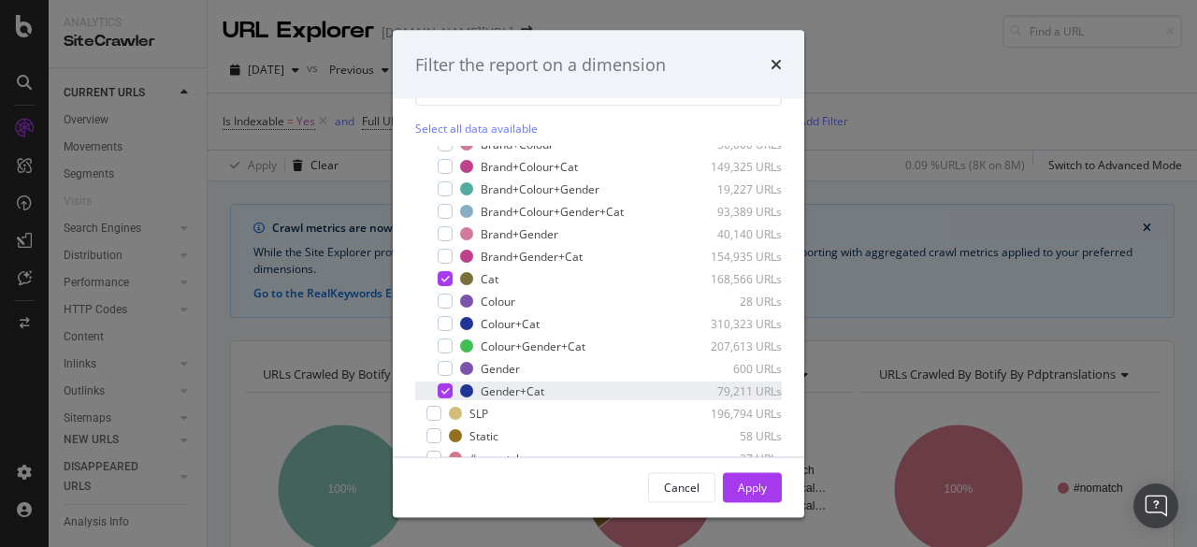
click at [449, 390] on icon "modal" at bounding box center [445, 390] width 8 height 9
click at [450, 276] on div "modal" at bounding box center [444, 278] width 15 height 15
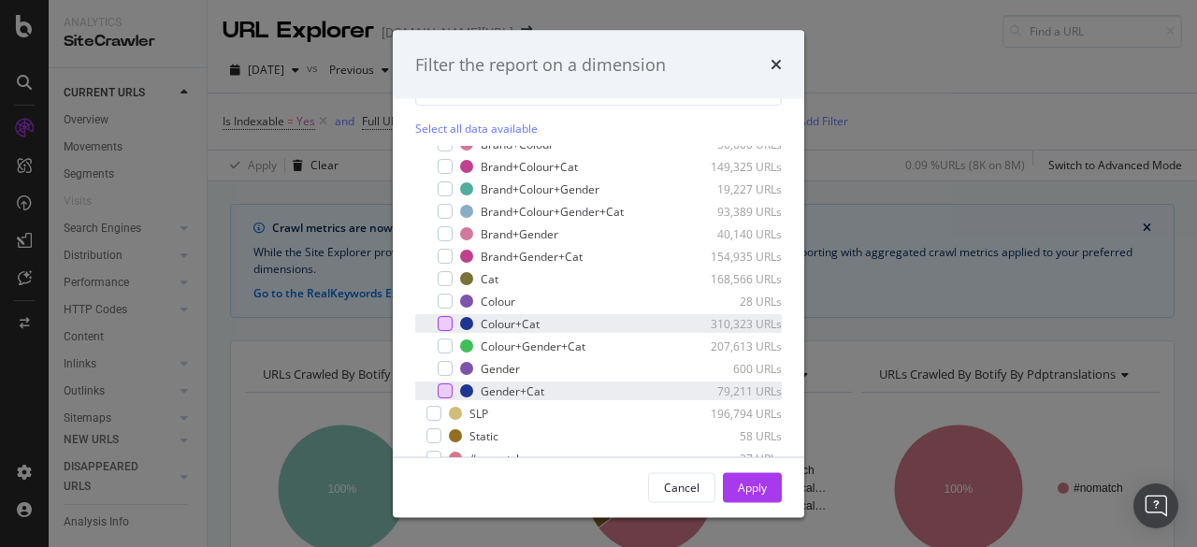
click at [452, 319] on div "modal" at bounding box center [444, 323] width 15 height 15
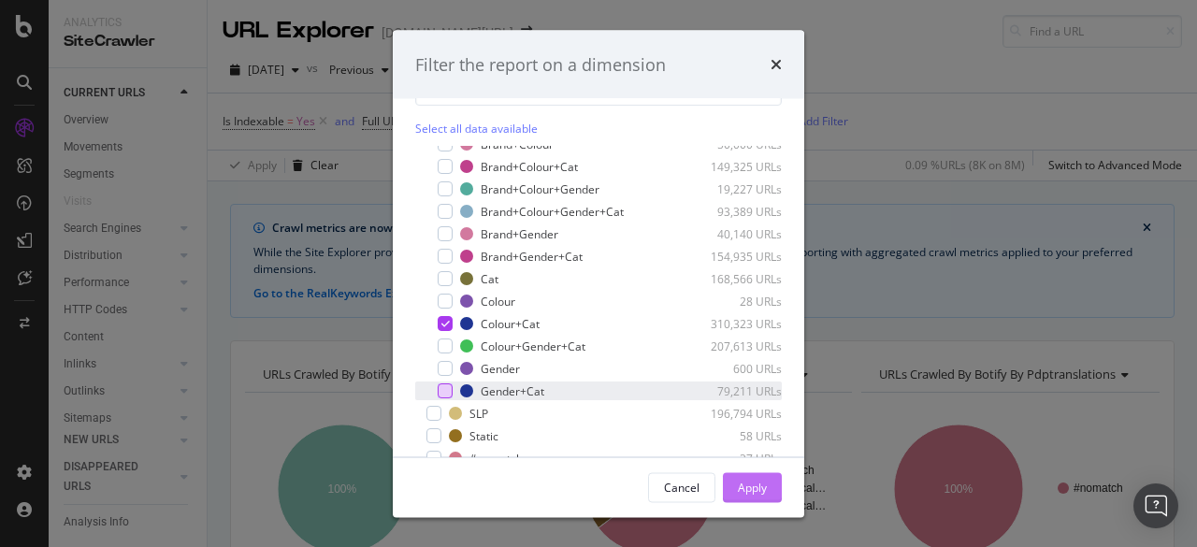
click at [750, 474] on div "Apply" at bounding box center [752, 487] width 29 height 28
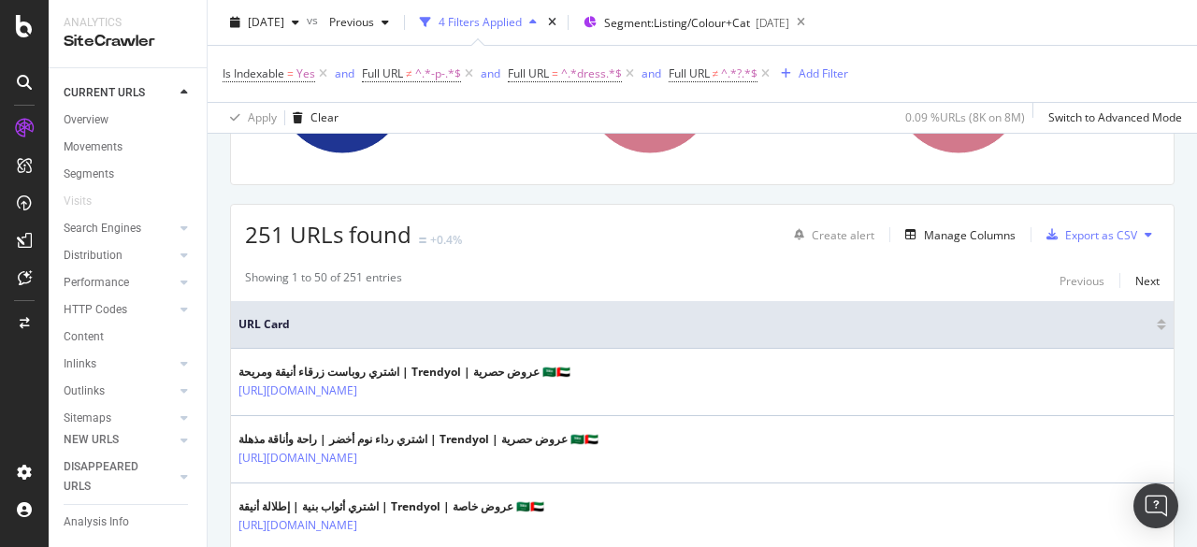
scroll to position [26, 0]
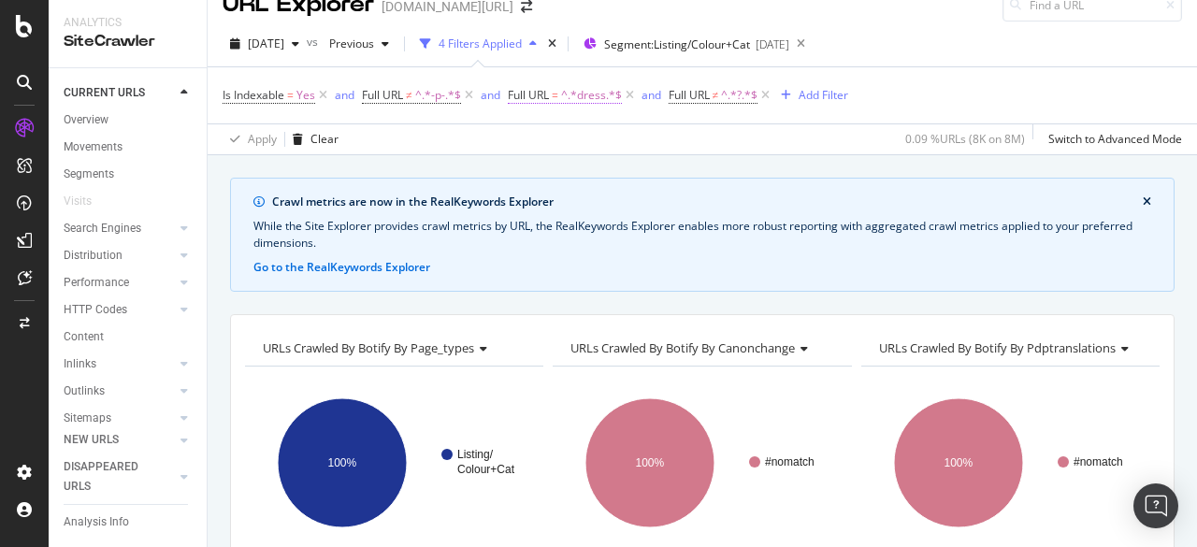
click at [581, 103] on span "^.*dress.*$" at bounding box center [591, 95] width 61 height 26
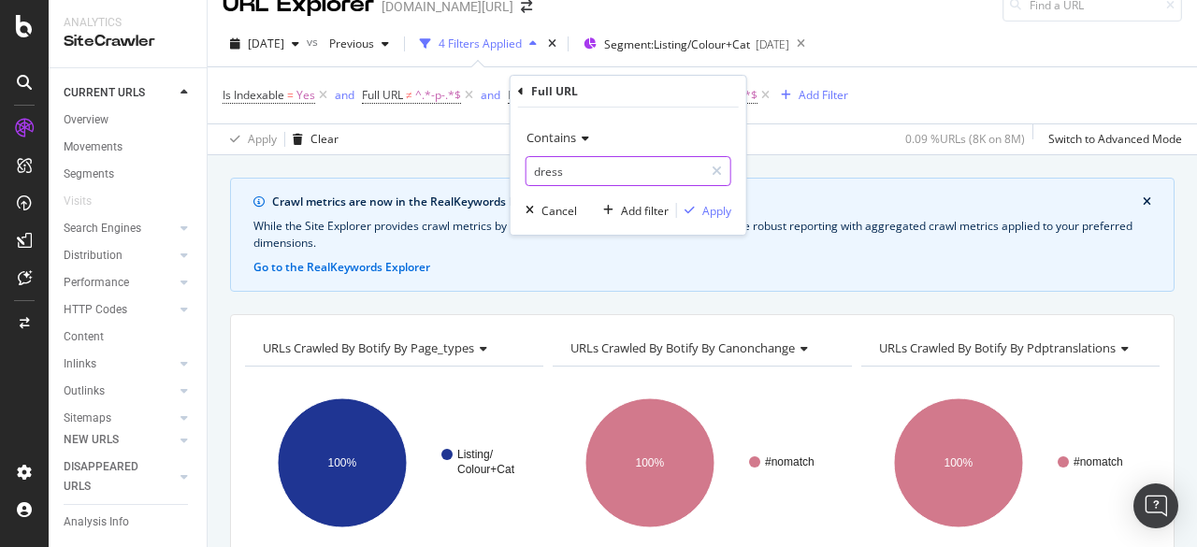
click at [569, 175] on input "dress" at bounding box center [614, 171] width 177 height 30
click at [572, 176] on input "dress" at bounding box center [614, 171] width 177 height 30
type input "dresses"
click at [720, 214] on div "Apply" at bounding box center [716, 211] width 29 height 16
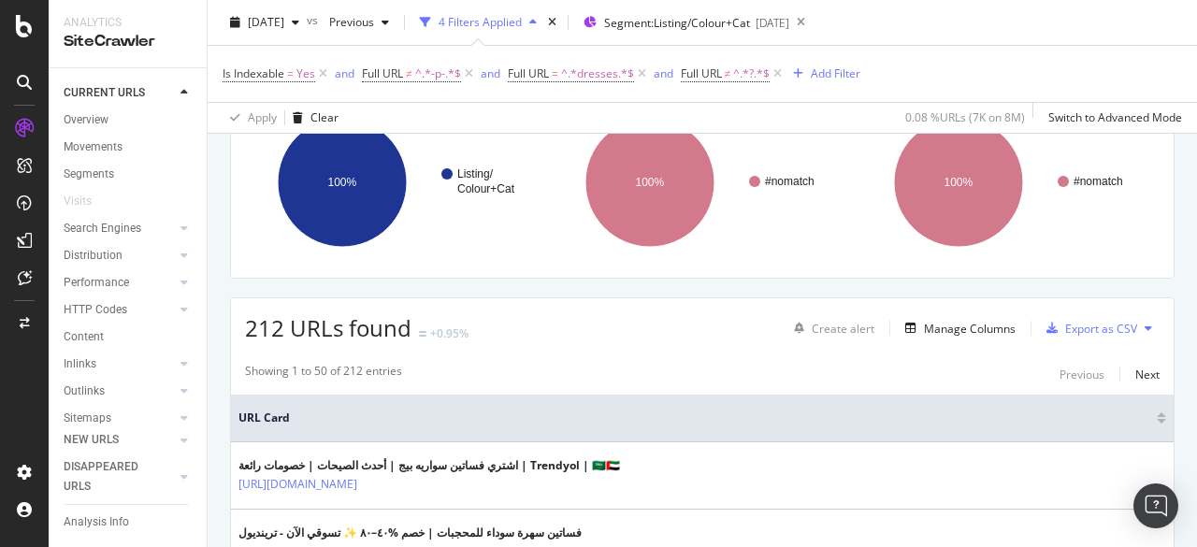
scroll to position [654, 0]
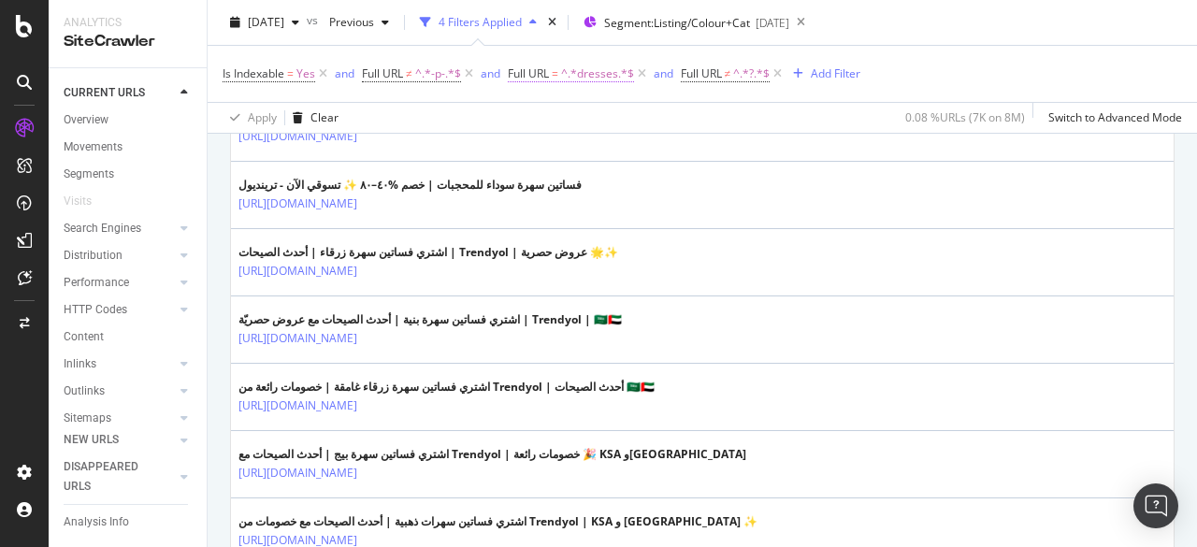
click at [595, 78] on span "^.*dresses.*$" at bounding box center [597, 74] width 73 height 26
click at [761, 111] on div "Apply Clear 0.08 % URLs ( 7K on 8M ) Switch to Advanced Mode" at bounding box center [702, 117] width 989 height 31
click at [789, 22] on div "[DATE]" at bounding box center [772, 23] width 34 height 16
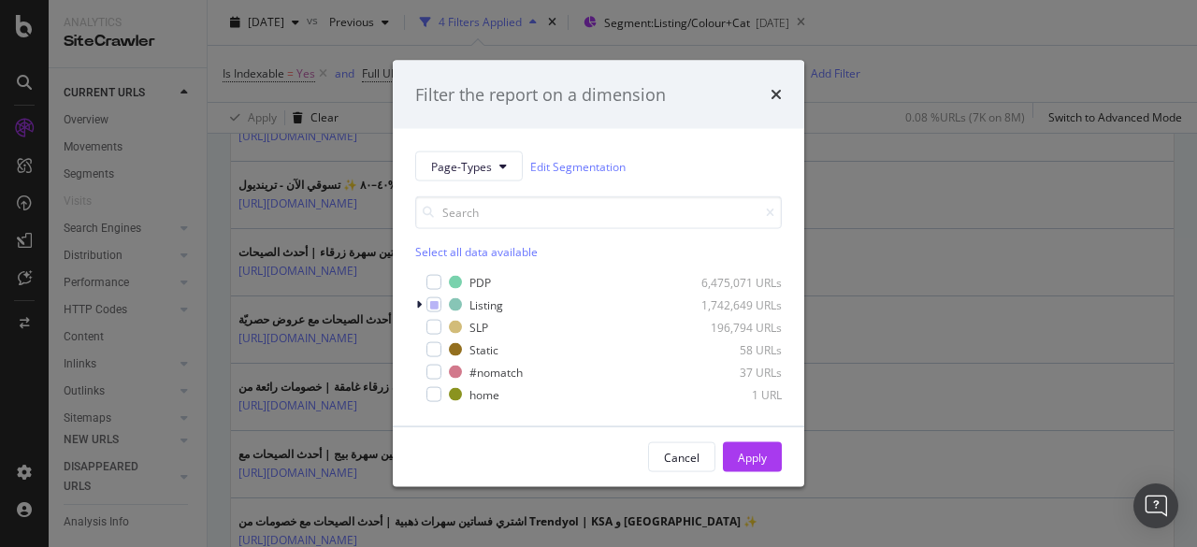
click at [360, 290] on div "Filter the report on a dimension Page-Types Edit Segmentation Select all data a…" at bounding box center [598, 273] width 1197 height 547
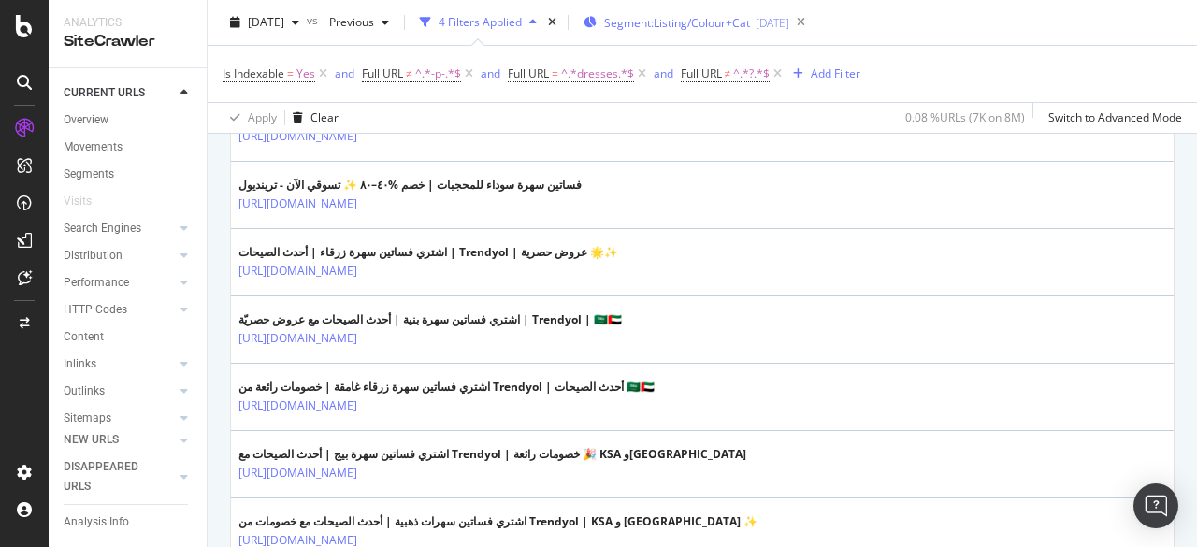
click at [770, 31] on div "Segment: Listing/Colour+Cat [DATE]" at bounding box center [686, 22] width 206 height 28
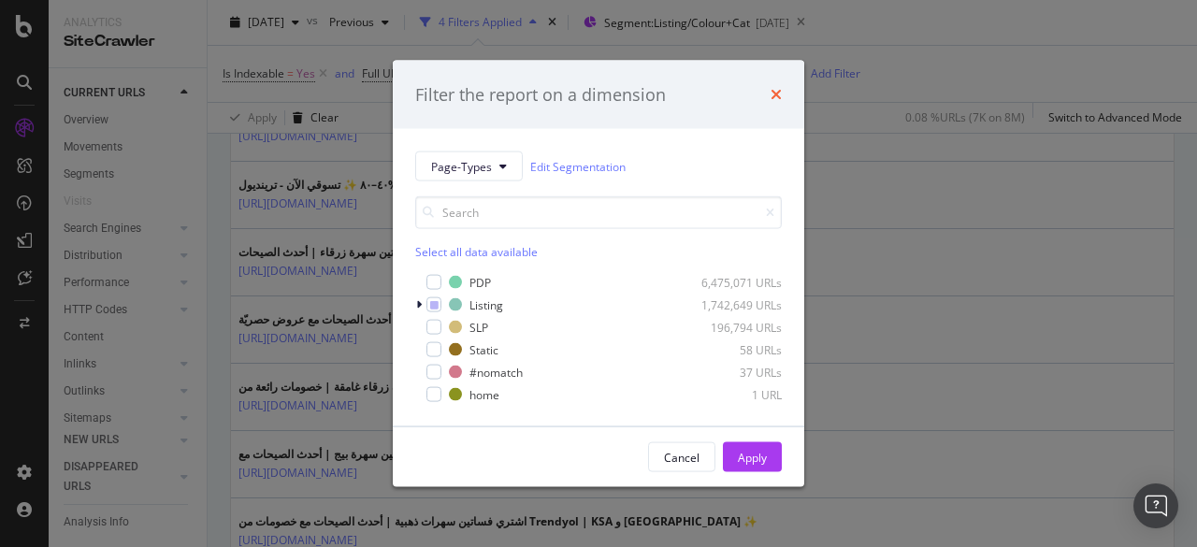
click at [776, 90] on icon "times" at bounding box center [775, 94] width 11 height 15
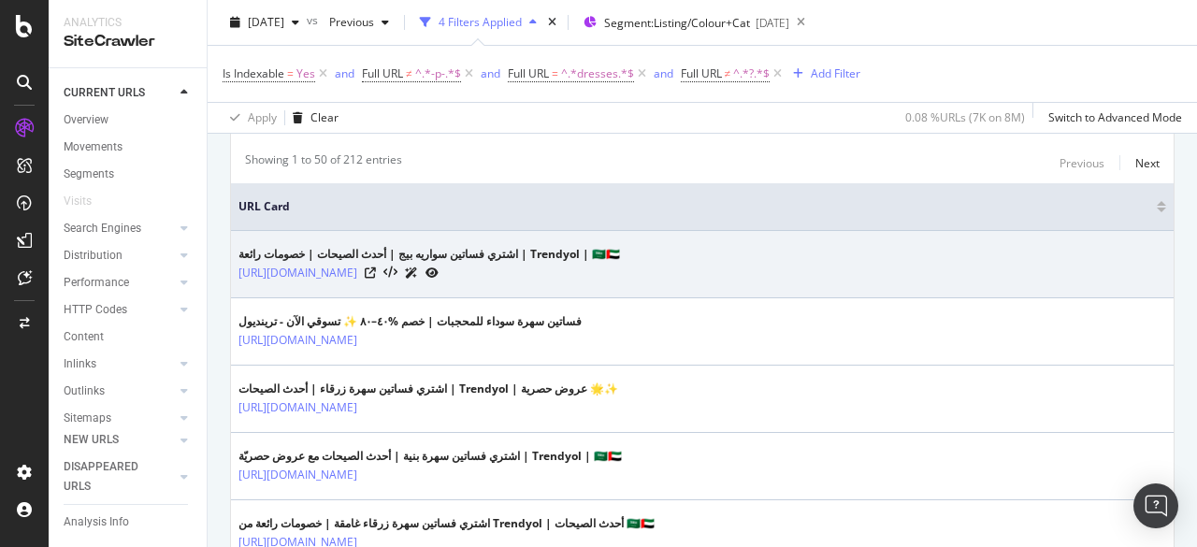
scroll to position [374, 0]
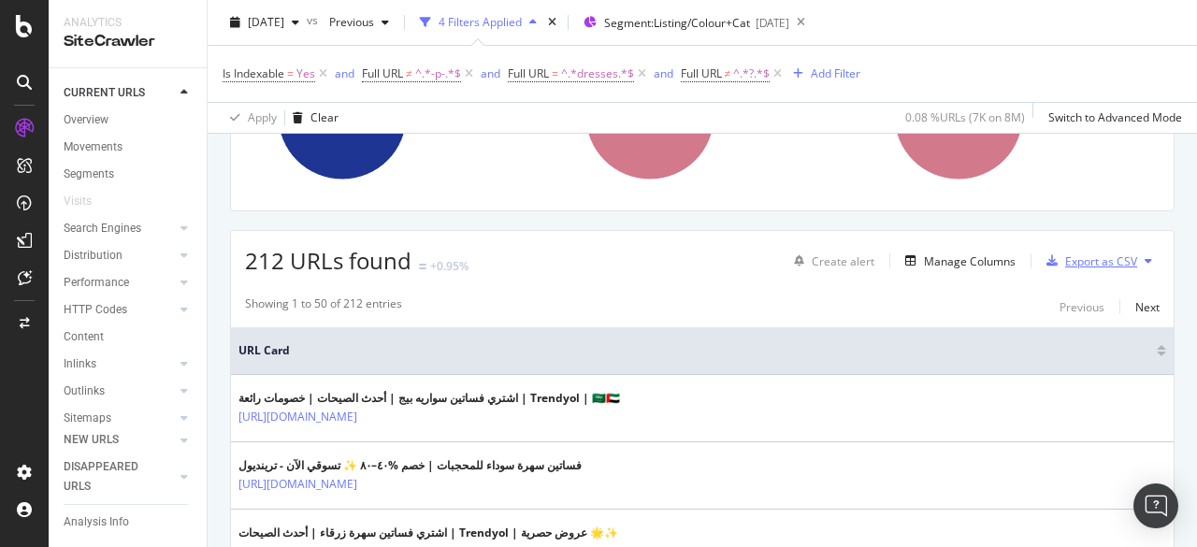
click at [1085, 261] on div "Export as CSV" at bounding box center [1101, 261] width 72 height 16
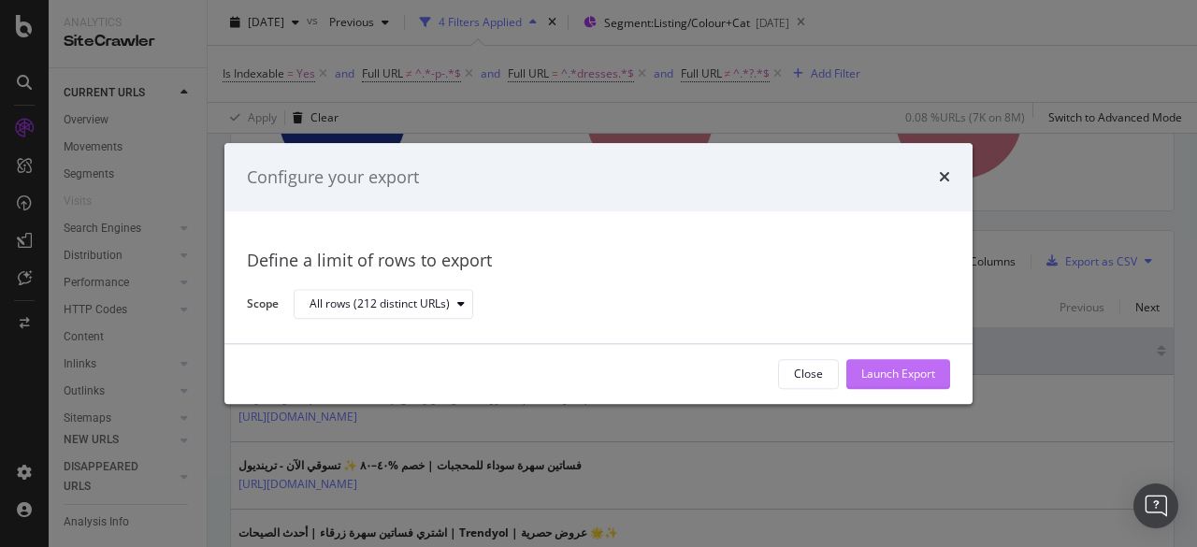
click at [883, 380] on div "Launch Export" at bounding box center [898, 374] width 74 height 16
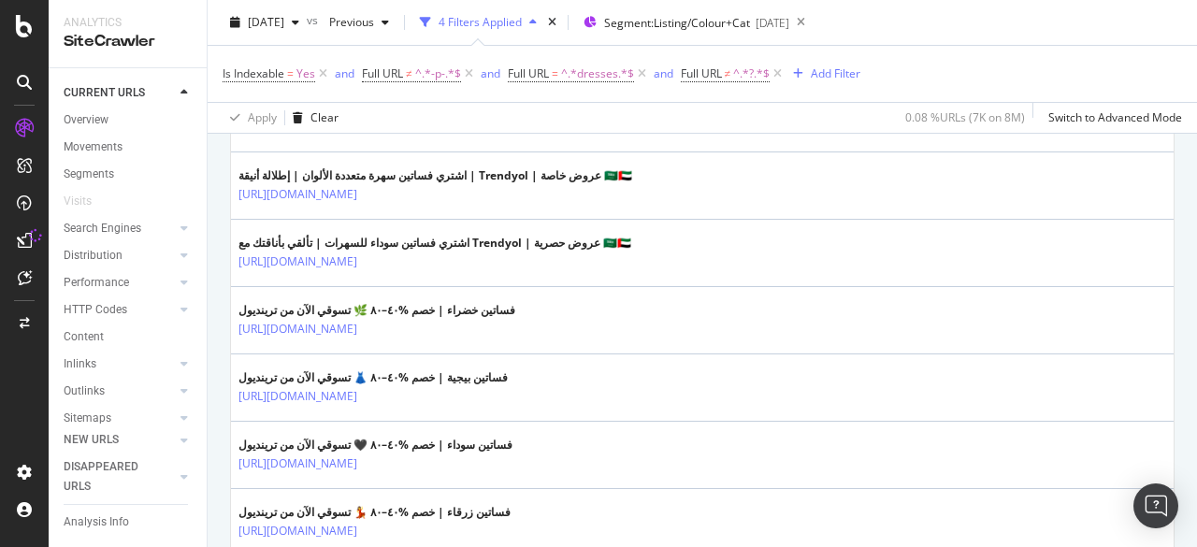
scroll to position [2524, 0]
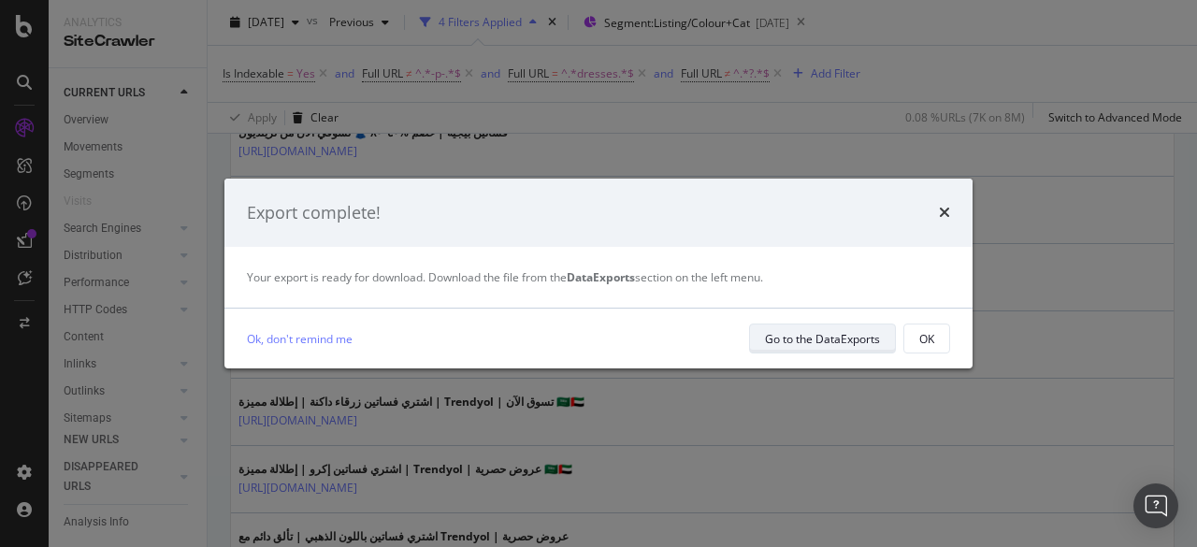
drag, startPoint x: 796, startPoint y: 341, endPoint x: 776, endPoint y: 337, distance: 20.2
click at [776, 337] on div "Go to the DataExports" at bounding box center [822, 339] width 115 height 16
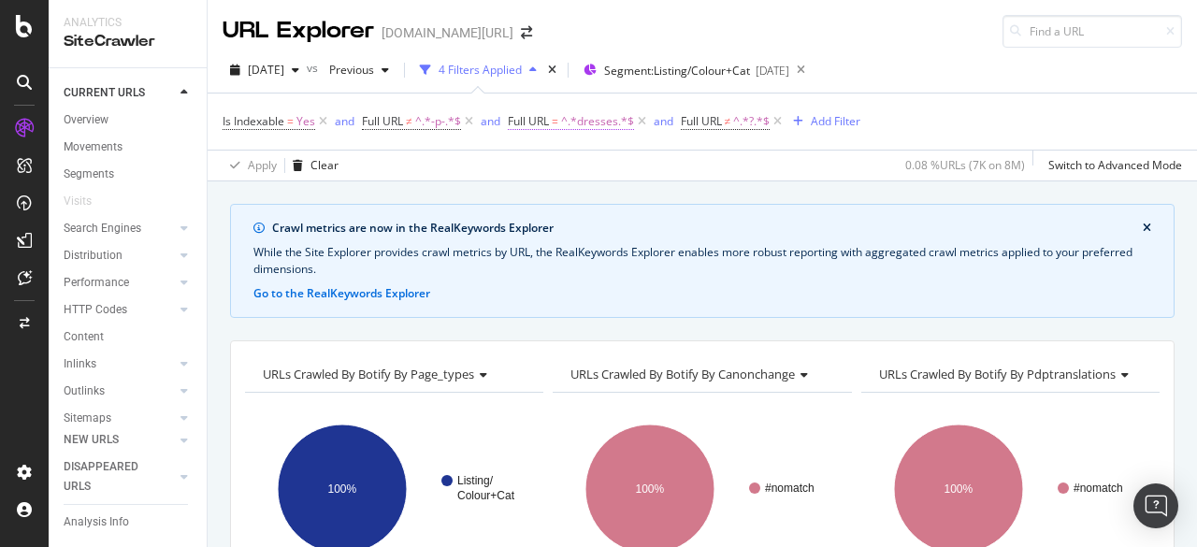
click at [580, 117] on span "^.*dresses.*$" at bounding box center [597, 121] width 73 height 26
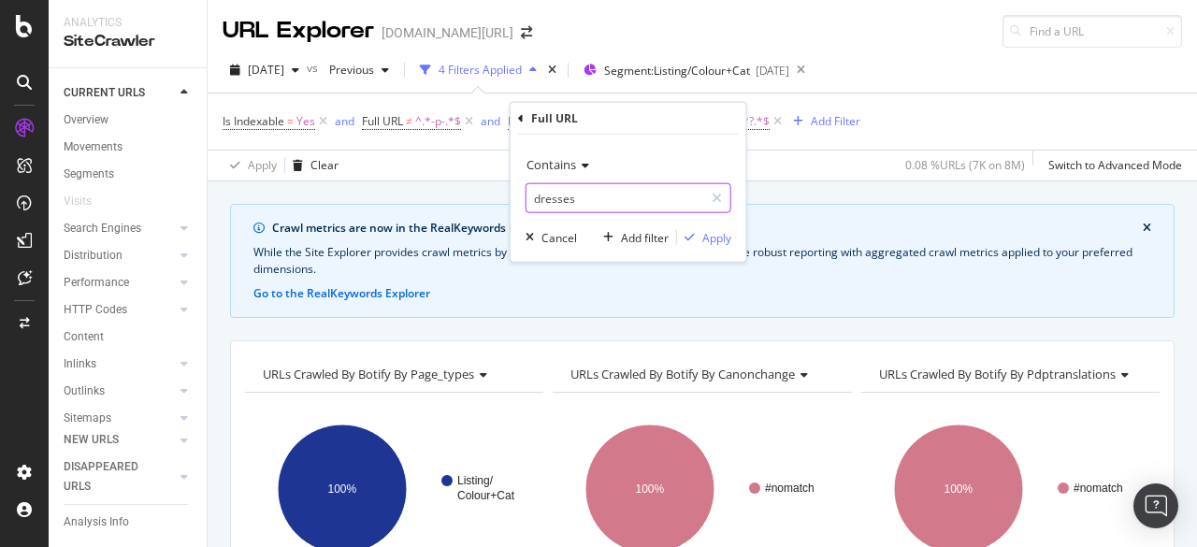
click at [594, 204] on input "dresses" at bounding box center [614, 198] width 177 height 30
paste input "shoes|sneakers|heels|sandals|boots|flats|loafers|slipper"
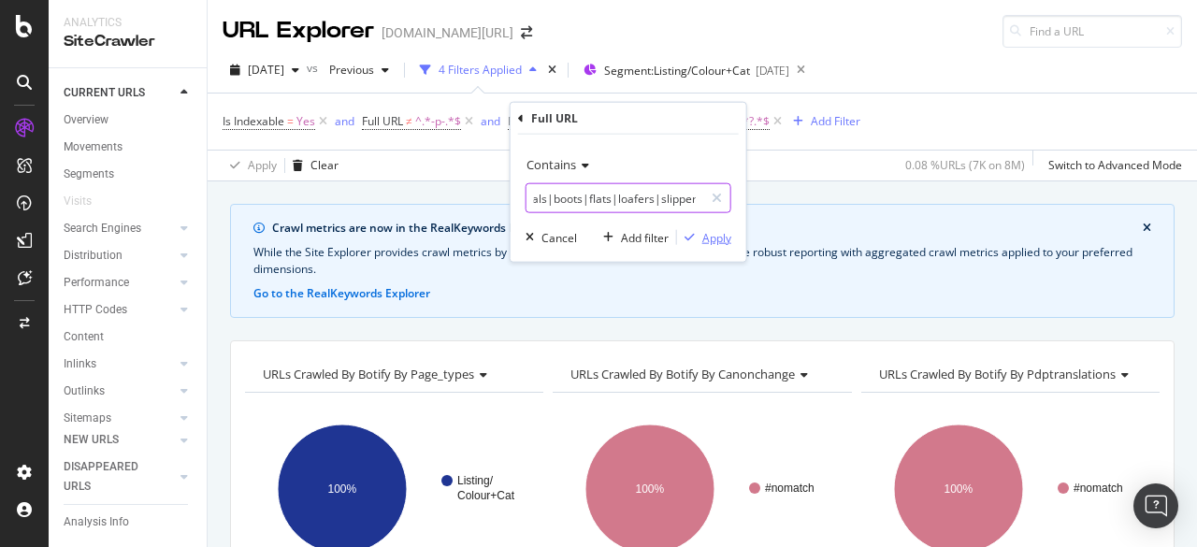
type input "shoes|sneakers|heels|sandals|boots|flats|loafers|slippers"
click at [722, 240] on div "Apply" at bounding box center [716, 237] width 29 height 16
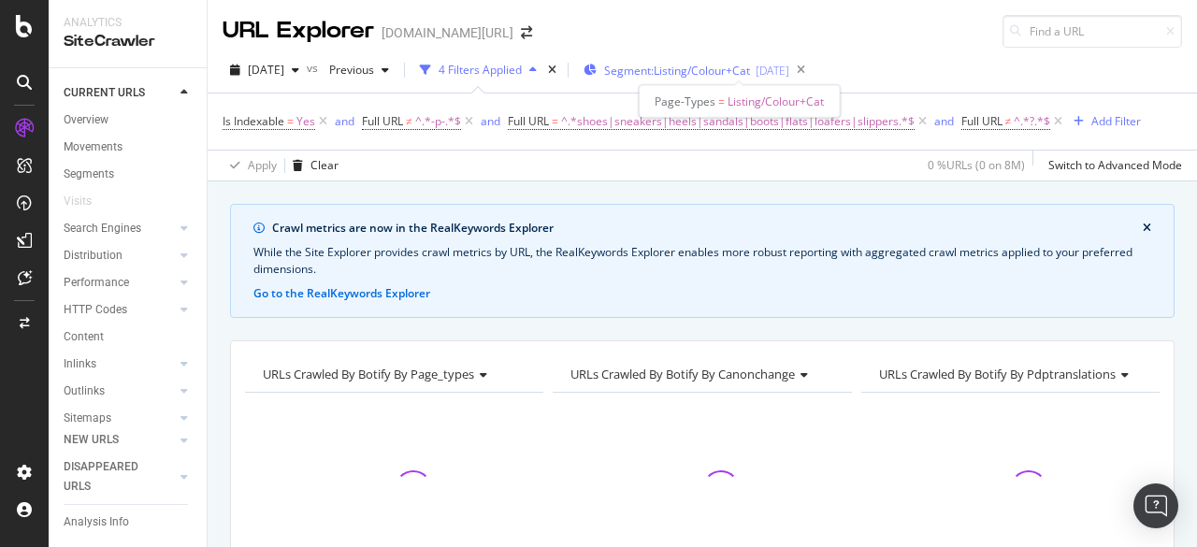
click at [789, 74] on div "[DATE]" at bounding box center [772, 71] width 34 height 16
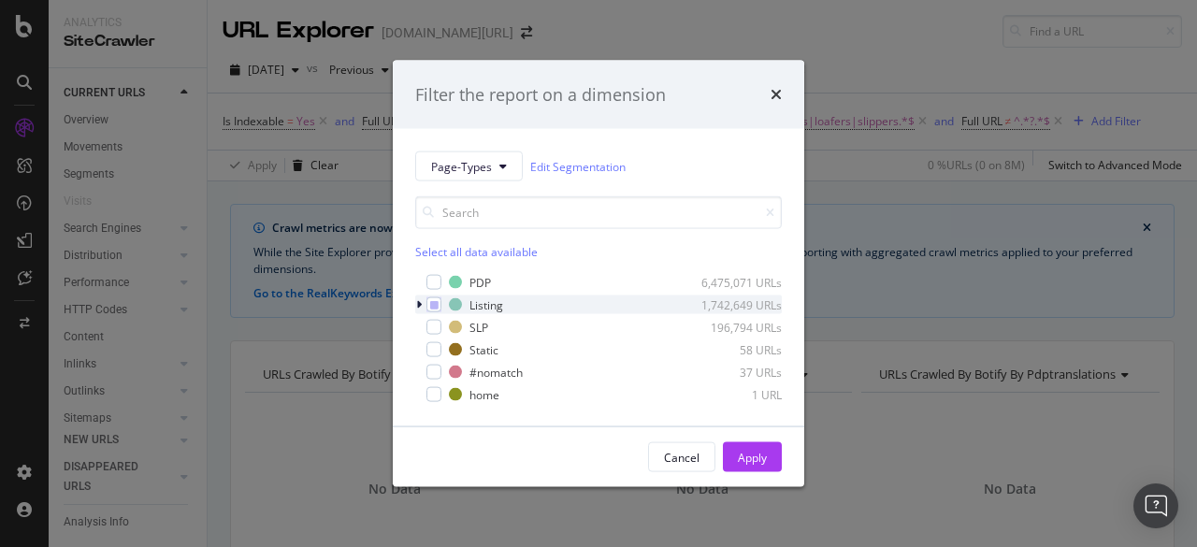
click at [422, 304] on div "modal" at bounding box center [420, 304] width 11 height 19
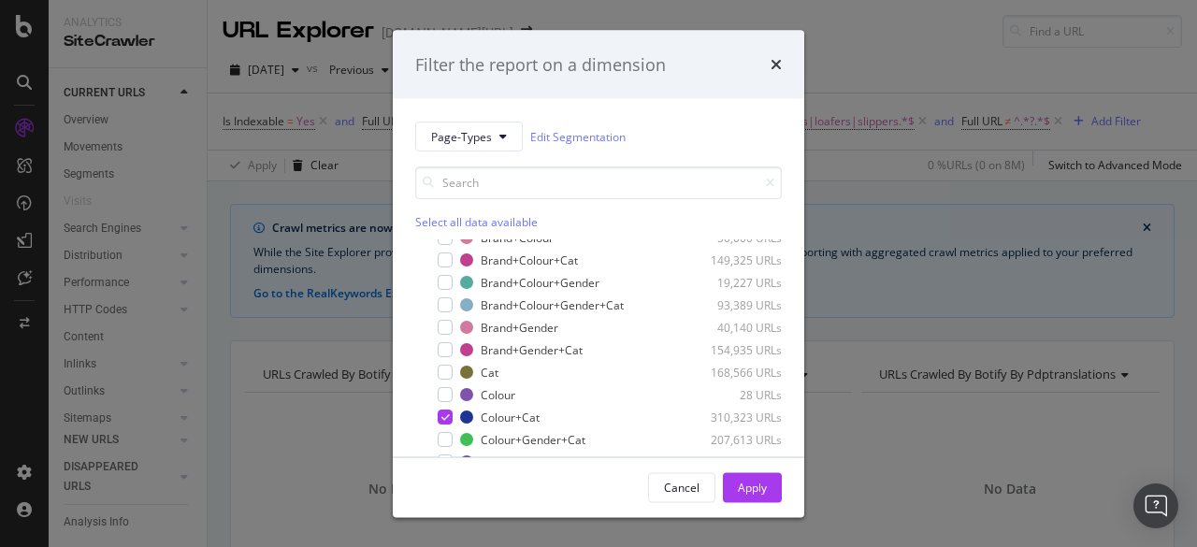
scroll to position [148, 0]
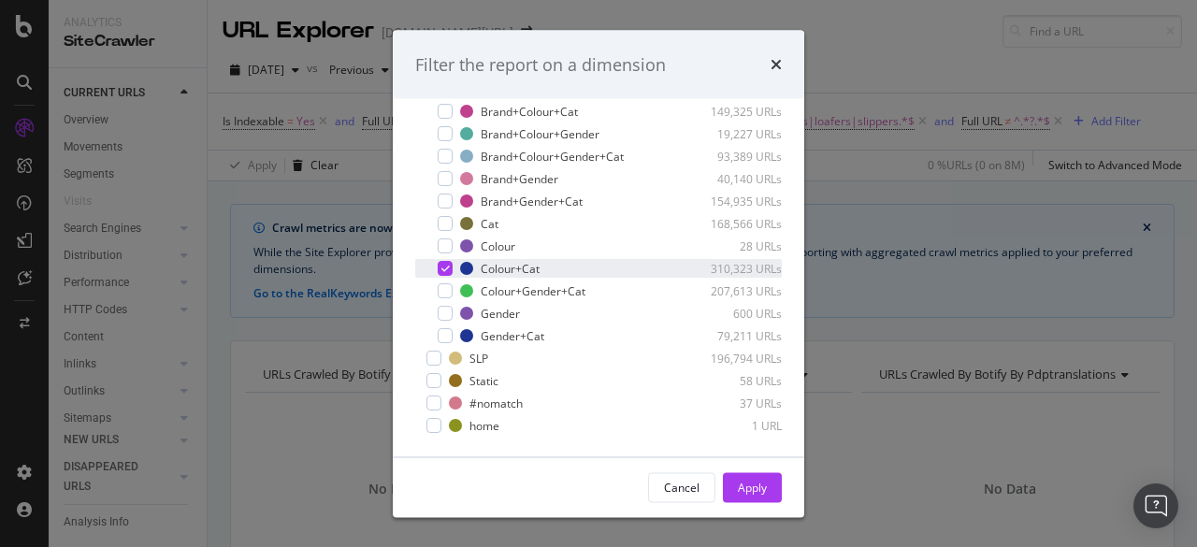
click at [448, 268] on icon "modal" at bounding box center [445, 269] width 8 height 9
click at [447, 226] on div "modal" at bounding box center [444, 224] width 15 height 15
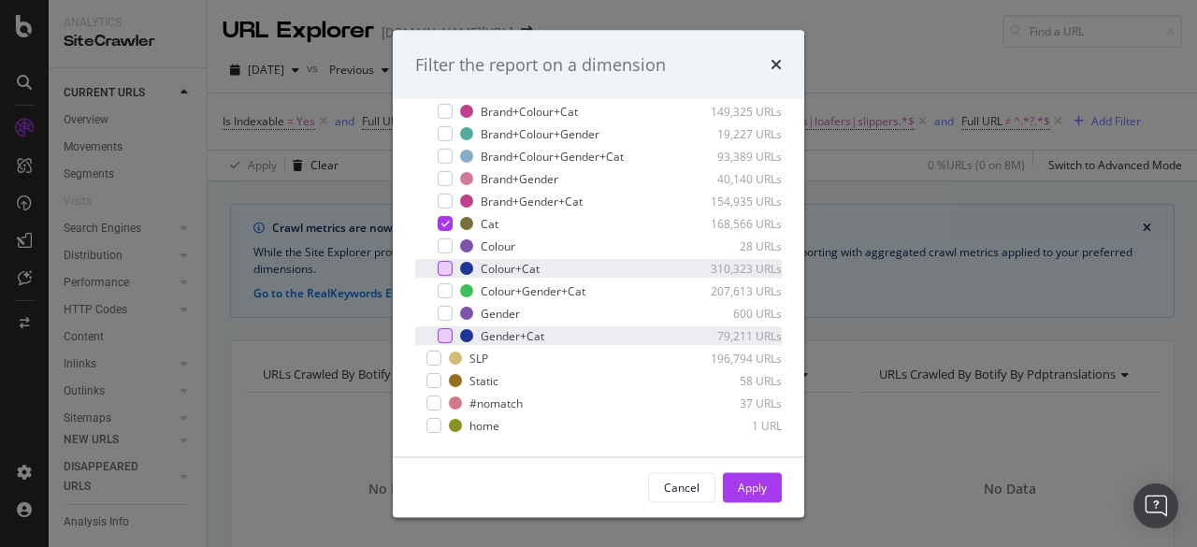
click at [448, 332] on div "modal" at bounding box center [444, 336] width 15 height 15
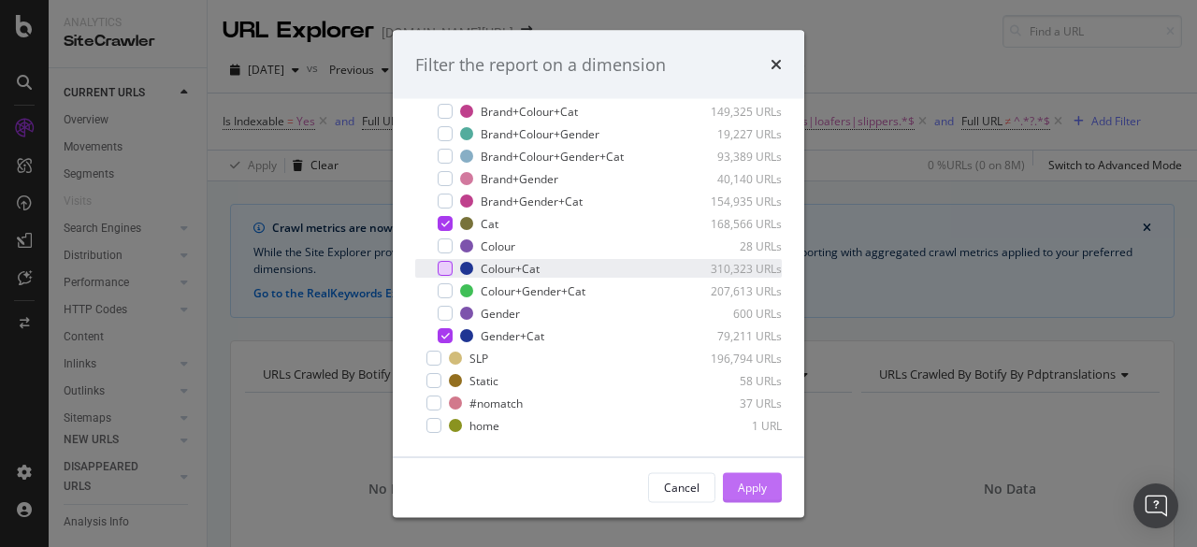
click at [736, 489] on button "Apply" at bounding box center [752, 487] width 59 height 30
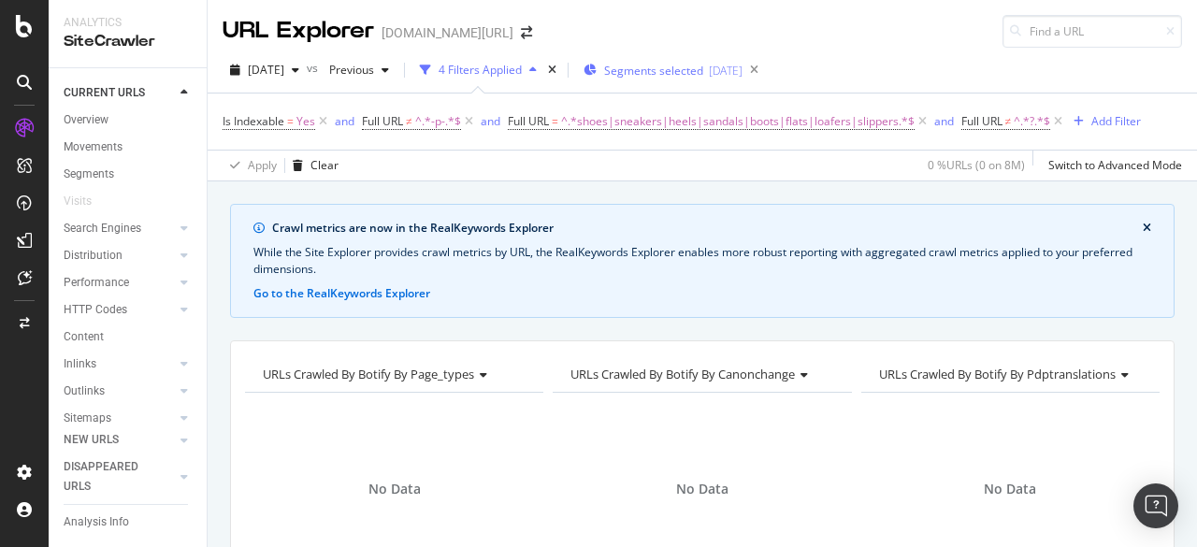
click at [710, 79] on div "Segments selected [DATE]" at bounding box center [662, 70] width 159 height 28
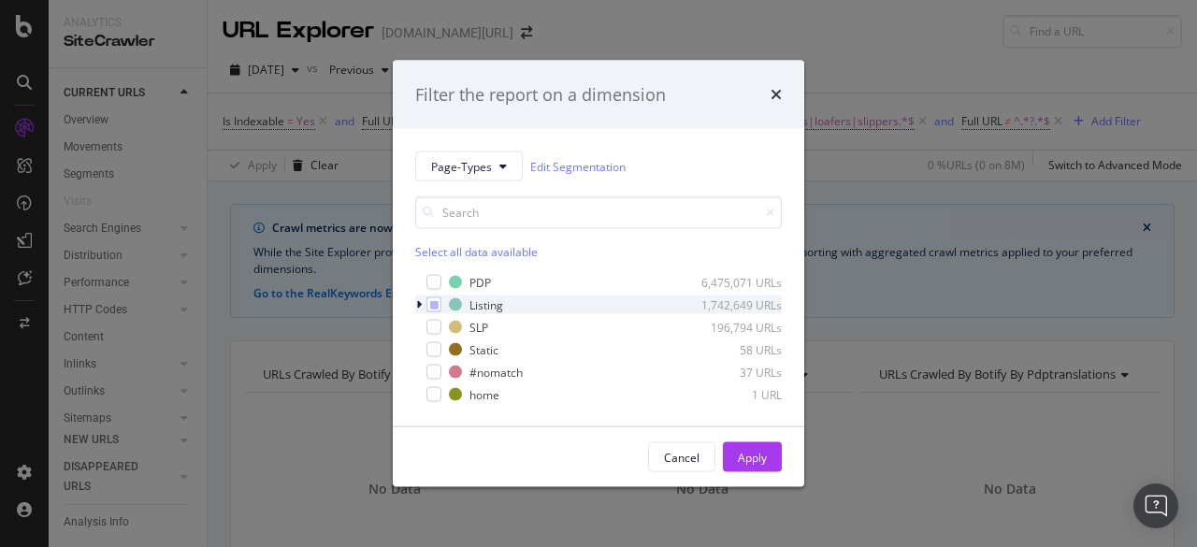
click at [415, 303] on div "modal" at bounding box center [420, 304] width 11 height 19
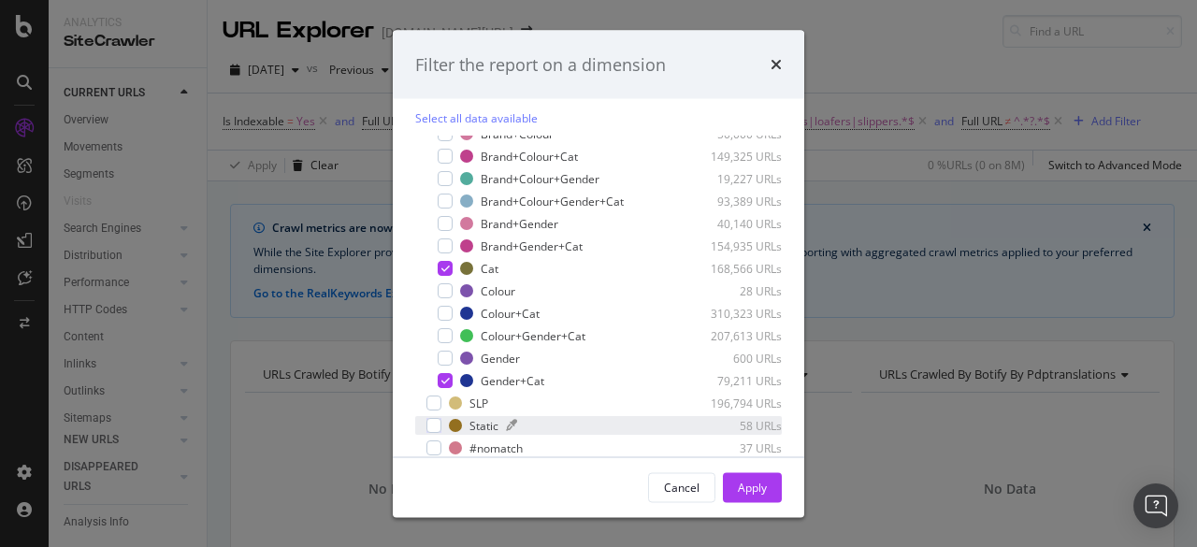
scroll to position [148, 0]
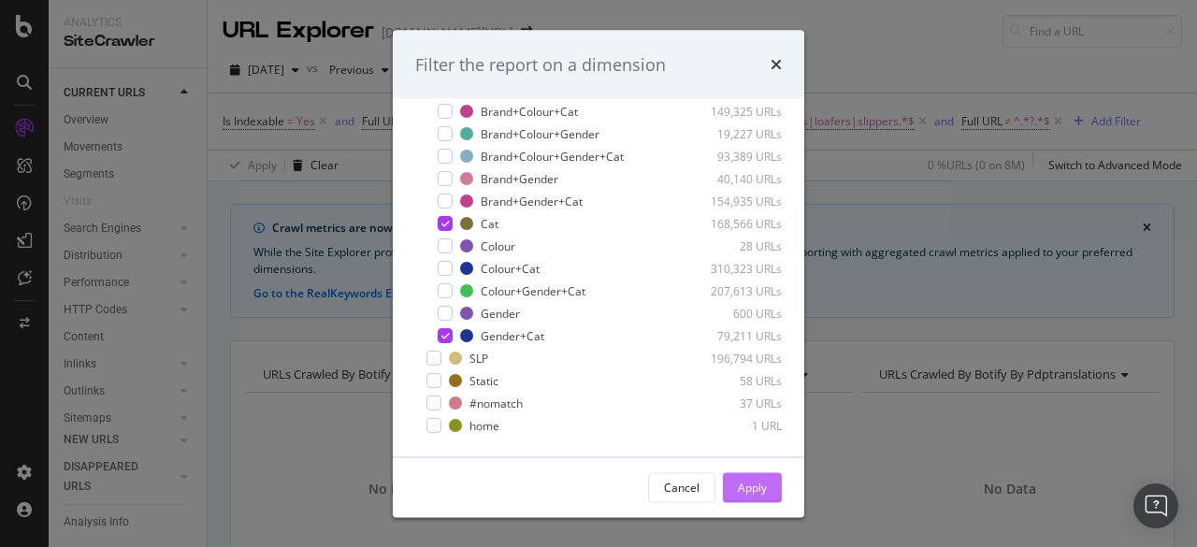
click at [745, 489] on div "Apply" at bounding box center [752, 487] width 29 height 16
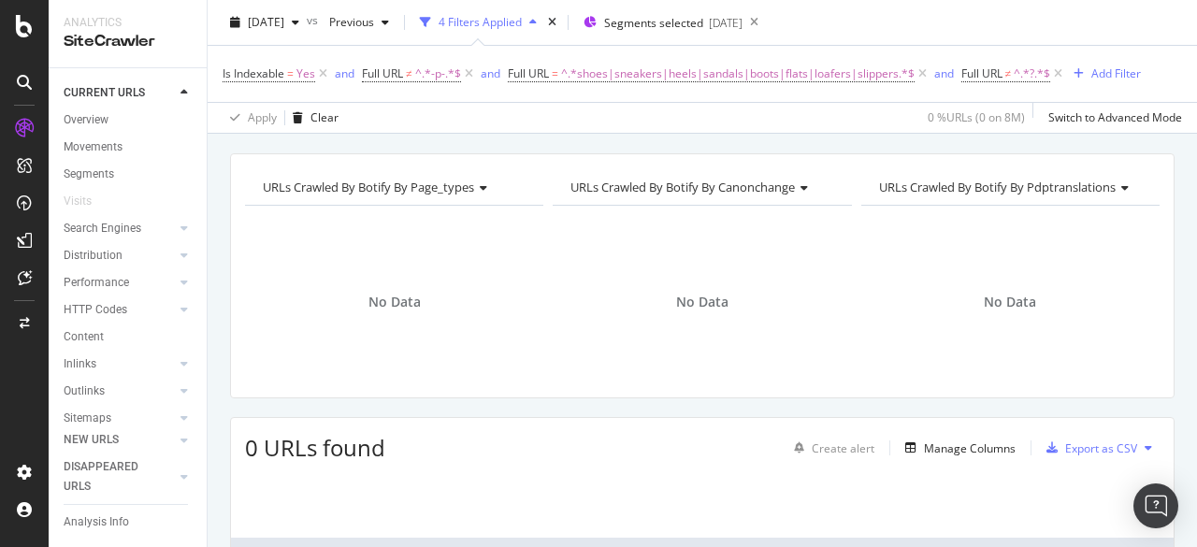
scroll to position [0, 0]
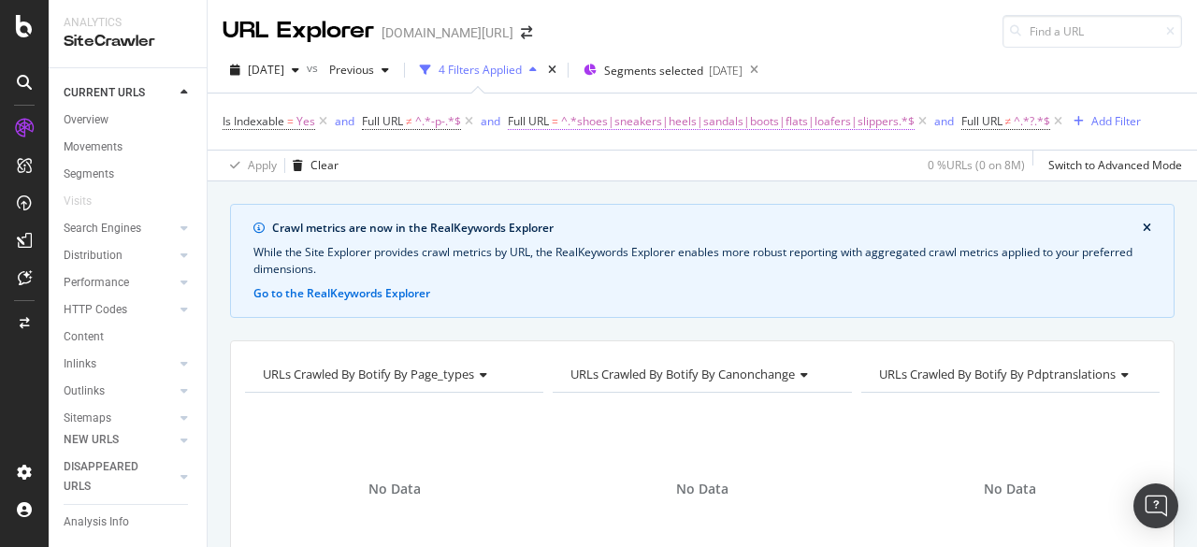
click at [703, 130] on span "^.*shoes|sneakers|heels|sandals|boots|flats|loafers|slippers.*$" at bounding box center [737, 121] width 353 height 26
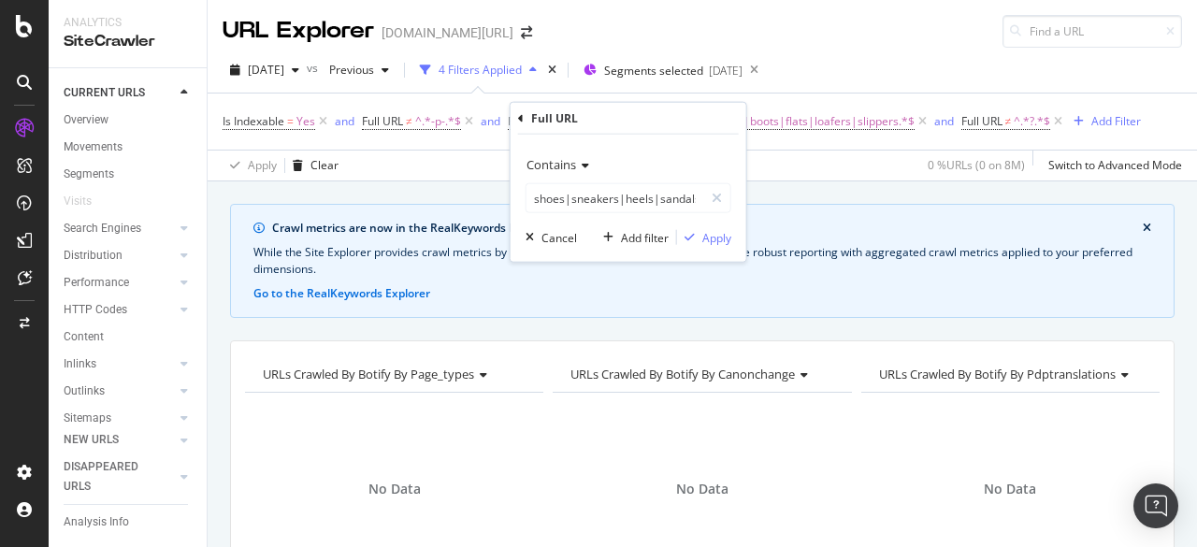
click at [563, 168] on span "Contains" at bounding box center [551, 164] width 50 height 17
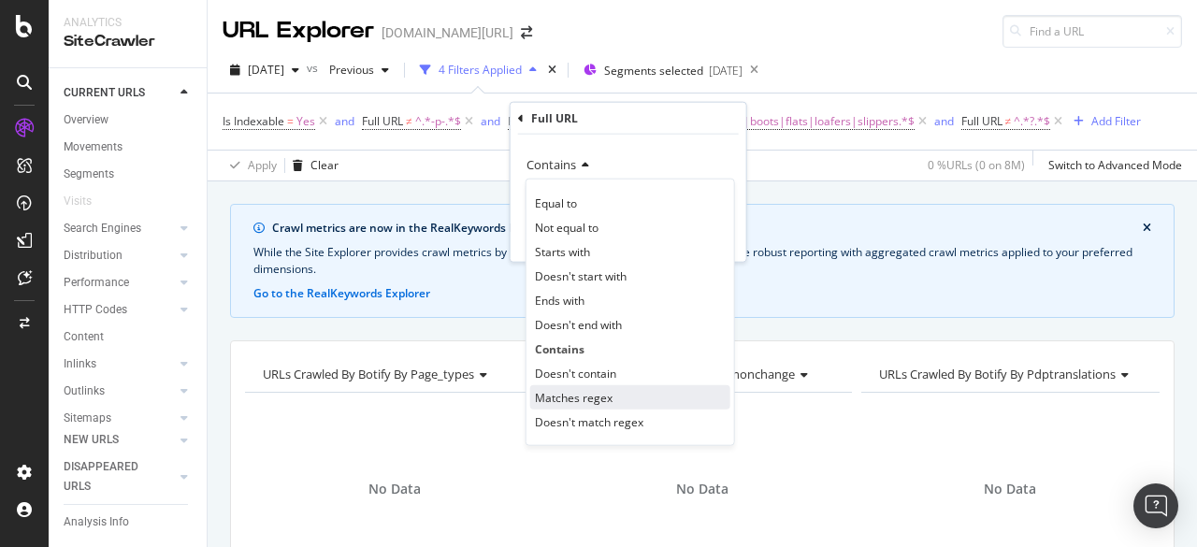
click at [587, 397] on span "Matches regex" at bounding box center [574, 397] width 78 height 16
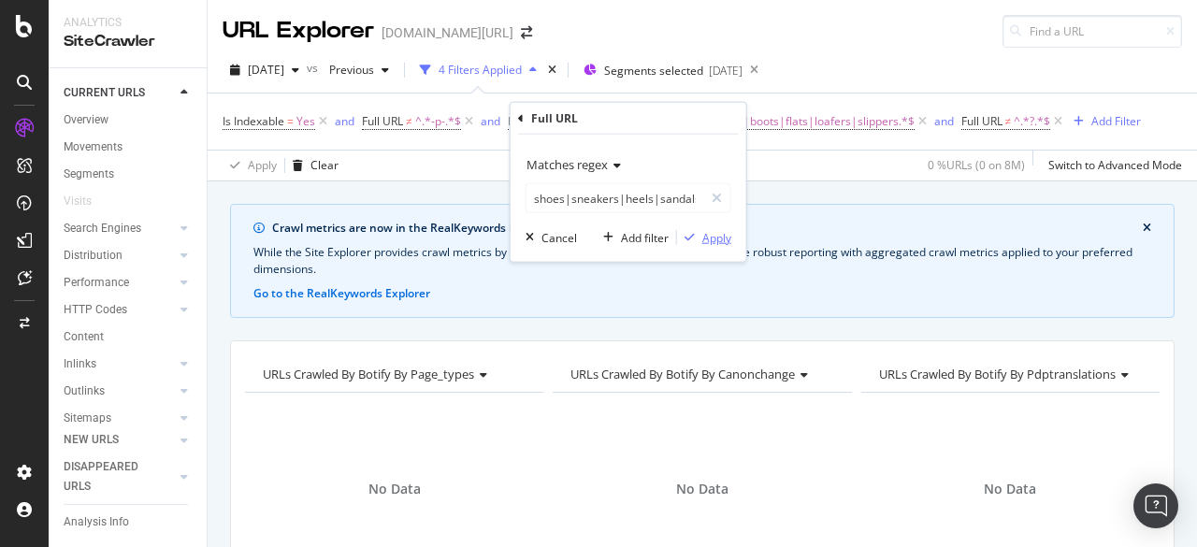
click at [689, 239] on icon "button" at bounding box center [689, 237] width 10 height 11
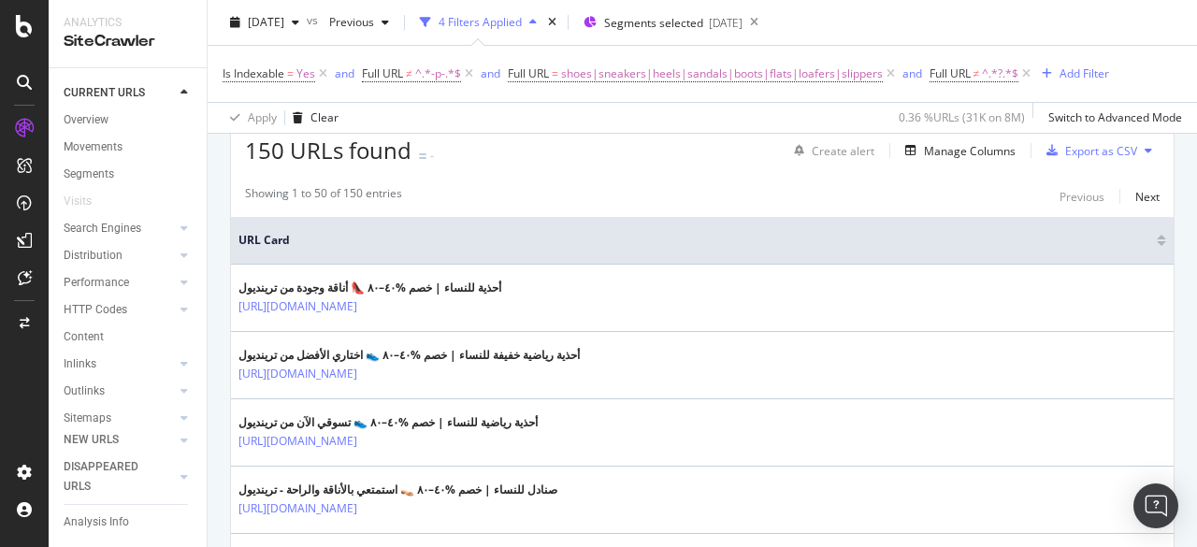
scroll to position [467, 0]
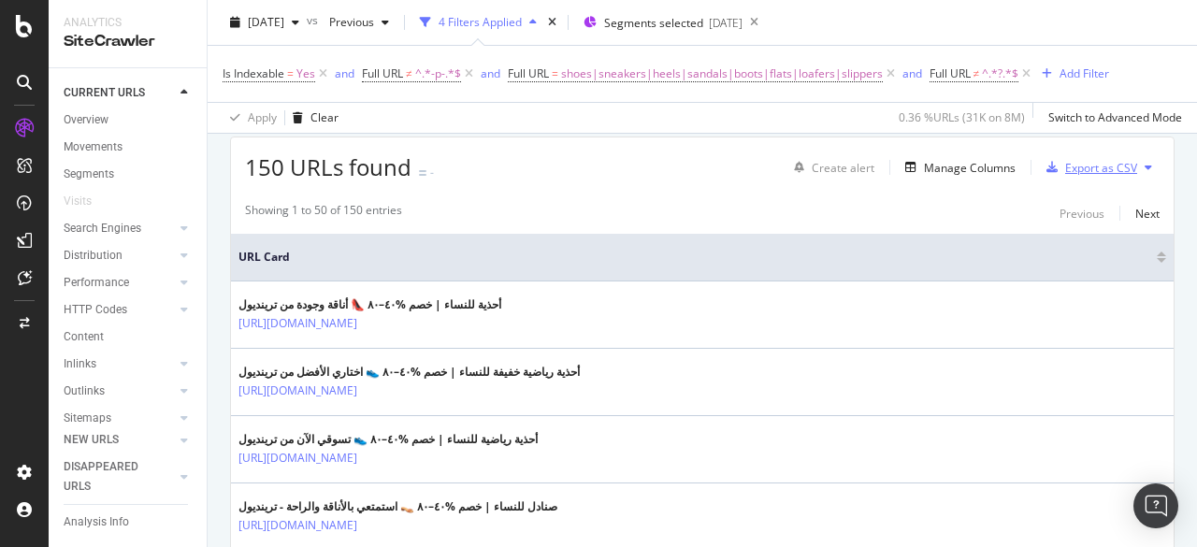
click at [1097, 166] on div "Export as CSV" at bounding box center [1101, 168] width 72 height 16
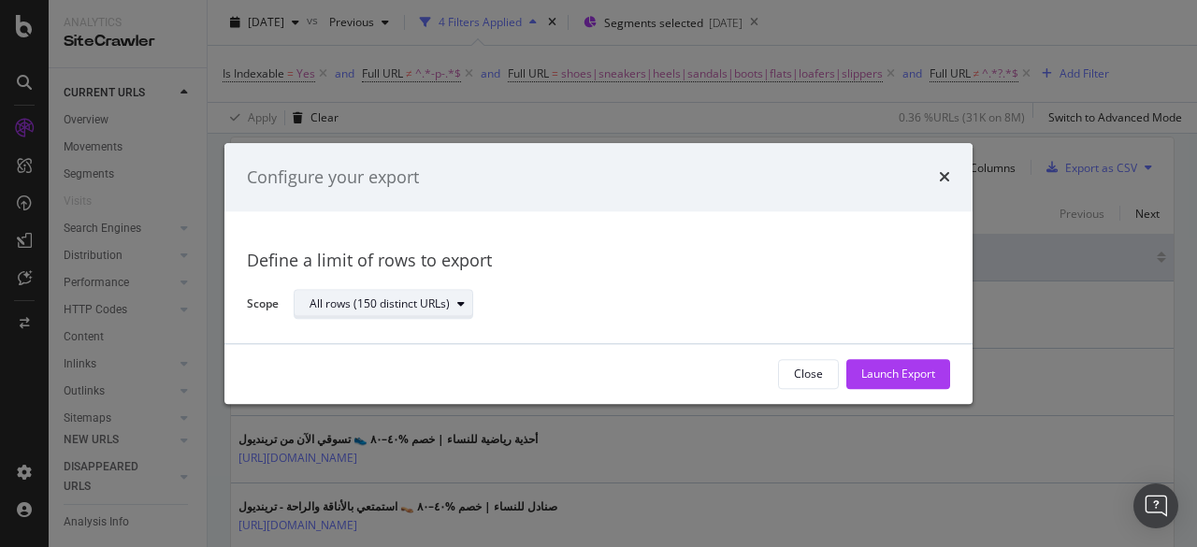
click at [413, 296] on div "All rows (150 distinct URLs)" at bounding box center [390, 305] width 163 height 26
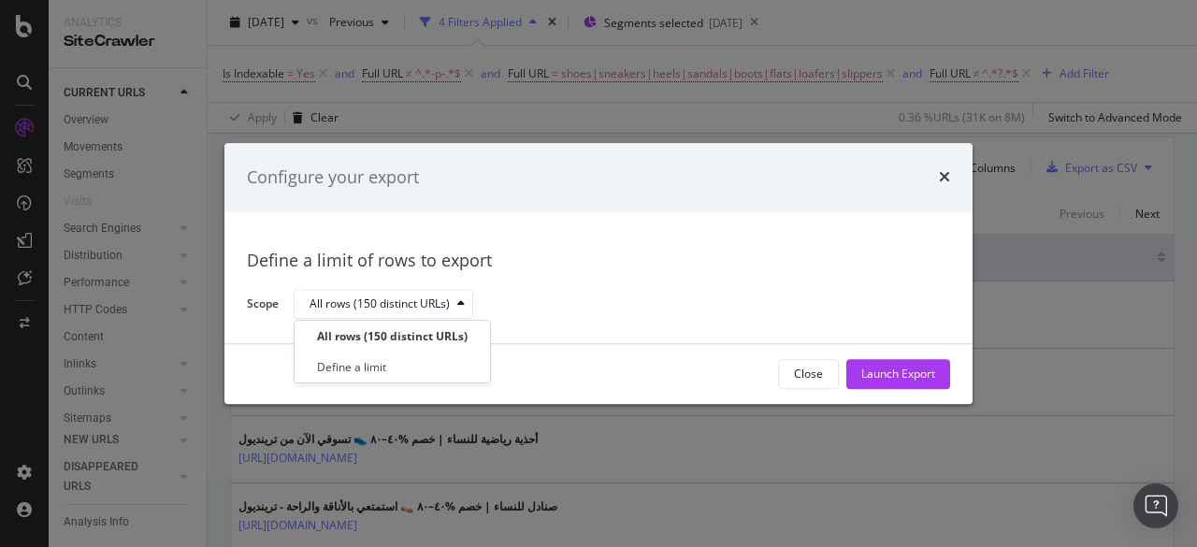
click at [719, 319] on div "All rows (150 distinct URLs)" at bounding box center [614, 304] width 641 height 33
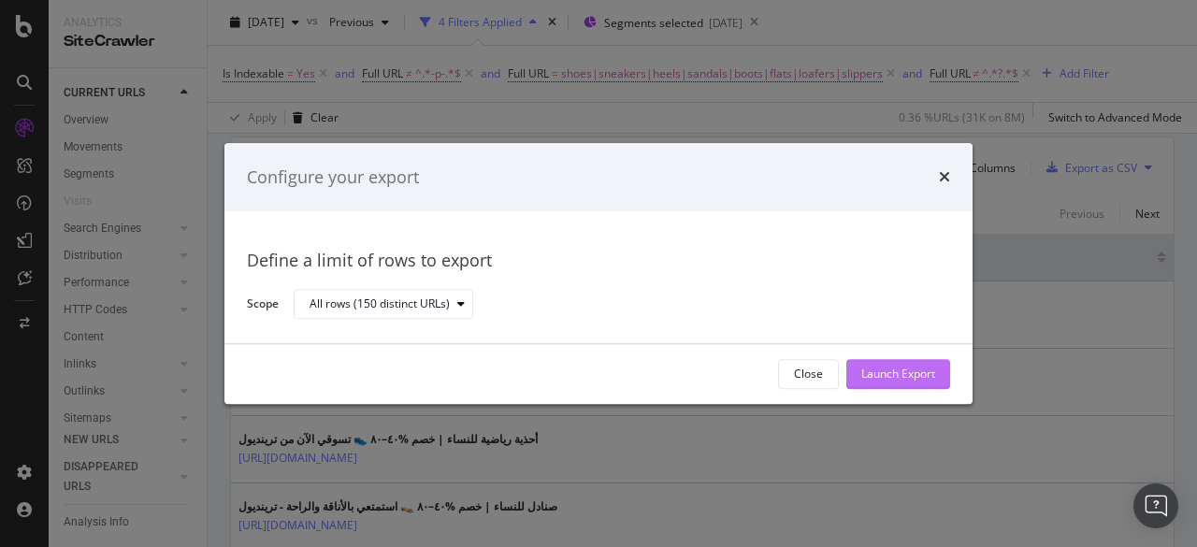
click at [939, 378] on button "Launch Export" at bounding box center [898, 374] width 104 height 30
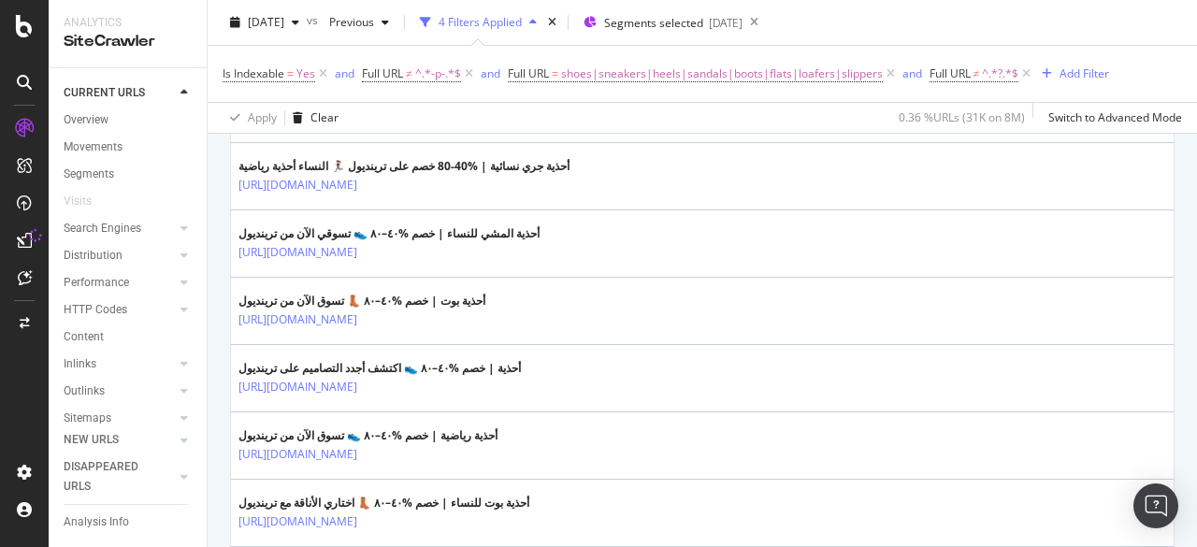
scroll to position [2431, 0]
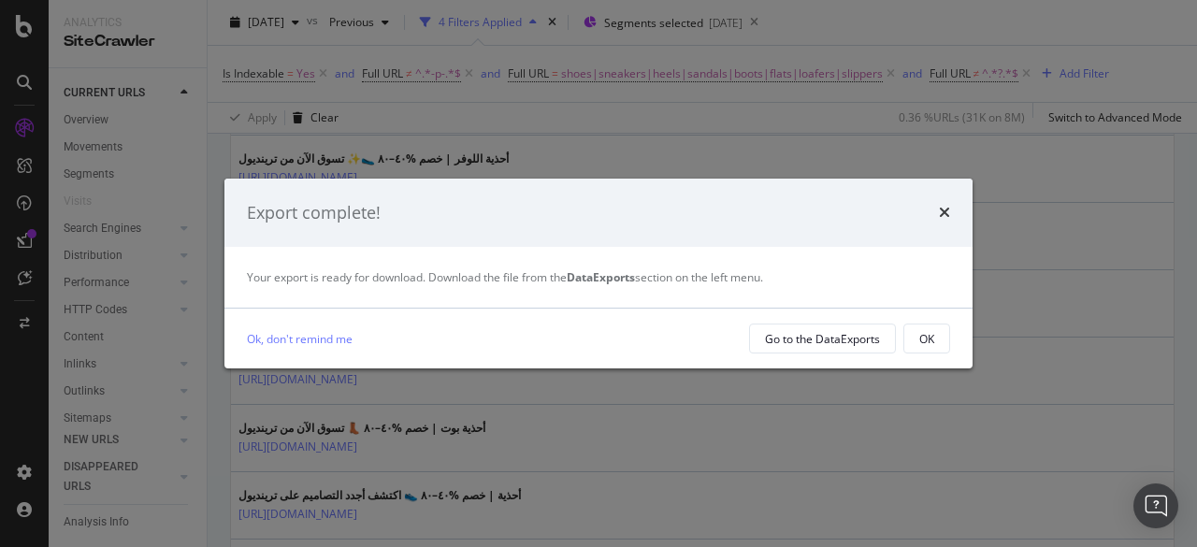
click at [795, 354] on div "Ok, don't remind me Go to the DataExports OK" at bounding box center [598, 338] width 748 height 60
click at [789, 347] on div "Go to the DataExports" at bounding box center [822, 338] width 115 height 26
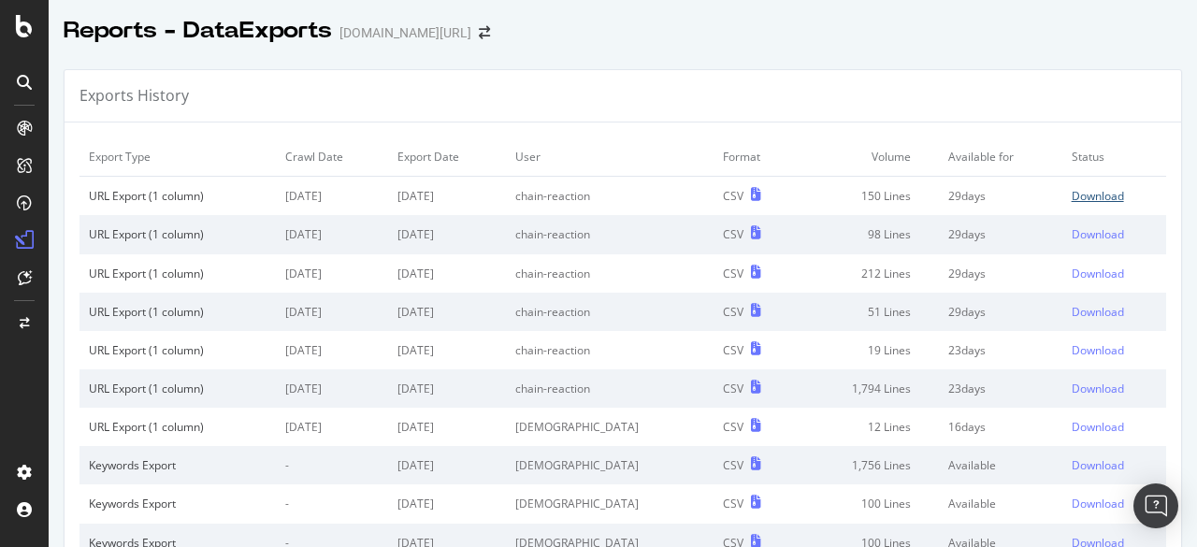
click at [1078, 201] on div "Download" at bounding box center [1097, 196] width 52 height 16
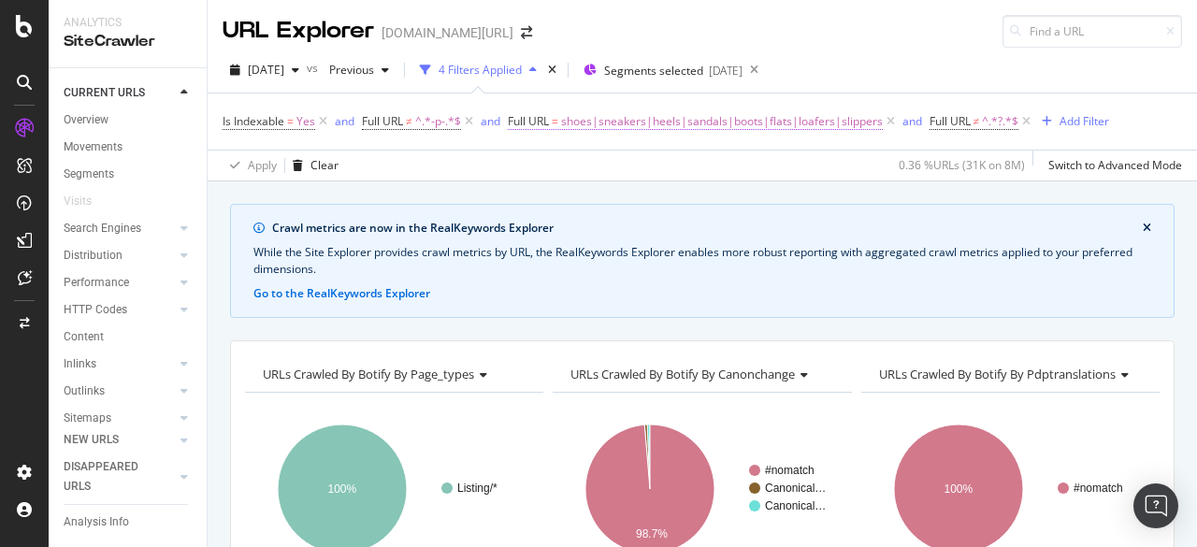
click at [616, 123] on span "shoes|sneakers|heels|sandals|boots|flats|loafers|slippers" at bounding box center [722, 121] width 322 height 26
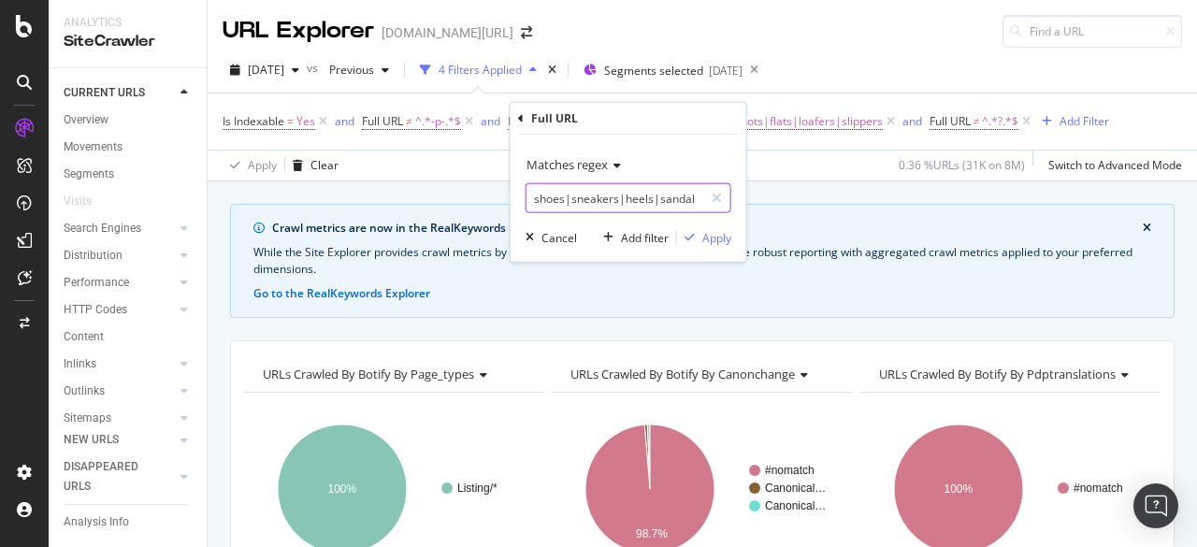
click at [611, 194] on input "shoes|sneakers|heels|sandals|boots|flats|loafers|slippers" at bounding box center [614, 198] width 177 height 30
click at [611, 193] on input "shoes|sneakers|heels|sandals|boots|flats|loafers|slippers" at bounding box center [614, 198] width 177 height 30
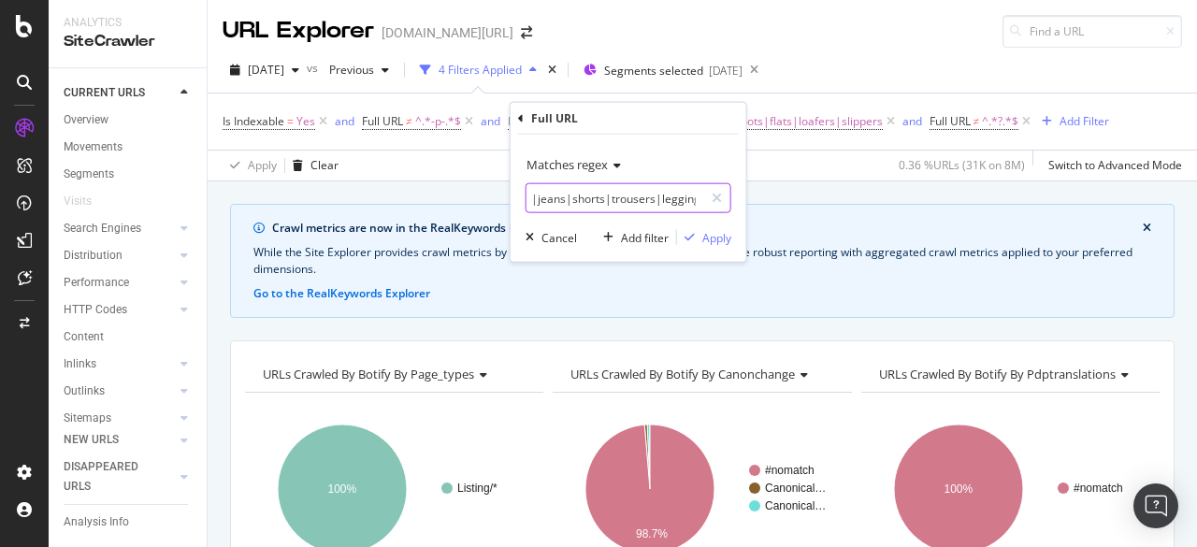
scroll to position [0, 37]
type input "pants|jeans|shorts|trousers|leggings"
click at [696, 242] on div "Apply" at bounding box center [704, 237] width 54 height 17
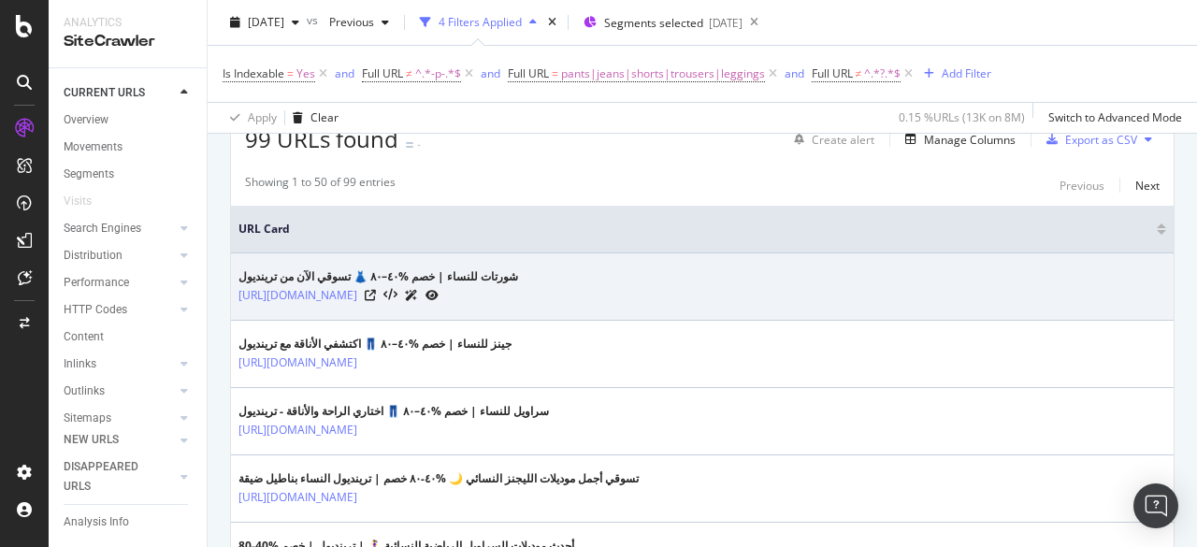
scroll to position [467, 0]
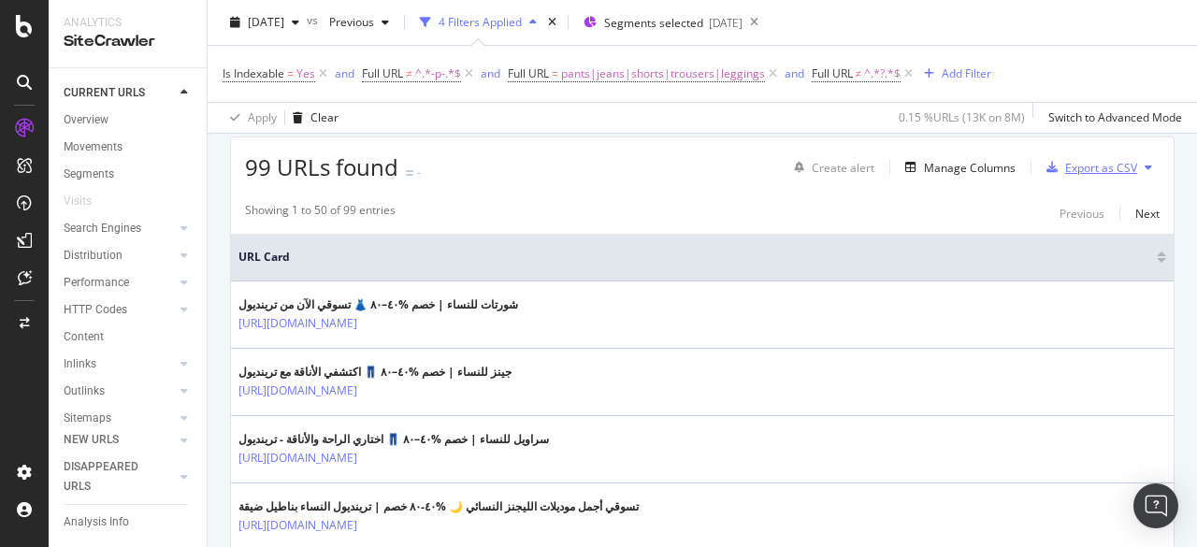
click at [1121, 167] on div "Export as CSV" at bounding box center [1101, 168] width 72 height 16
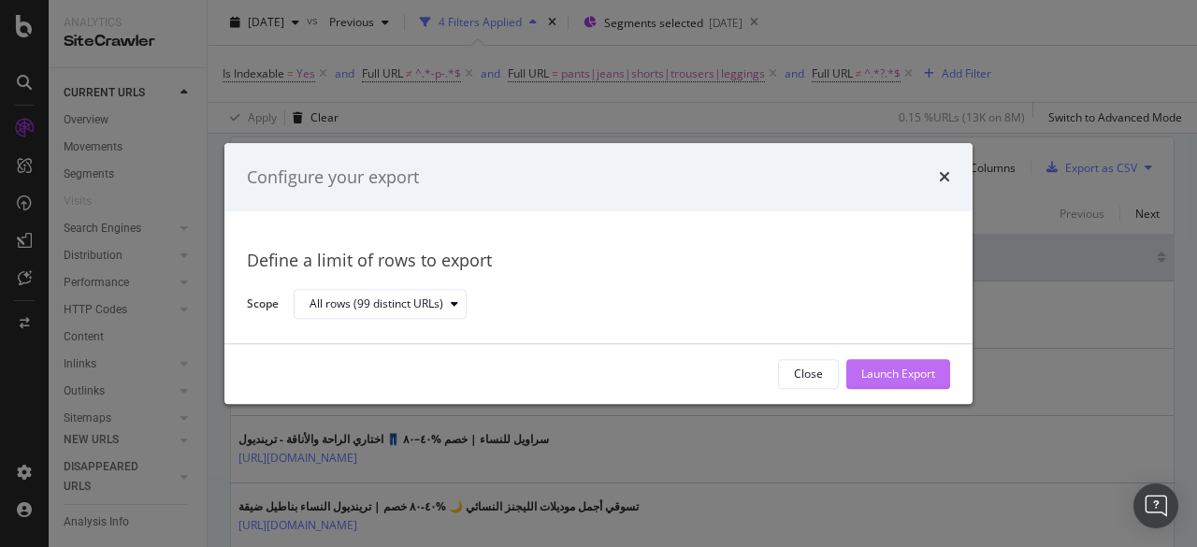
click at [884, 371] on div "Launch Export" at bounding box center [898, 374] width 74 height 16
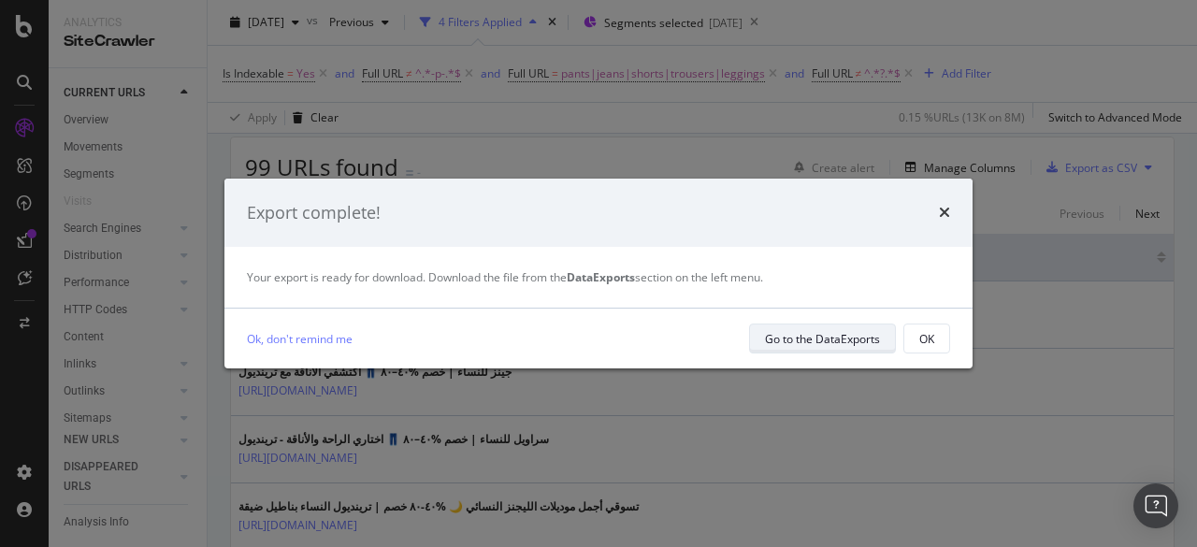
click at [813, 340] on div "Go to the DataExports" at bounding box center [822, 339] width 115 height 16
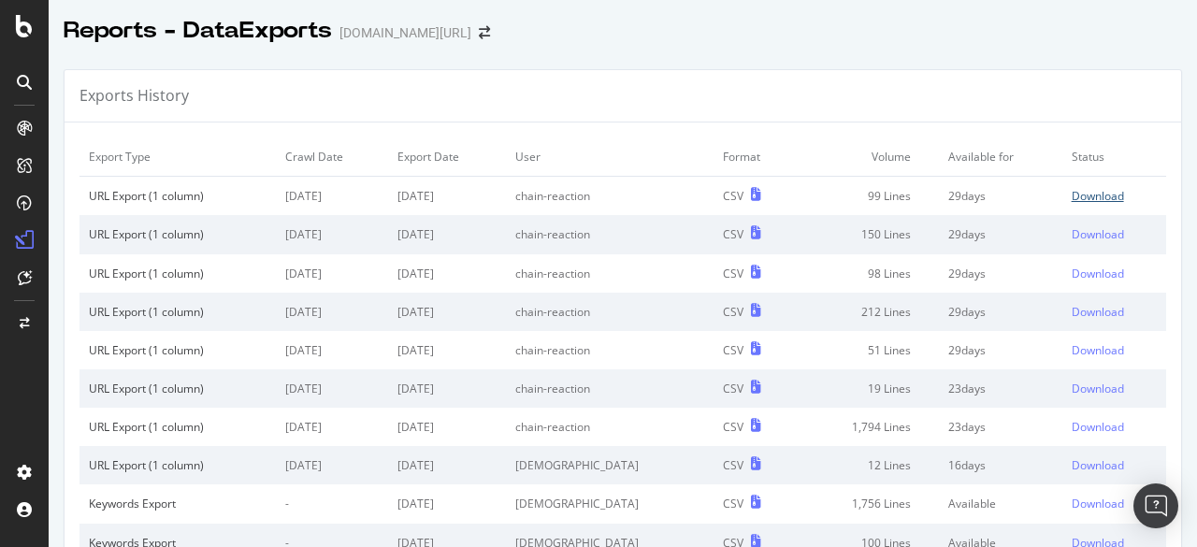
click at [1083, 190] on div "Download" at bounding box center [1097, 196] width 52 height 16
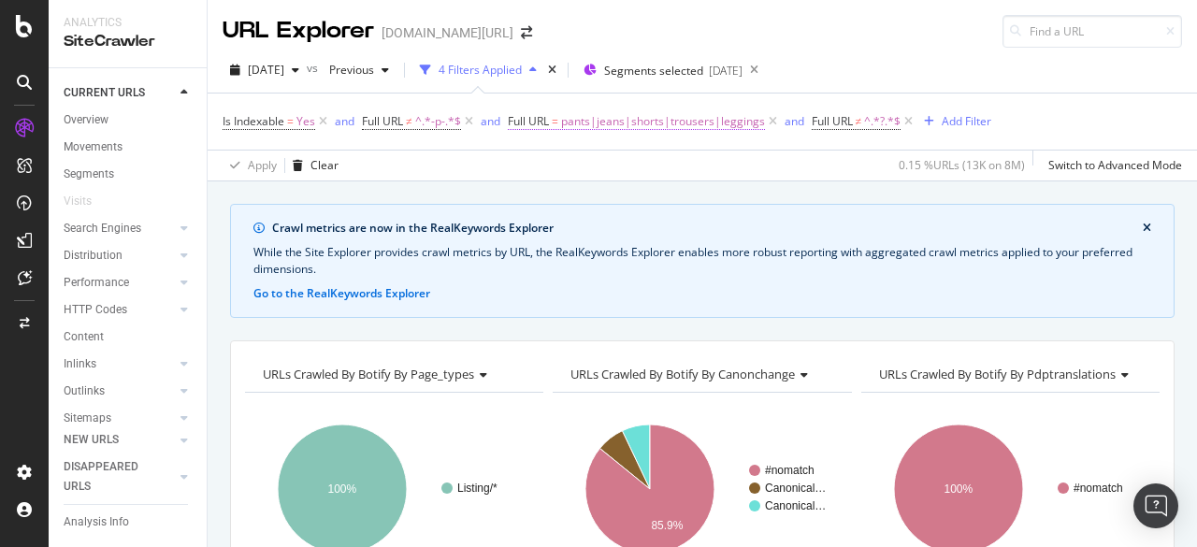
click at [610, 122] on span "pants|jeans|shorts|trousers|leggings" at bounding box center [663, 121] width 204 height 26
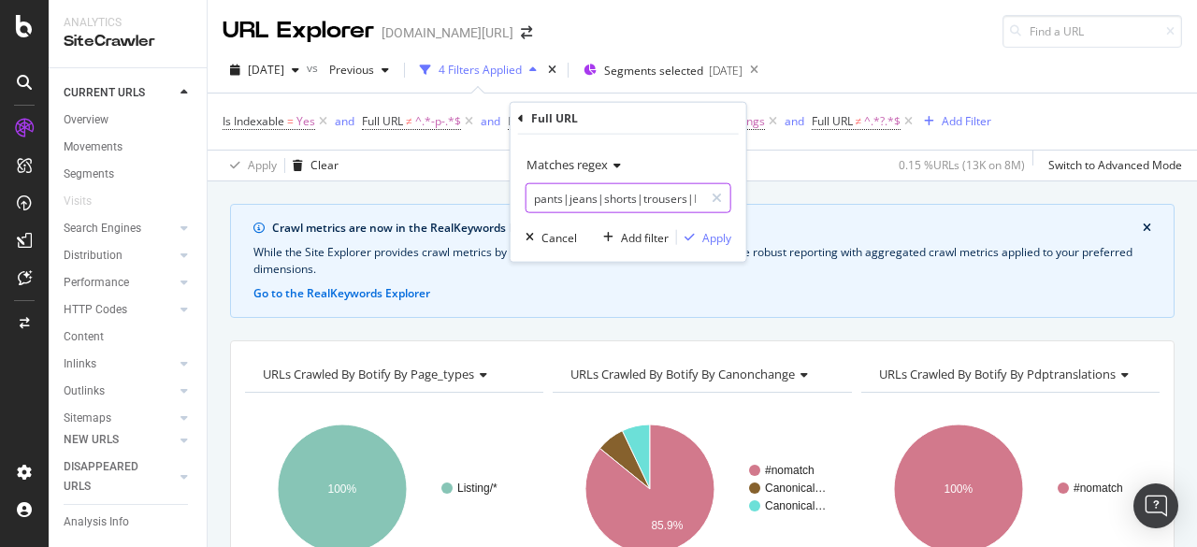
click at [631, 192] on input "pants|jeans|shorts|trousers|leggings" at bounding box center [614, 198] width 177 height 30
paste input "Shirt"
type input "Shirts"
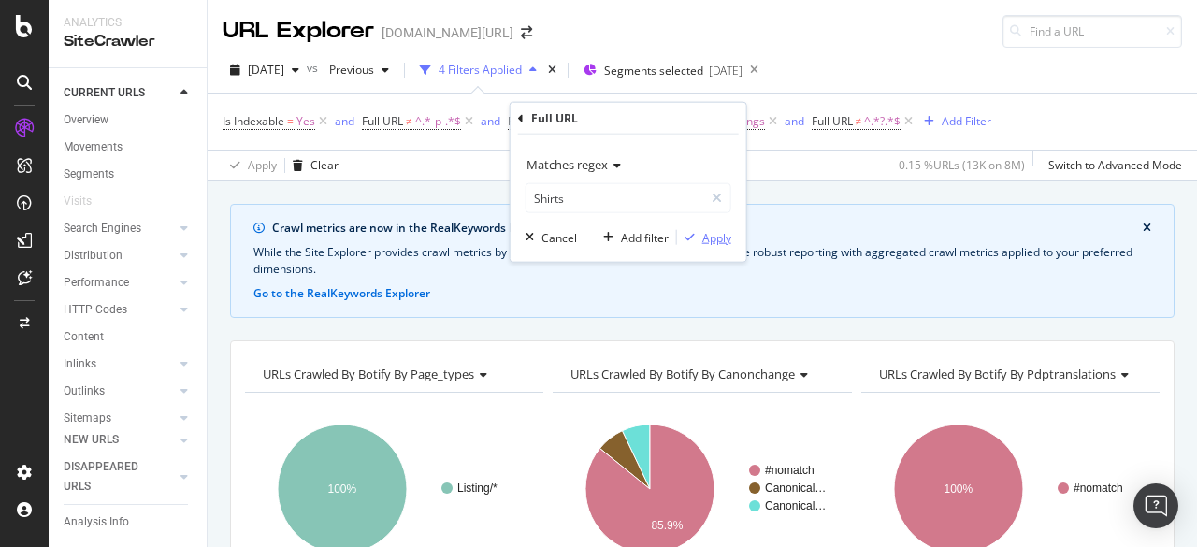
click at [712, 235] on div "Apply" at bounding box center [716, 237] width 29 height 16
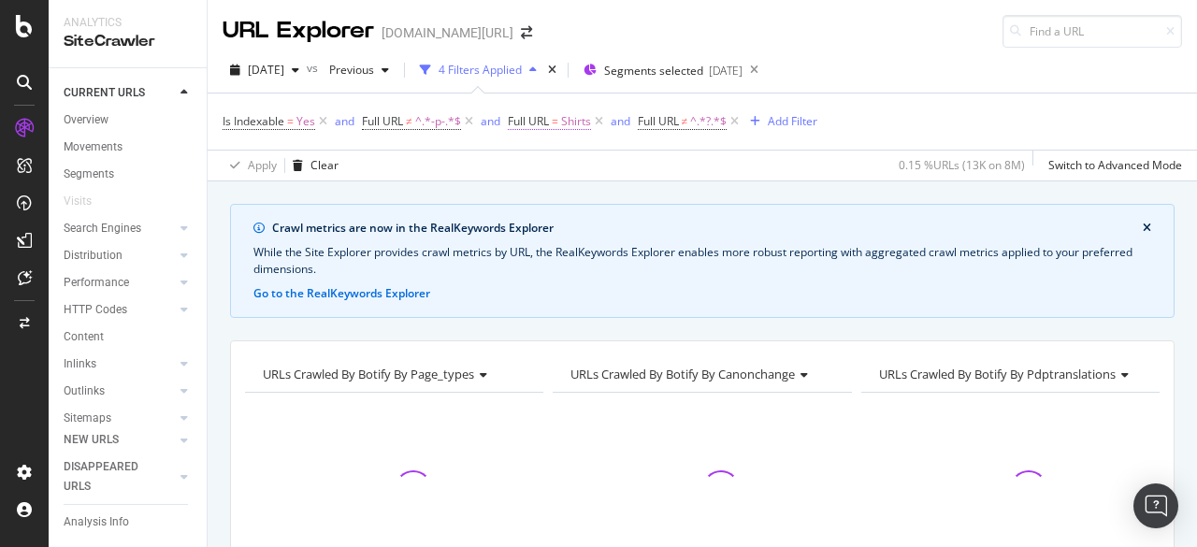
click at [566, 123] on span "Shirts" at bounding box center [576, 121] width 30 height 26
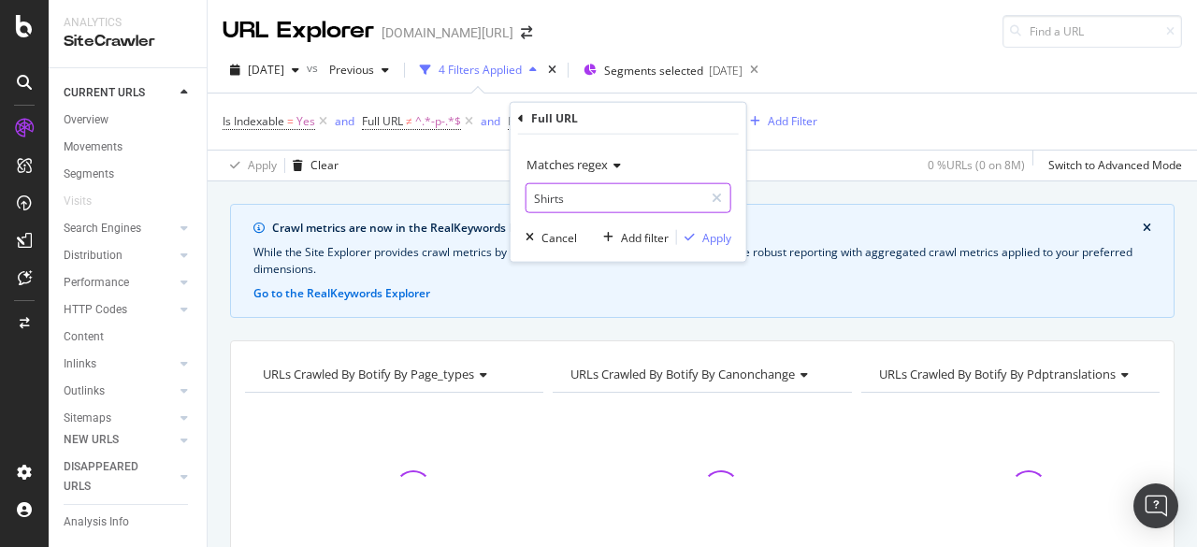
click at [539, 203] on input "Shirts" at bounding box center [614, 198] width 177 height 30
click at [540, 201] on input "Shirts" at bounding box center [614, 198] width 177 height 30
type input "shirts"
click at [714, 239] on div "Apply" at bounding box center [716, 237] width 29 height 16
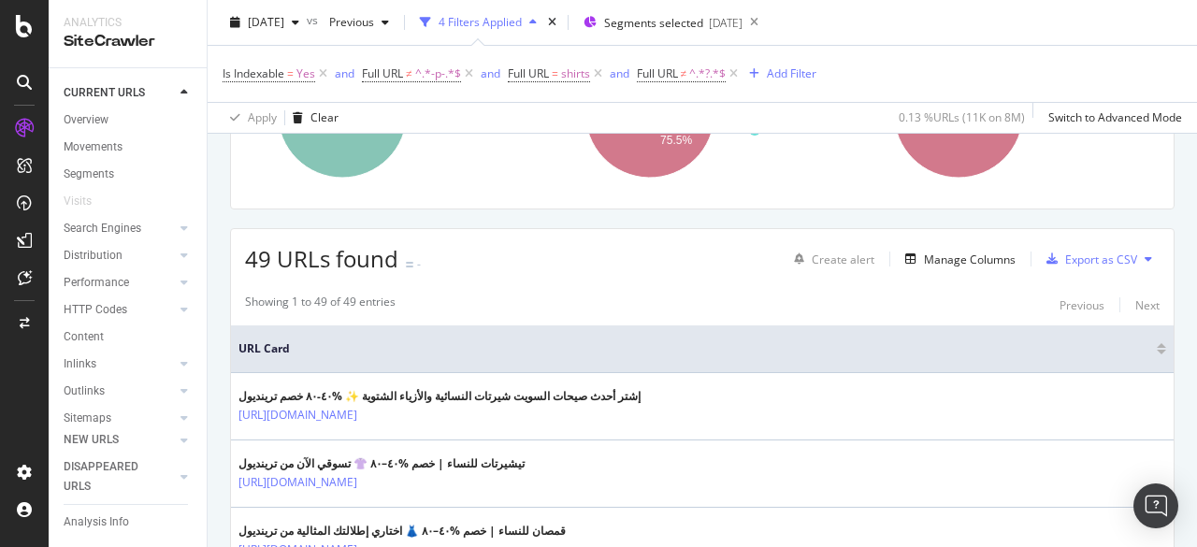
scroll to position [374, 0]
click at [1078, 264] on div "Export as CSV" at bounding box center [1101, 261] width 72 height 16
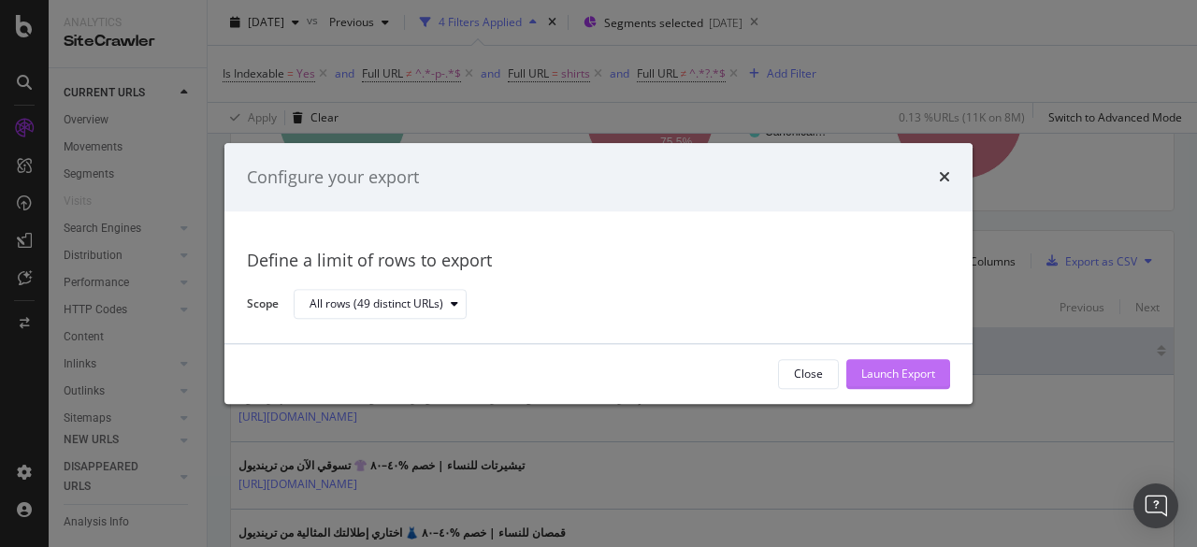
click at [920, 371] on div "Launch Export" at bounding box center [898, 374] width 74 height 16
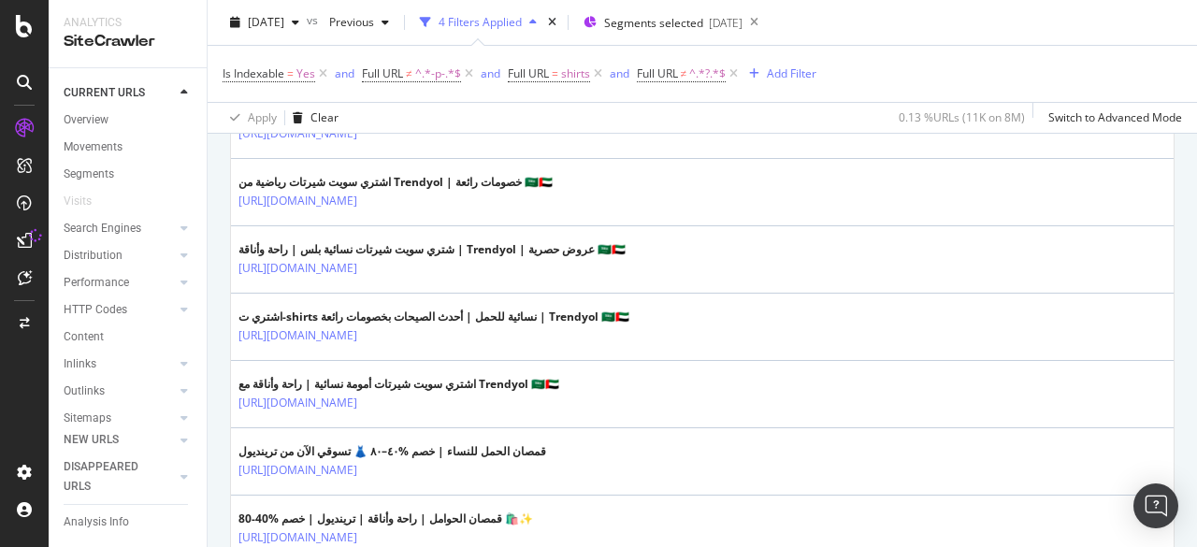
scroll to position [3589, 0]
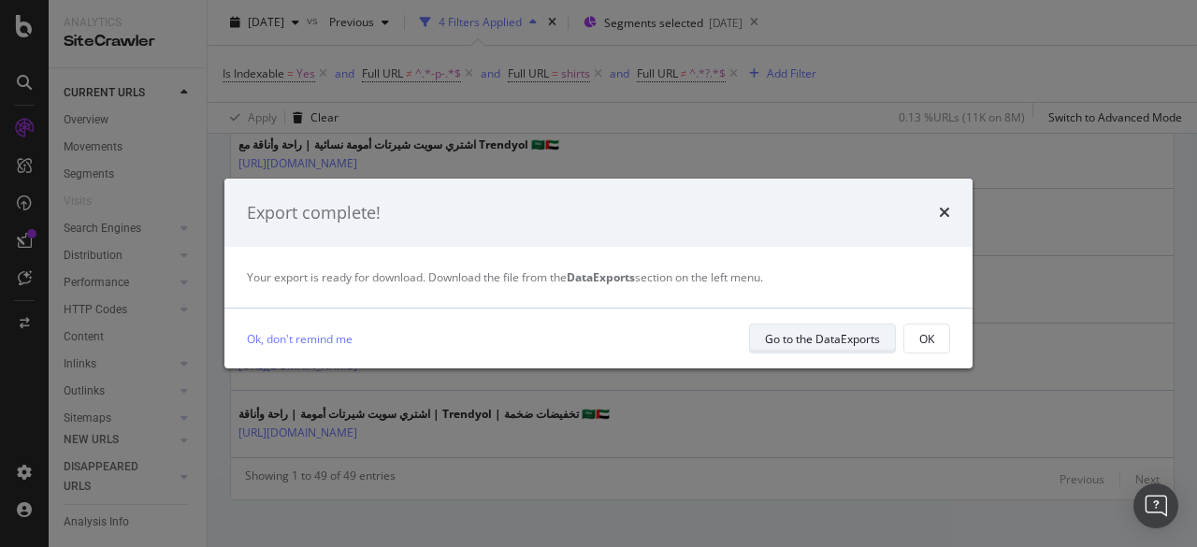
click at [785, 337] on div "Go to the DataExports" at bounding box center [822, 339] width 115 height 16
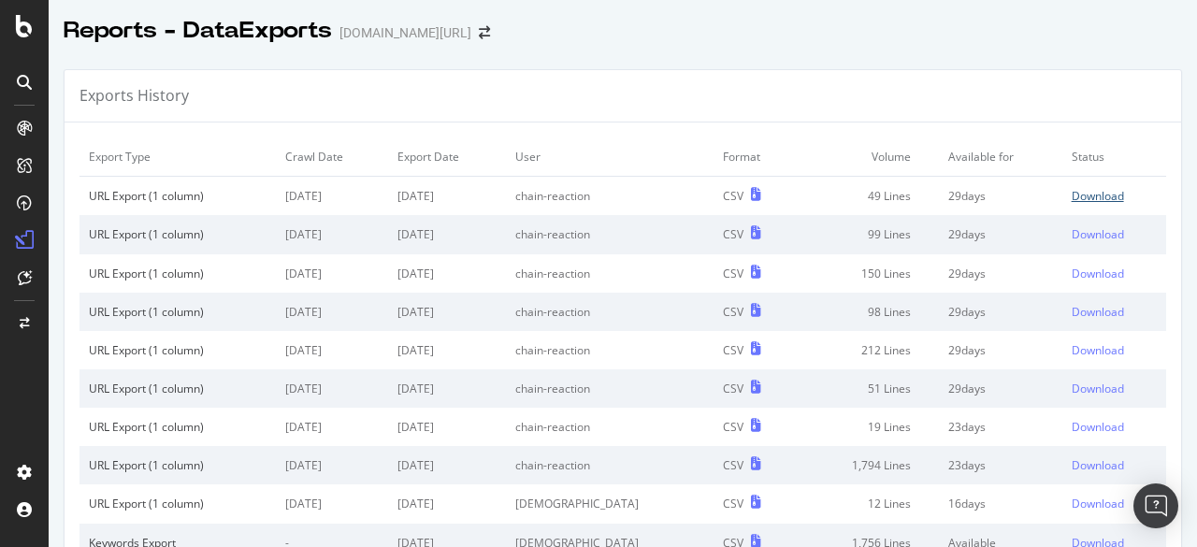
click at [1080, 199] on div "Download" at bounding box center [1097, 196] width 52 height 16
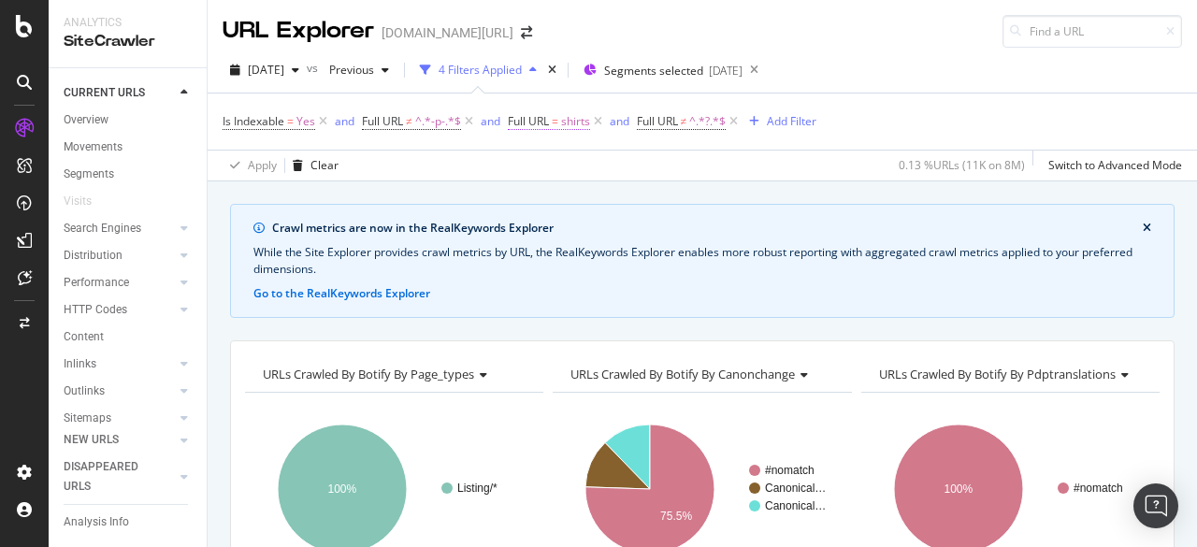
click at [565, 121] on span "shirts" at bounding box center [575, 121] width 29 height 26
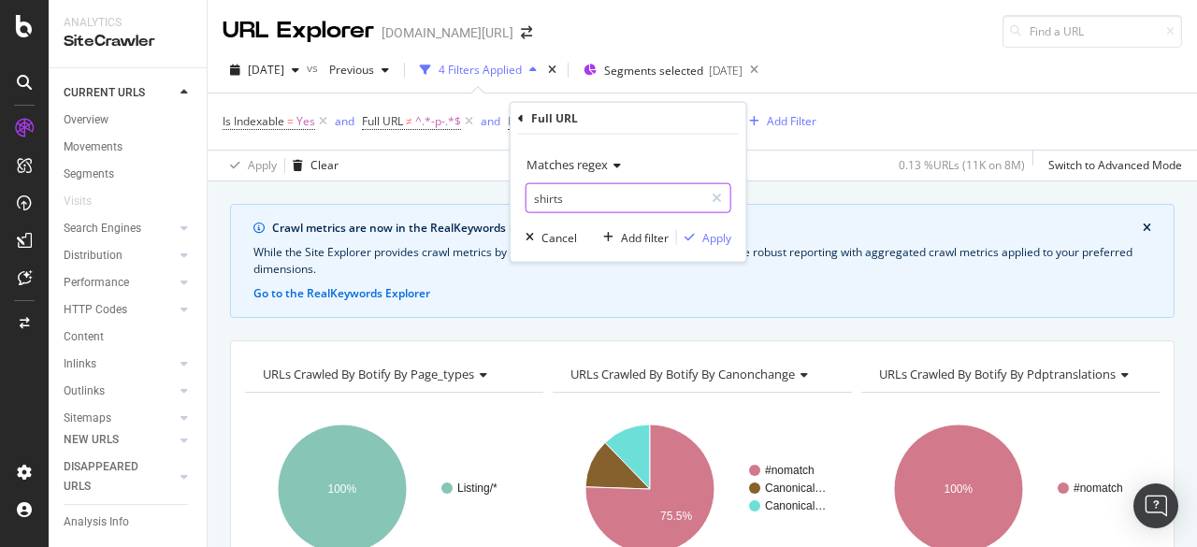
click at [583, 201] on input "shirts" at bounding box center [614, 198] width 177 height 30
paste input "Jacke"
click at [538, 201] on input "Jackets|" at bounding box center [614, 198] width 177 height 30
click at [585, 207] on input "jackets|" at bounding box center [614, 198] width 177 height 30
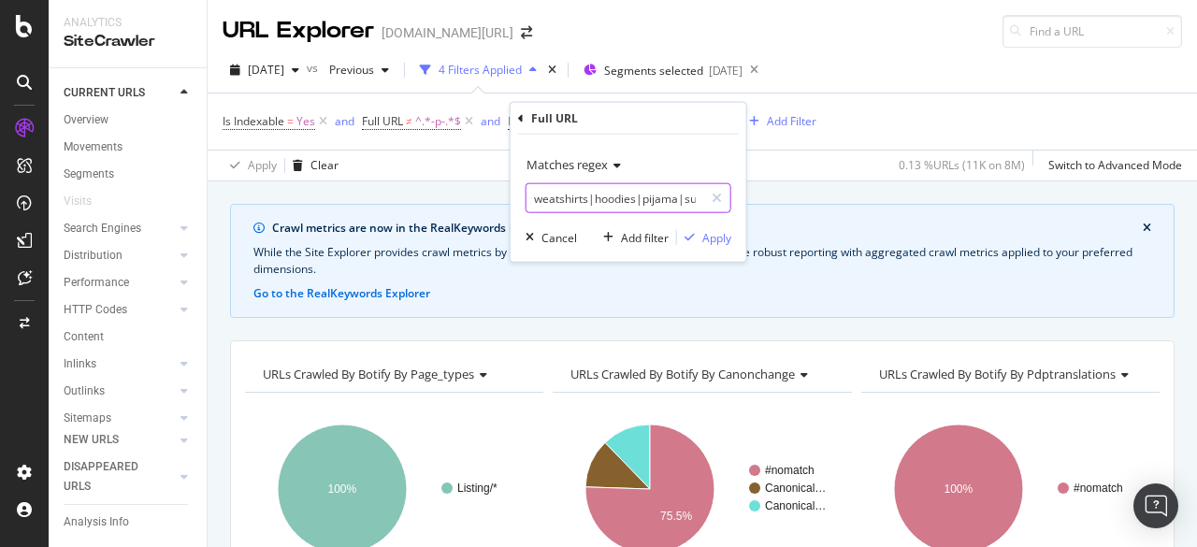
scroll to position [0, 58]
click at [665, 200] on input "jackets|sweatshirts|hoodies|pijama|suits" at bounding box center [614, 198] width 177 height 30
type input "jackets|sweatshirts|hoodies|pijamas|suits"
click at [704, 235] on div "Apply" at bounding box center [716, 237] width 29 height 16
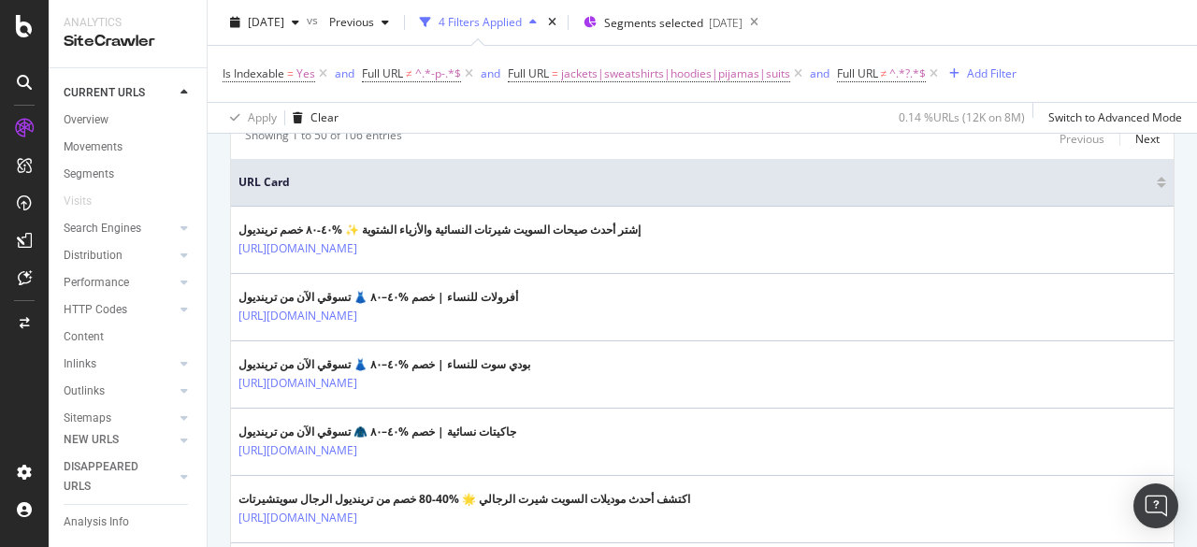
scroll to position [467, 0]
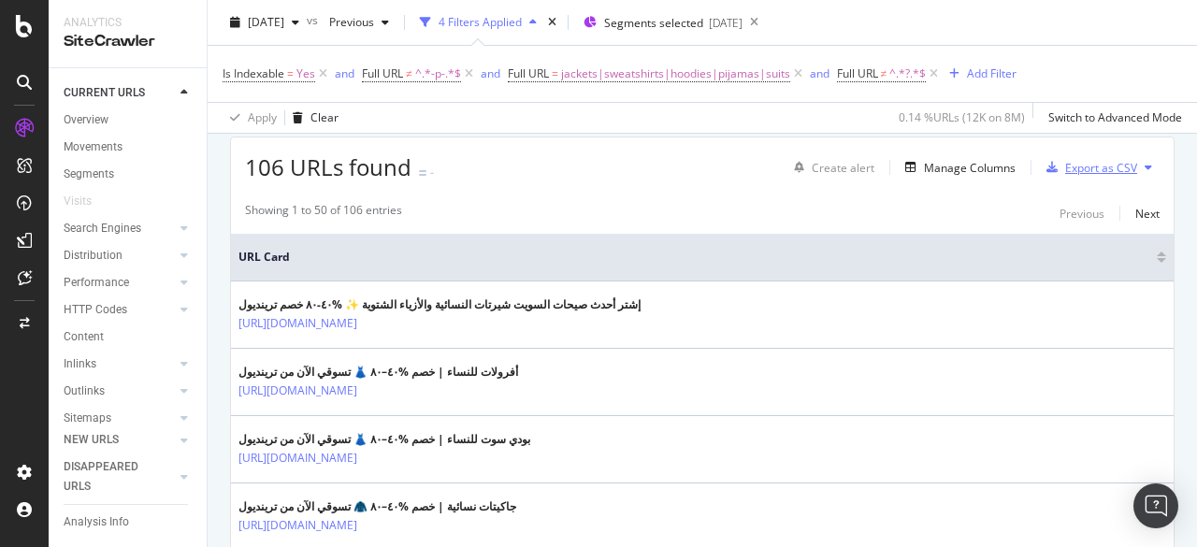
click at [1049, 170] on div "button" at bounding box center [1052, 167] width 26 height 11
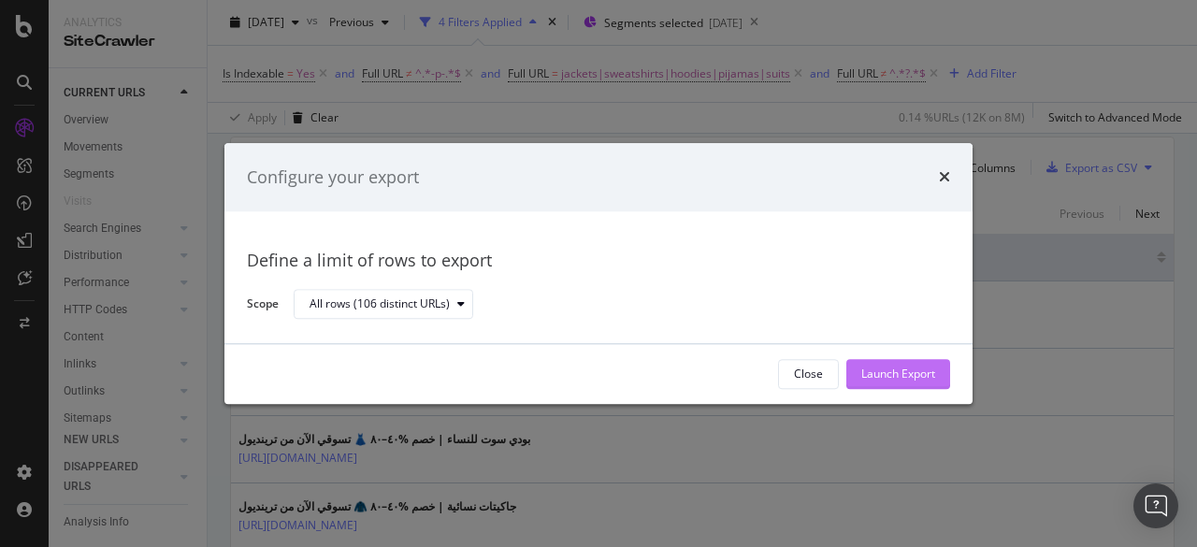
click at [911, 375] on div "Launch Export" at bounding box center [898, 374] width 74 height 16
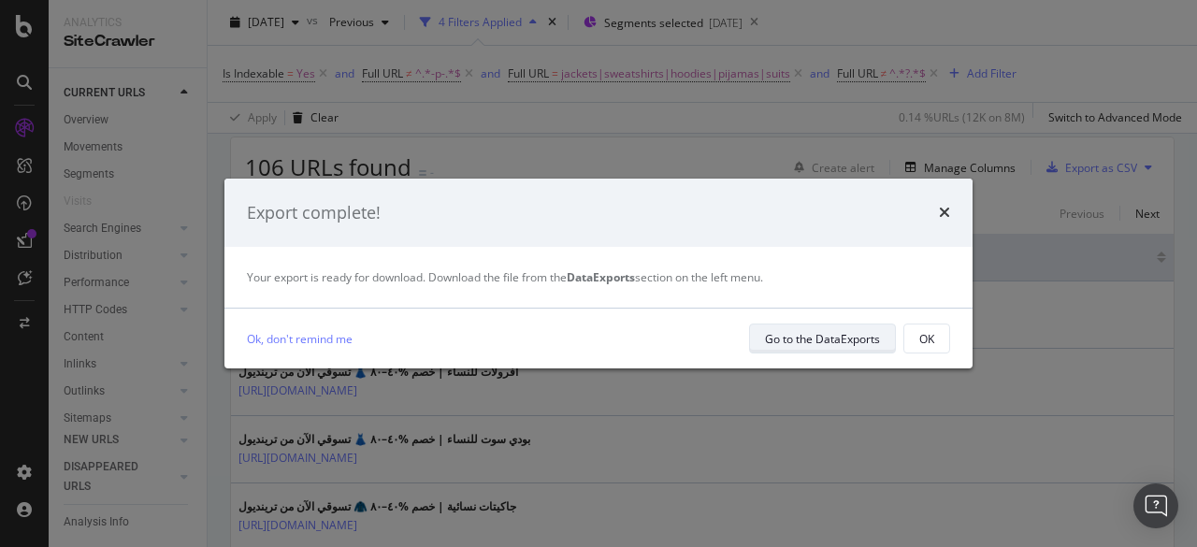
click at [877, 335] on div "Go to the DataExports" at bounding box center [822, 339] width 115 height 16
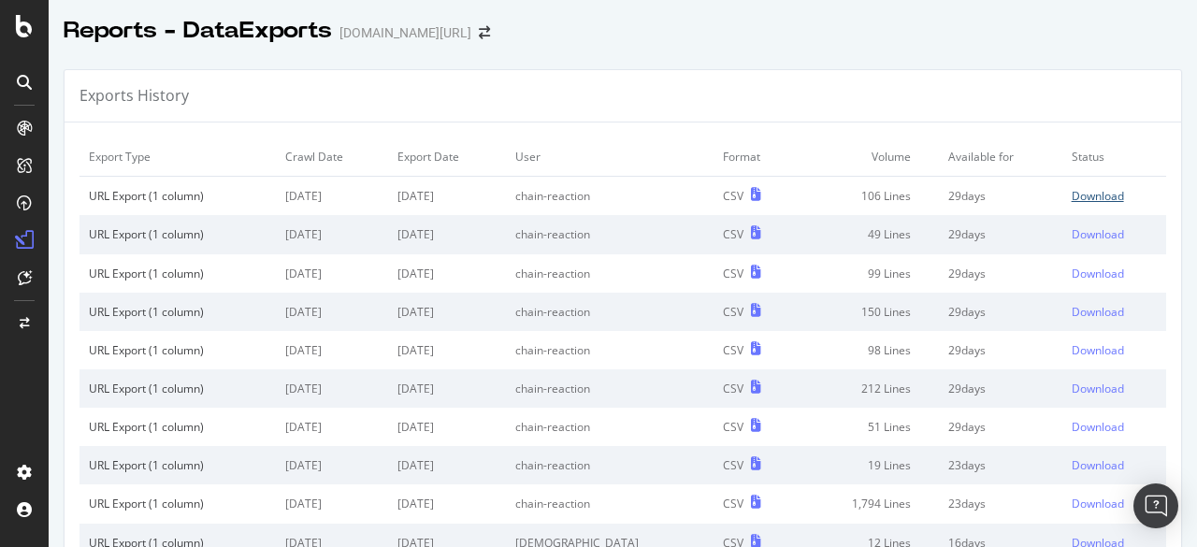
click at [1076, 194] on div "Download" at bounding box center [1097, 196] width 52 height 16
